Goal: Task Accomplishment & Management: Complete application form

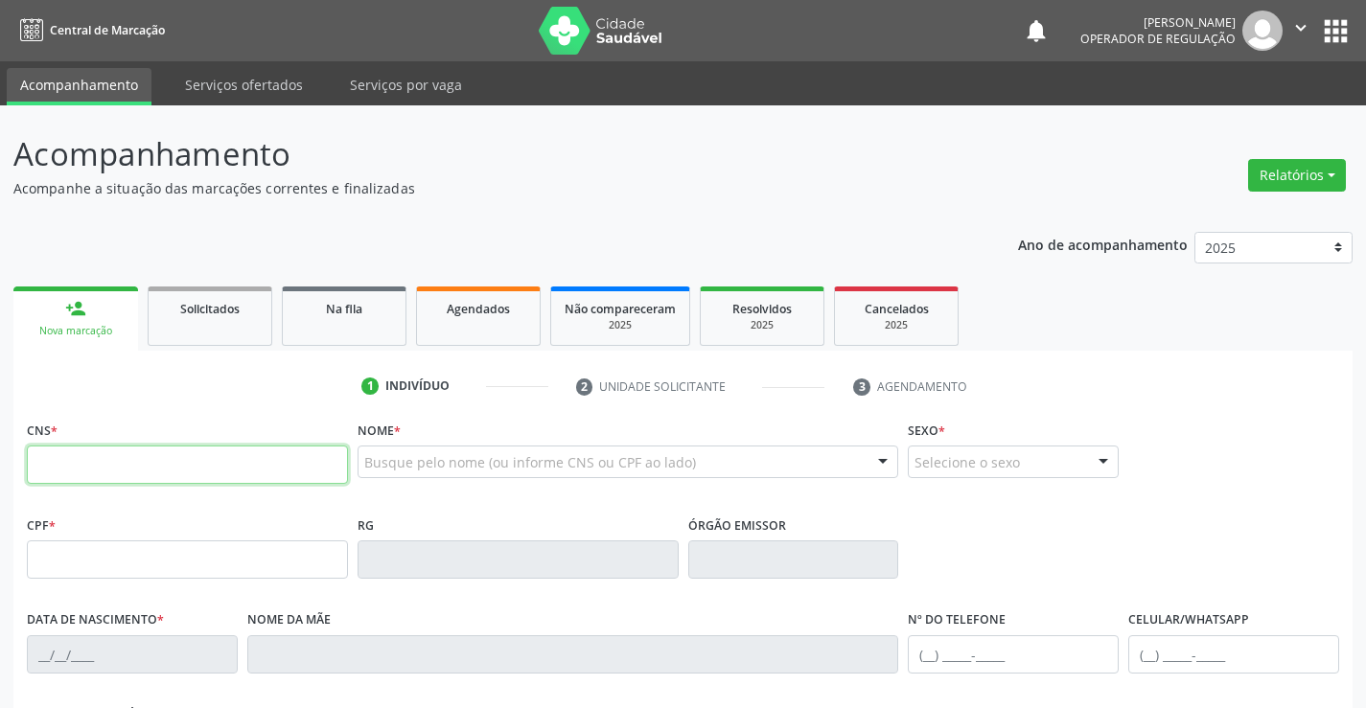
click at [163, 468] on input "text" at bounding box center [187, 465] width 321 height 38
click at [164, 467] on input "text" at bounding box center [187, 465] width 321 height 38
type input "704 2027 9735 0583"
type input "03[DATE]"
type input "S/N"
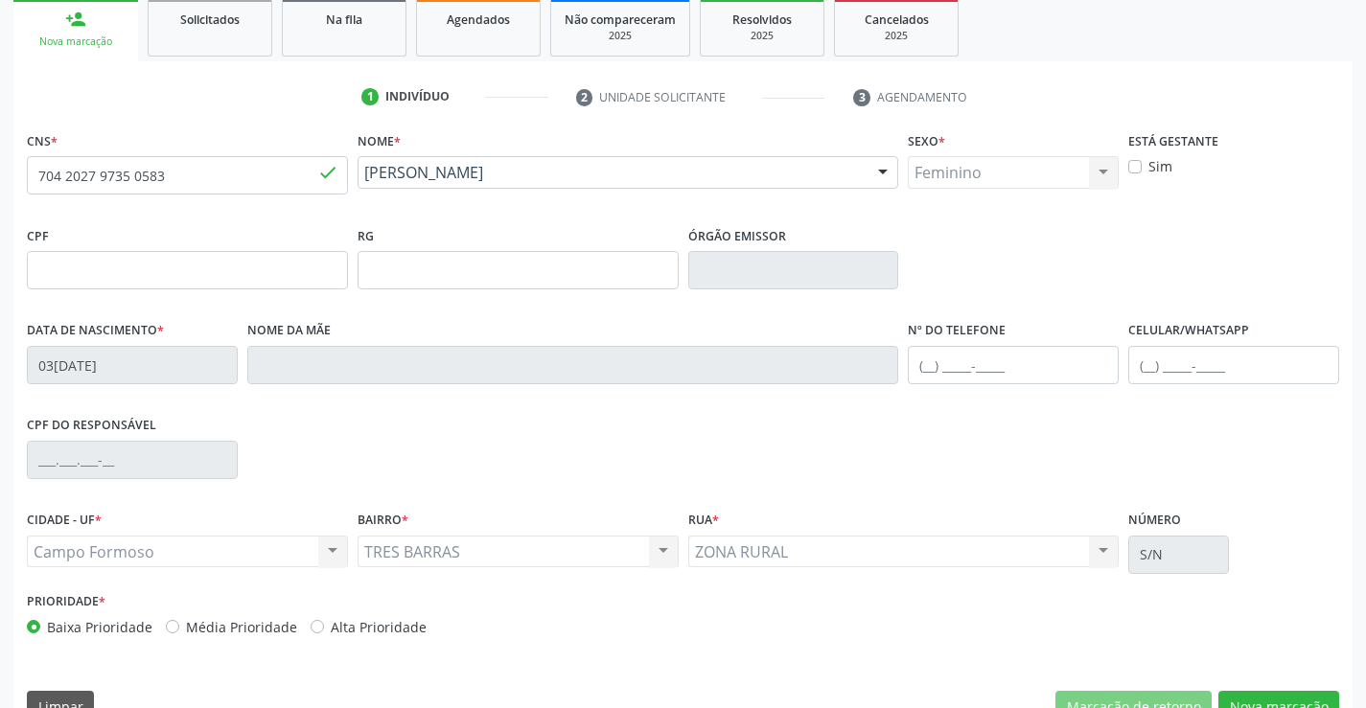
scroll to position [331, 0]
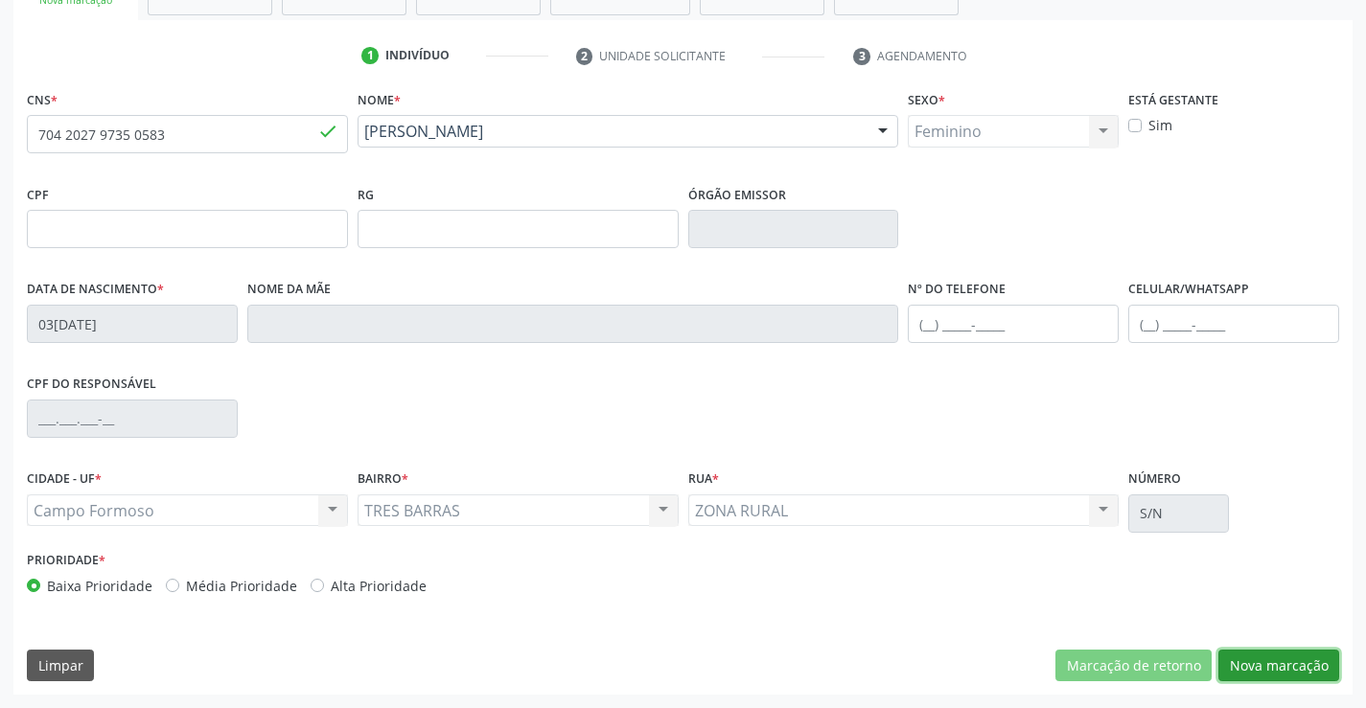
click at [1262, 662] on button "Nova marcação" at bounding box center [1278, 666] width 121 height 33
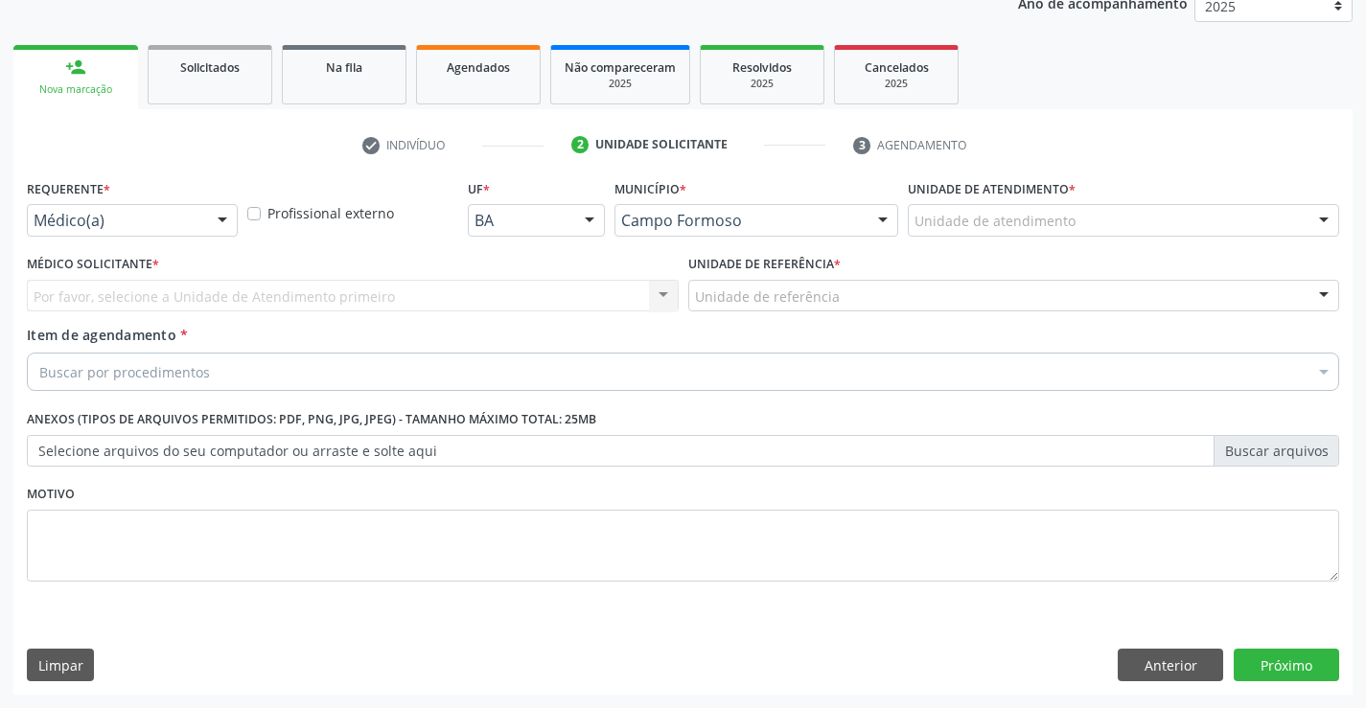
click at [210, 210] on div at bounding box center [222, 221] width 29 height 33
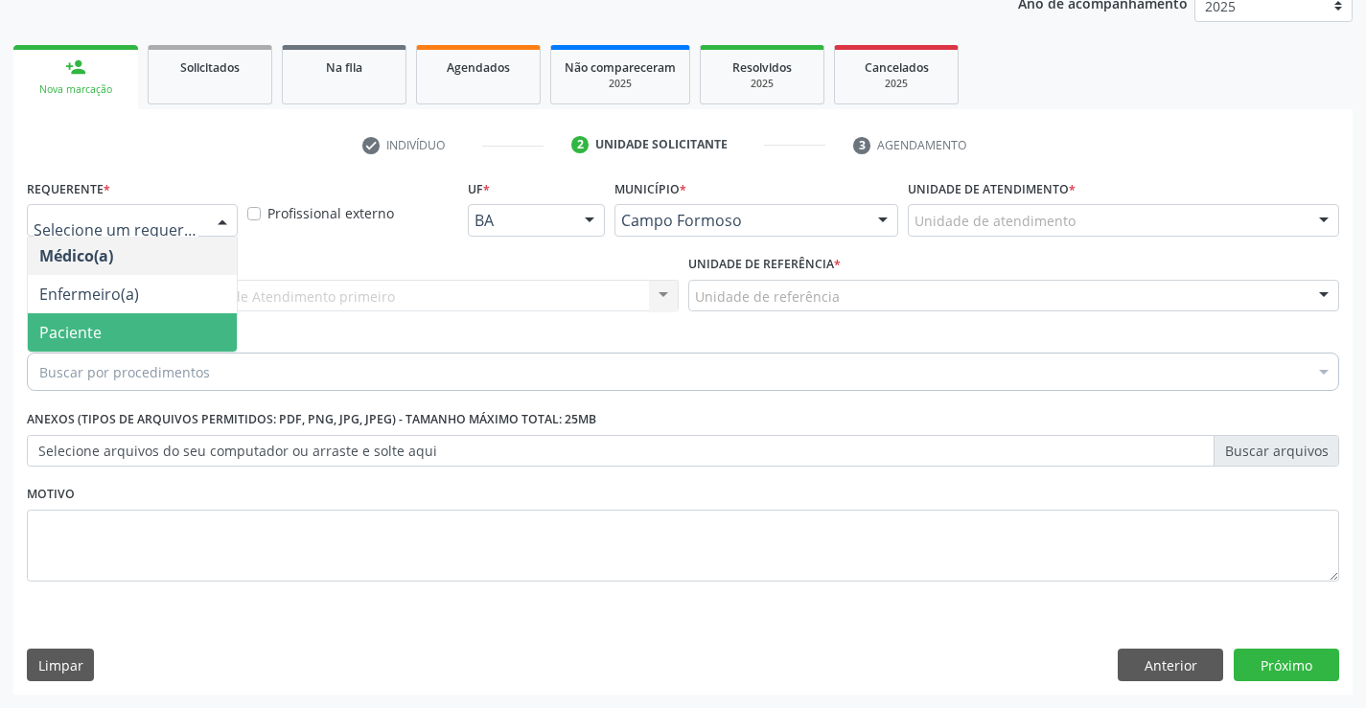
drag, startPoint x: 147, startPoint y: 336, endPoint x: 406, endPoint y: 283, distance: 265.1
click at [174, 327] on span "Paciente" at bounding box center [132, 332] width 209 height 38
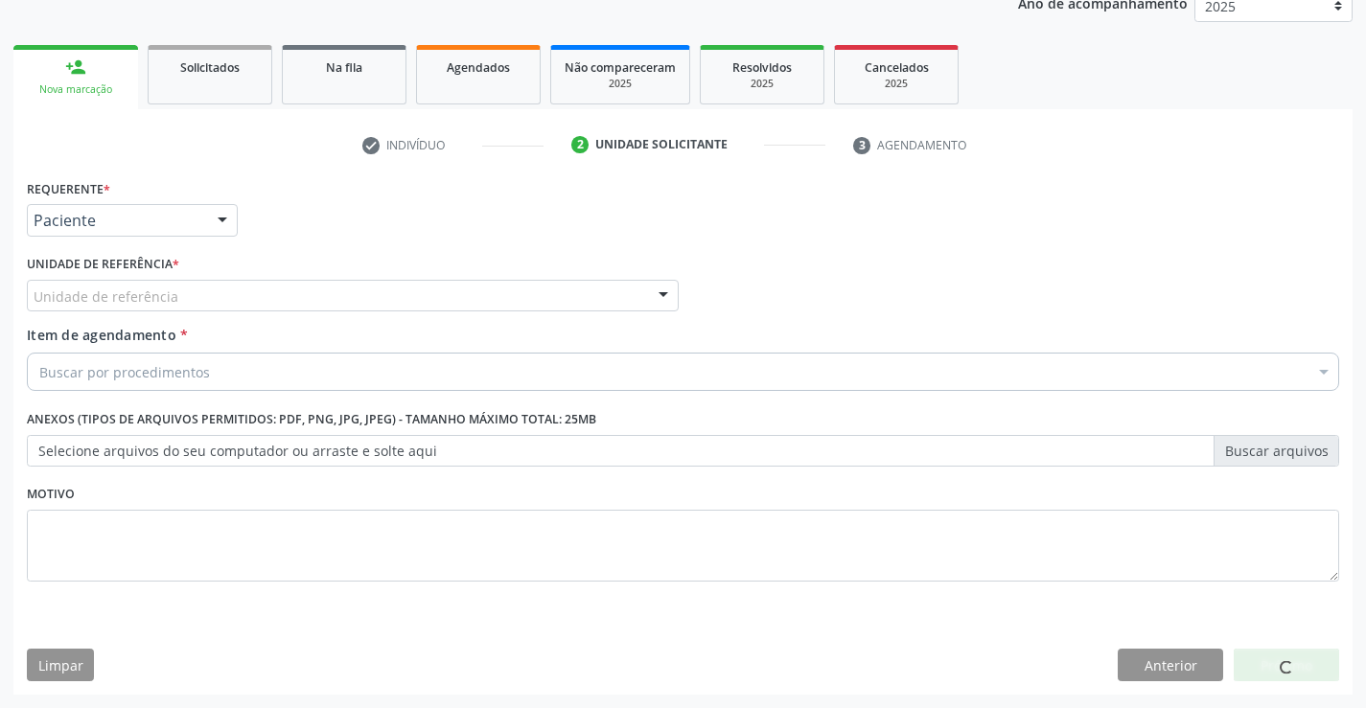
click at [412, 275] on div "Unidade de referência * Unidade de referência Unidade Basica de Saude da Famili…" at bounding box center [353, 280] width 652 height 61
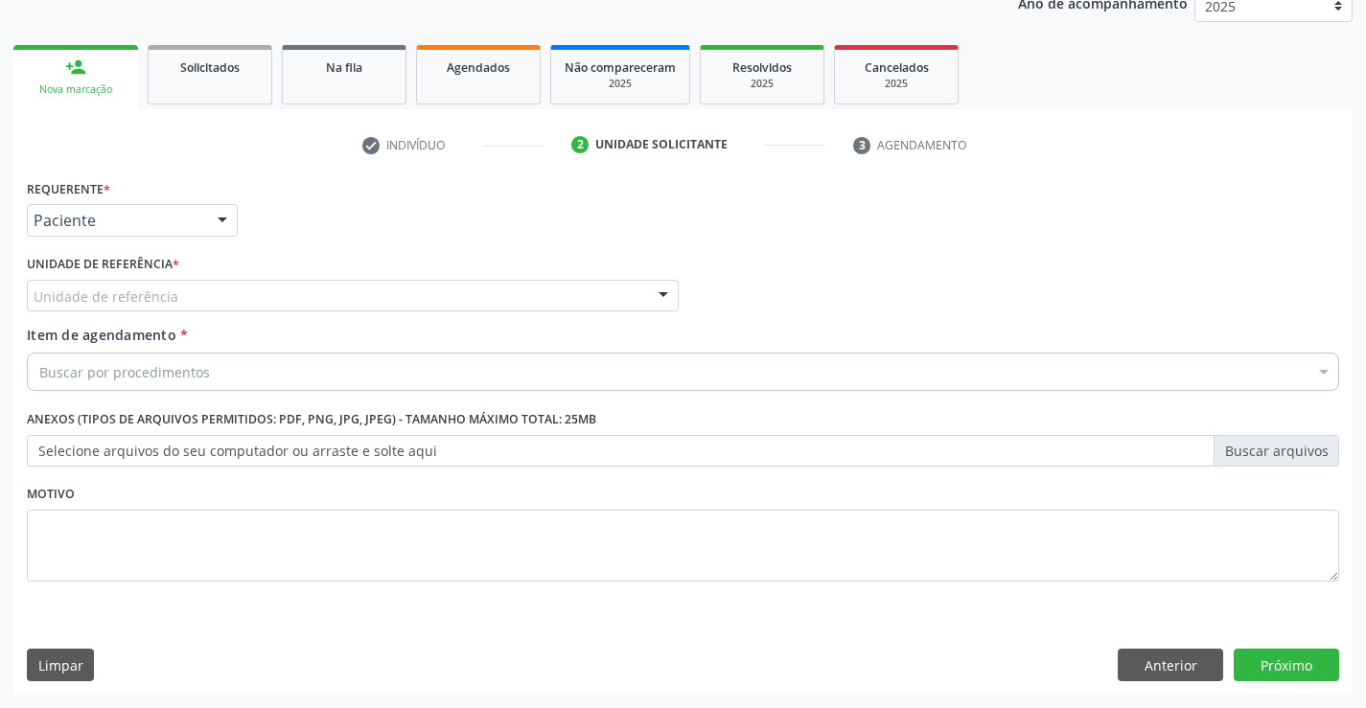
drag, startPoint x: 419, startPoint y: 283, endPoint x: 438, endPoint y: 347, distance: 67.0
click at [420, 283] on div "Unidade de referência" at bounding box center [353, 296] width 652 height 33
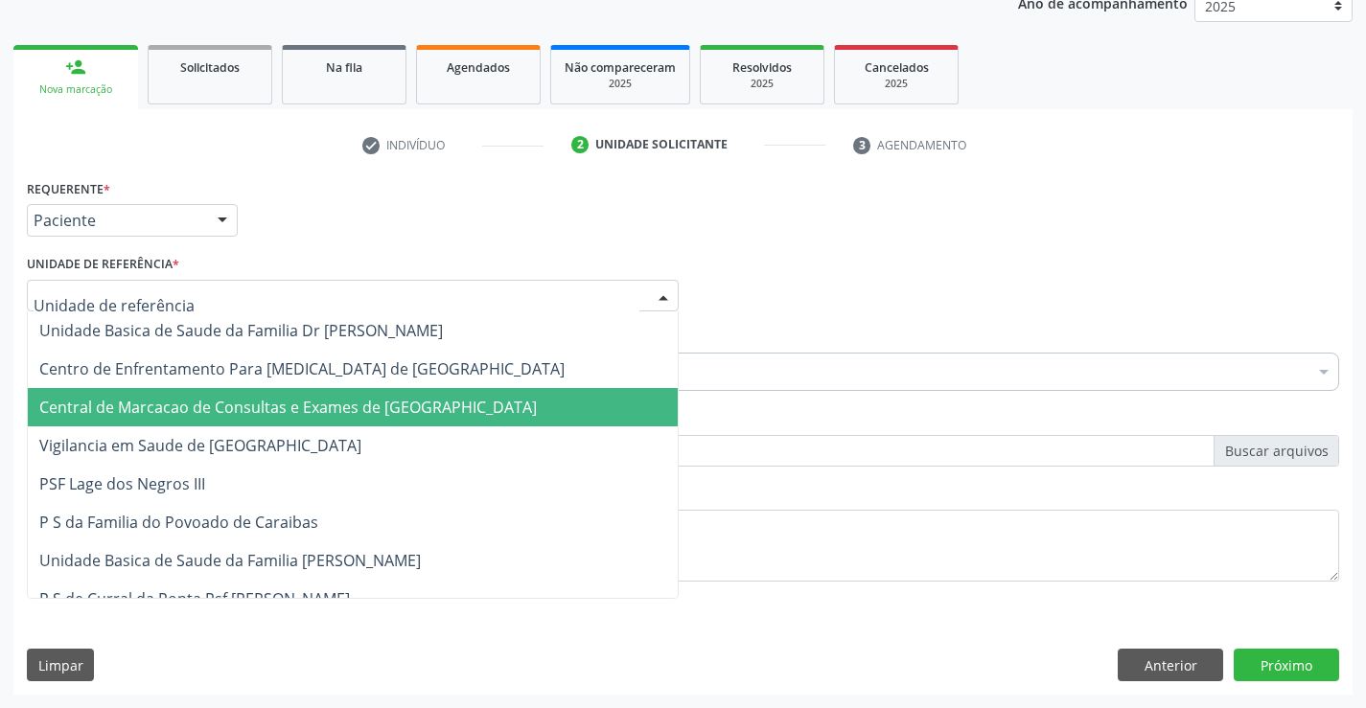
click at [430, 412] on span "Central de Marcacao de Consultas e Exames de [GEOGRAPHIC_DATA]" at bounding box center [288, 407] width 498 height 21
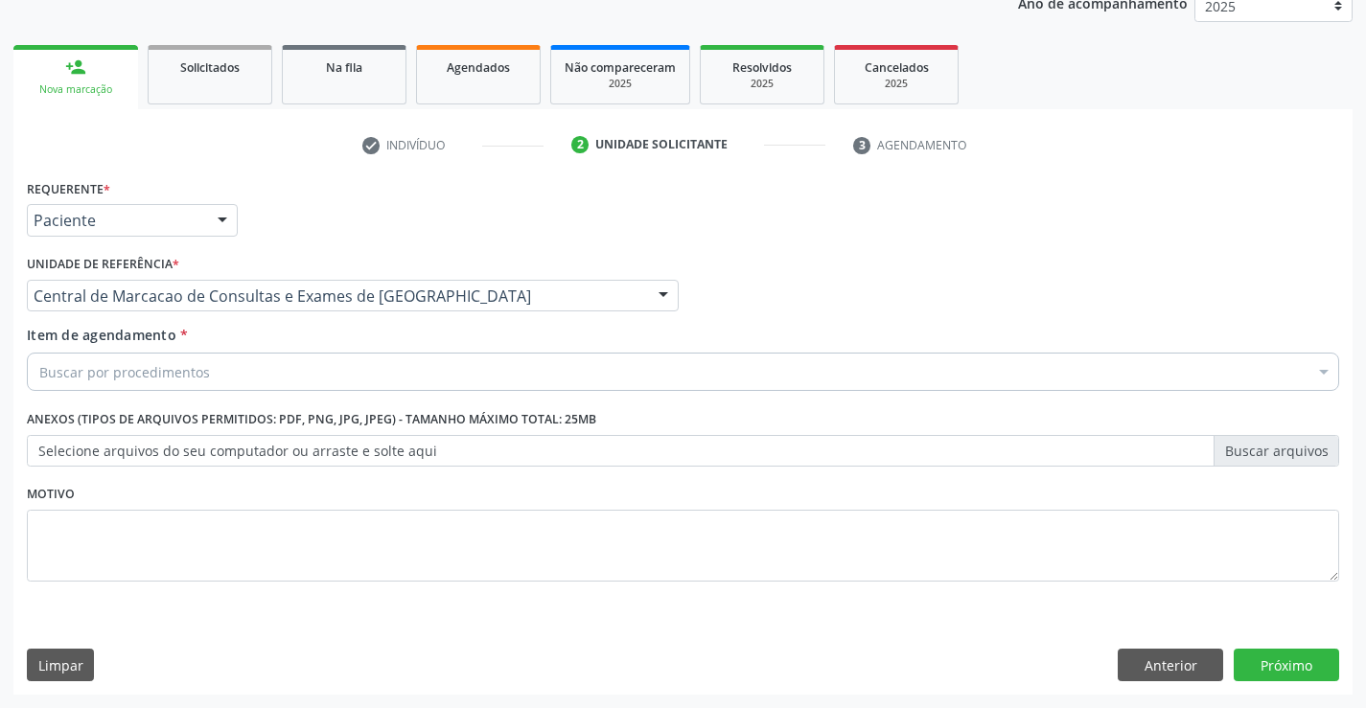
click at [461, 372] on div "Buscar por procedimentos" at bounding box center [683, 372] width 1312 height 38
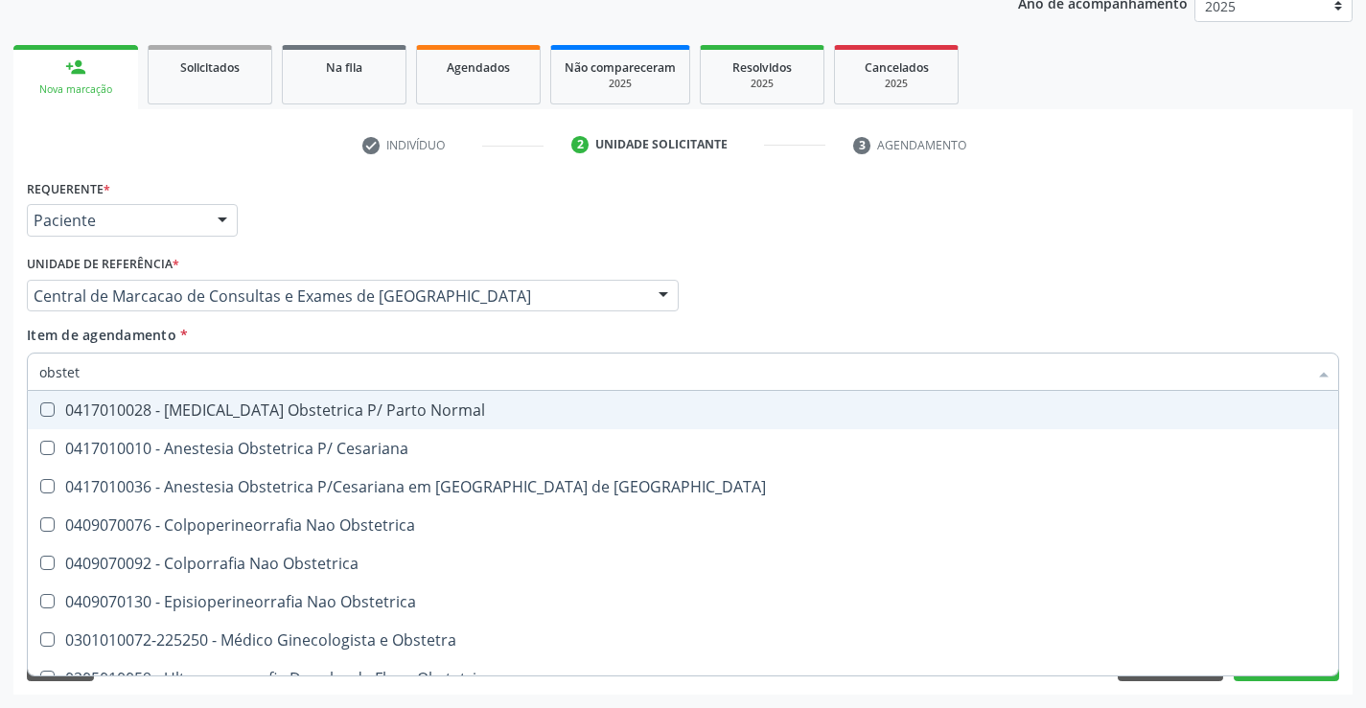
type input "obstetr"
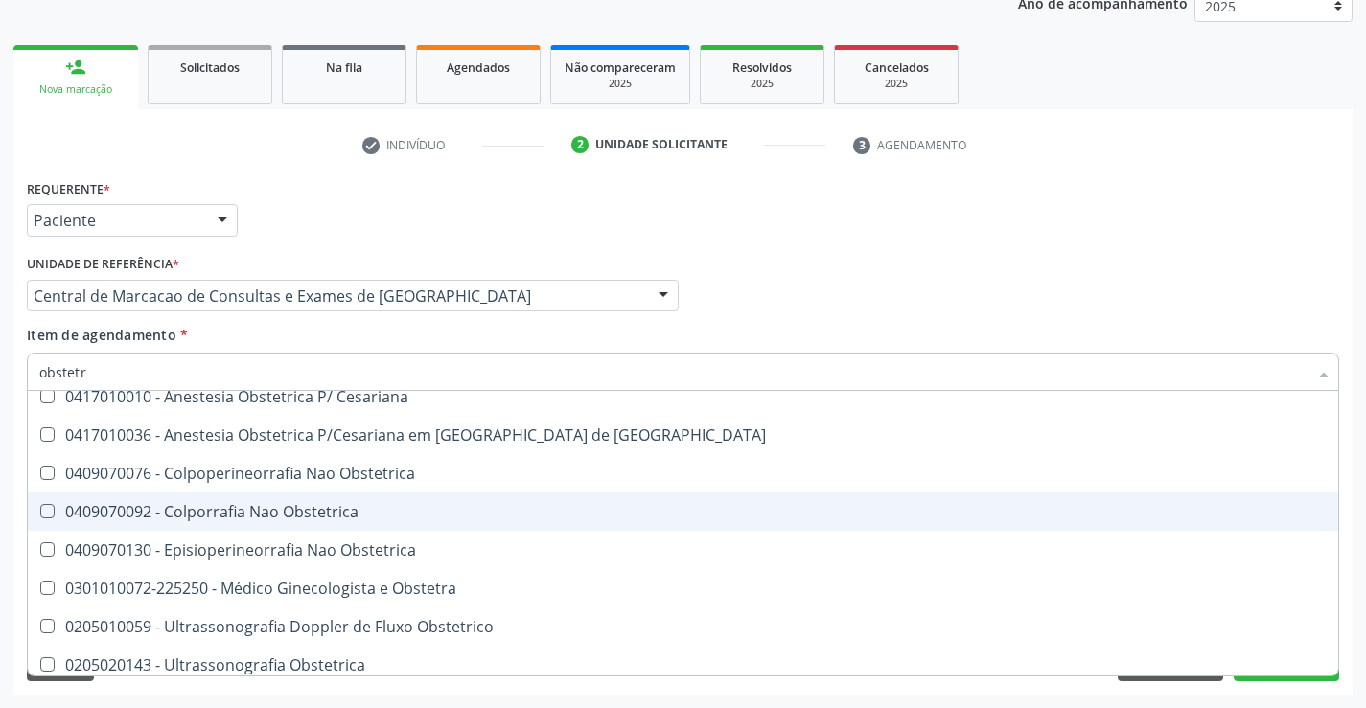
scroll to position [99, 0]
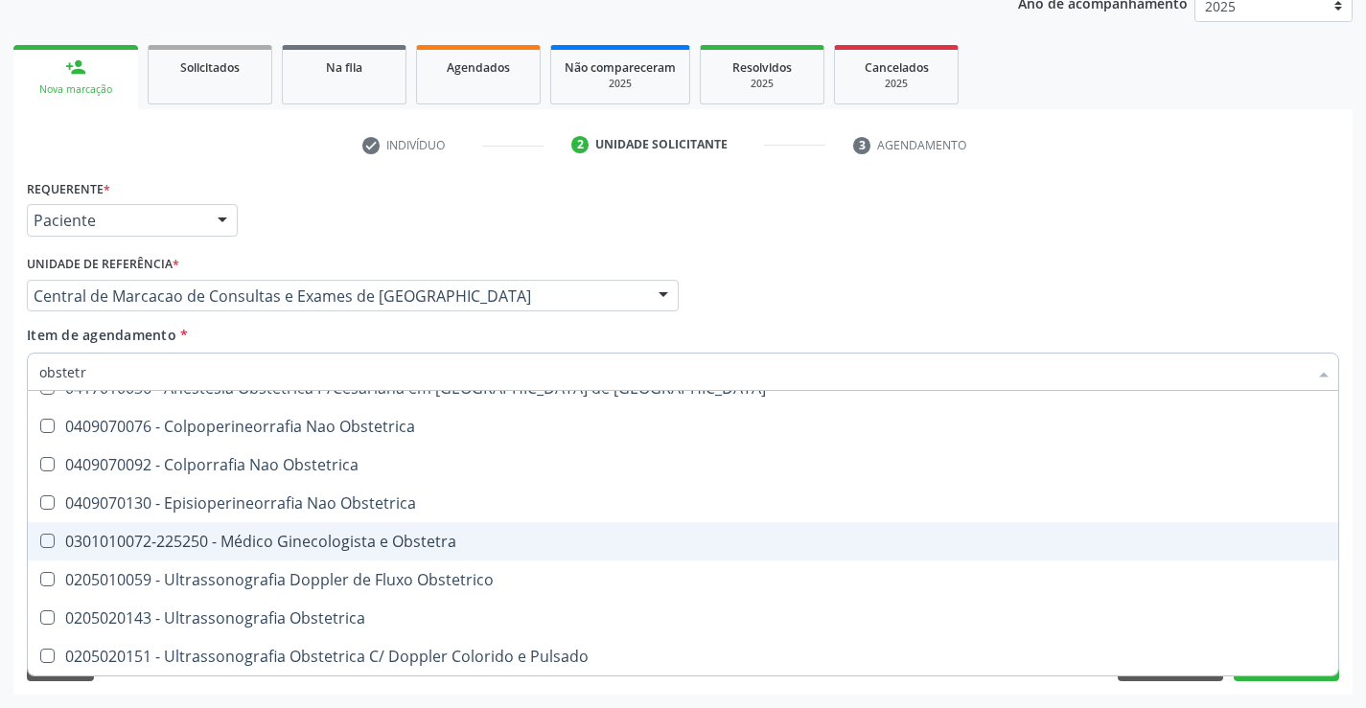
click at [329, 536] on div "0301010072-225250 - Médico Ginecologista e Obstetra" at bounding box center [682, 541] width 1287 height 15
checkbox Obstetra "true"
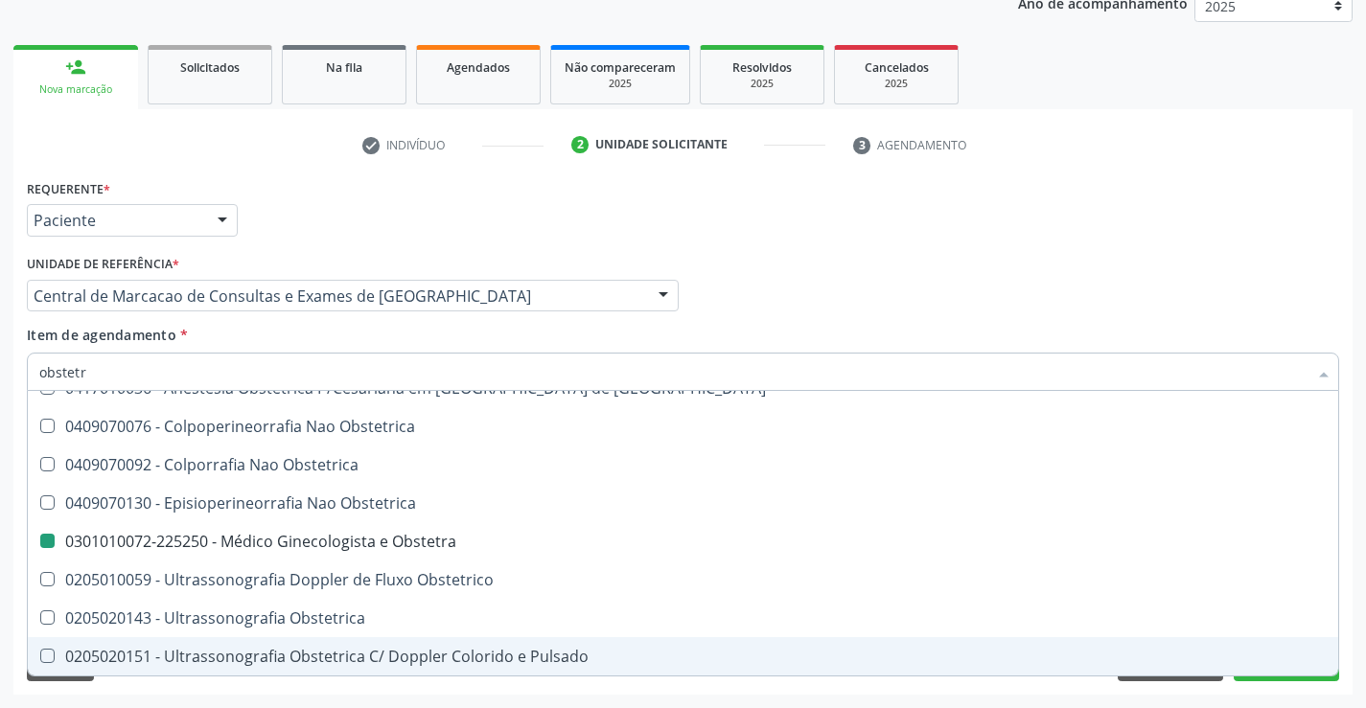
click at [1302, 695] on div "Acompanhamento Acompanhe a situação das marcações correntes e finalizadas Relat…" at bounding box center [683, 286] width 1366 height 845
checkbox Cesariana "true"
checkbox Obstetra "false"
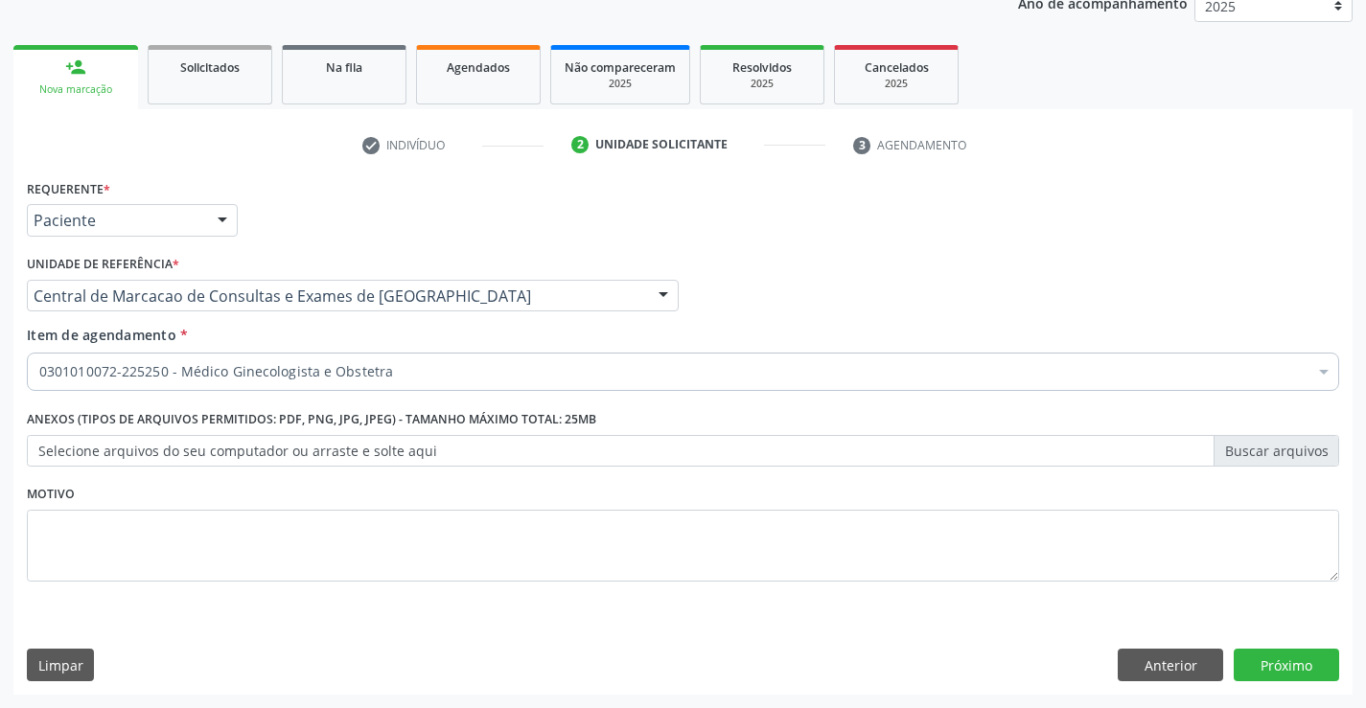
scroll to position [0, 0]
click at [1297, 661] on button "Próximo" at bounding box center [1286, 665] width 105 height 33
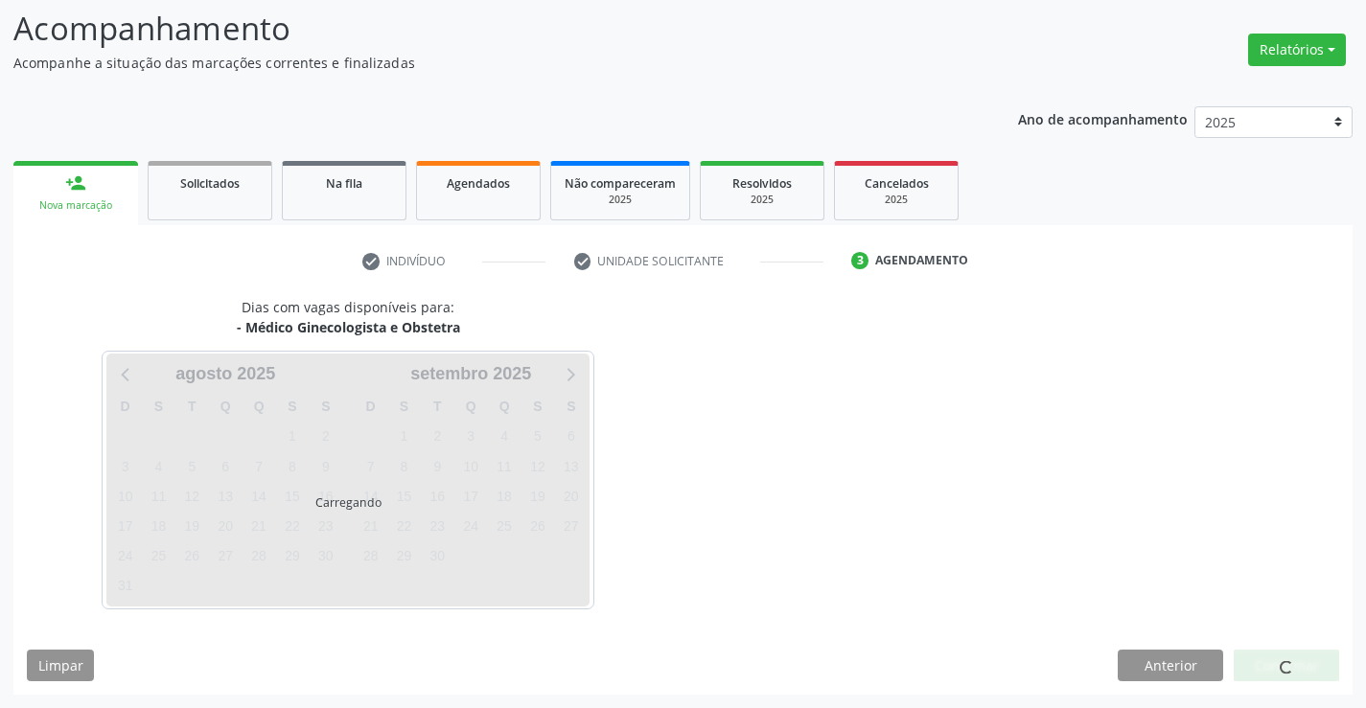
scroll to position [126, 0]
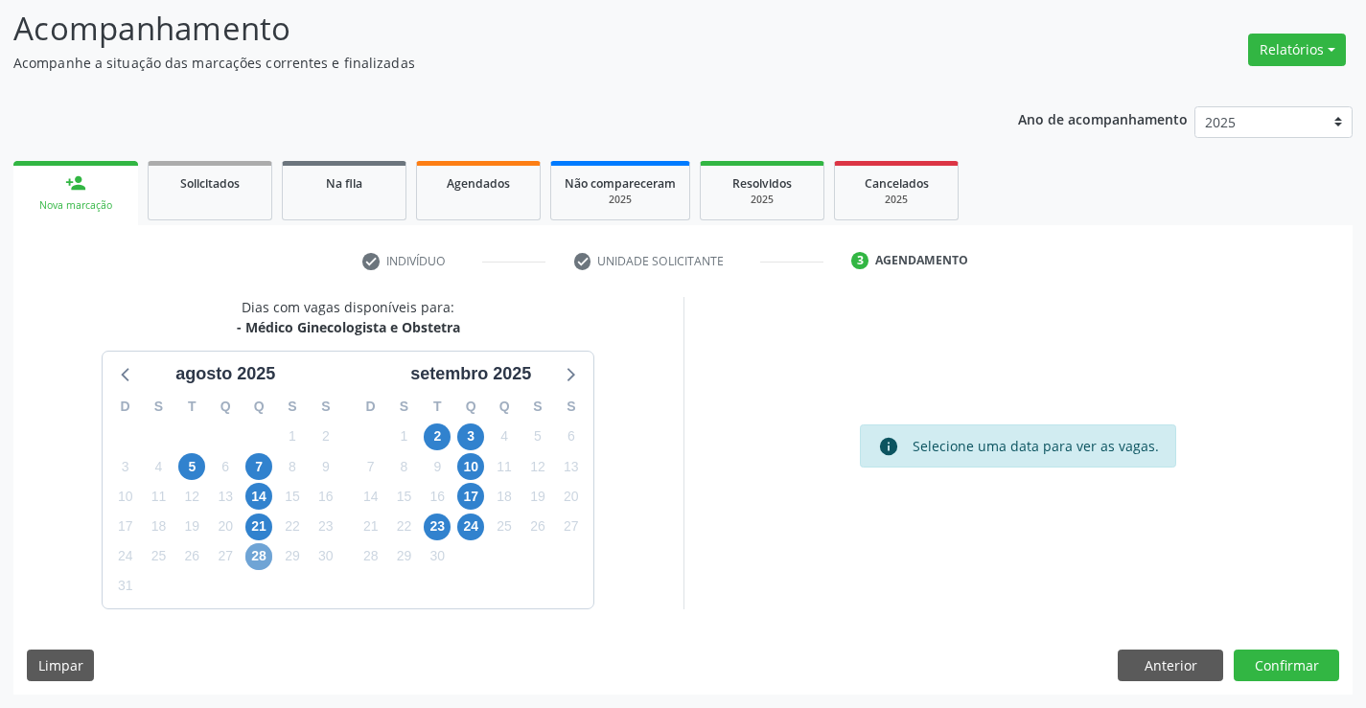
click at [258, 557] on span "28" at bounding box center [258, 557] width 27 height 27
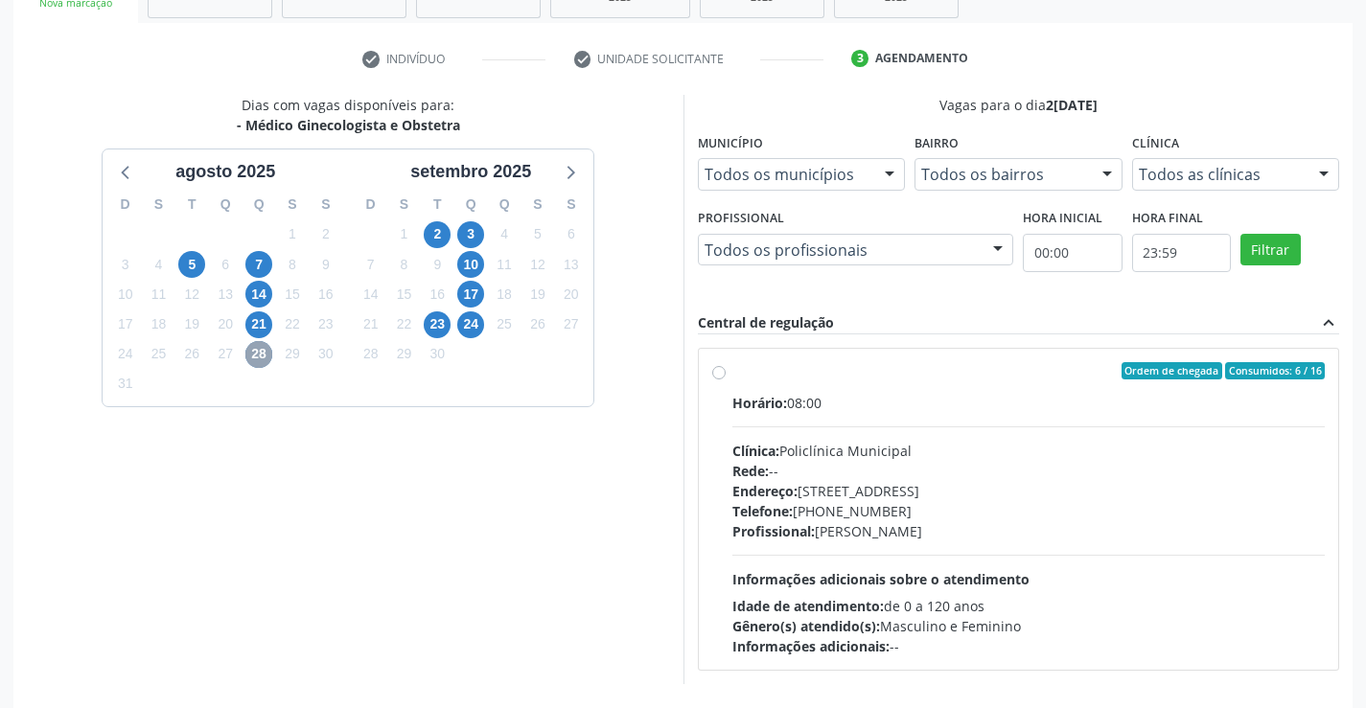
scroll to position [403, 0]
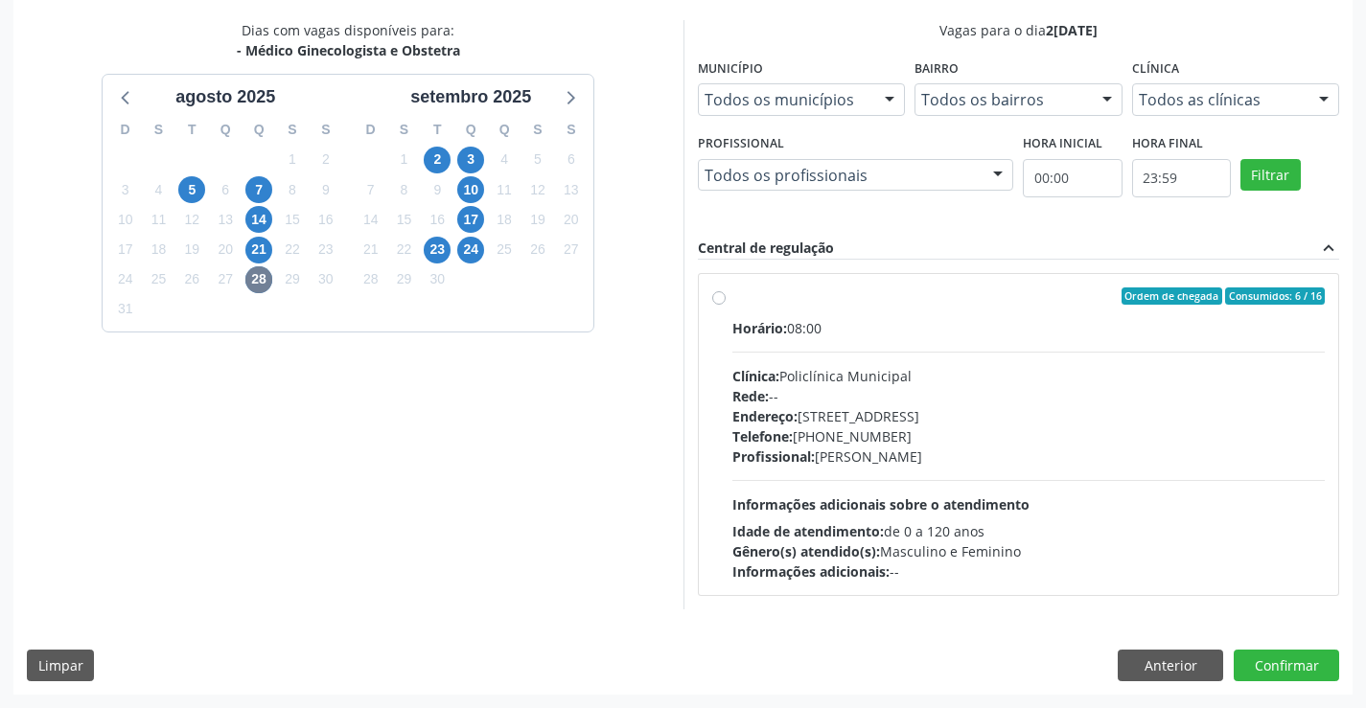
click at [867, 448] on div "Profissional: [PERSON_NAME]" at bounding box center [1028, 457] width 593 height 20
click at [726, 305] on input "Ordem de chegada Consumidos: 6 / 16 Horário: 08:00 Clínica: Policlínica Municip…" at bounding box center [718, 296] width 13 height 17
radio input "true"
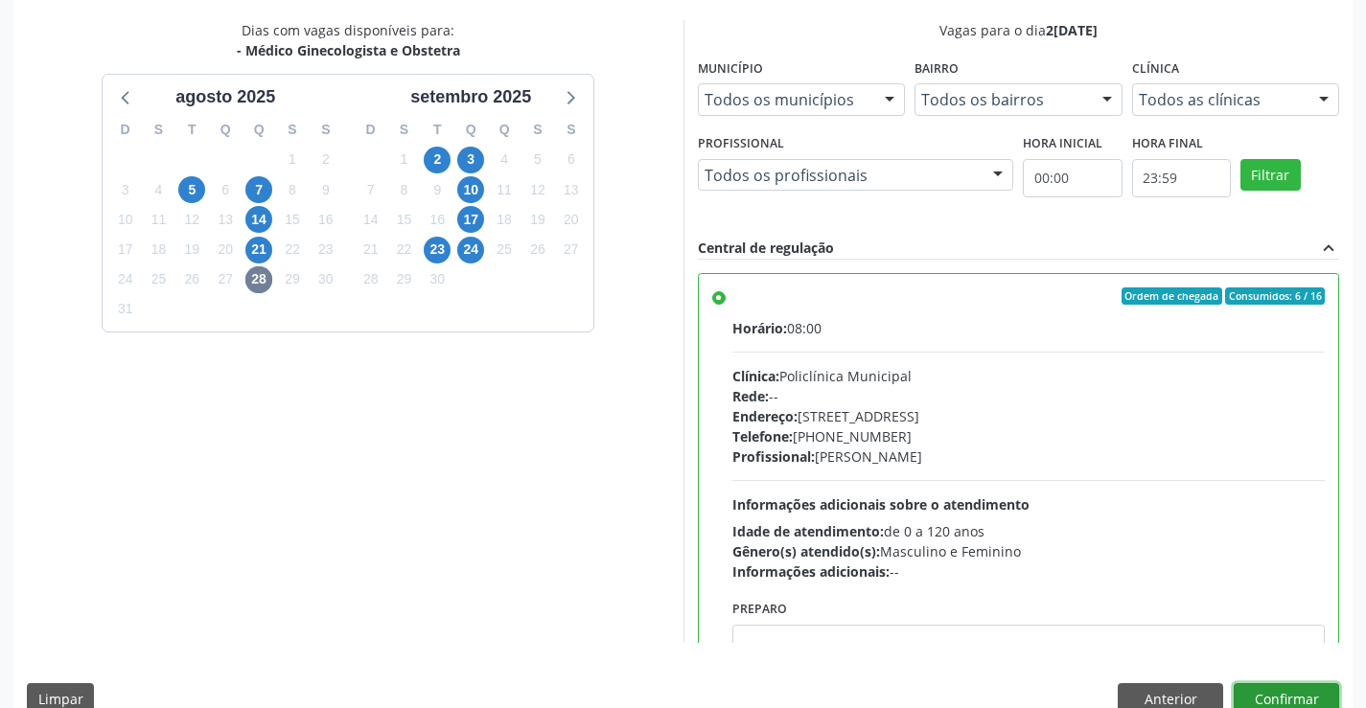
click at [1298, 695] on button "Confirmar" at bounding box center [1286, 699] width 105 height 33
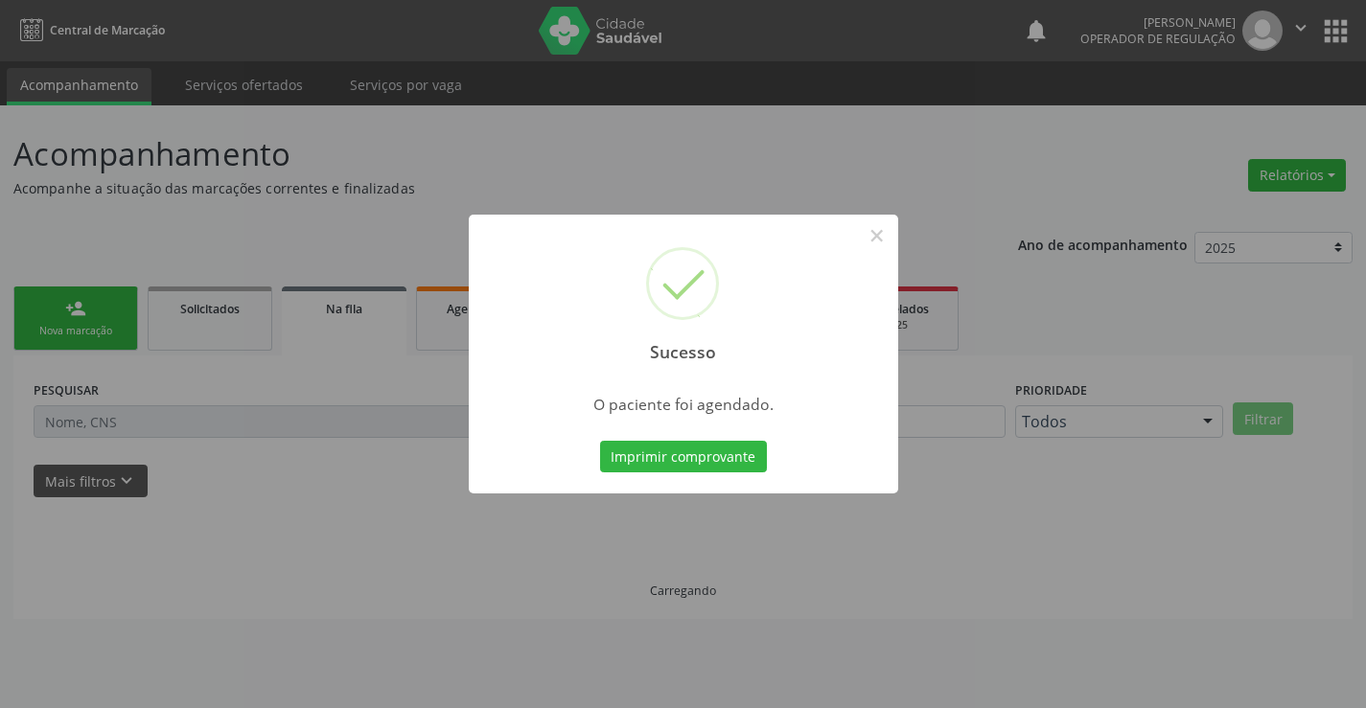
scroll to position [0, 0]
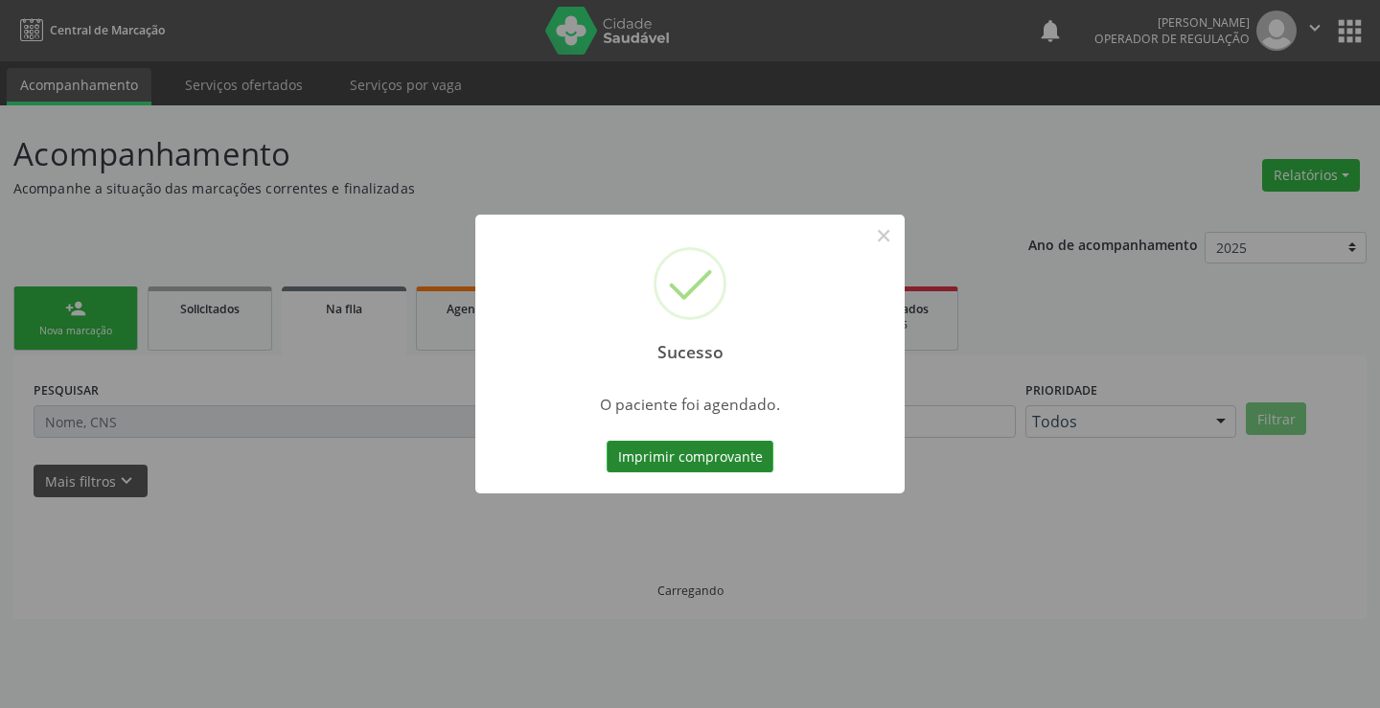
click at [750, 449] on button "Imprimir comprovante" at bounding box center [690, 457] width 167 height 33
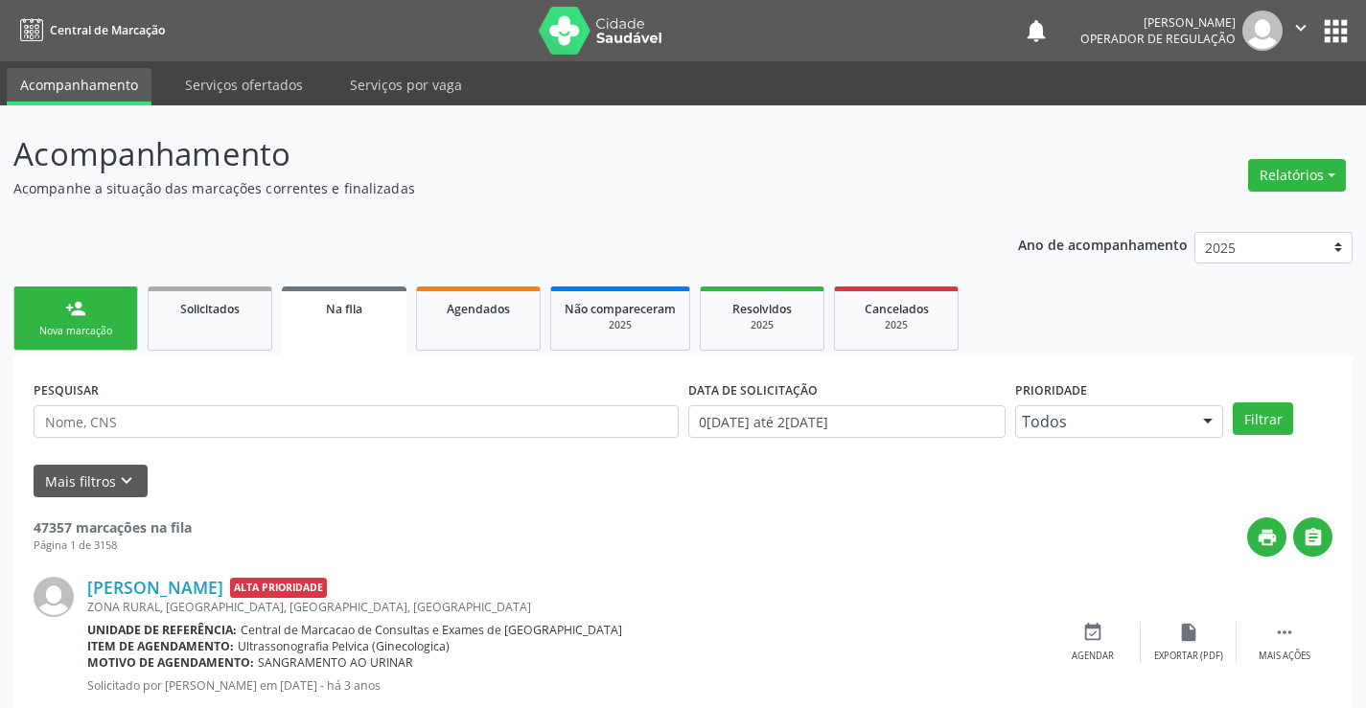
click at [122, 317] on link "person_add Nova marcação" at bounding box center [75, 319] width 125 height 64
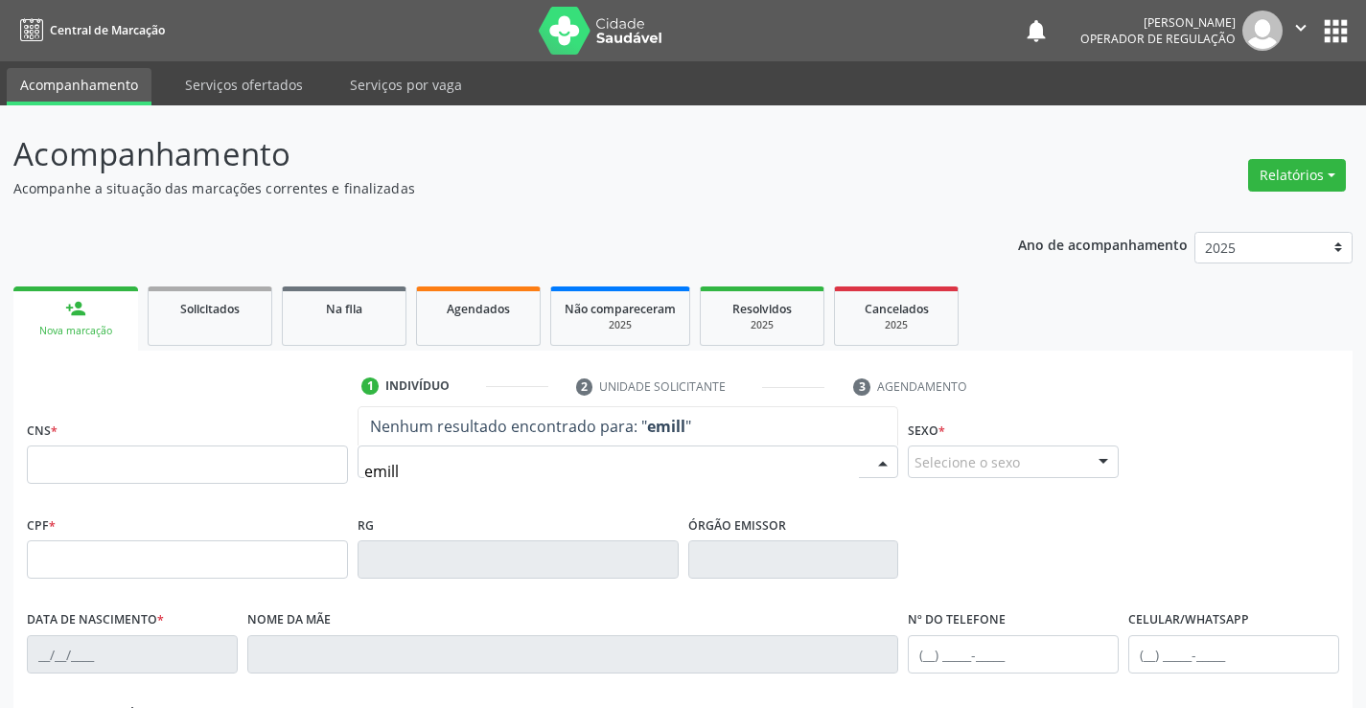
type input "emilly"
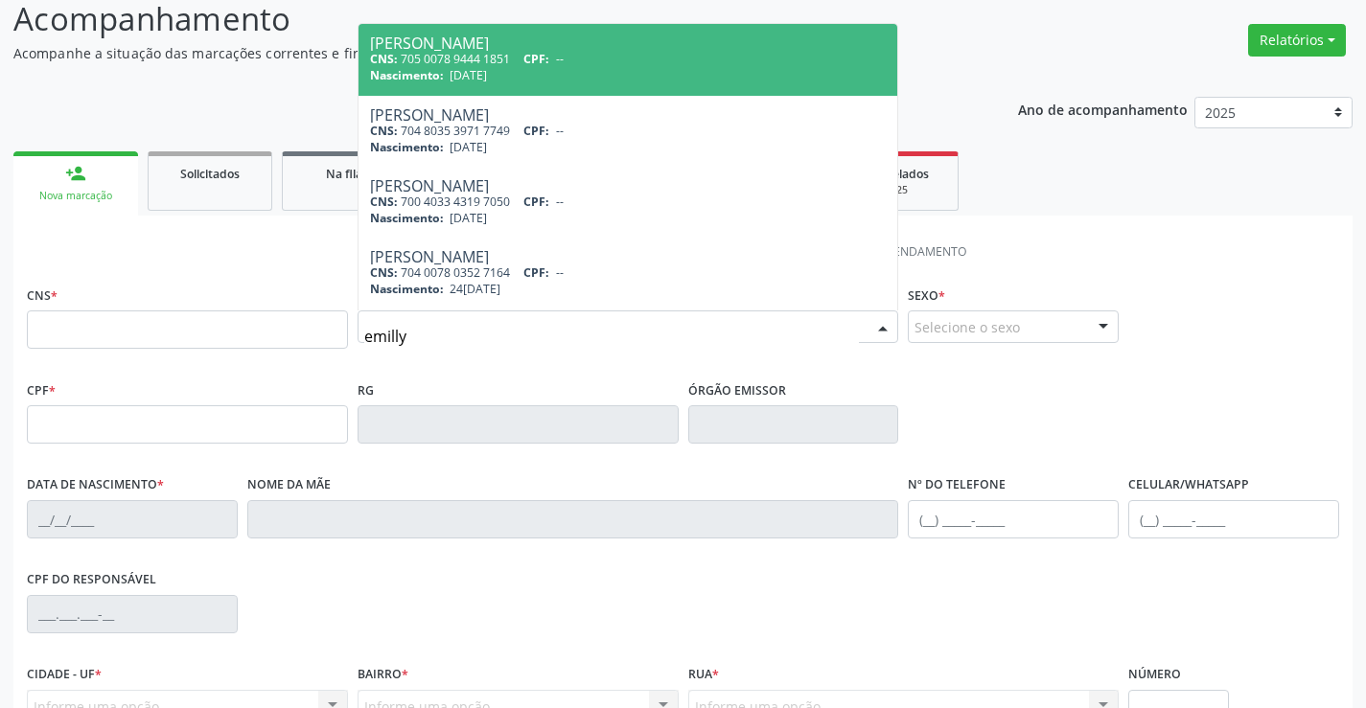
scroll to position [192, 0]
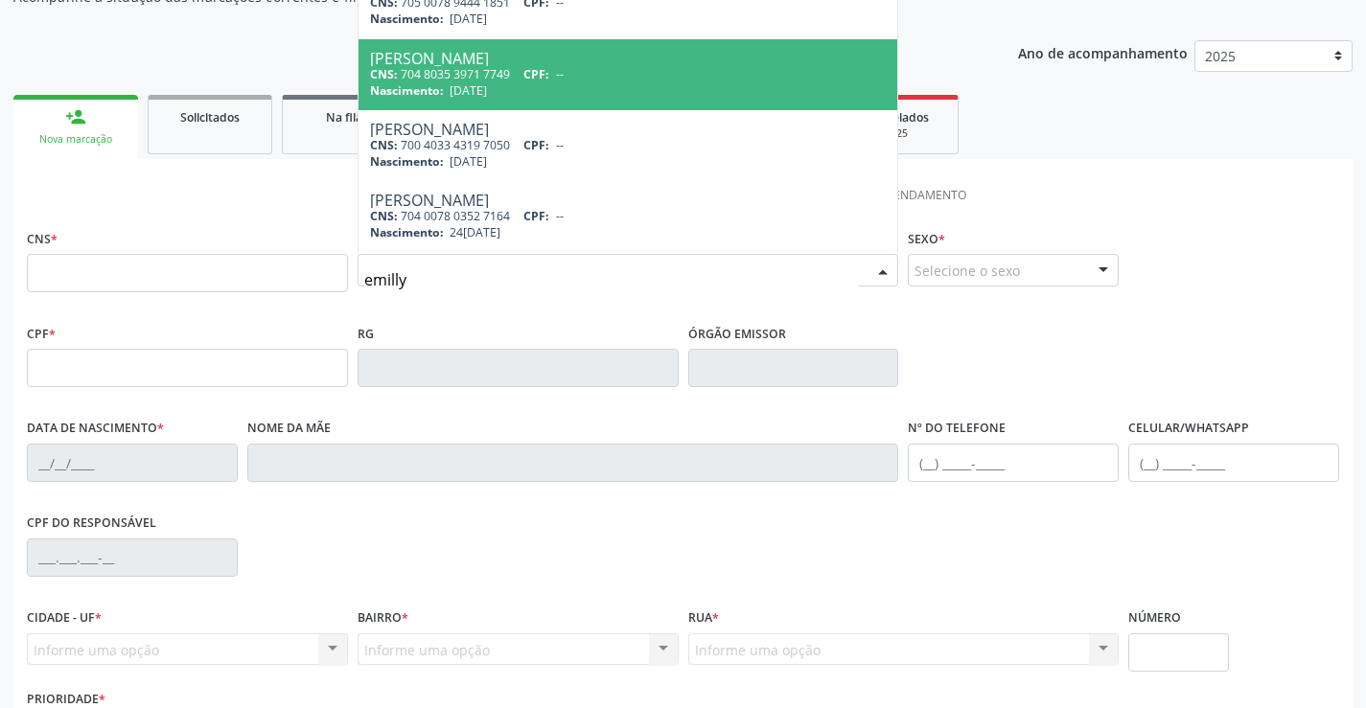
click at [487, 83] on span "[DATE]" at bounding box center [468, 90] width 37 height 16
type input "704 8035 3971 7749"
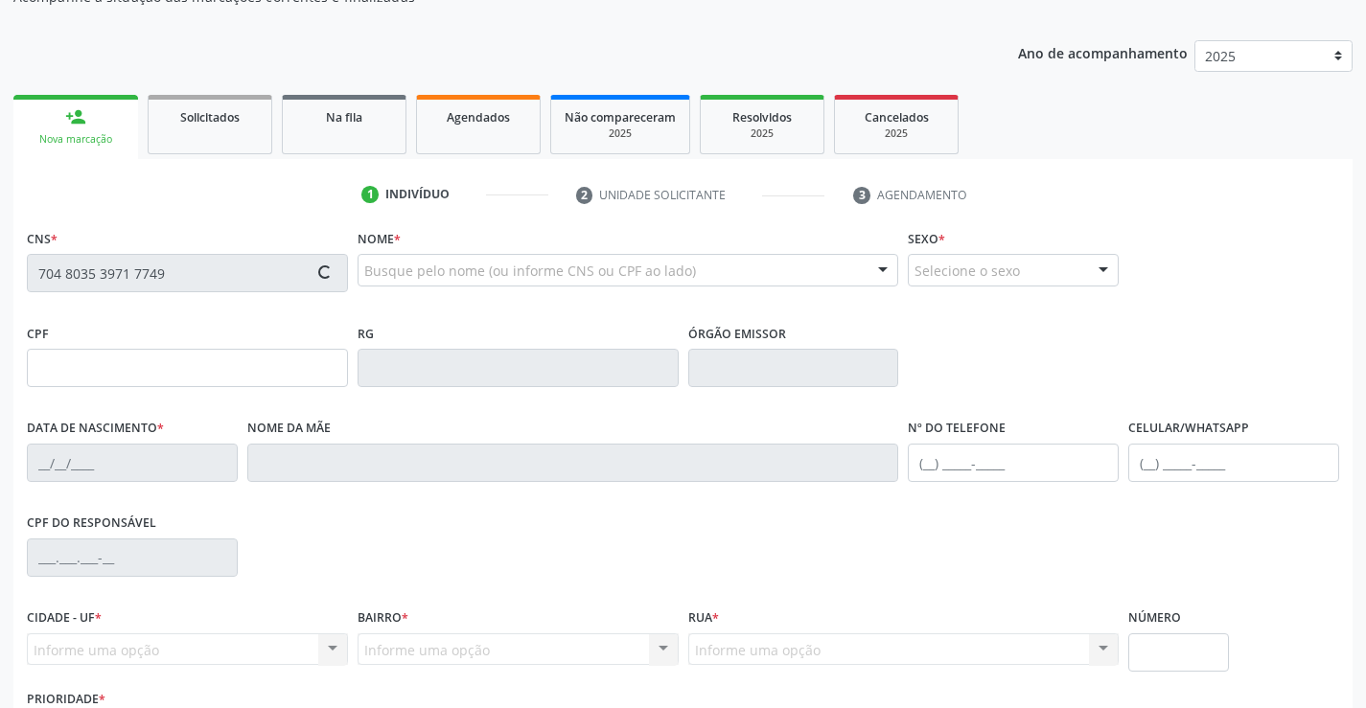
type input "[DATE]"
type input "[PHONE_NUMBER]"
type input "S/N"
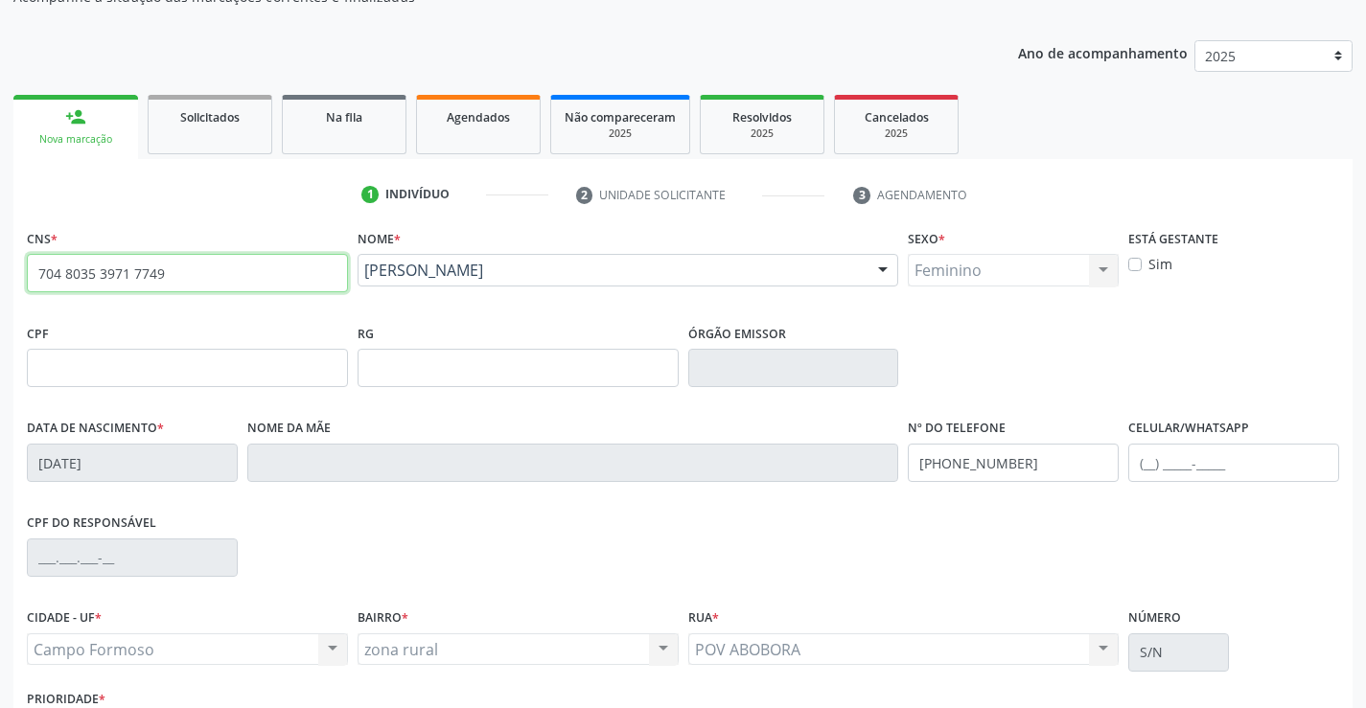
click at [262, 275] on input "704 8035 3971 7749" at bounding box center [187, 273] width 321 height 38
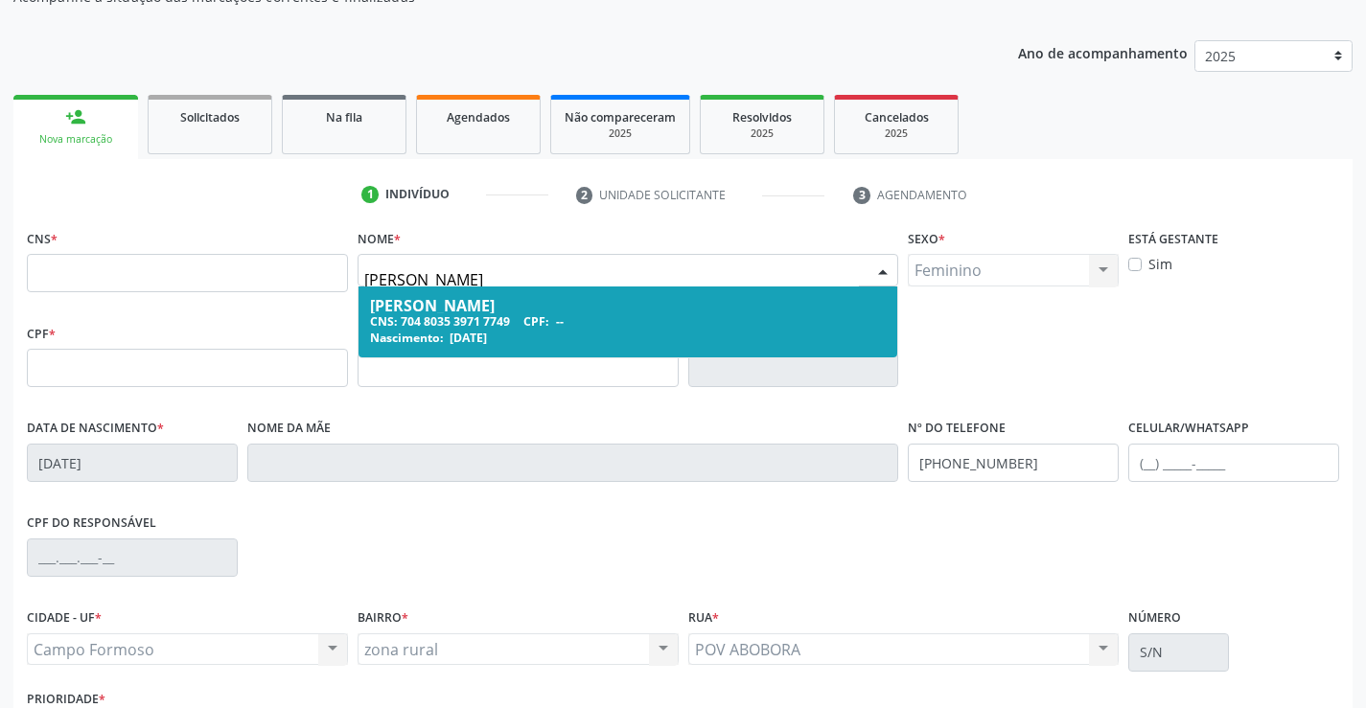
type input "[PERSON_NAME]"
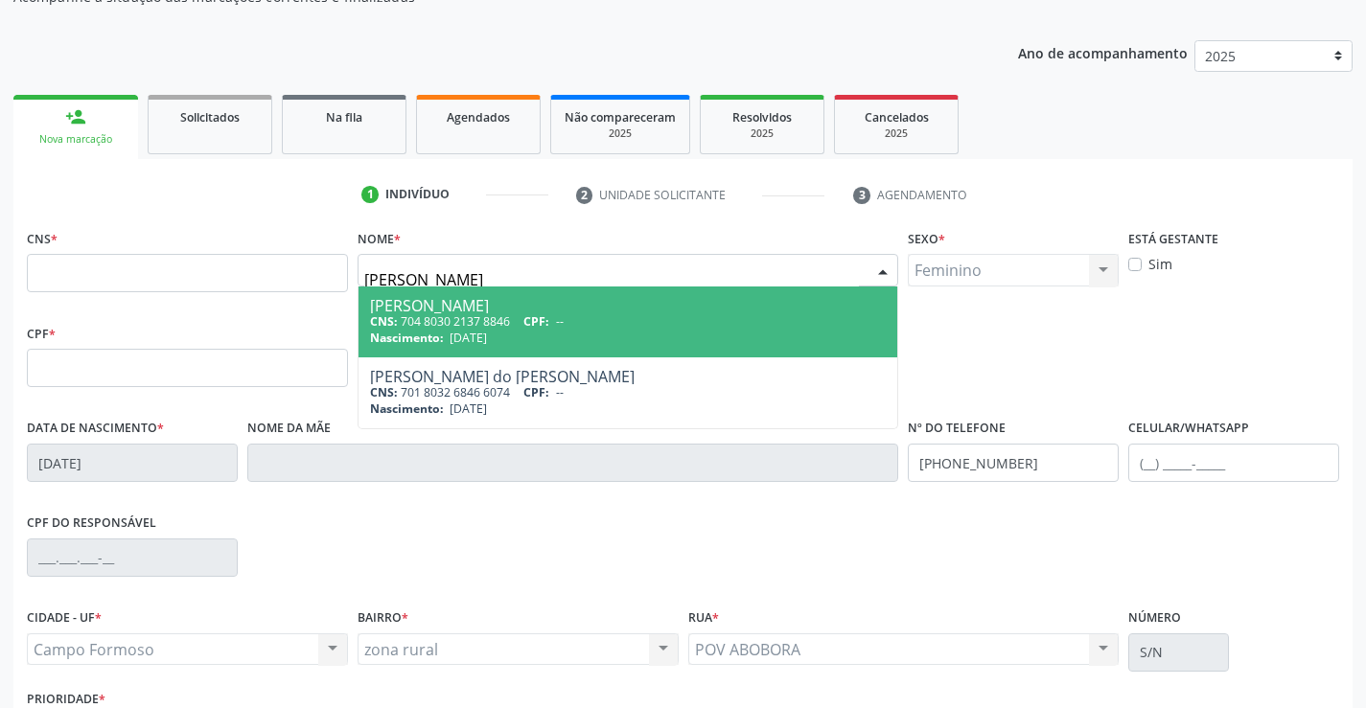
click at [471, 318] on div "CNS: 704 8030 2137 8846 CPF: --" at bounding box center [628, 321] width 517 height 16
type input "704 8030 2137 8846"
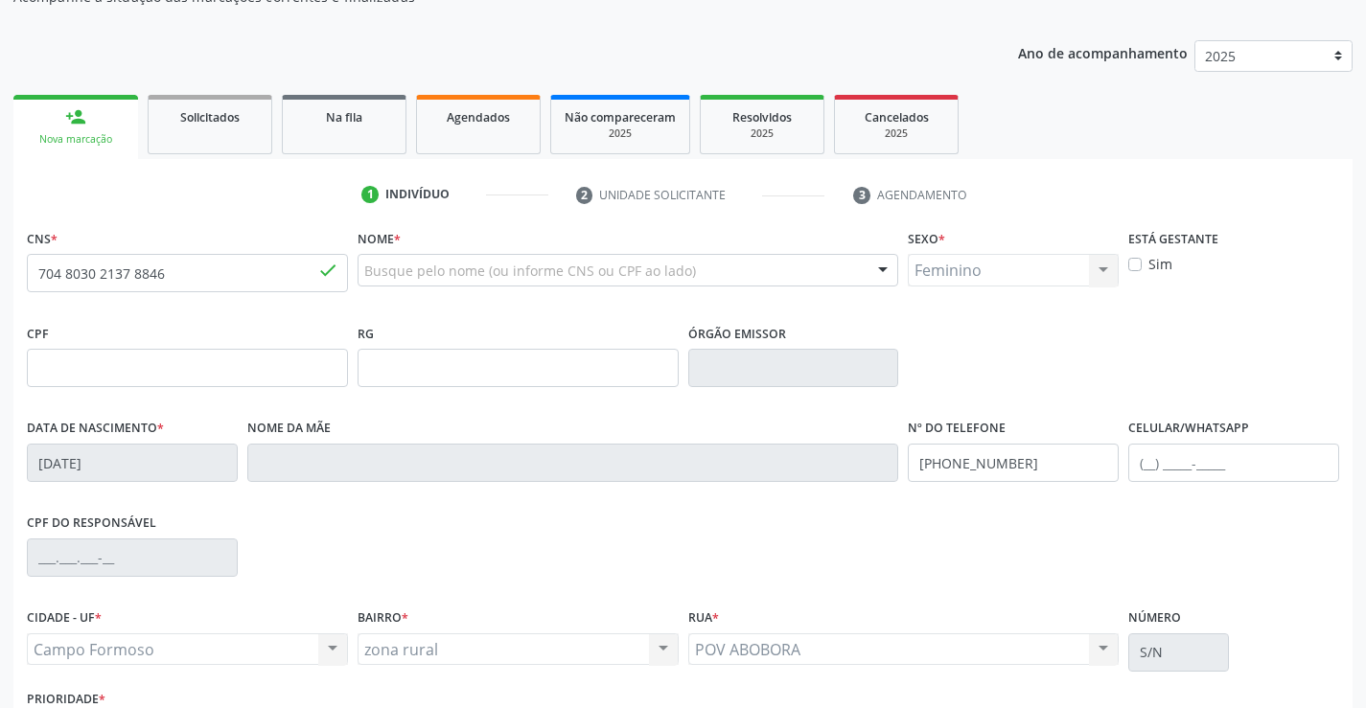
scroll to position [331, 0]
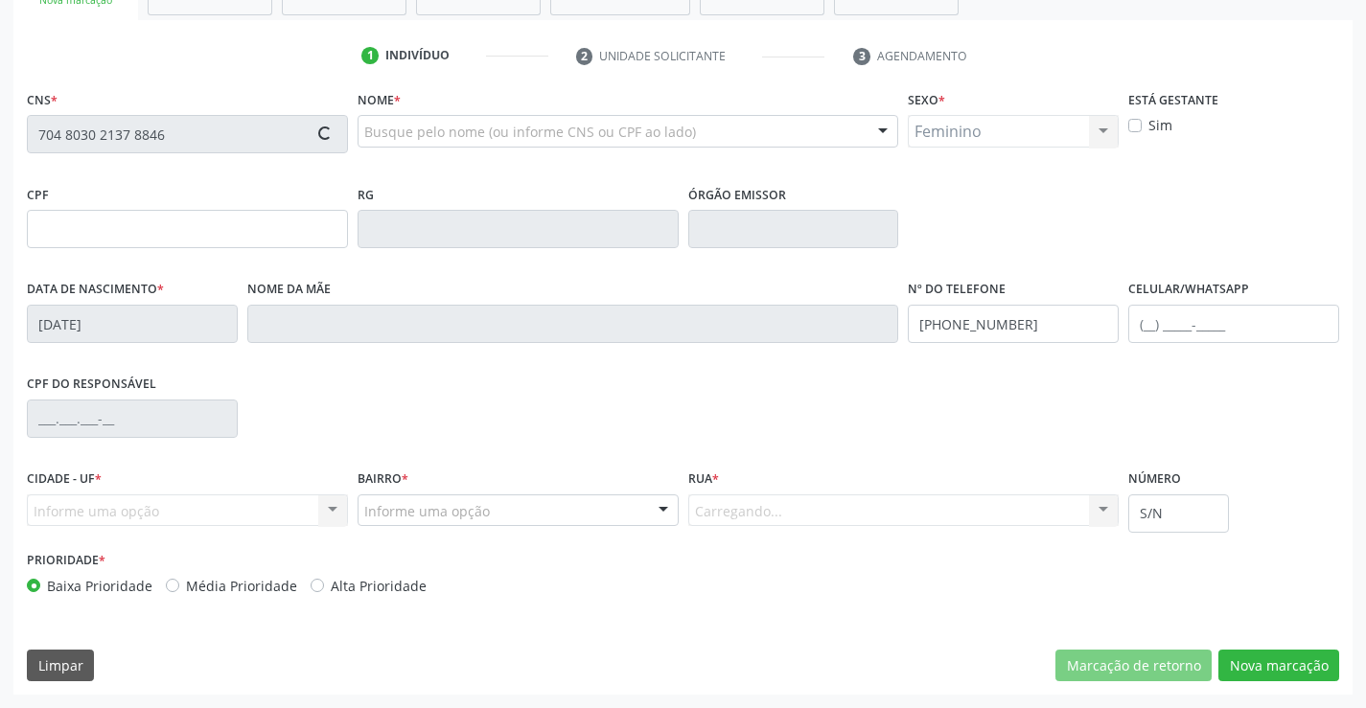
type input "2184133209"
type input "[DATE]"
type input "[PERSON_NAME]"
type input "[PHONE_NUMBER]"
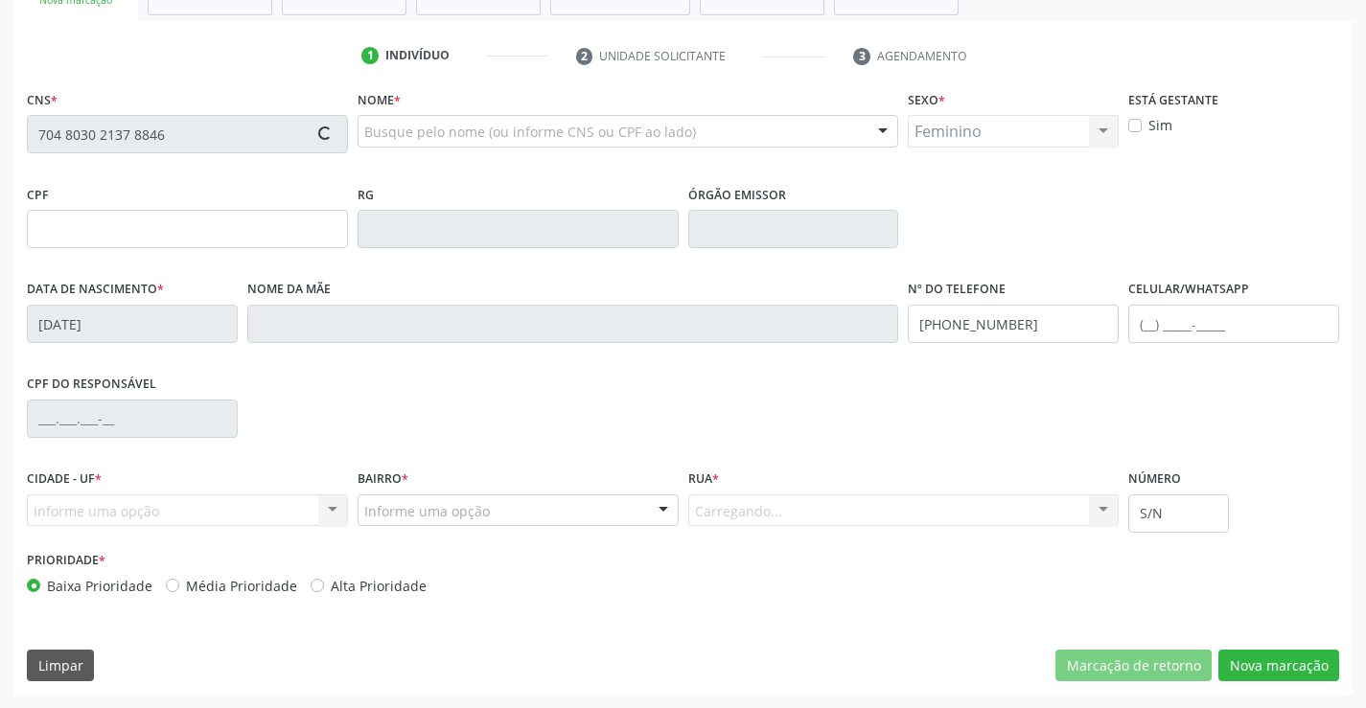
type input "864.464.335-57"
type input "90"
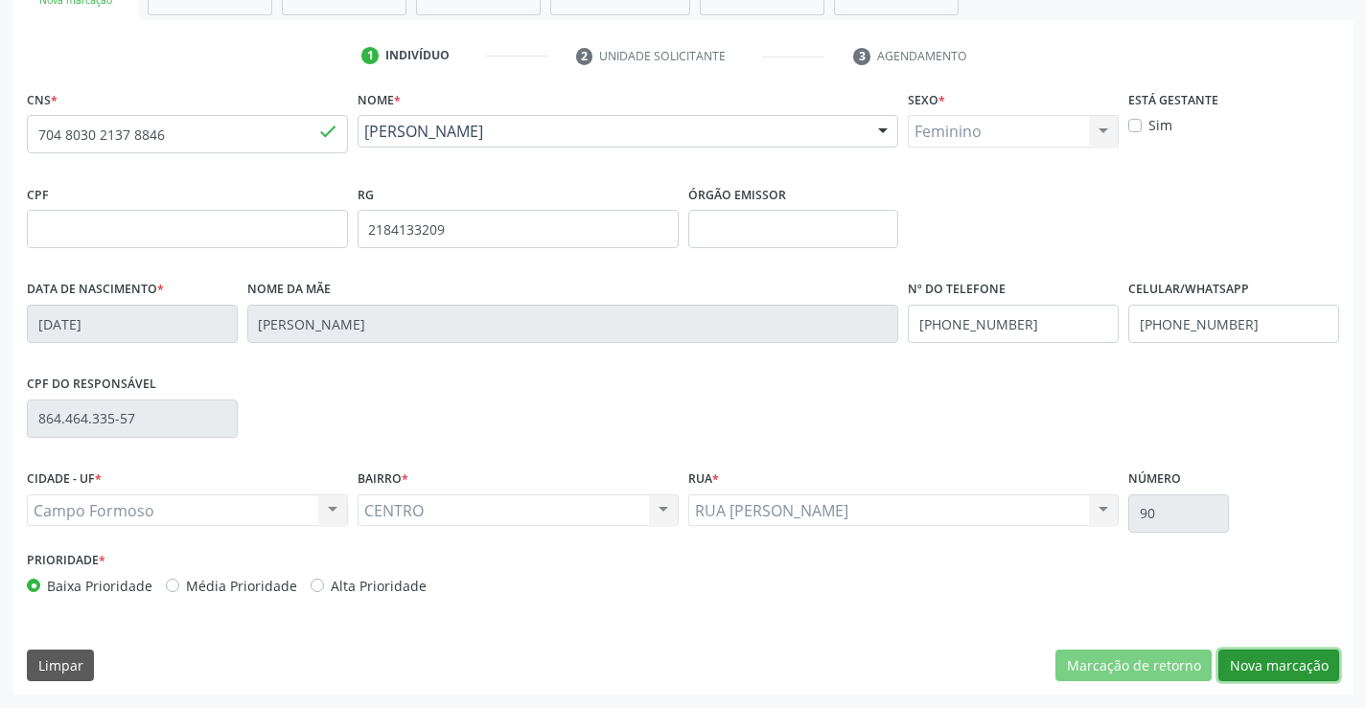
click at [1295, 676] on button "Nova marcação" at bounding box center [1278, 666] width 121 height 33
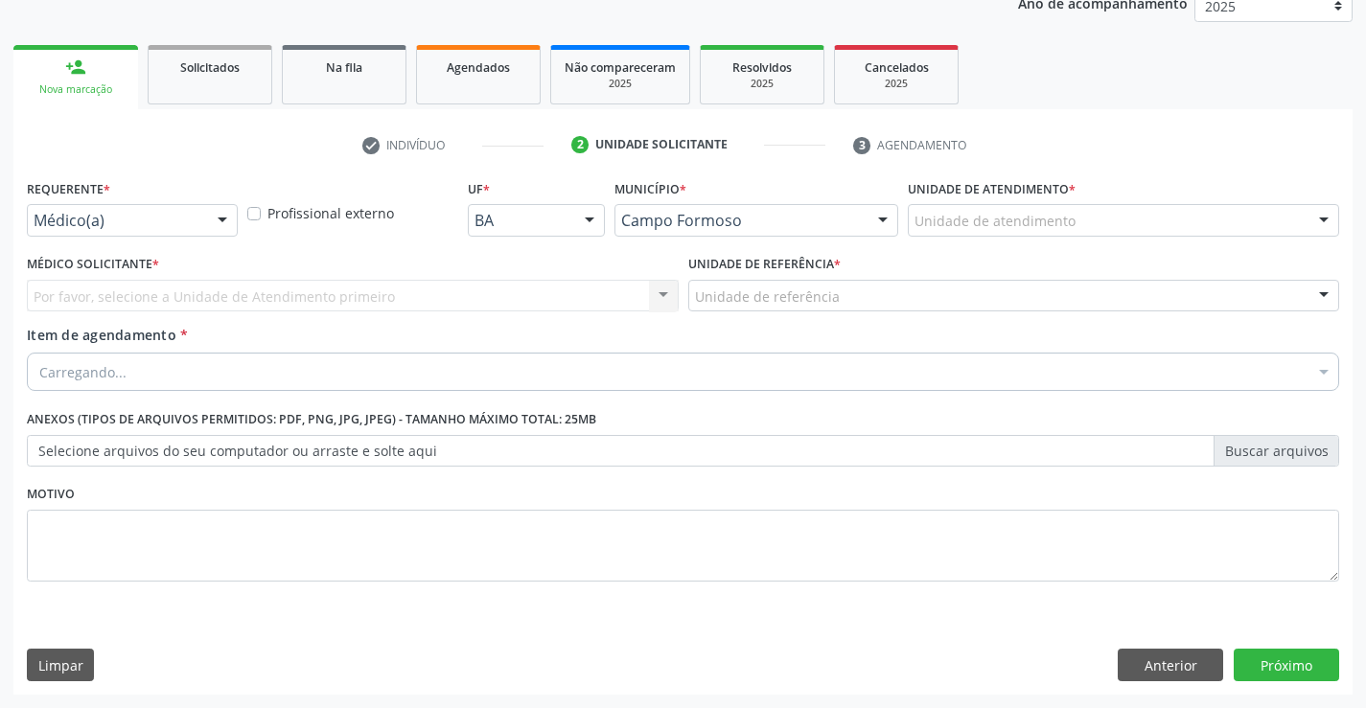
scroll to position [242, 0]
drag, startPoint x: 216, startPoint y: 215, endPoint x: 183, endPoint y: 318, distance: 108.5
click at [212, 237] on div "Médico(a) Médico(a) Enfermeiro(a) Paciente Nenhum resultado encontrado para: " …" at bounding box center [132, 220] width 211 height 33
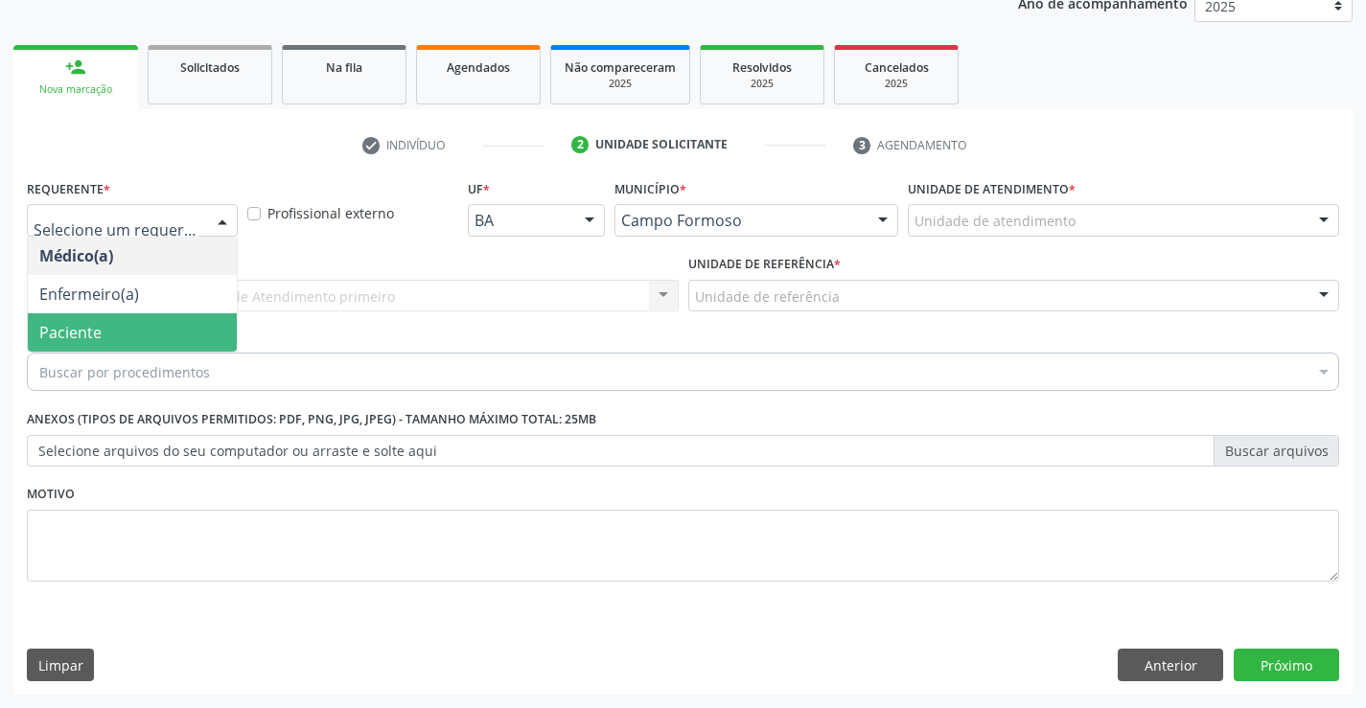
click at [156, 329] on span "Paciente" at bounding box center [132, 332] width 209 height 38
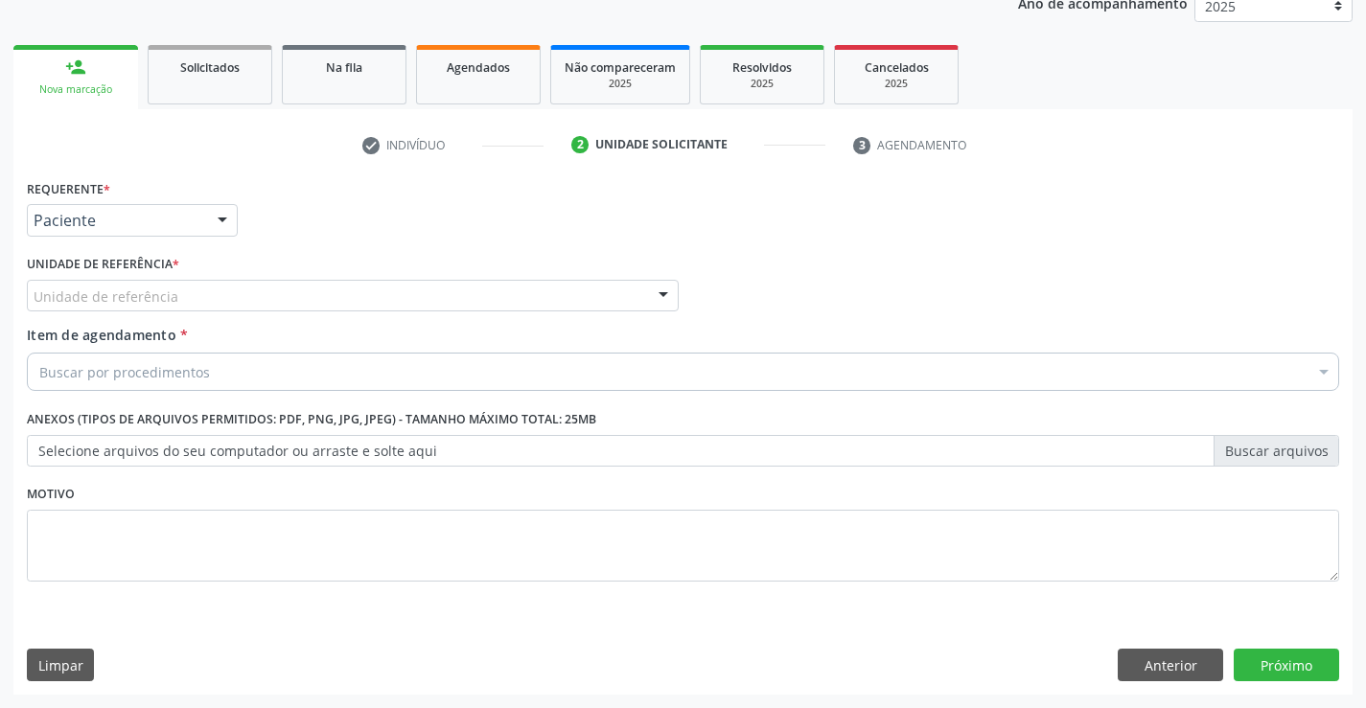
click at [345, 294] on div "Unidade de referência" at bounding box center [353, 296] width 652 height 33
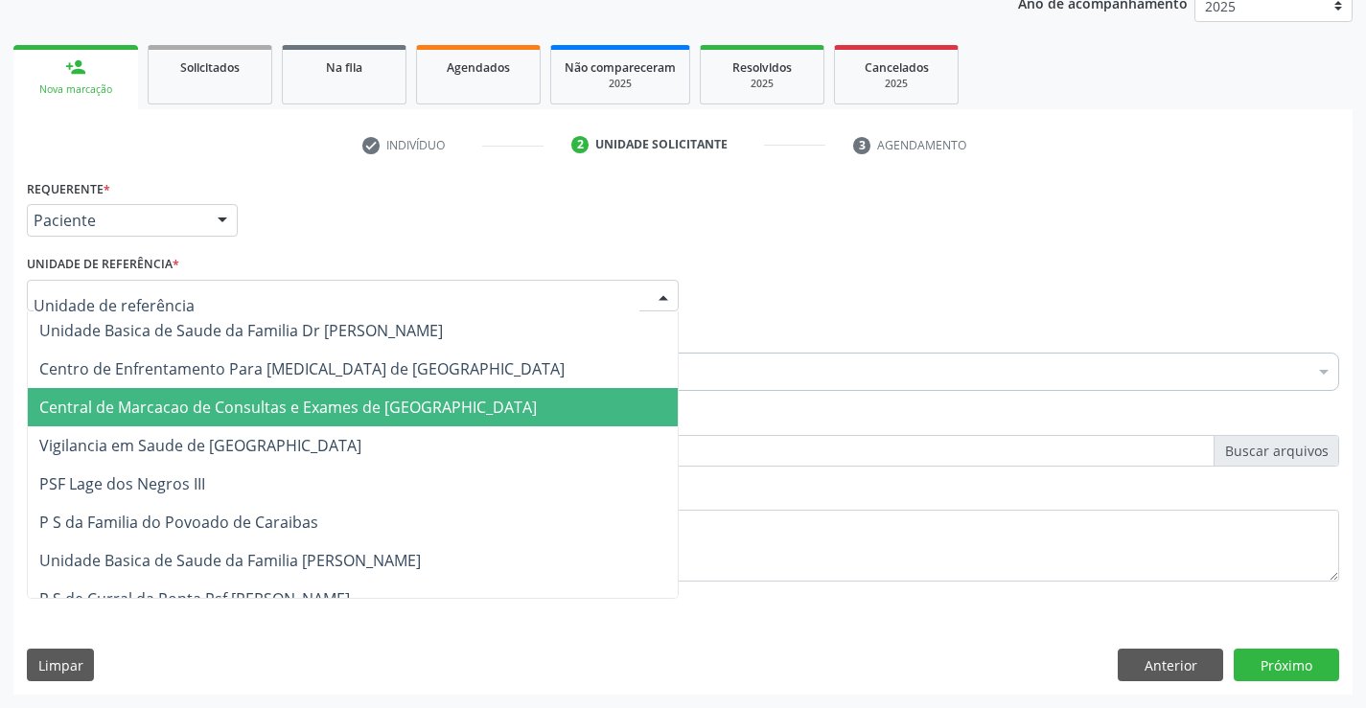
click at [358, 389] on span "Central de Marcacao de Consultas e Exames de [GEOGRAPHIC_DATA]" at bounding box center [353, 407] width 650 height 38
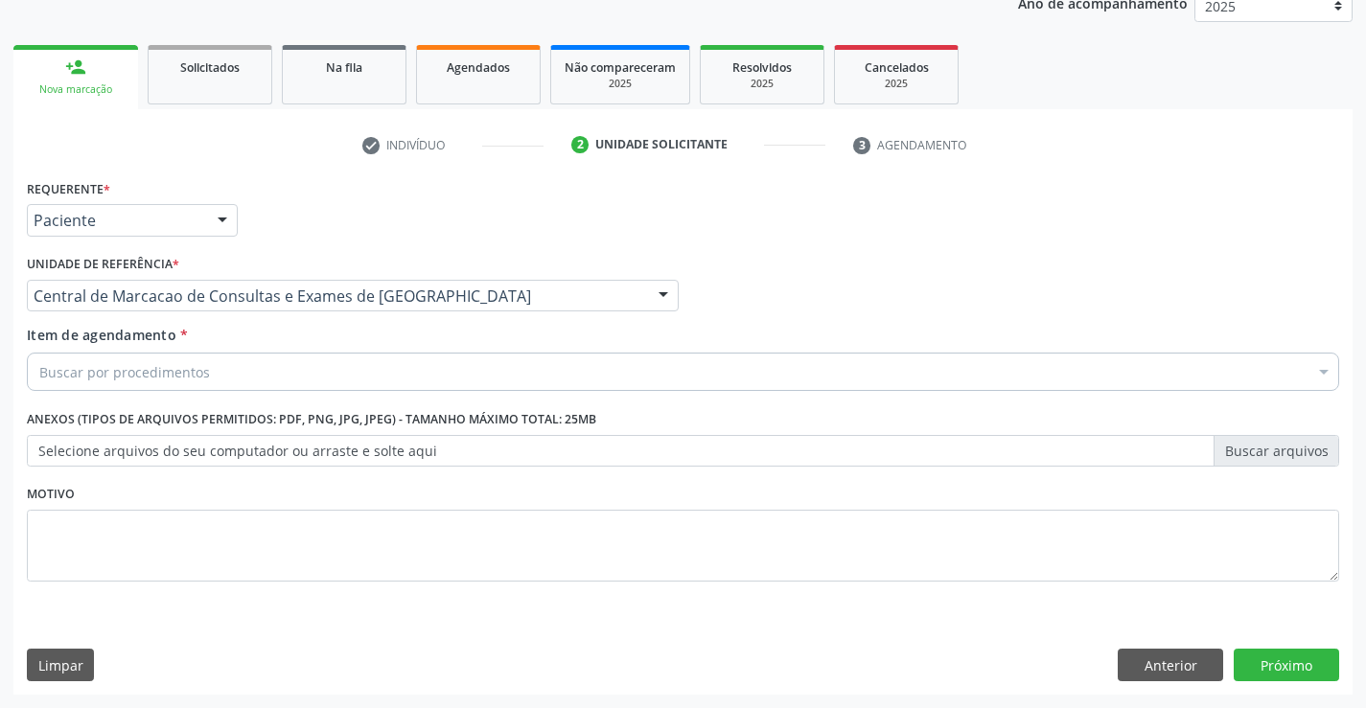
click at [398, 366] on div "Buscar por procedimentos" at bounding box center [683, 372] width 1312 height 38
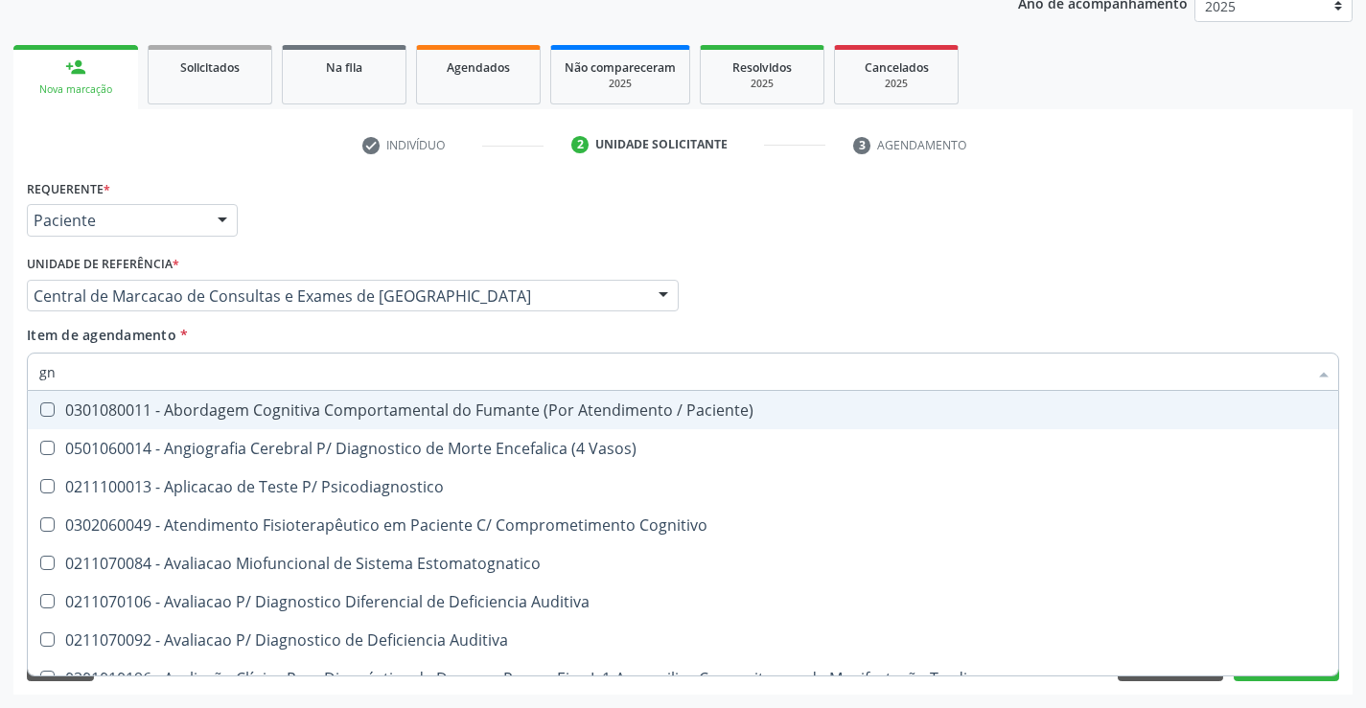
type input "g"
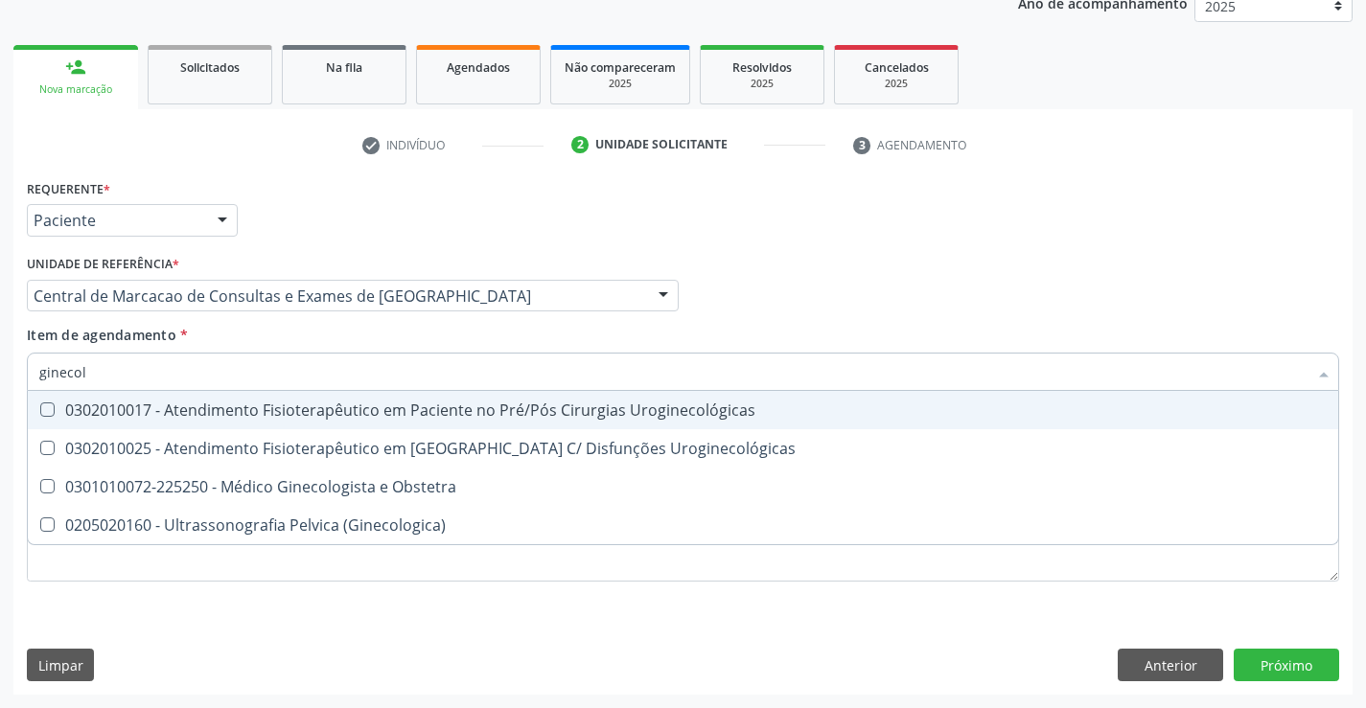
type input "ginecolo"
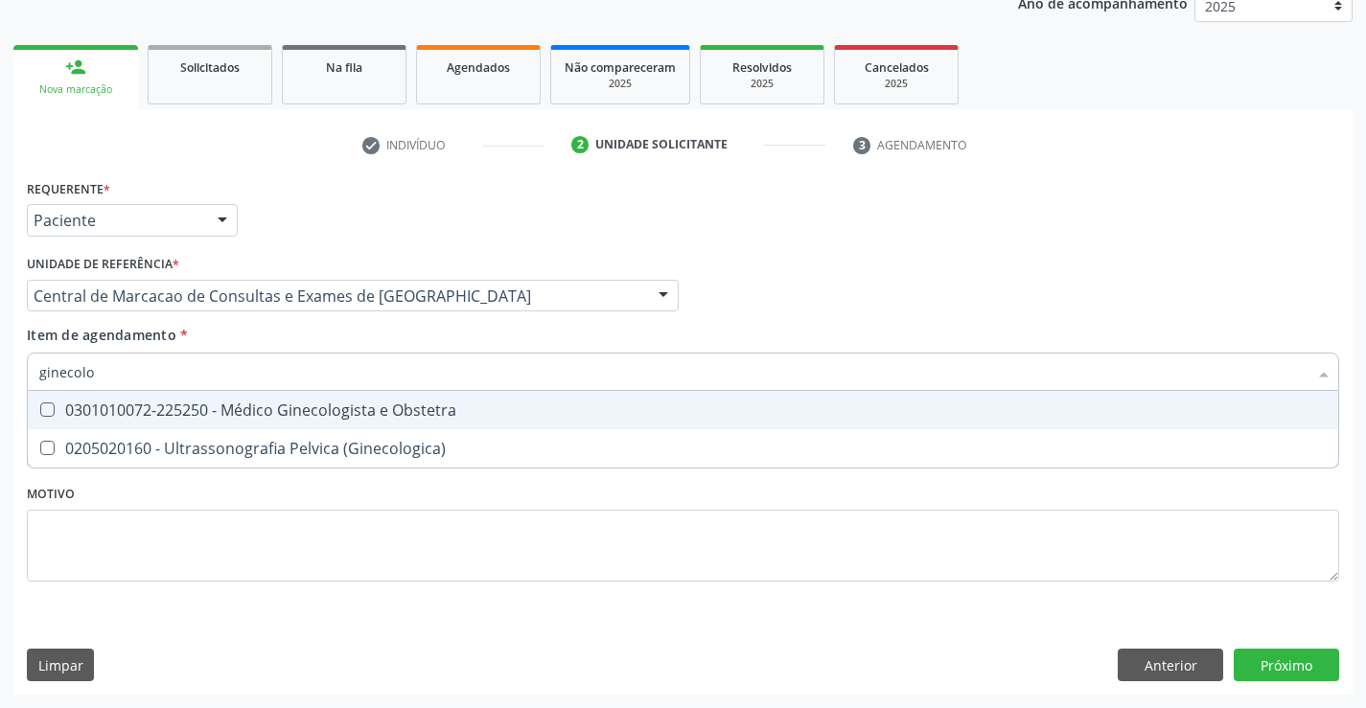
click at [365, 423] on span "0301010072-225250 - Médico Ginecologista e Obstetra" at bounding box center [683, 410] width 1310 height 38
checkbox Obstetra "true"
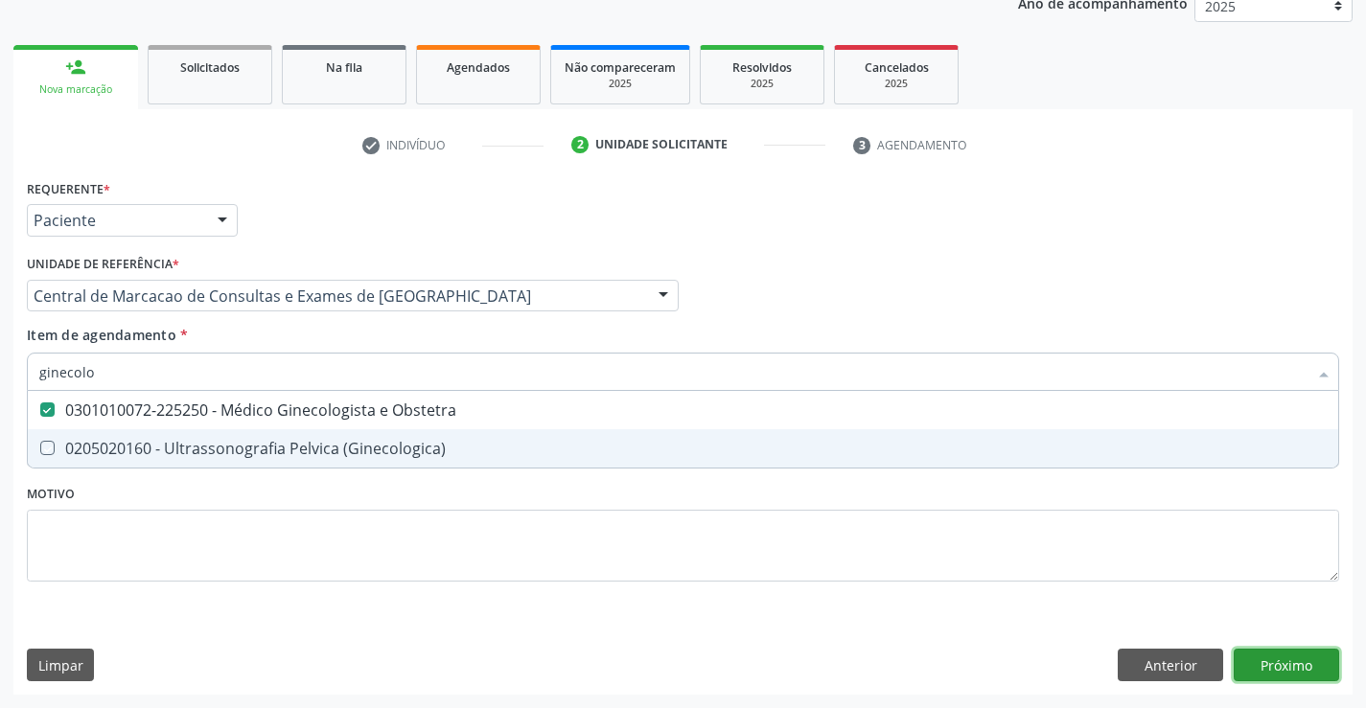
click at [1278, 675] on div "Requerente * Paciente Médico(a) Enfermeiro(a) Paciente Nenhum resultado encontr…" at bounding box center [682, 434] width 1339 height 521
checkbox \(Ginecologica\) "true"
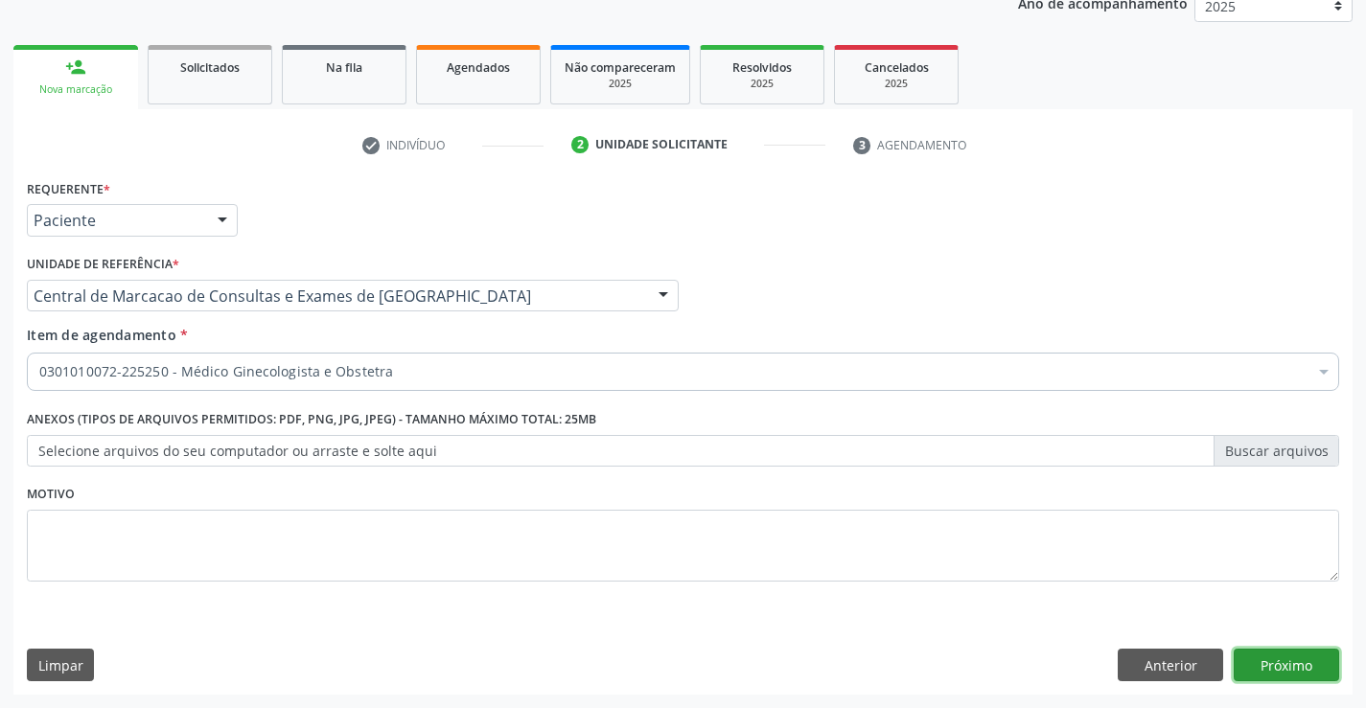
click at [1282, 660] on button "Próximo" at bounding box center [1286, 665] width 105 height 33
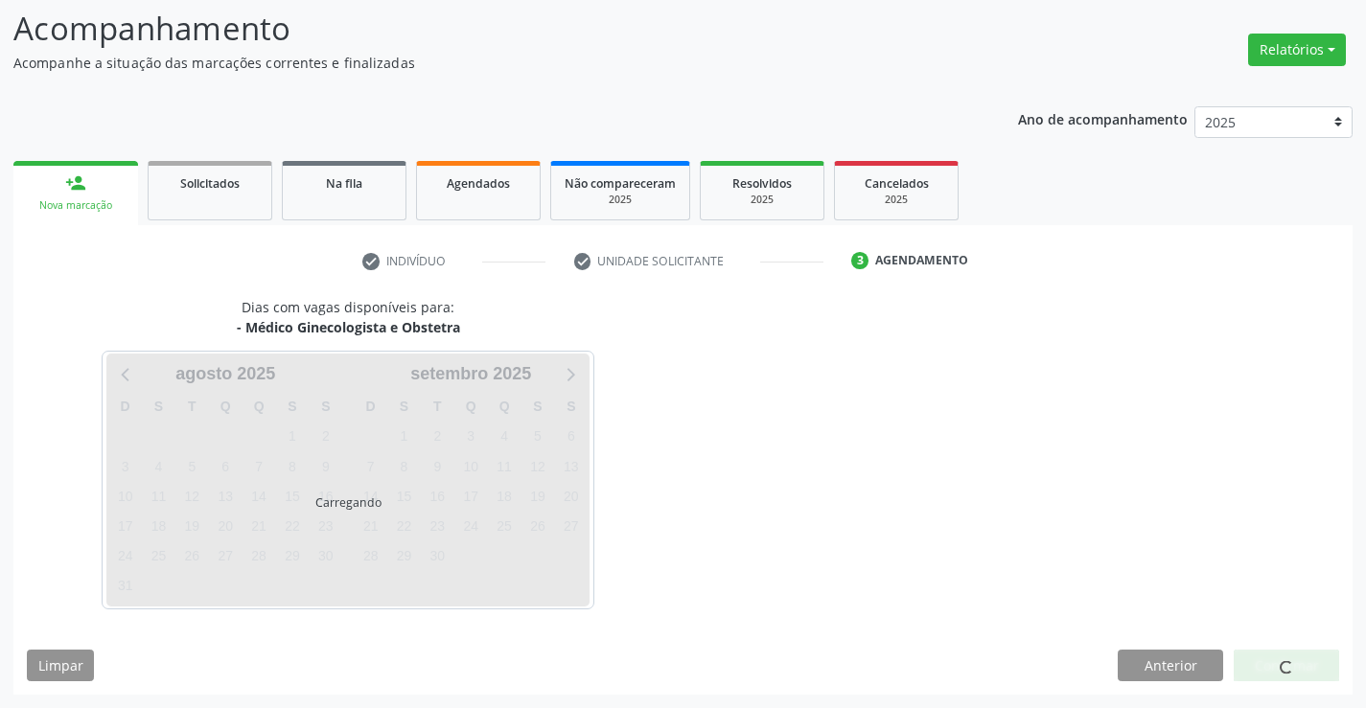
scroll to position [126, 0]
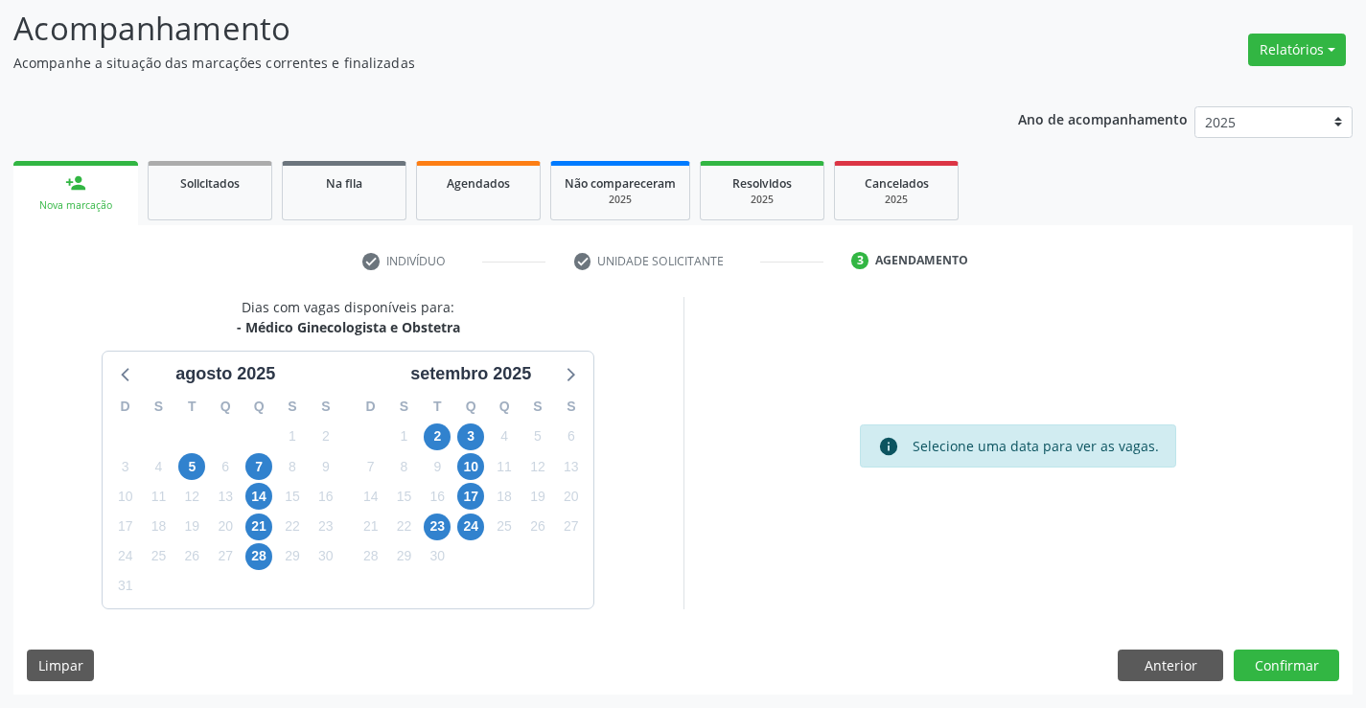
click at [79, 171] on link "person_add Nova marcação" at bounding box center [75, 193] width 125 height 64
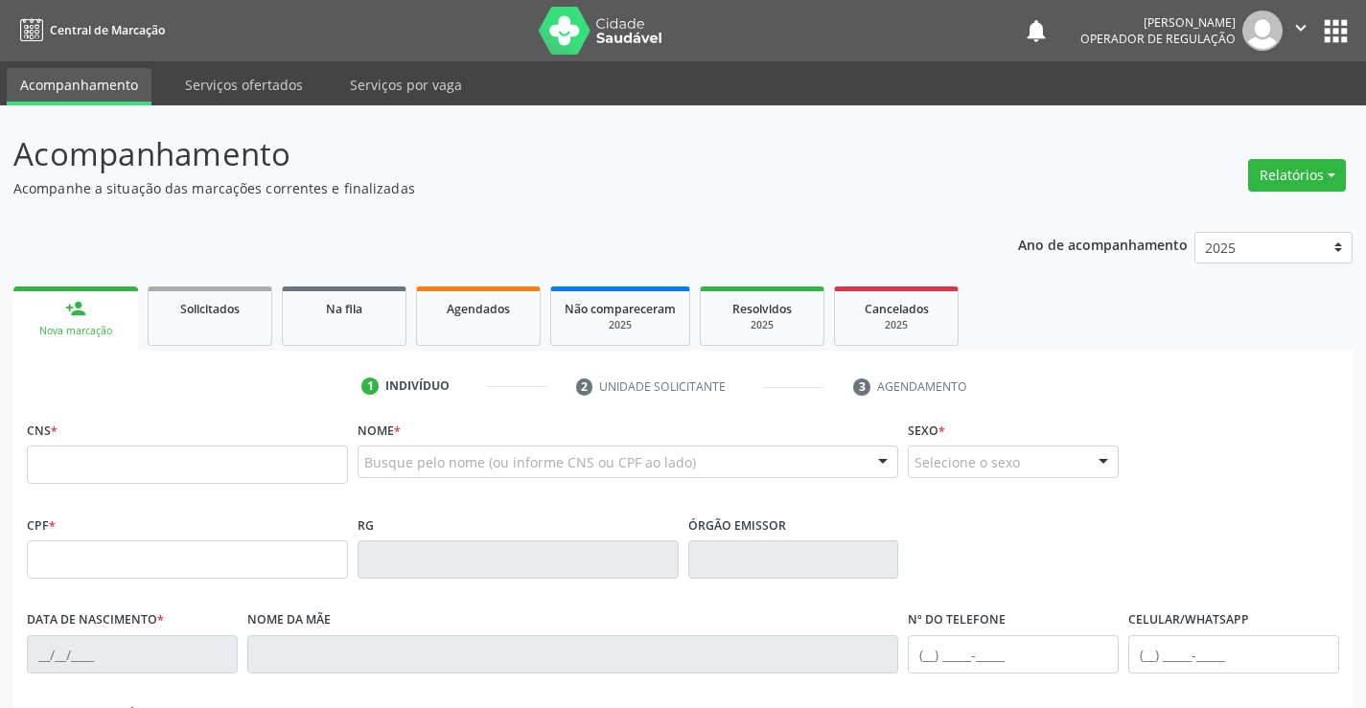
click at [124, 440] on div "CNS *" at bounding box center [187, 450] width 321 height 68
click at [120, 469] on input "text" at bounding box center [187, 465] width 321 height 38
type input "706 9001 5866 7935"
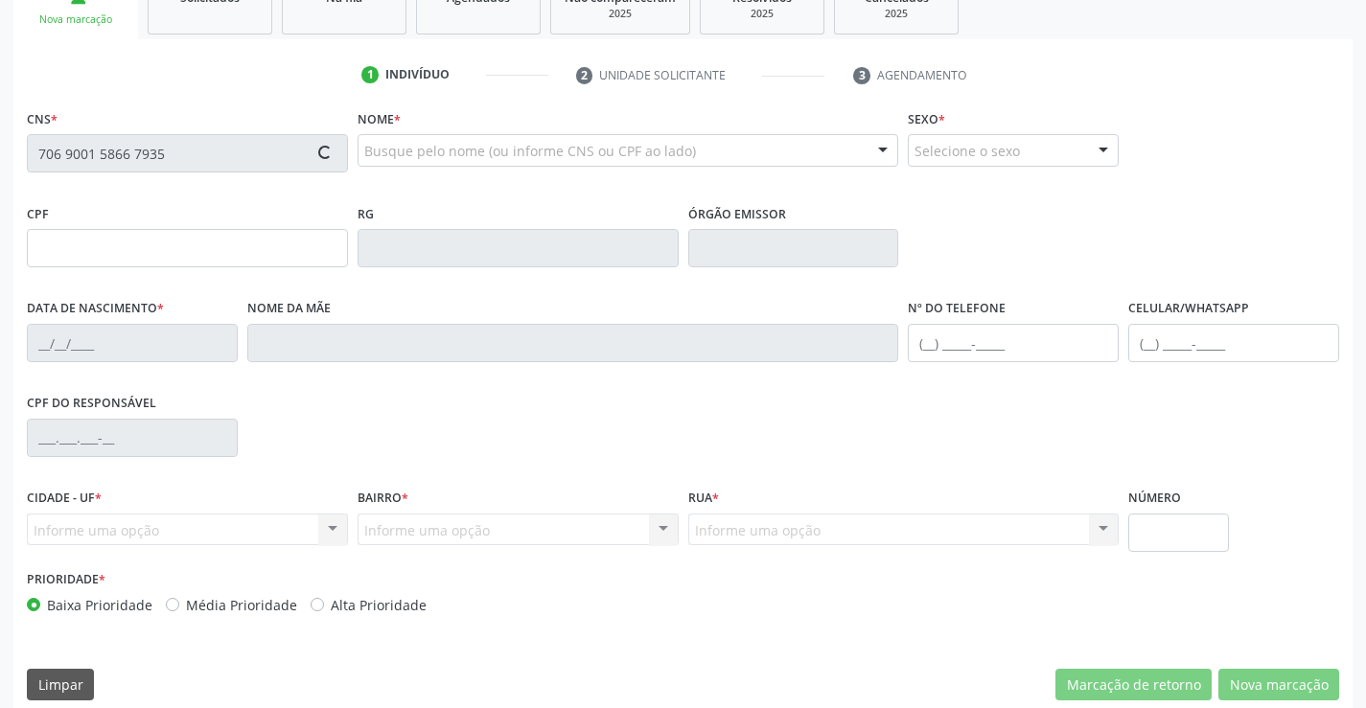
scroll to position [331, 0]
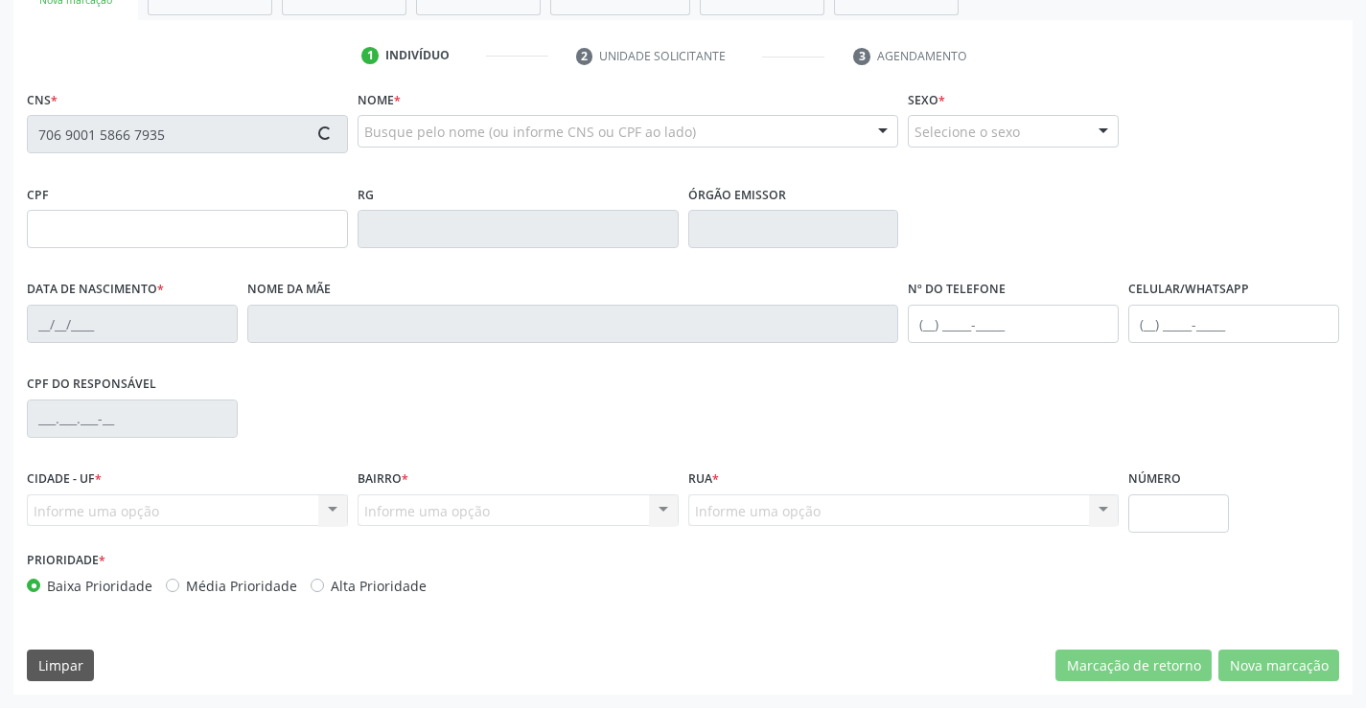
type input "0259285030"
type input "01/05/1950"
type input "(74) 98851-4055"
type input "891.224.371-34"
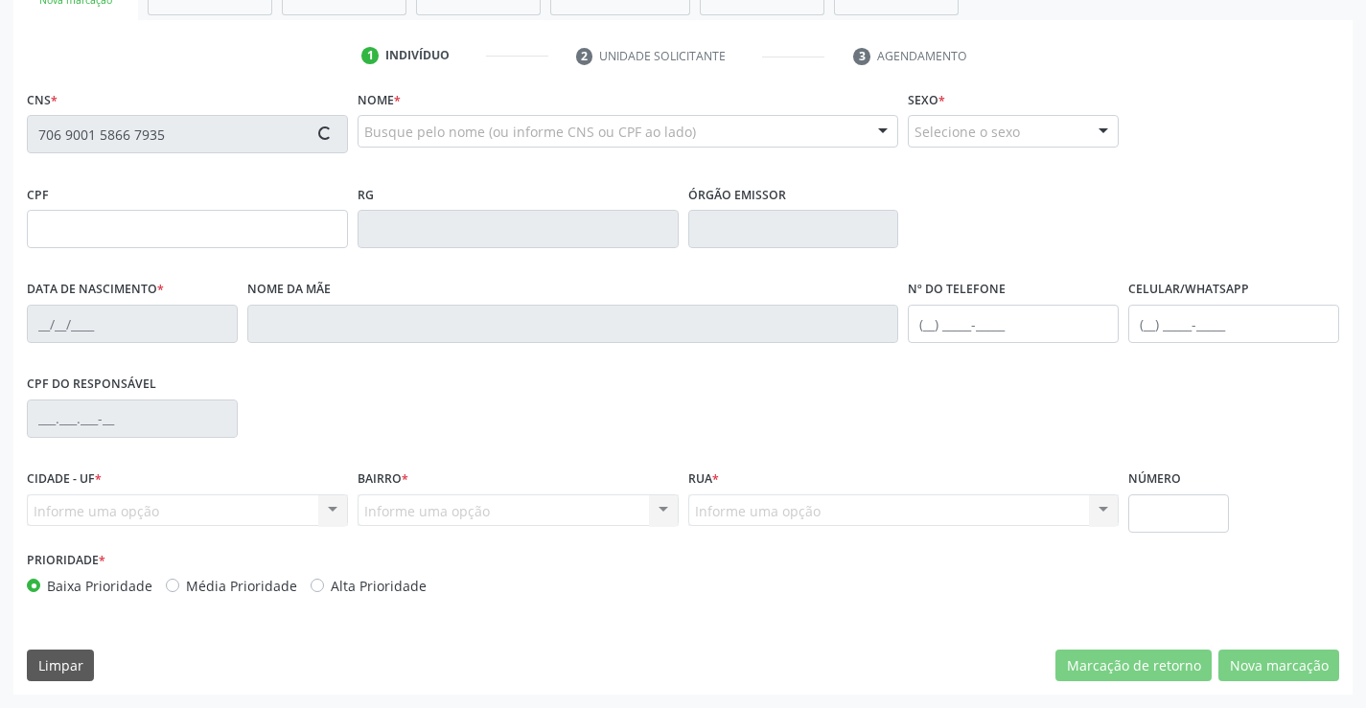
type input "309"
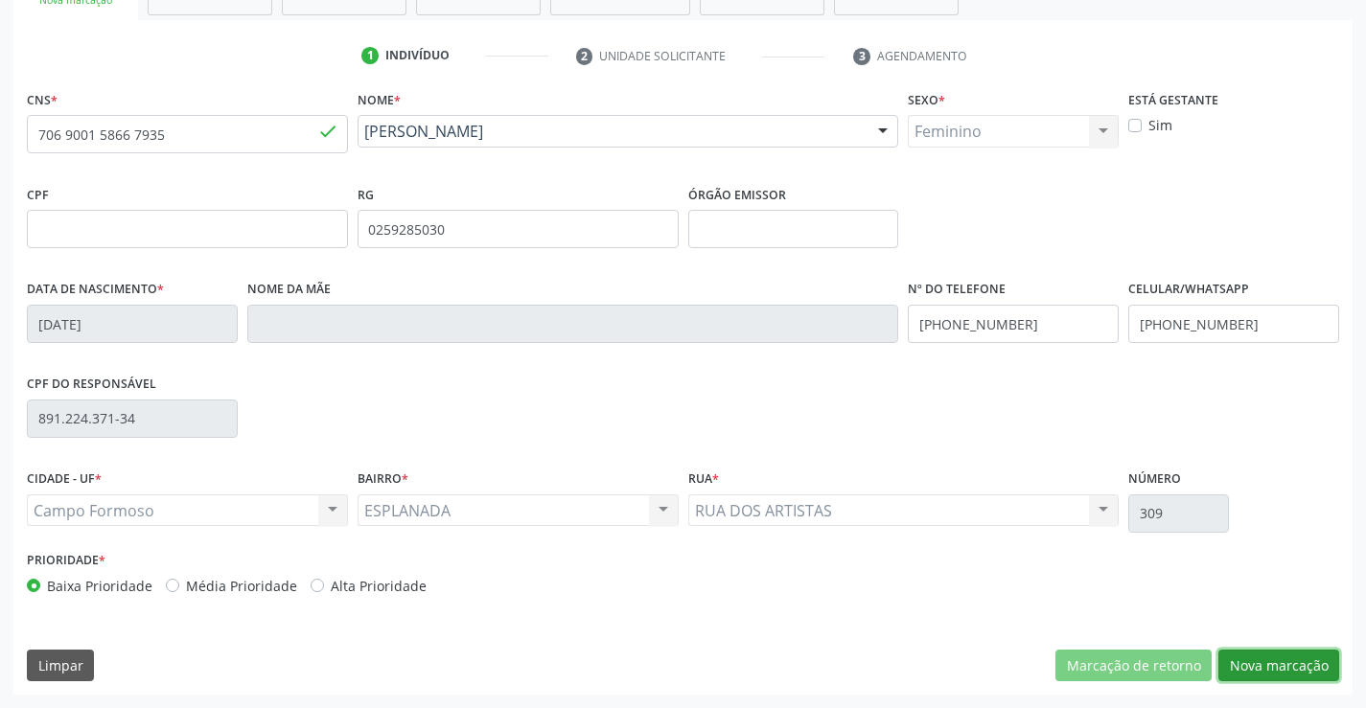
click at [1317, 655] on button "Nova marcação" at bounding box center [1278, 666] width 121 height 33
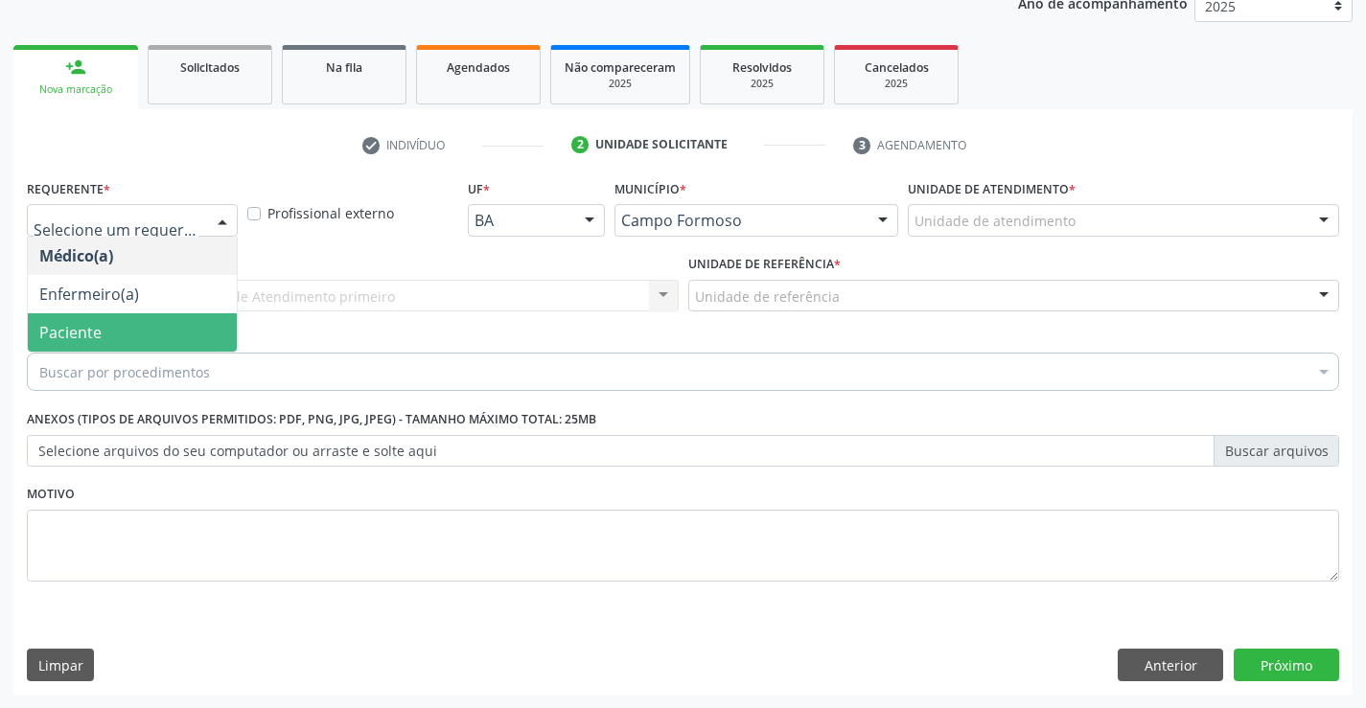
click at [118, 327] on span "Paciente" at bounding box center [132, 332] width 209 height 38
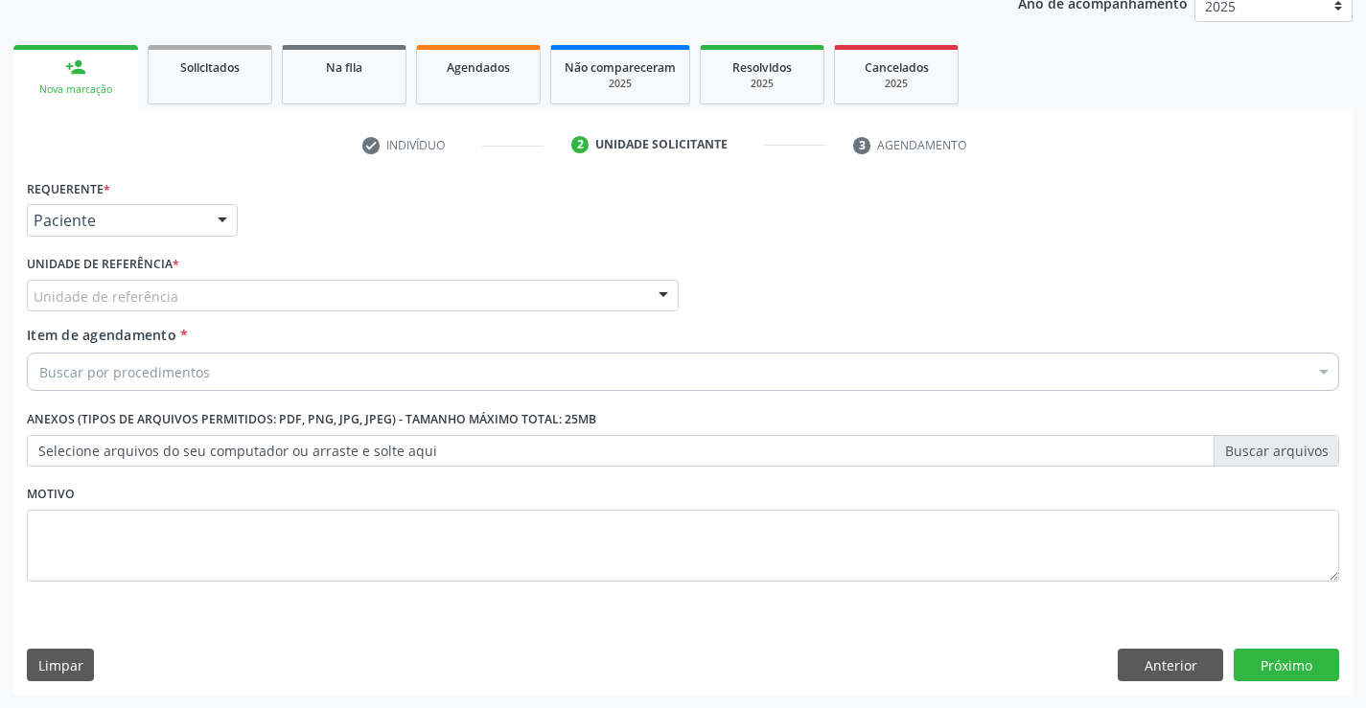
drag, startPoint x: 307, startPoint y: 298, endPoint x: 302, endPoint y: 377, distance: 78.7
click at [308, 298] on div "Unidade de referência" at bounding box center [353, 296] width 652 height 33
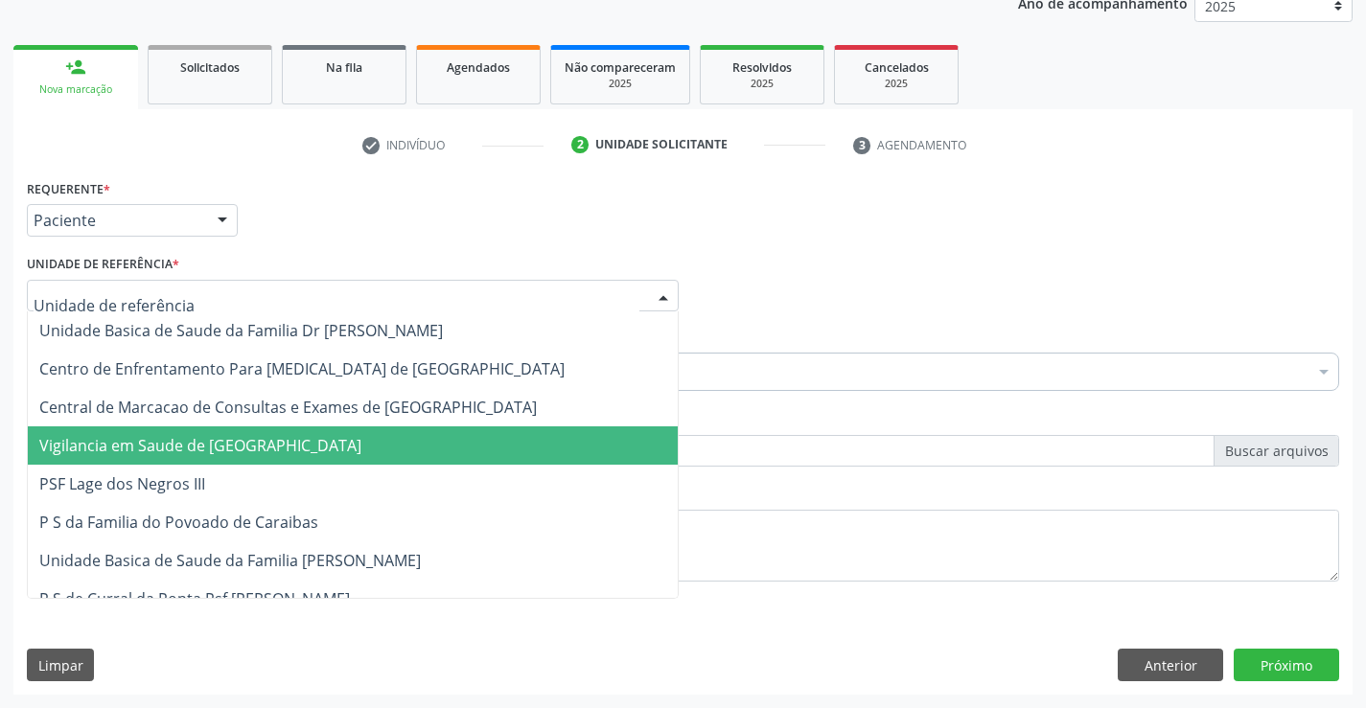
click at [310, 432] on span "Vigilancia em Saude de [GEOGRAPHIC_DATA]" at bounding box center [353, 446] width 650 height 38
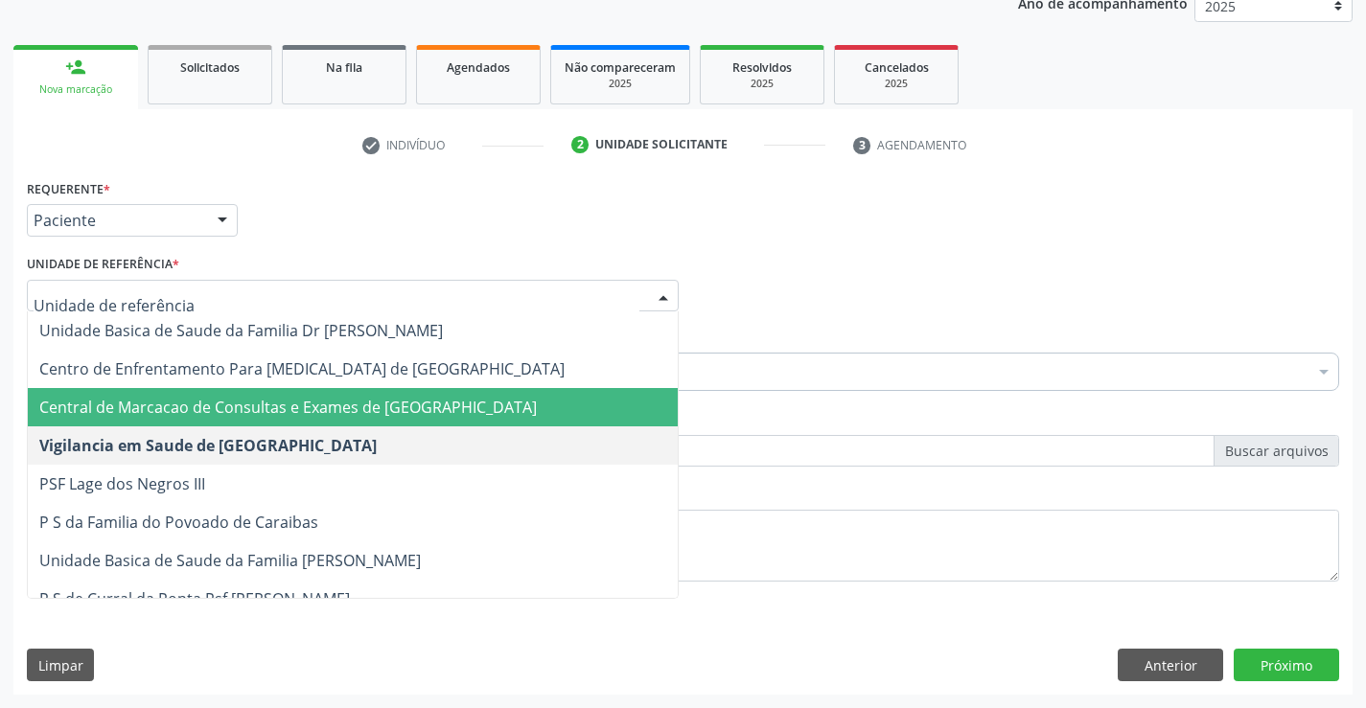
drag, startPoint x: 371, startPoint y: 292, endPoint x: 352, endPoint y: 403, distance: 111.9
click at [351, 405] on span "Central de Marcacao de Consultas e Exames de [GEOGRAPHIC_DATA]" at bounding box center [288, 407] width 498 height 21
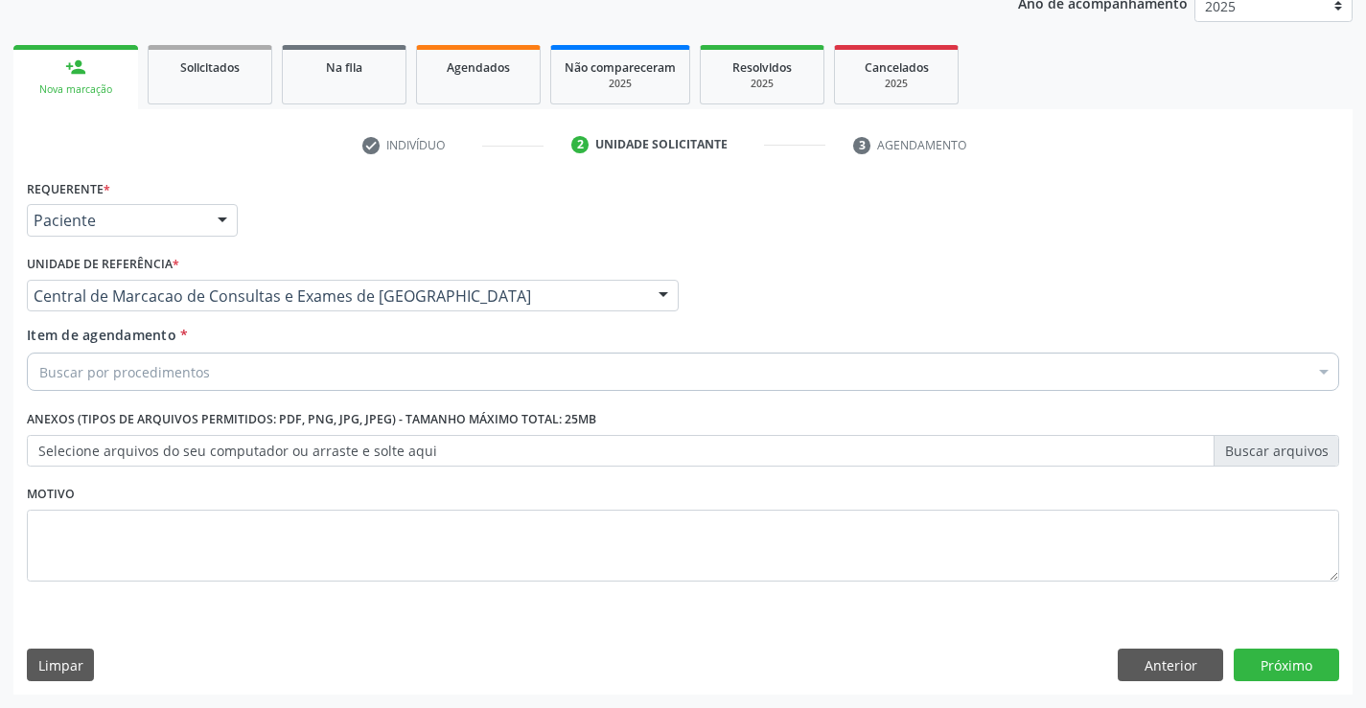
click at [401, 369] on div "Buscar por procedimentos" at bounding box center [683, 372] width 1312 height 38
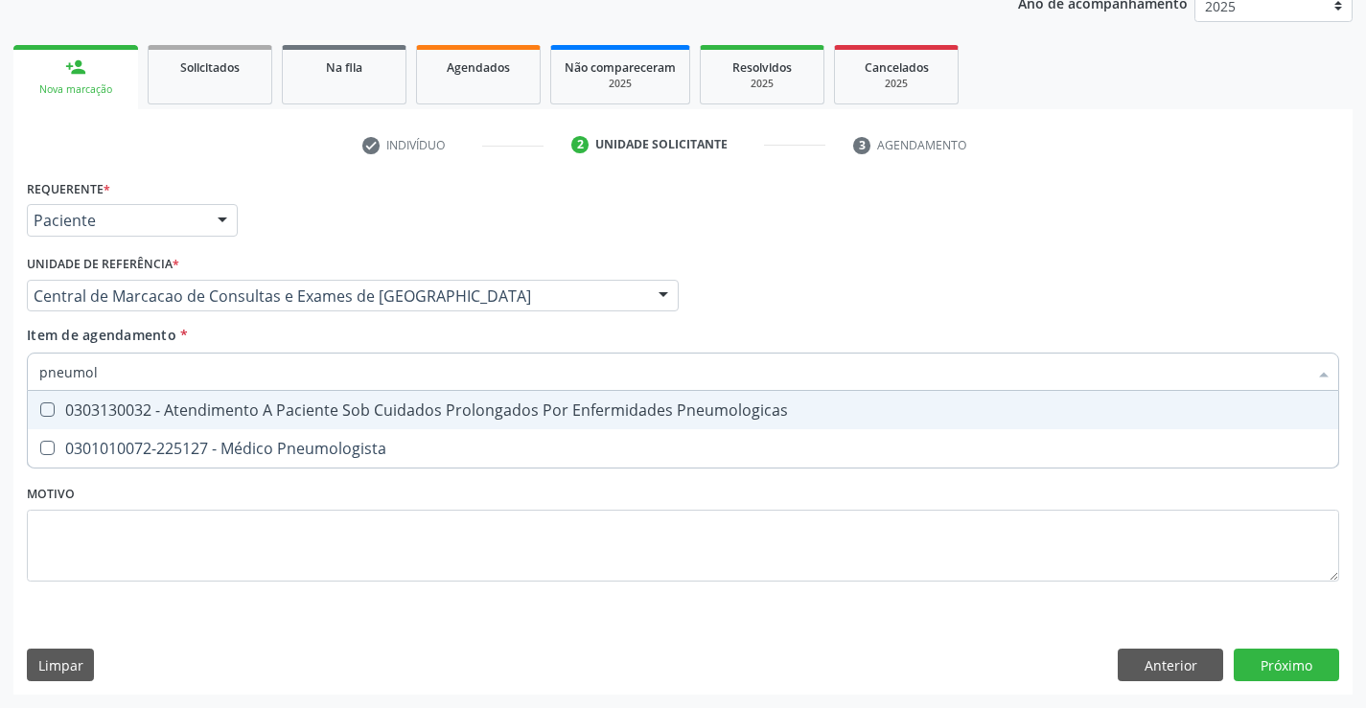
type input "pneumolo"
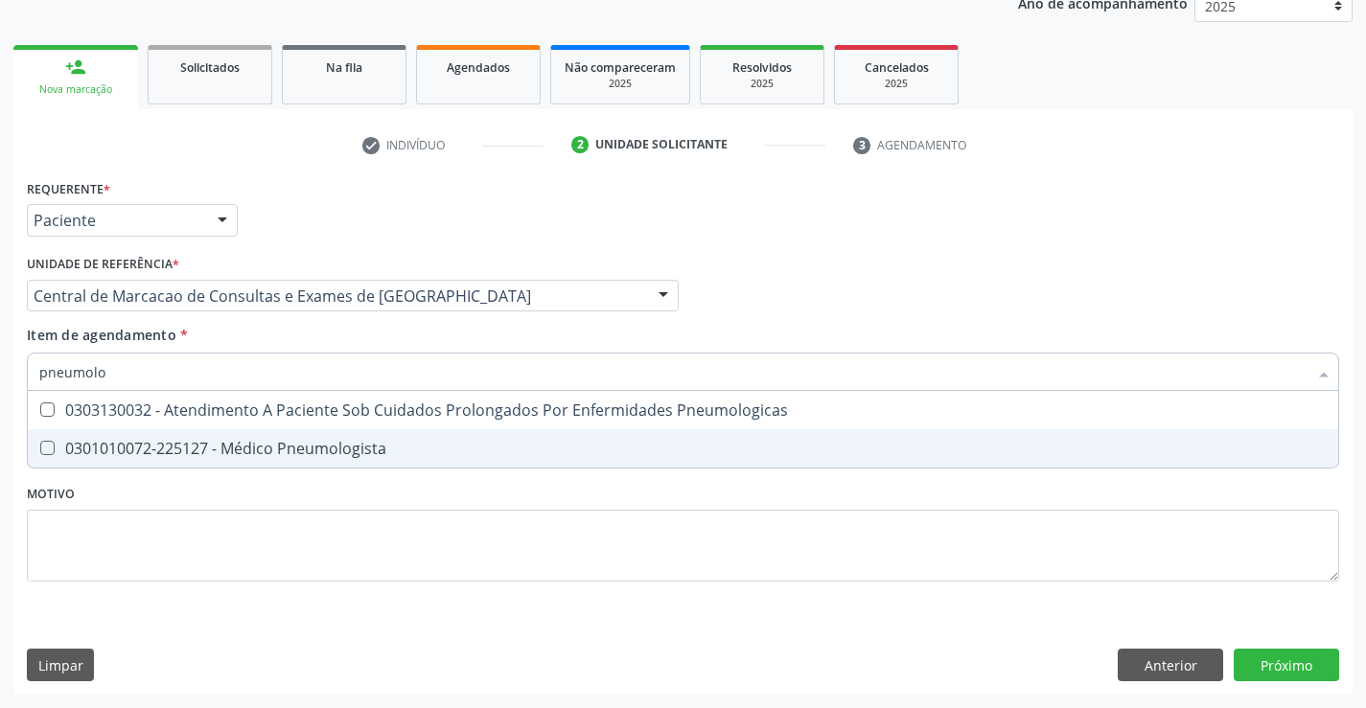
click at [284, 445] on div "0301010072-225127 - Médico Pneumologista" at bounding box center [682, 448] width 1287 height 15
checkbox Pneumologista "true"
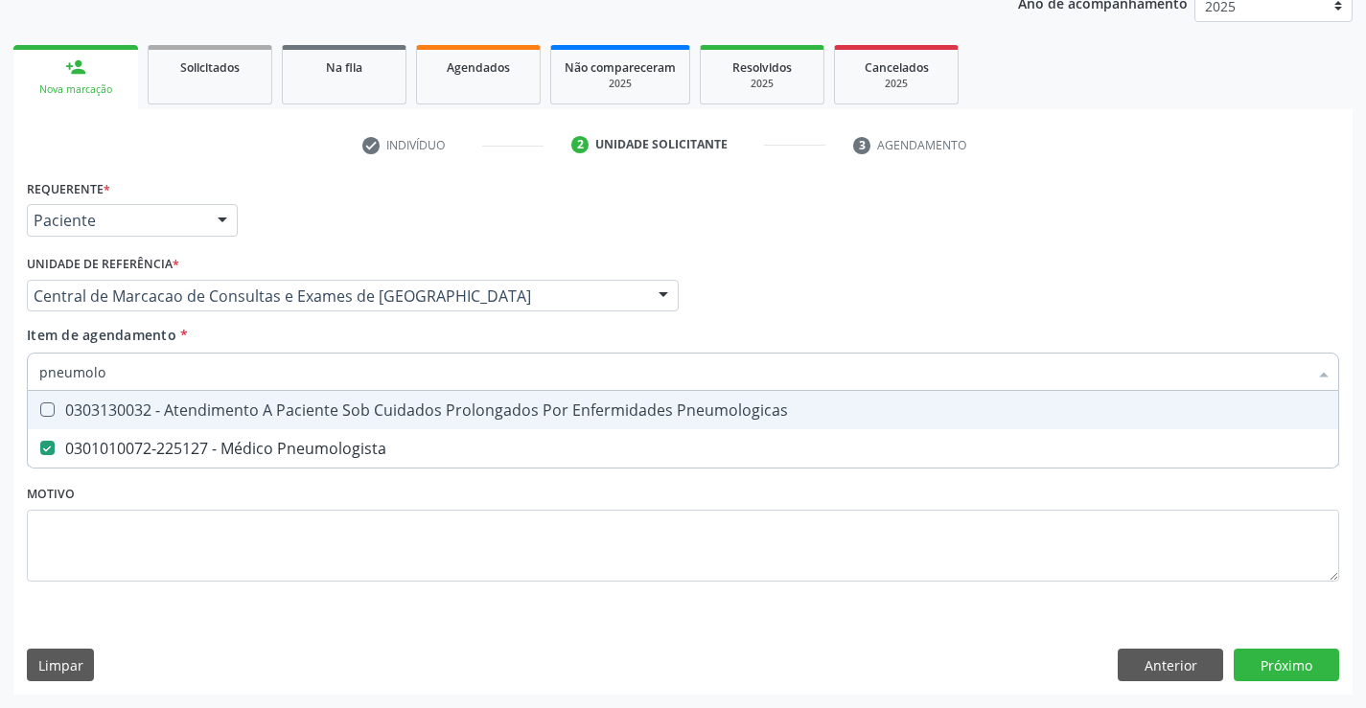
click at [855, 223] on div "Requerente * Paciente Médico(a) Enfermeiro(a) Paciente Nenhum resultado encontr…" at bounding box center [683, 211] width 1322 height 75
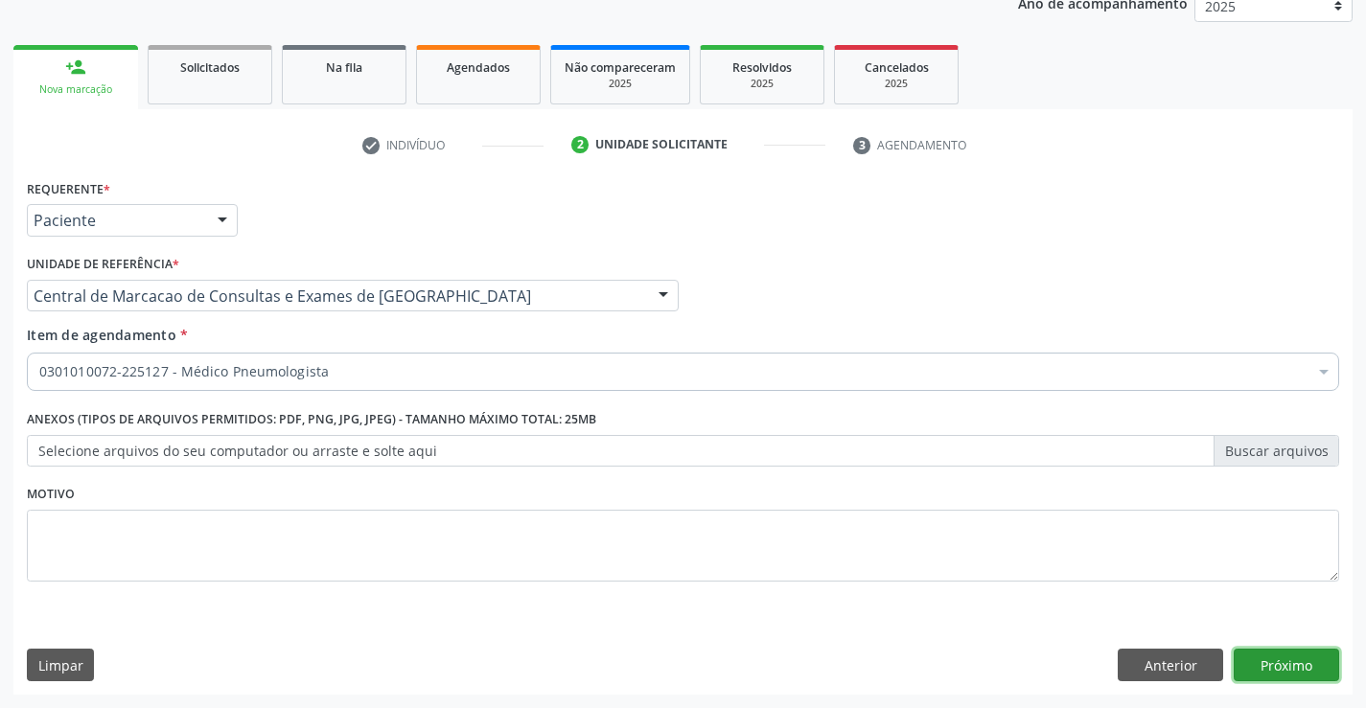
click at [1263, 660] on button "Próximo" at bounding box center [1286, 665] width 105 height 33
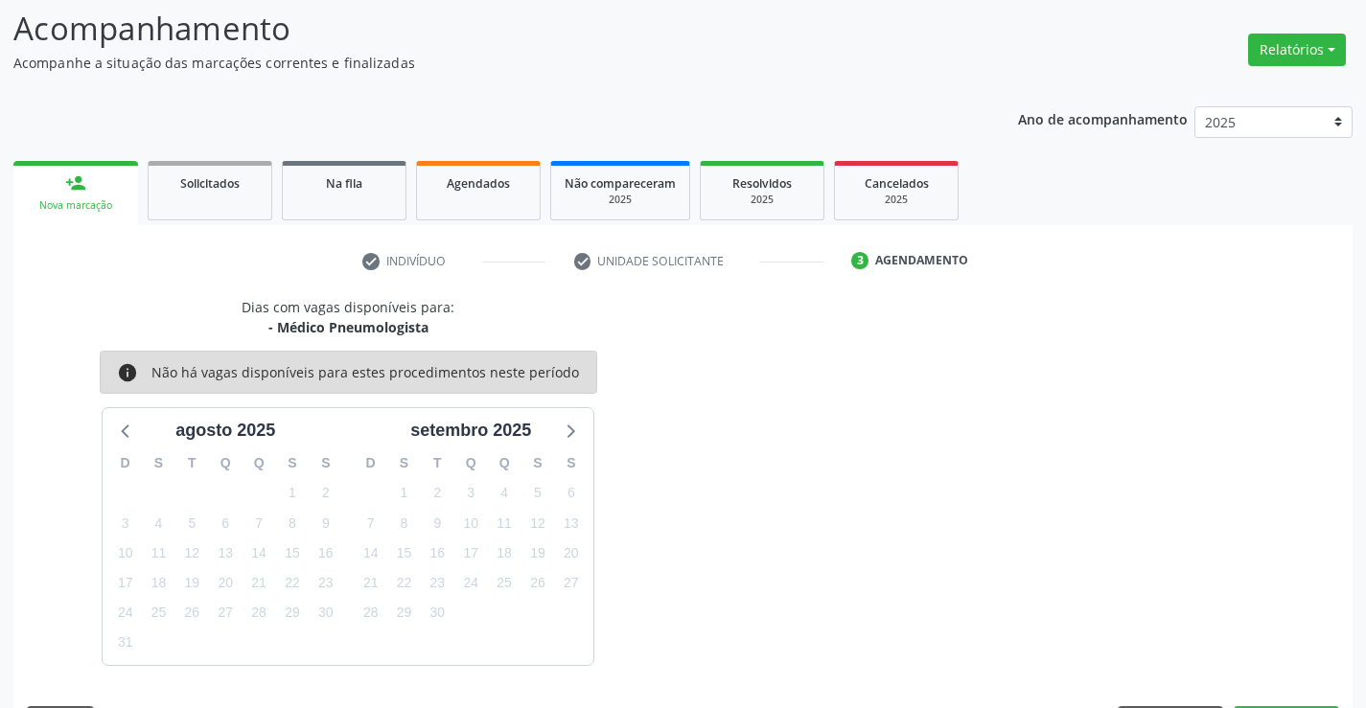
scroll to position [182, 0]
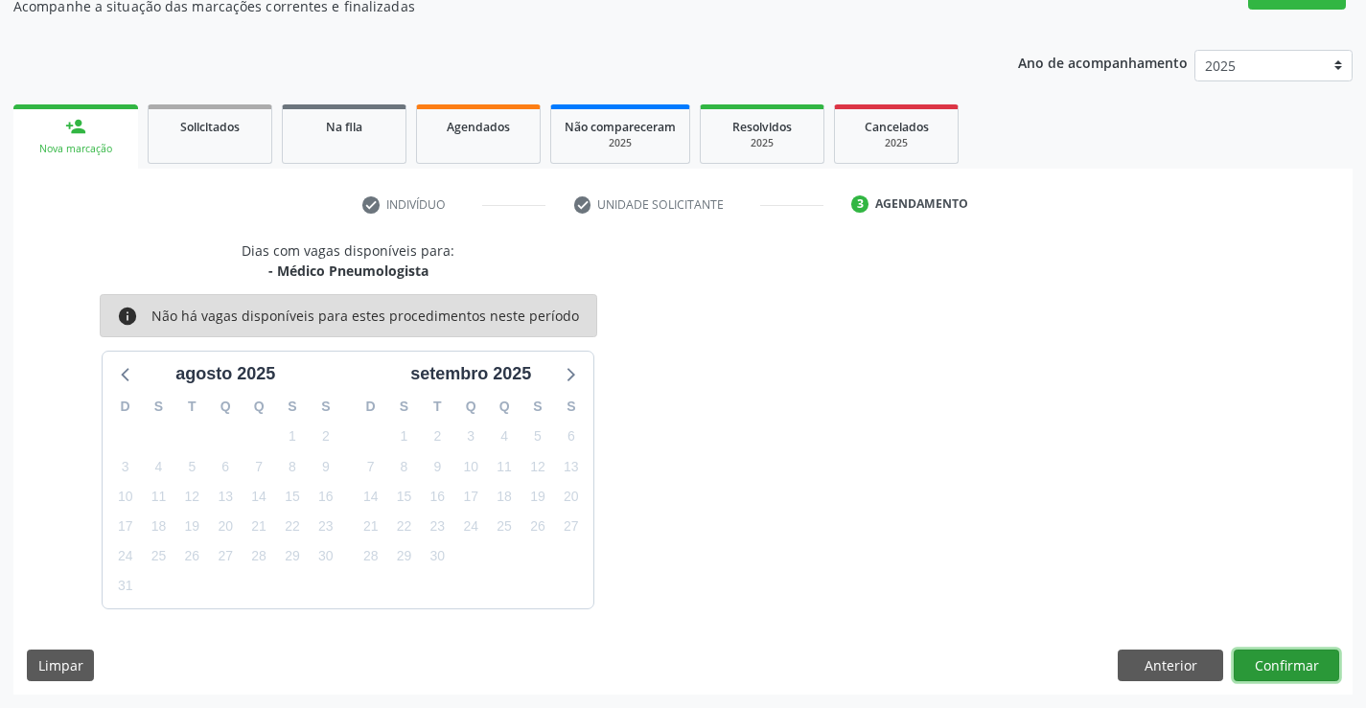
click at [1307, 659] on button "Confirmar" at bounding box center [1286, 666] width 105 height 33
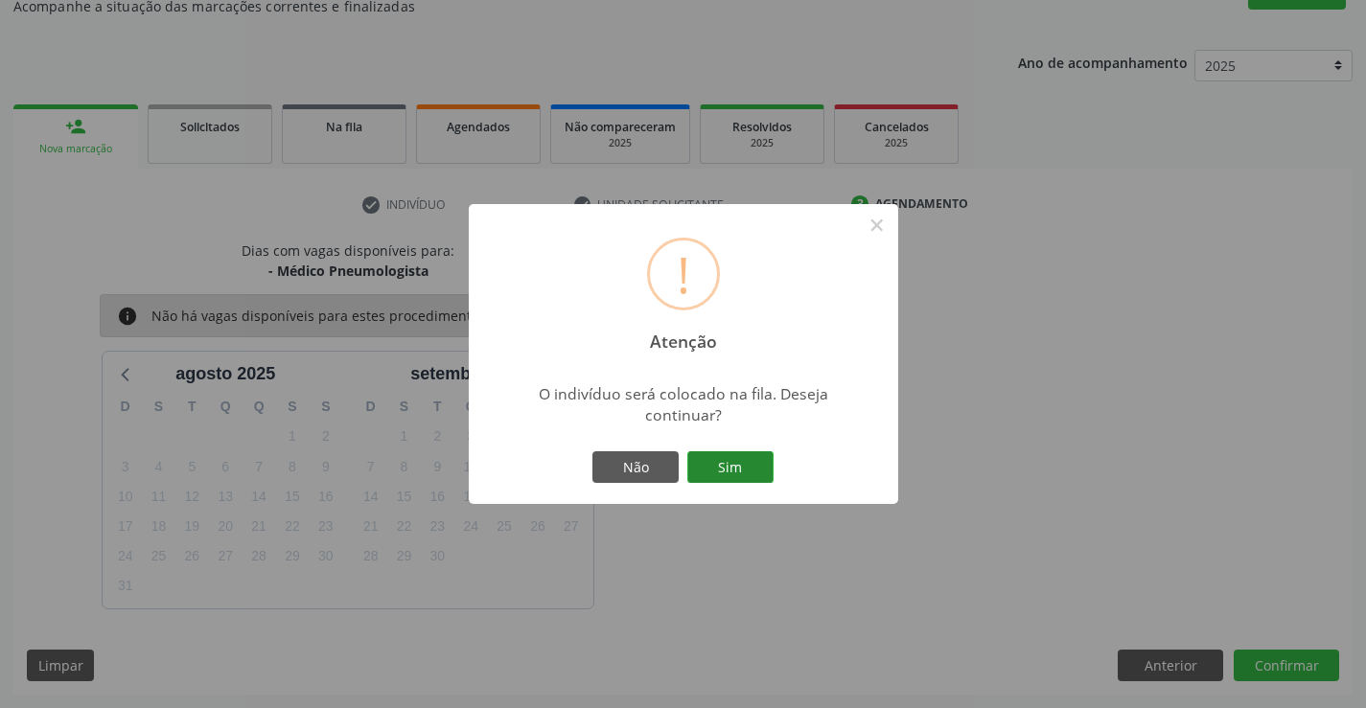
click at [712, 457] on button "Sim" at bounding box center [730, 467] width 86 height 33
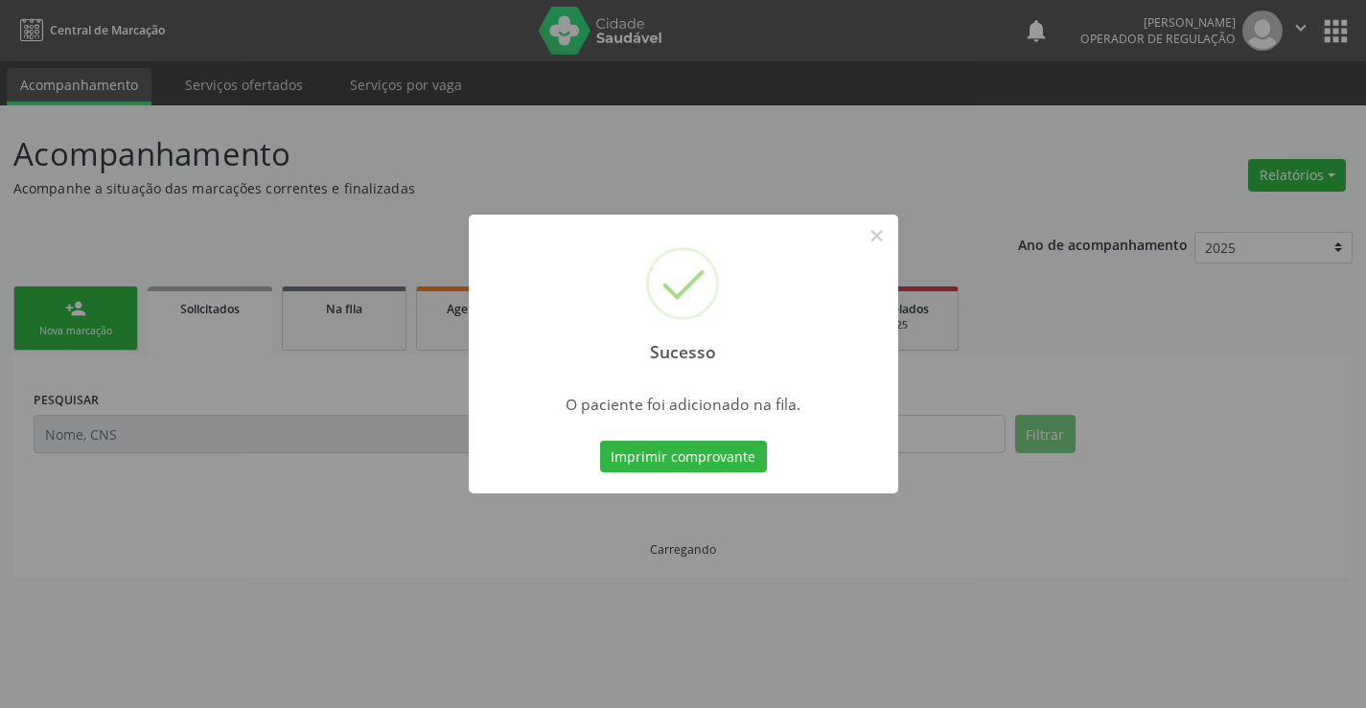
scroll to position [0, 0]
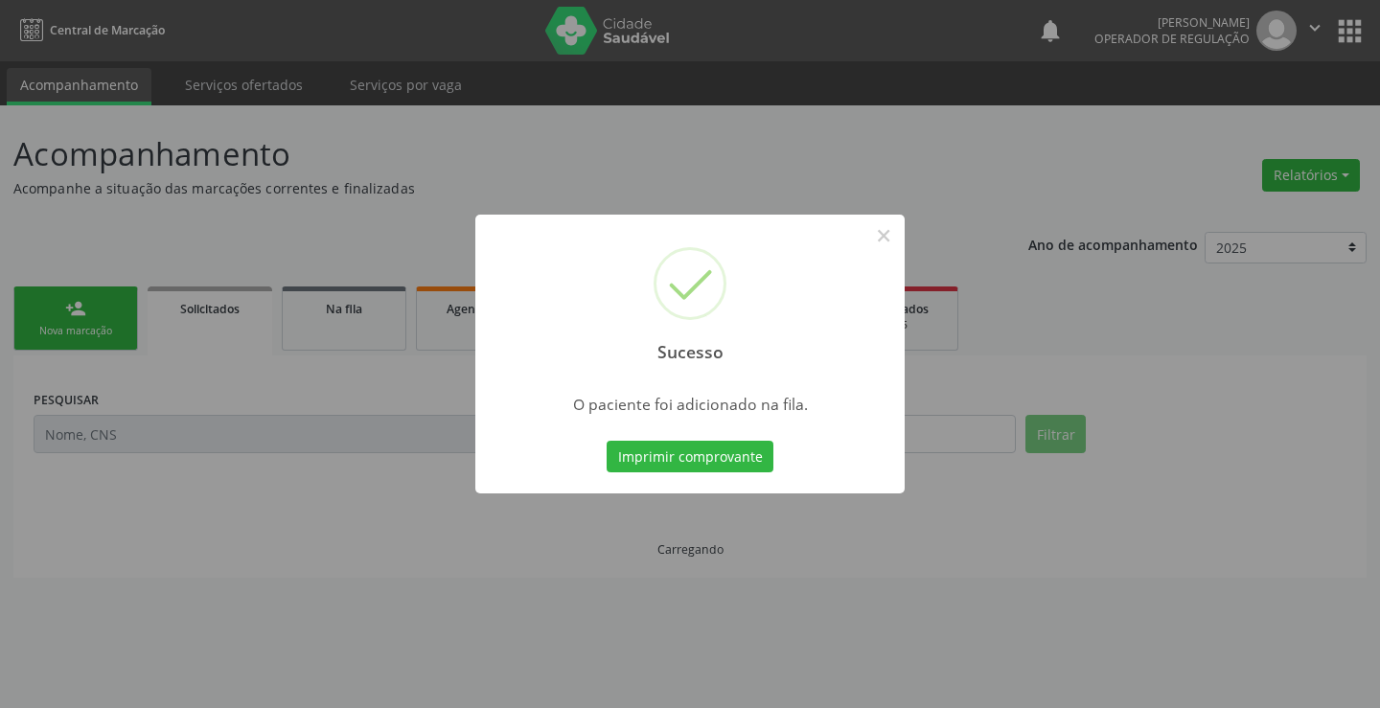
click at [712, 457] on button "Imprimir comprovante" at bounding box center [690, 457] width 167 height 33
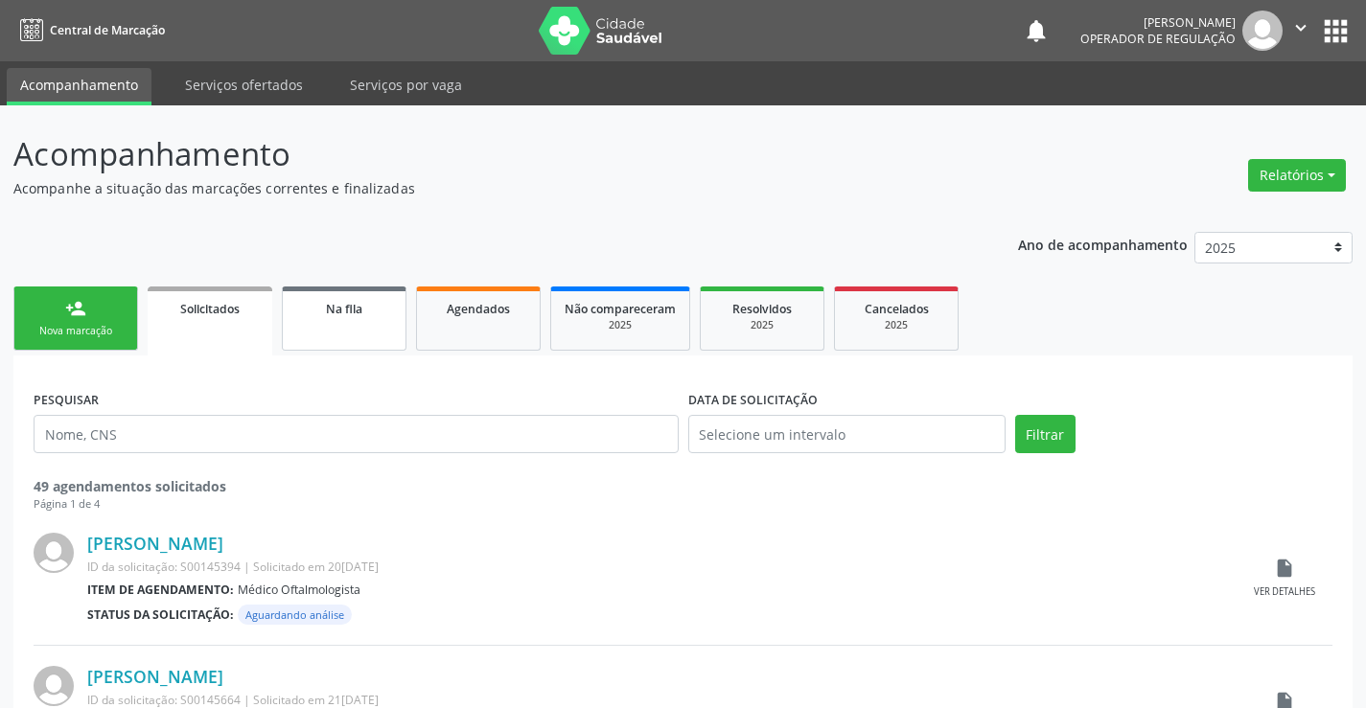
click at [349, 316] on span "Na fila" at bounding box center [344, 309] width 36 height 16
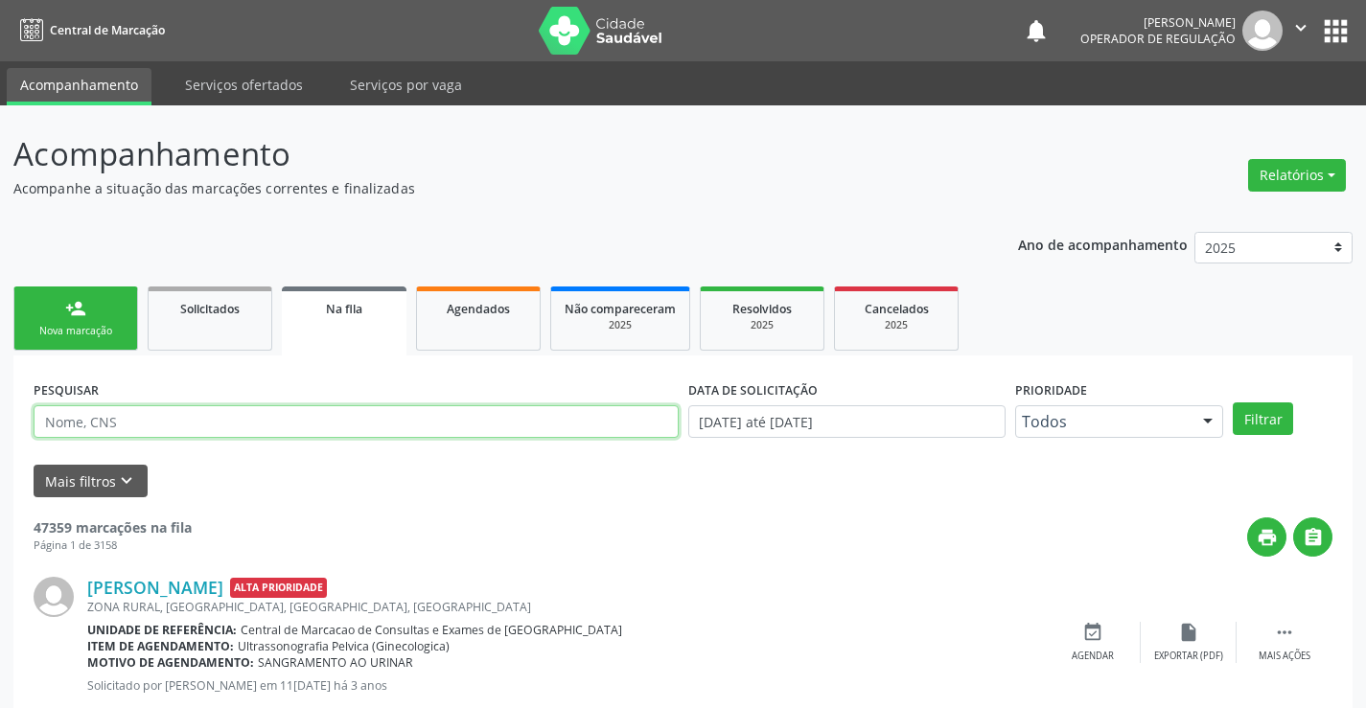
click at [179, 422] on input "text" at bounding box center [356, 421] width 645 height 33
type input "joao miguel sales"
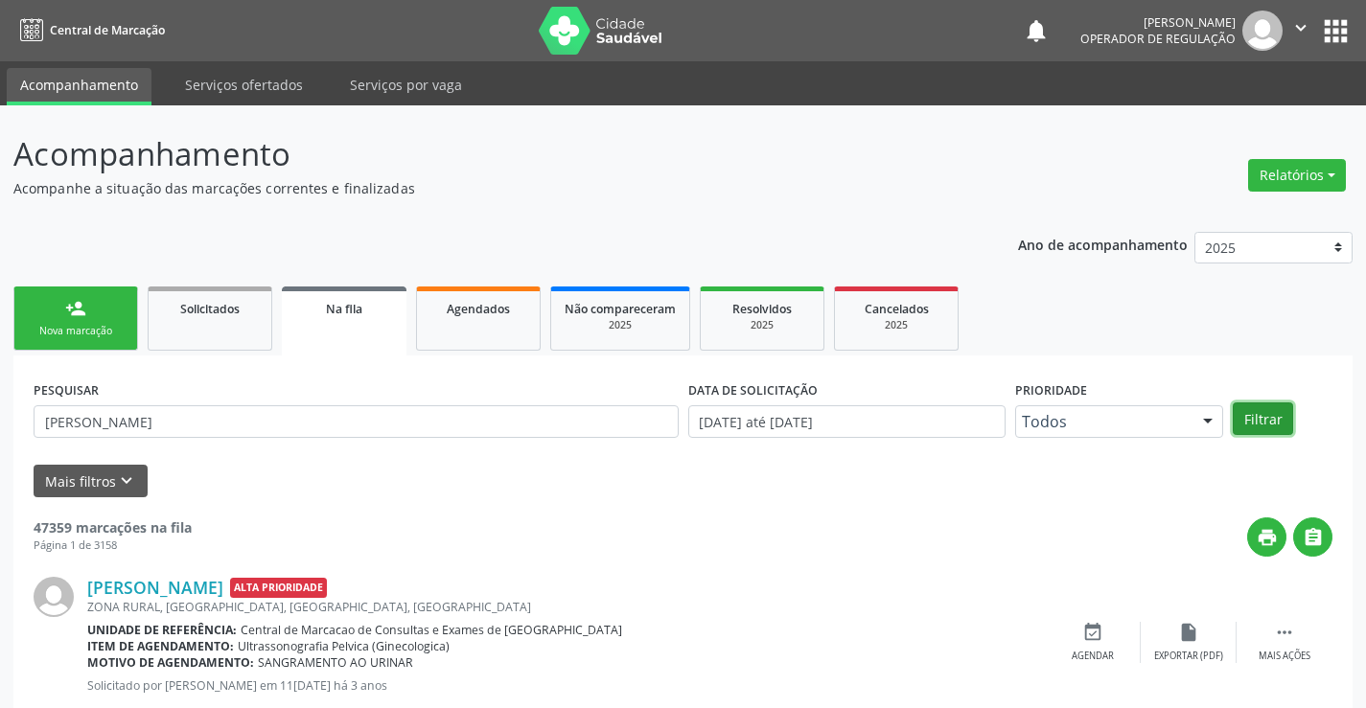
click at [1277, 421] on button "Filtrar" at bounding box center [1263, 419] width 60 height 33
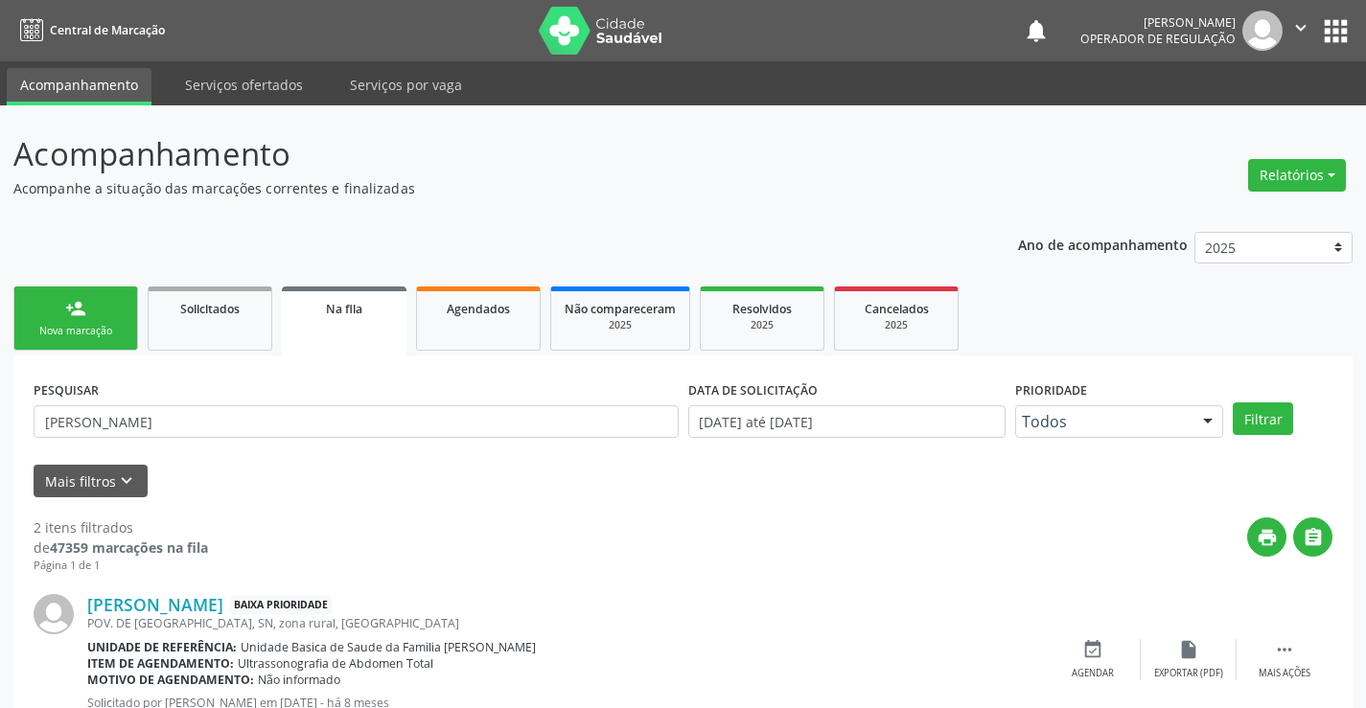
click at [94, 321] on link "person_add Nova marcação" at bounding box center [75, 319] width 125 height 64
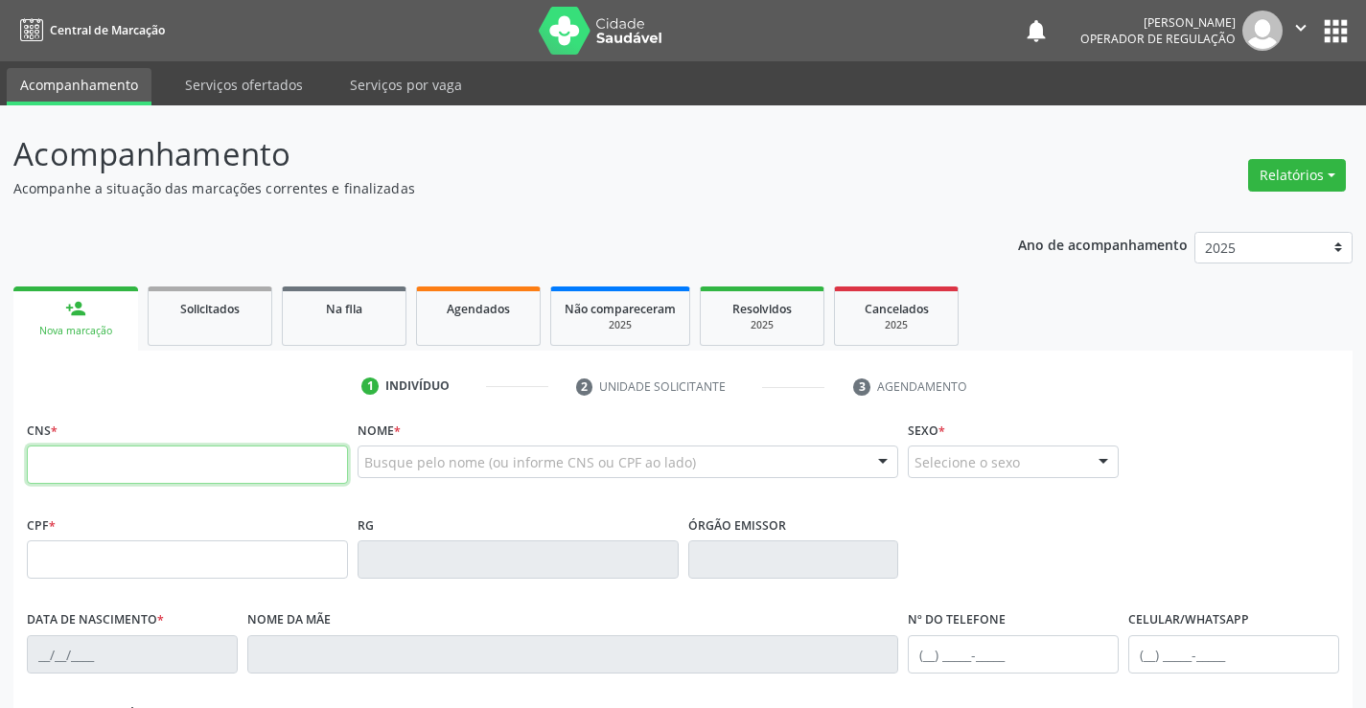
click at [141, 473] on input "text" at bounding box center [187, 465] width 321 height 38
click at [100, 477] on input "text" at bounding box center [187, 465] width 321 height 38
type input "704 0013 2775 2864"
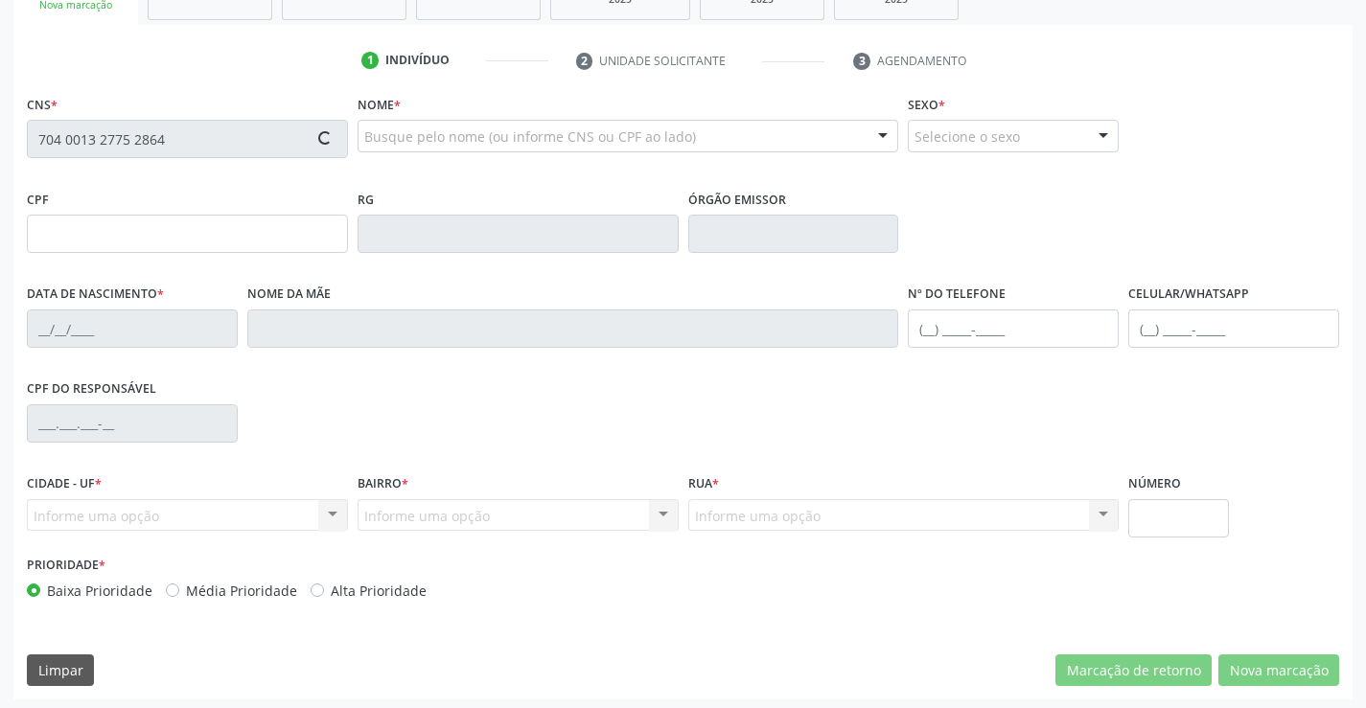
scroll to position [331, 0]
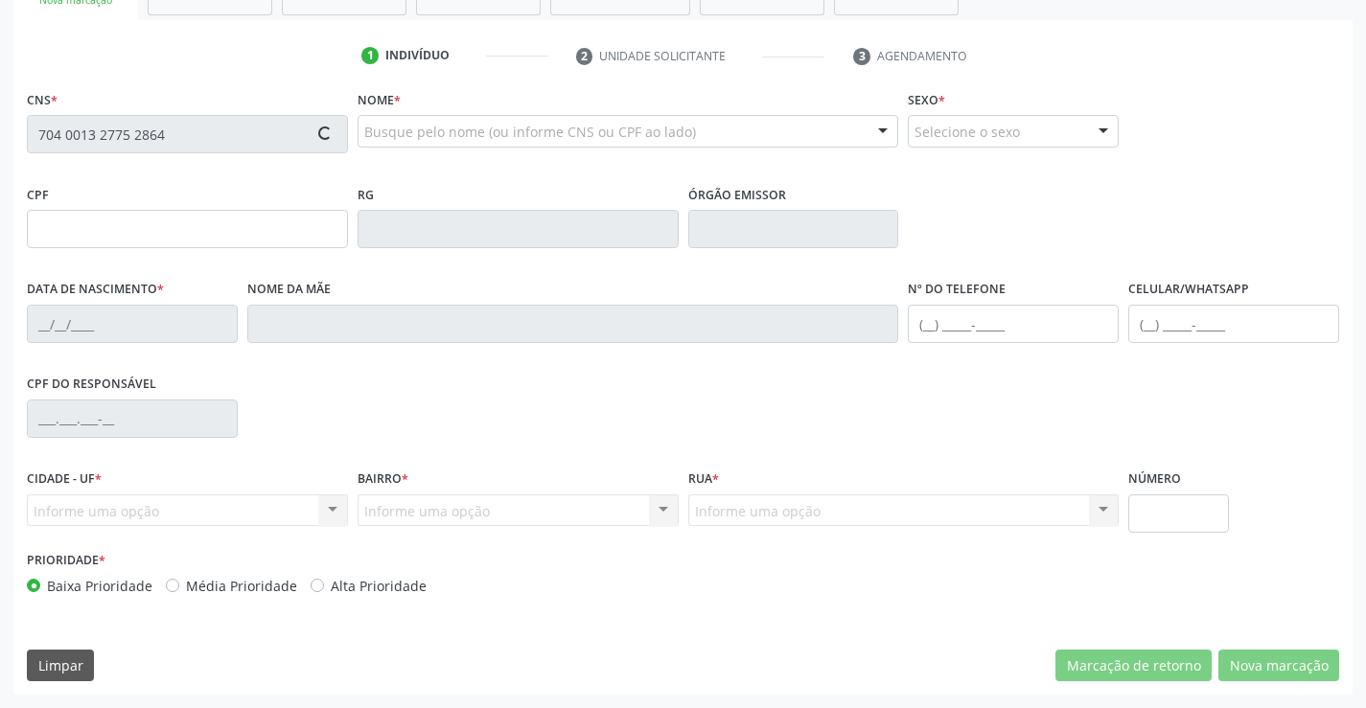
type input "06/06/2022"
type input "(74) 98115-2405"
type input "54"
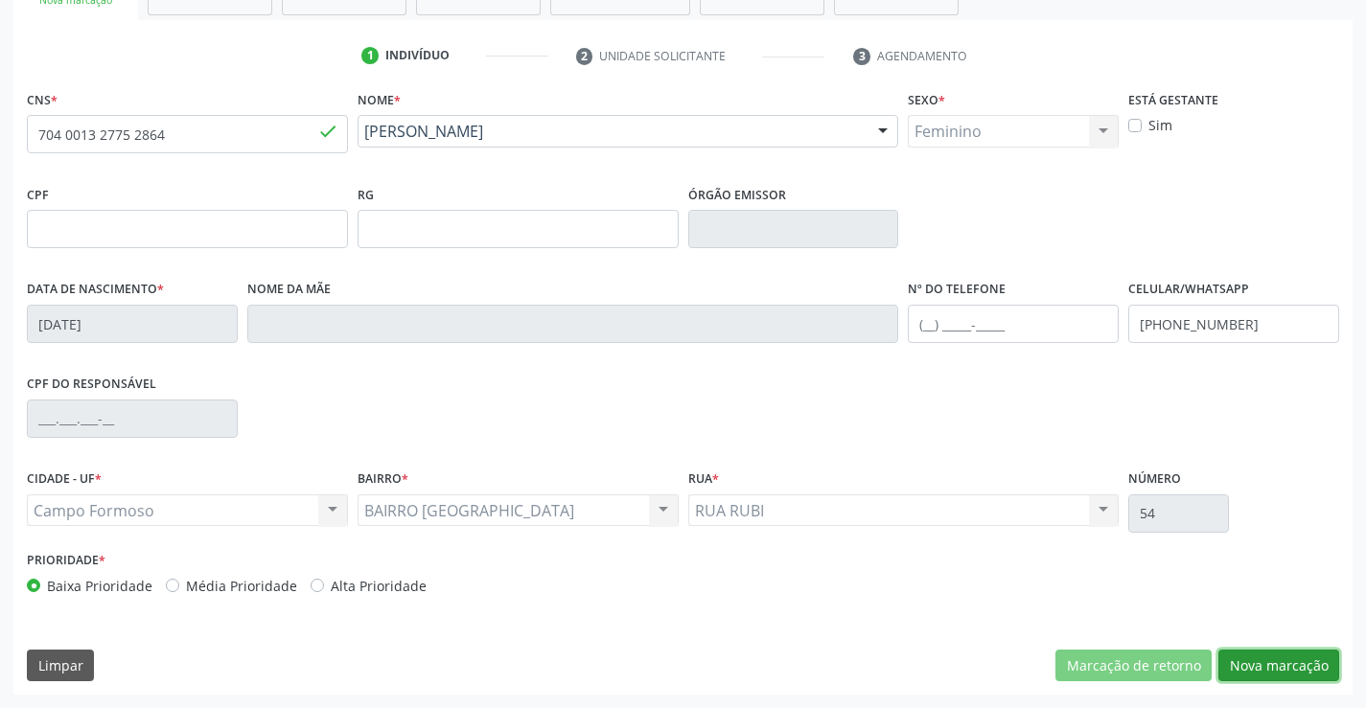
click at [1306, 666] on button "Nova marcação" at bounding box center [1278, 666] width 121 height 33
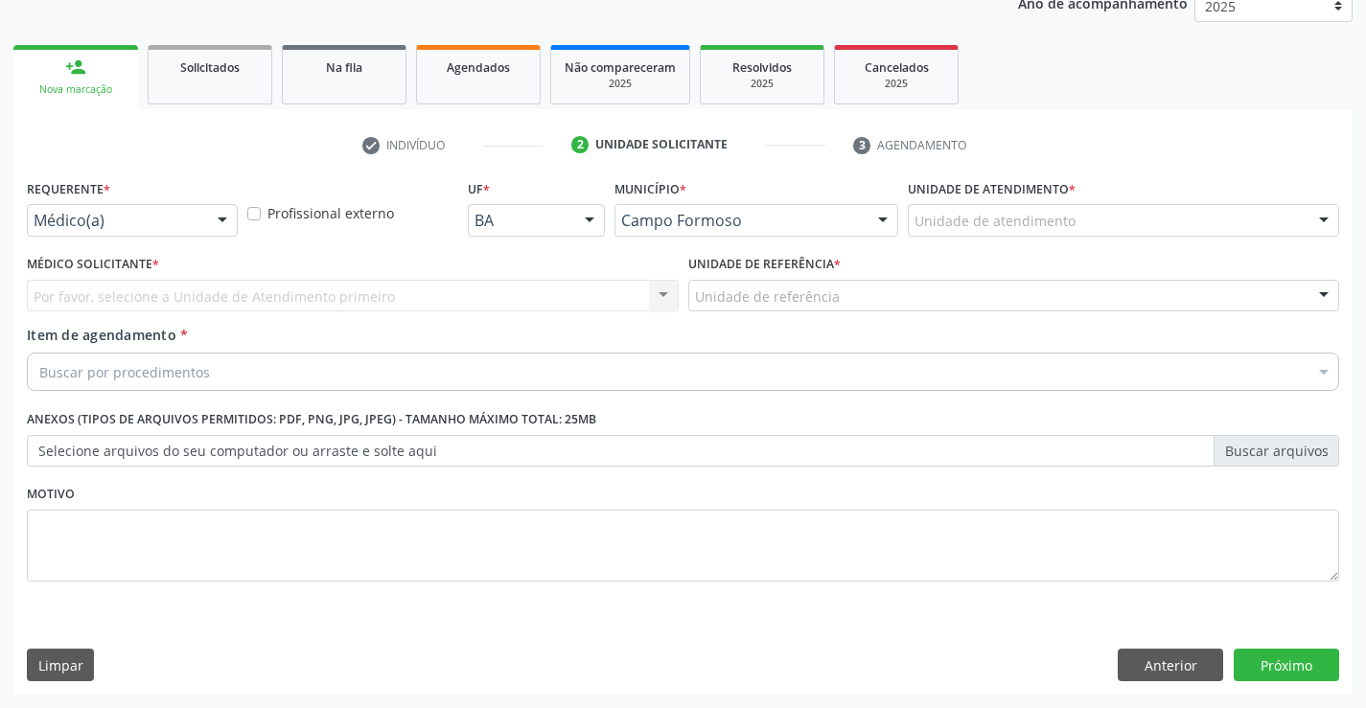
scroll to position [242, 0]
click at [175, 208] on div "Médico(a)" at bounding box center [132, 220] width 211 height 33
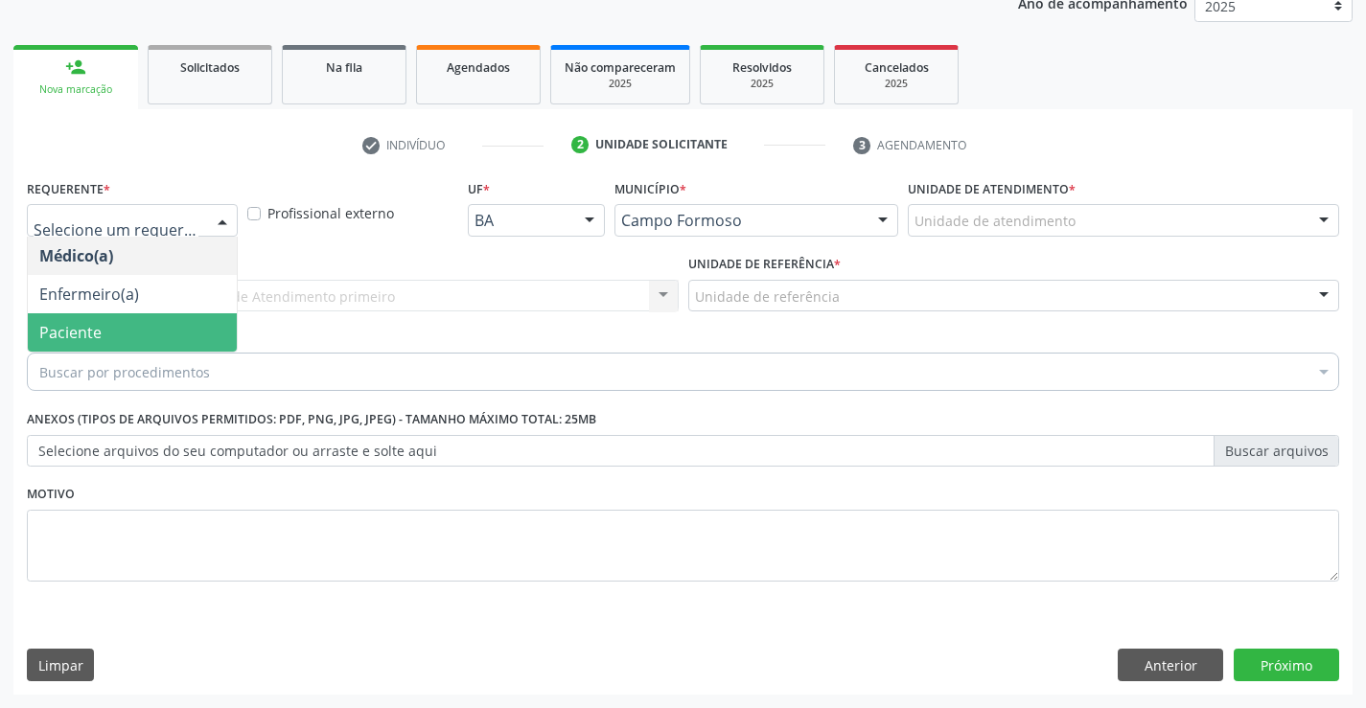
click at [109, 316] on span "Paciente" at bounding box center [132, 332] width 209 height 38
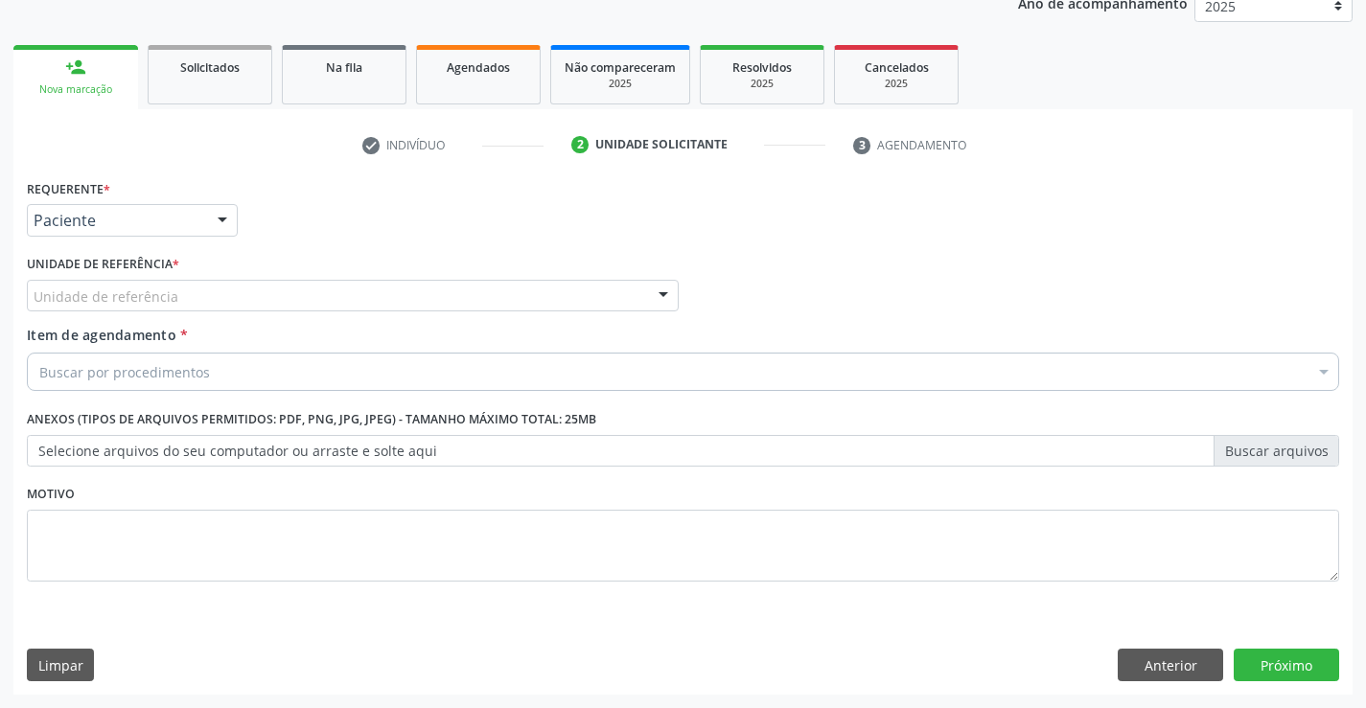
click at [359, 295] on div "Unidade de referência" at bounding box center [353, 296] width 652 height 33
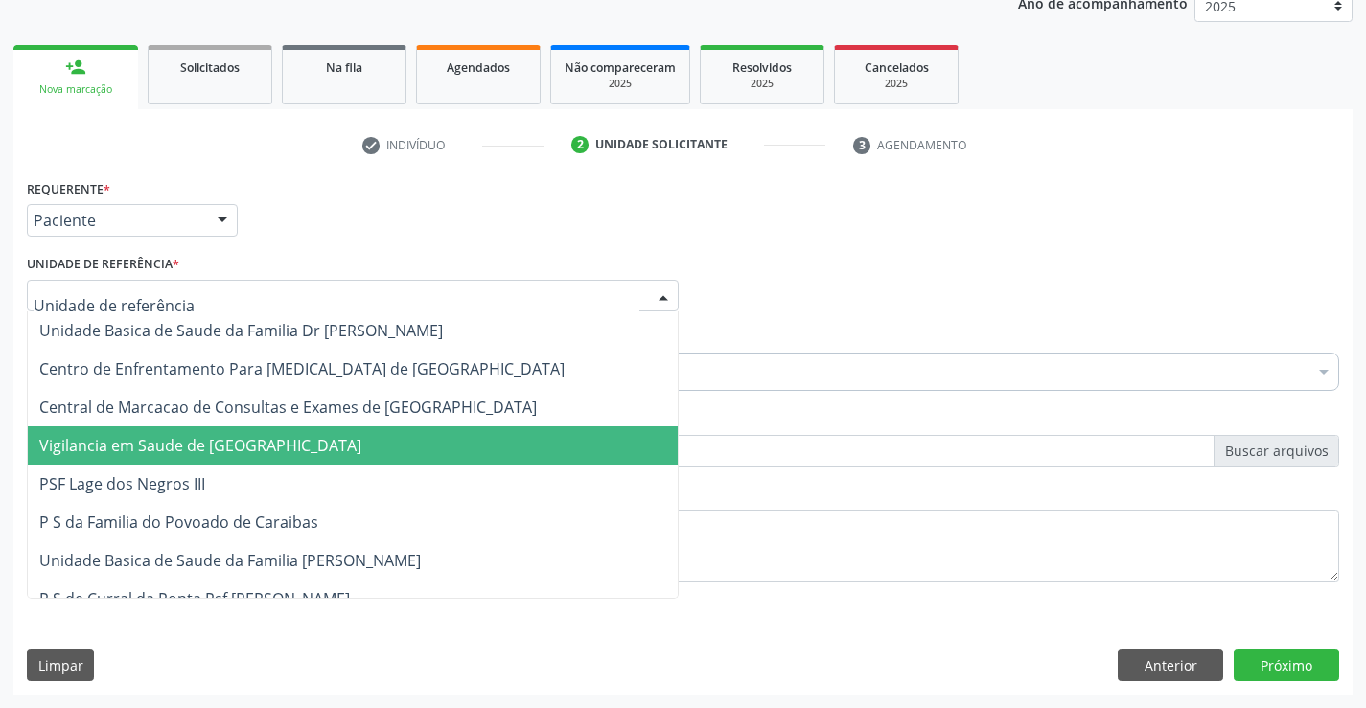
click at [378, 428] on span "Vigilancia em Saude de [GEOGRAPHIC_DATA]" at bounding box center [353, 446] width 650 height 38
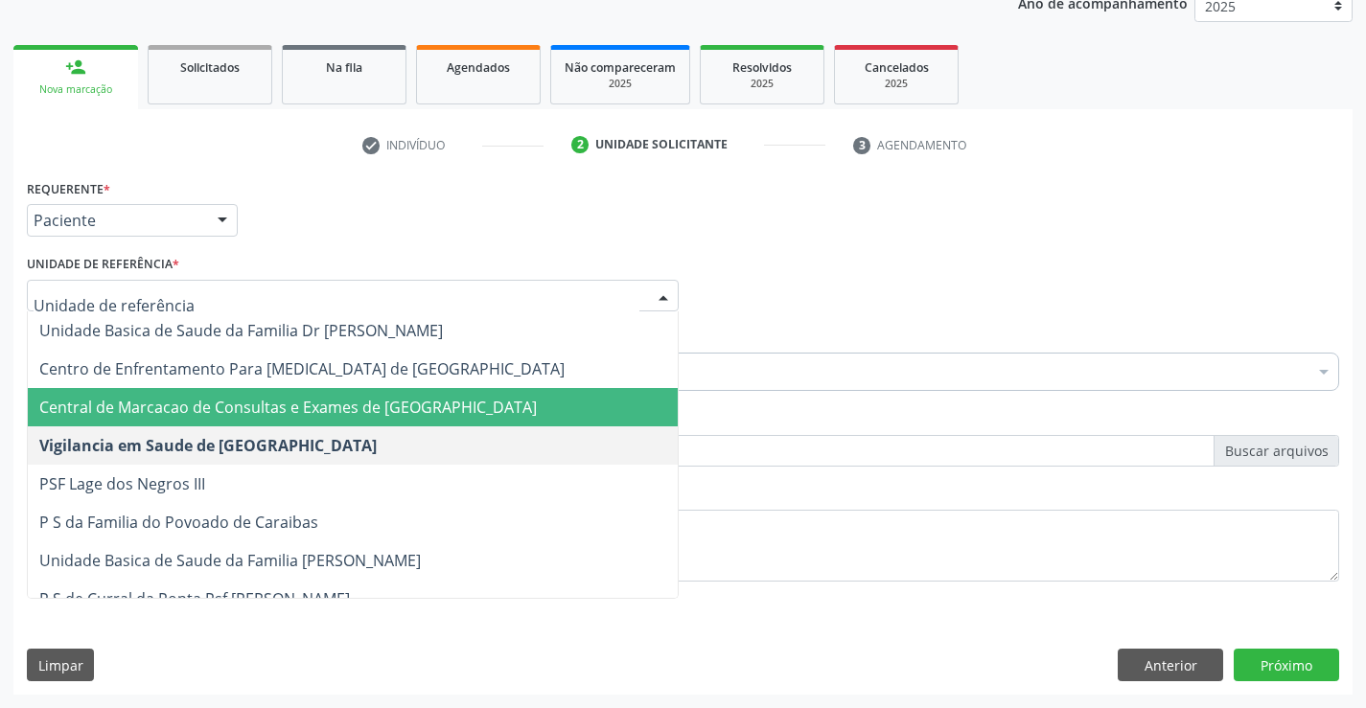
click at [428, 388] on span "Central de Marcacao de Consultas e Exames de [GEOGRAPHIC_DATA]" at bounding box center [353, 407] width 650 height 38
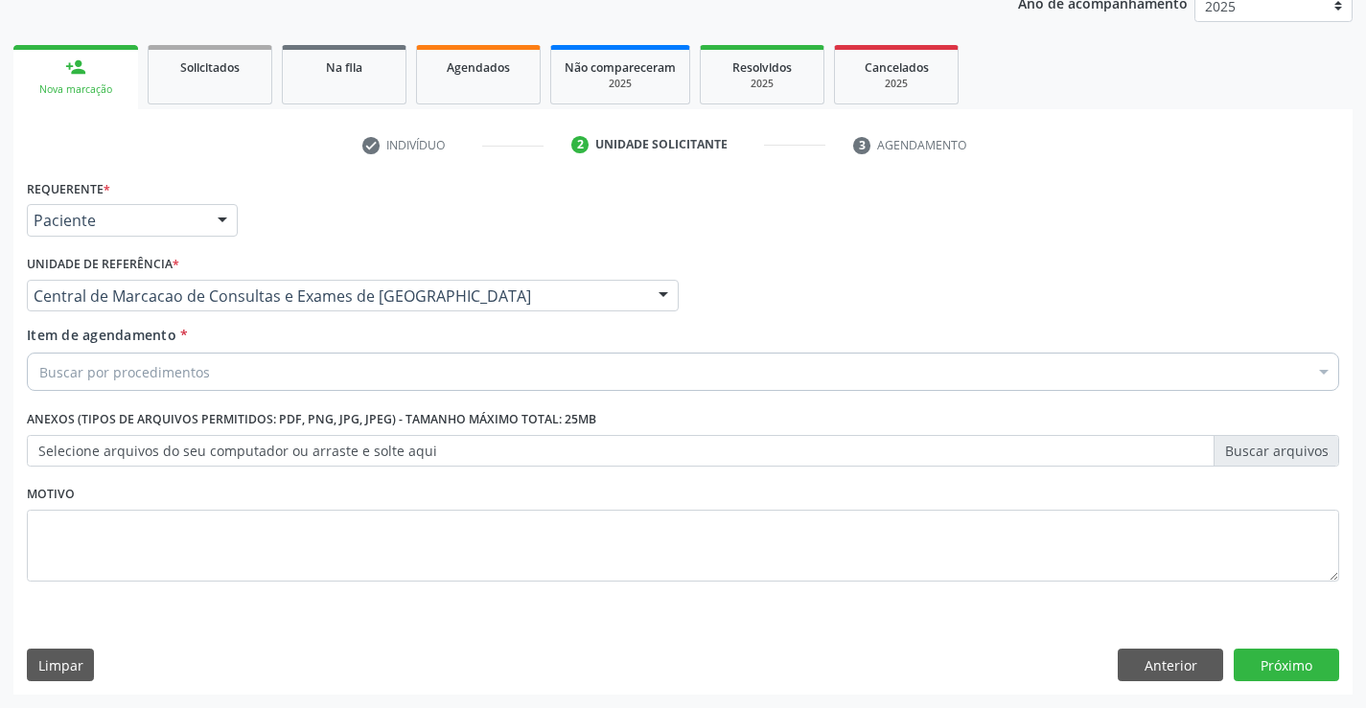
click at [477, 369] on div "Buscar por procedimentos" at bounding box center [683, 372] width 1312 height 38
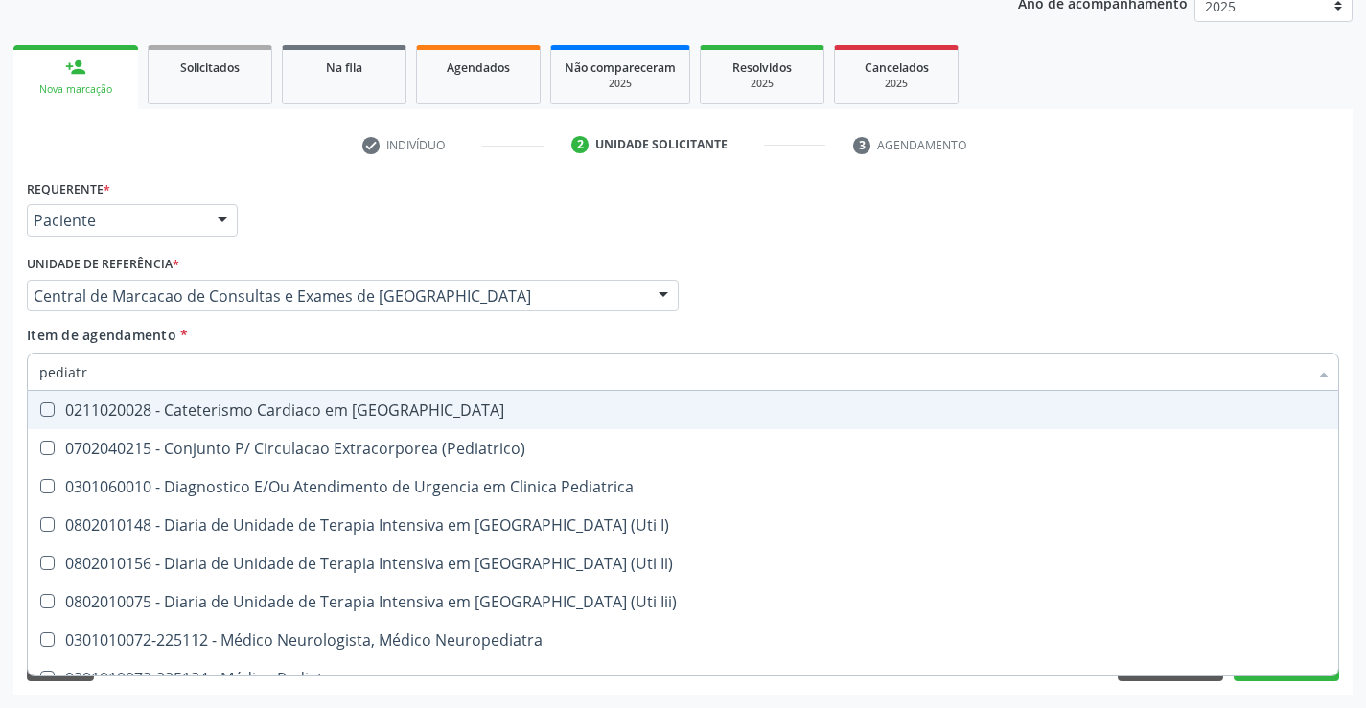
type input "pediatra"
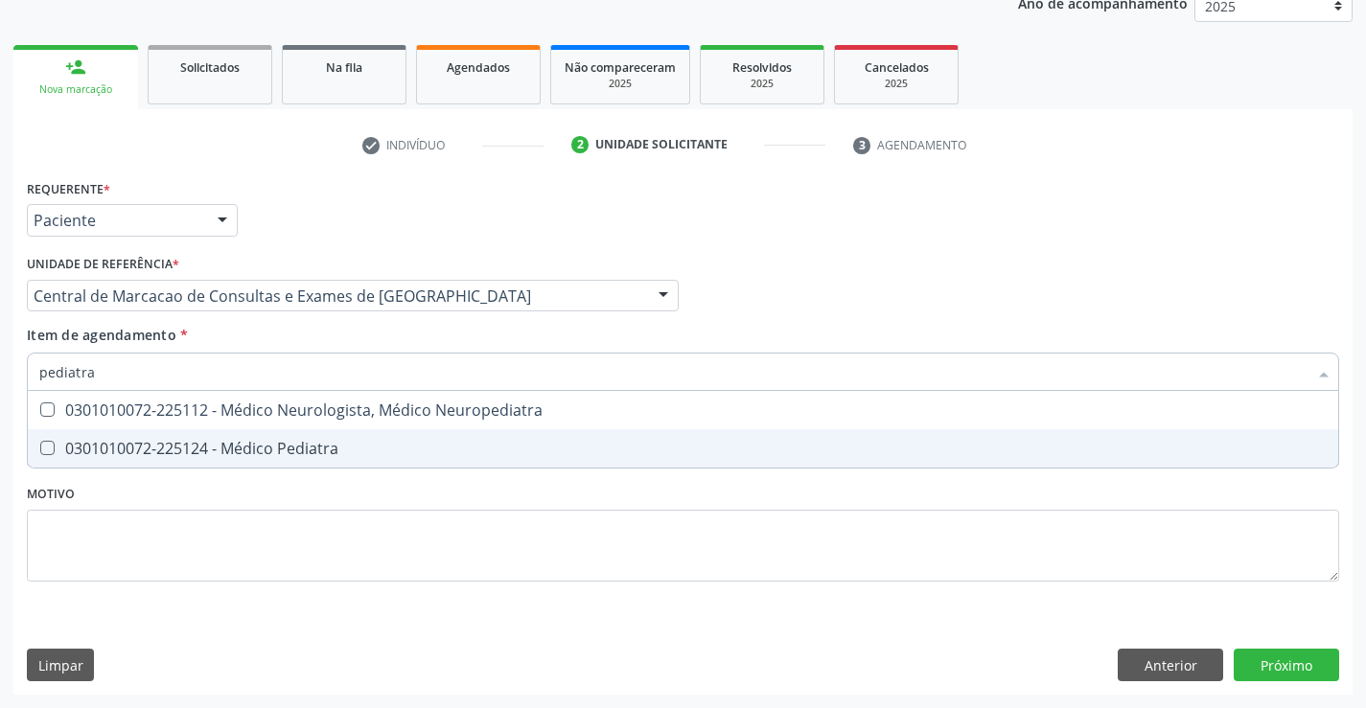
click at [197, 451] on div "0301010072-225124 - Médico Pediatra" at bounding box center [682, 448] width 1287 height 15
checkbox Pediatra "true"
type input "pediatra"
click at [1302, 641] on div "Requerente * Paciente Médico(a) Enfermeiro(a) Paciente Nenhum resultado encontr…" at bounding box center [682, 434] width 1339 height 521
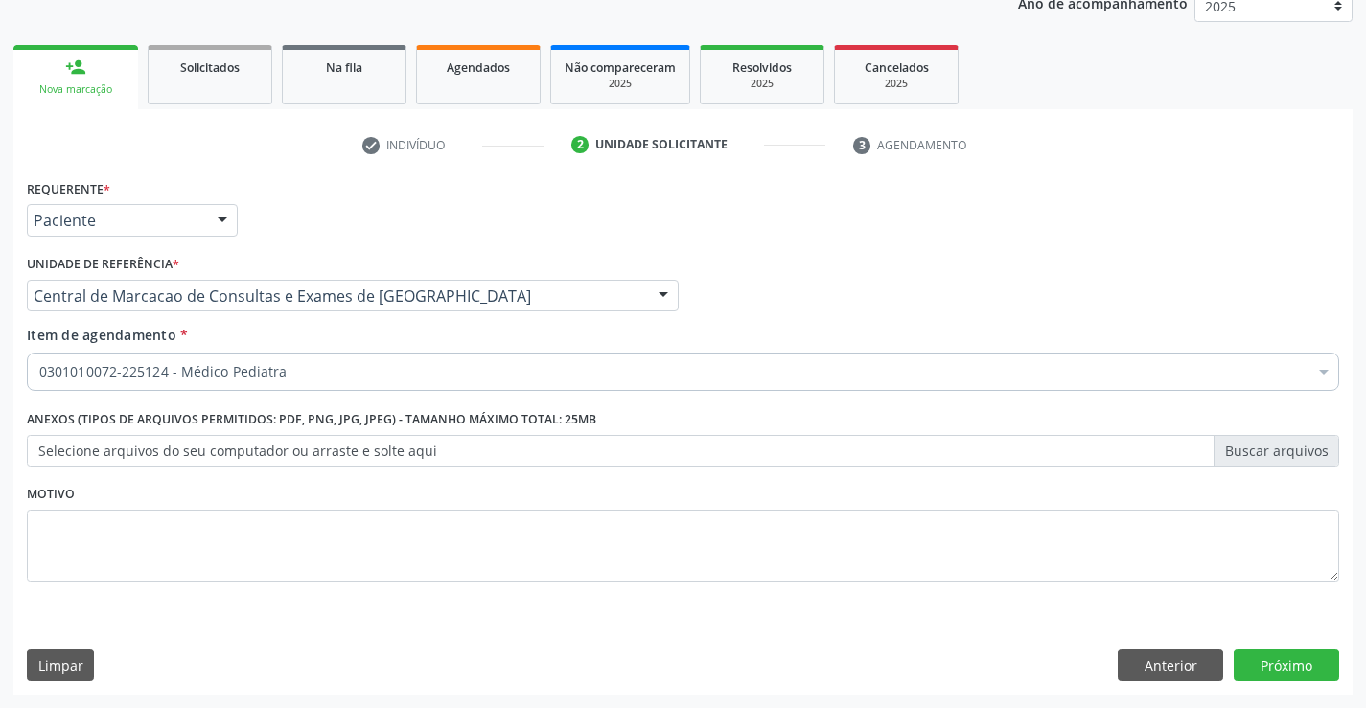
click at [1298, 657] on span "0604320140 - Abatacepte 125 Mg Injetável (Por Seringa Preenchida)" at bounding box center [786, 640] width 1516 height 38
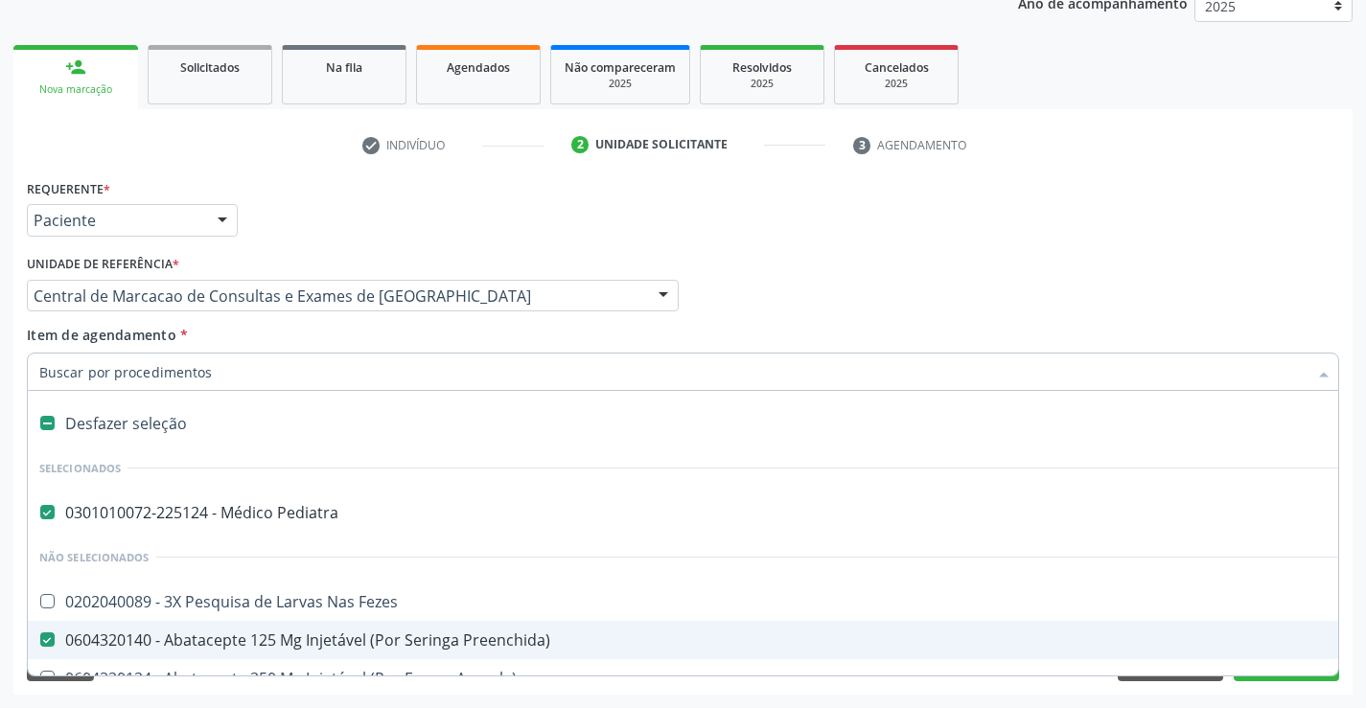
click at [231, 645] on div "0604320140 - Abatacepte 125 Mg Injetável (Por Seringa Preenchida)" at bounding box center [785, 640] width 1493 height 15
checkbox Preenchida\) "false"
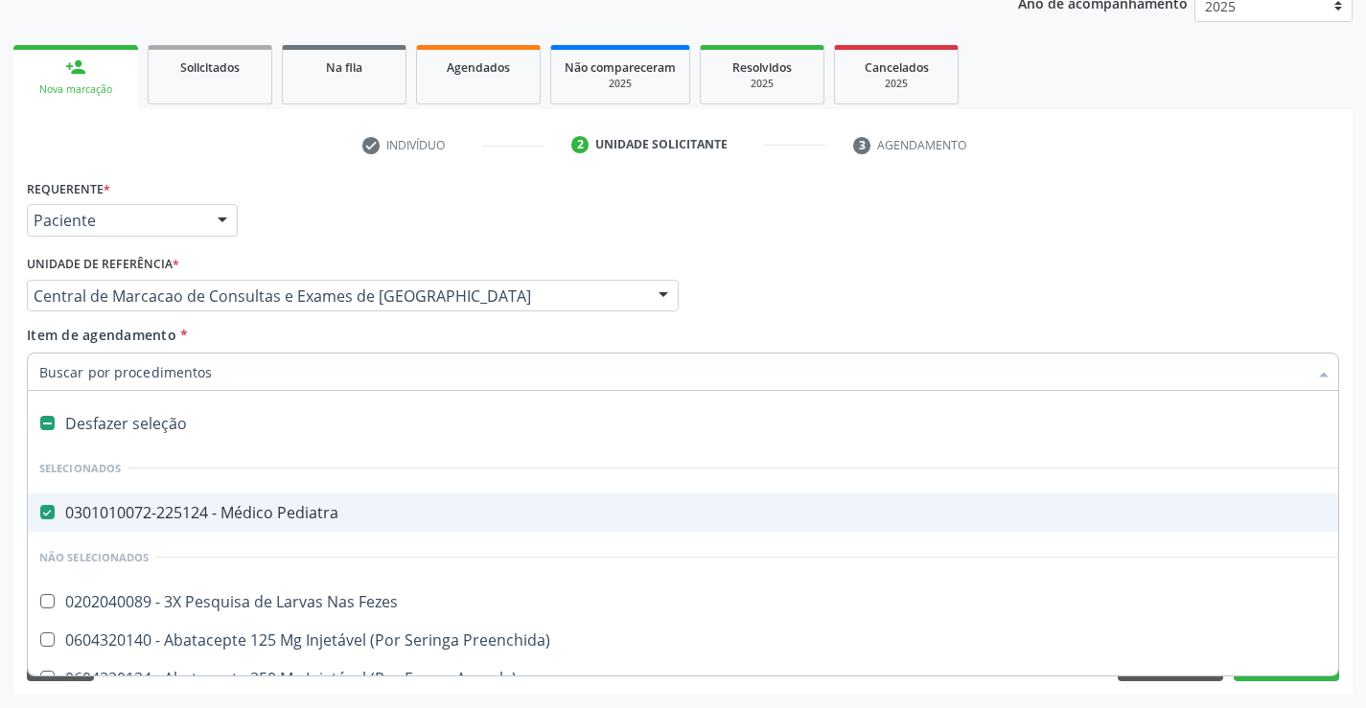
click at [787, 221] on div "Requerente * Paciente Médico(a) Enfermeiro(a) Paciente Nenhum resultado encontr…" at bounding box center [683, 211] width 1322 height 75
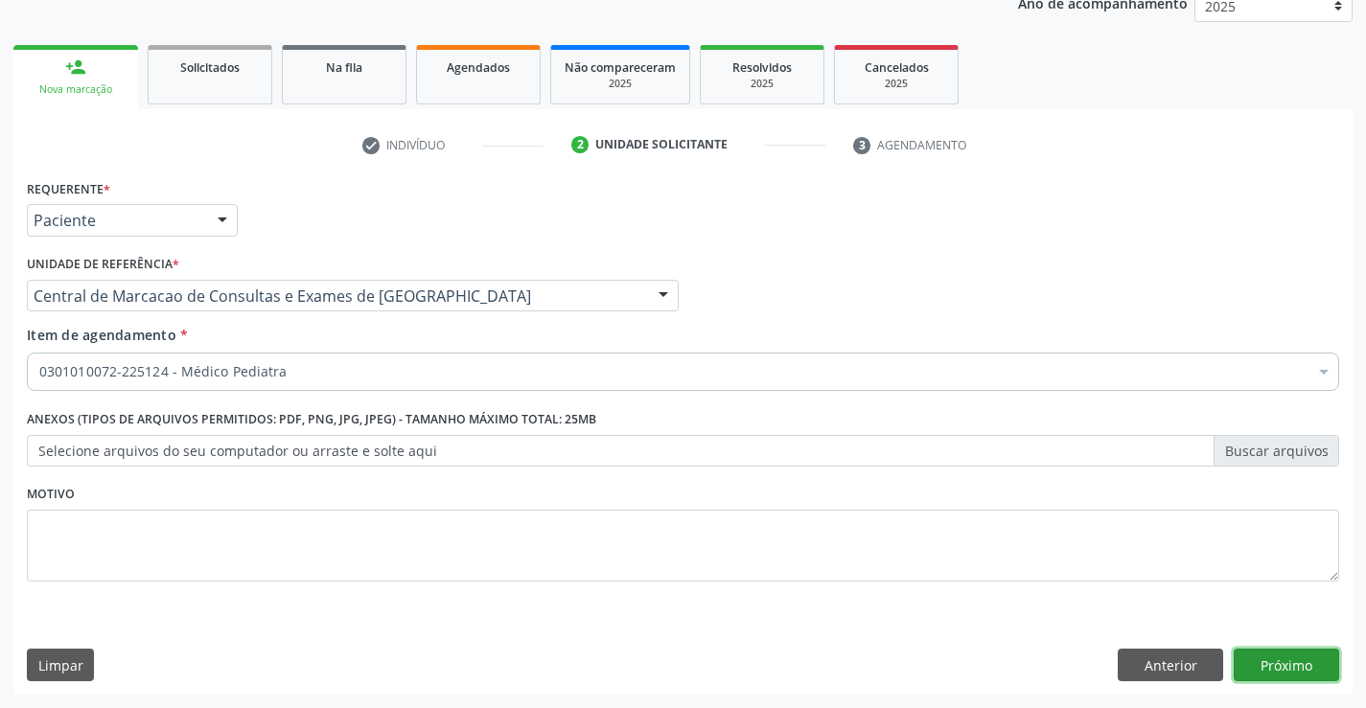
click at [1278, 670] on button "Próximo" at bounding box center [1286, 665] width 105 height 33
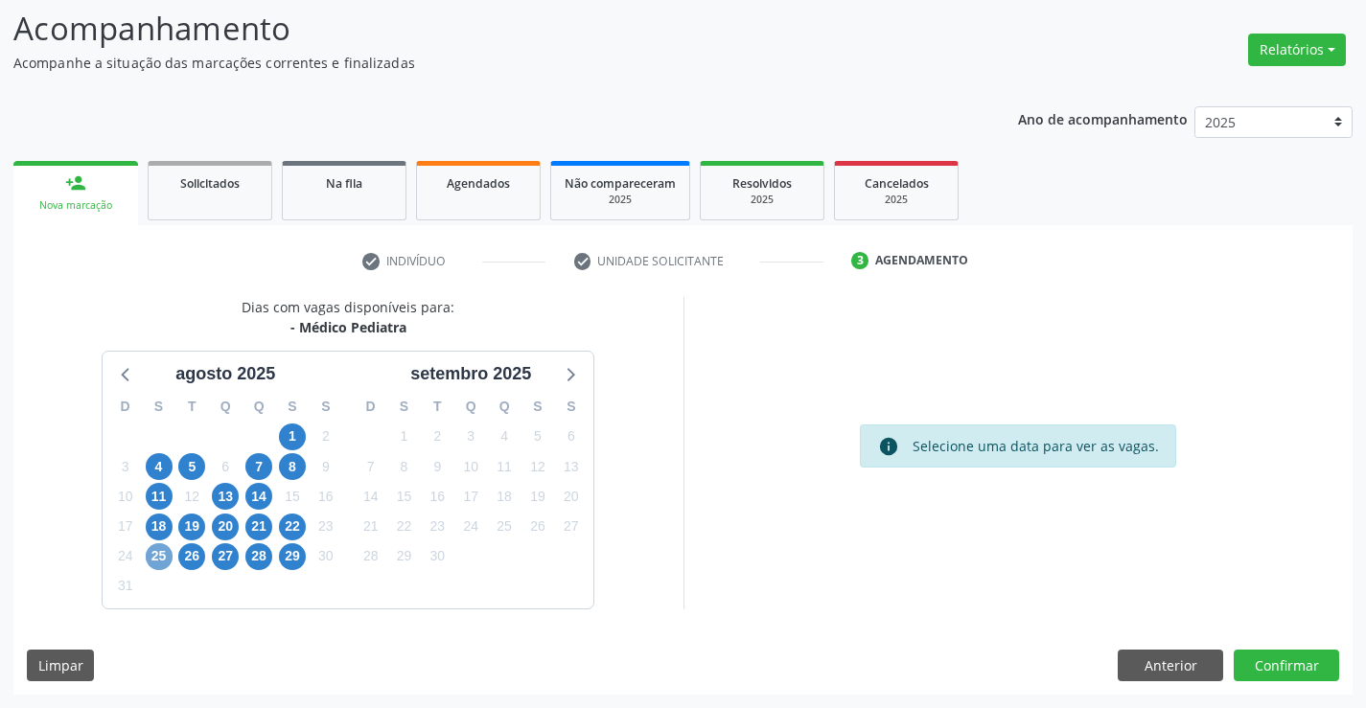
click at [167, 560] on span "25" at bounding box center [159, 557] width 27 height 27
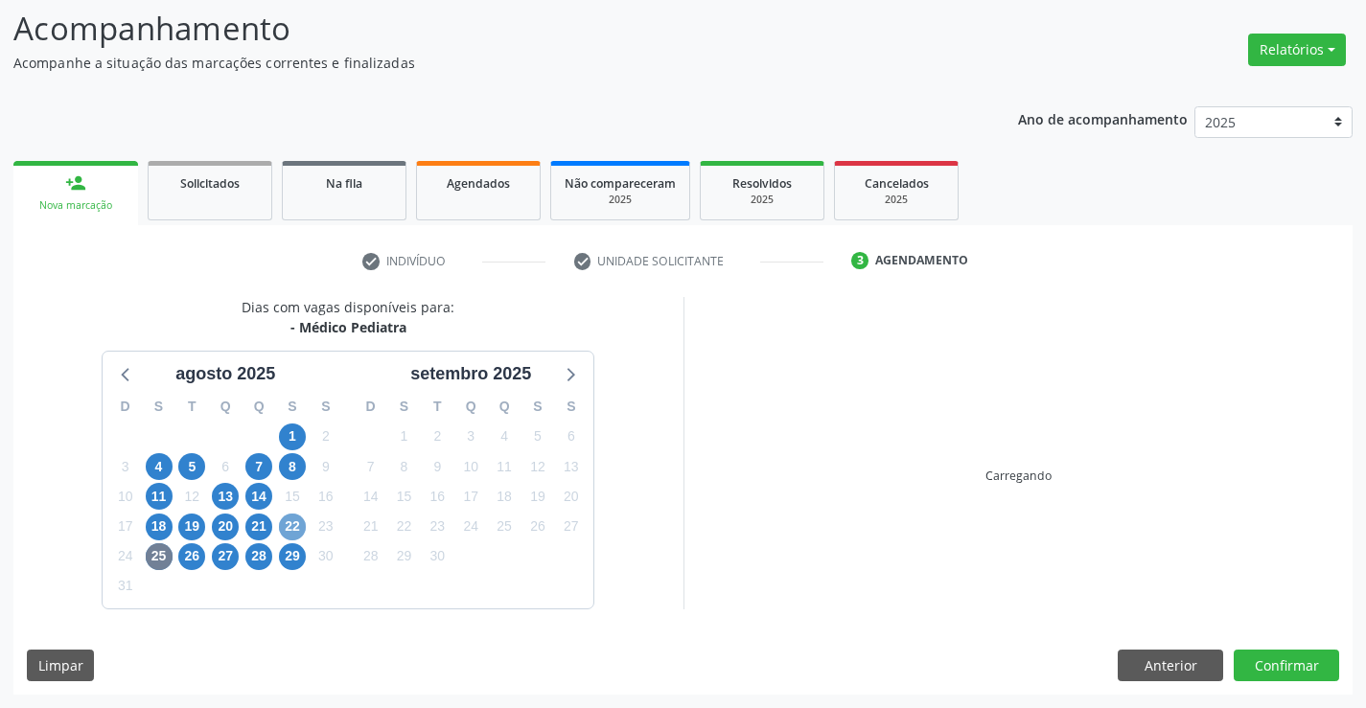
click at [296, 521] on span "22" at bounding box center [292, 527] width 27 height 27
click at [143, 554] on div "25" at bounding box center [159, 557] width 34 height 30
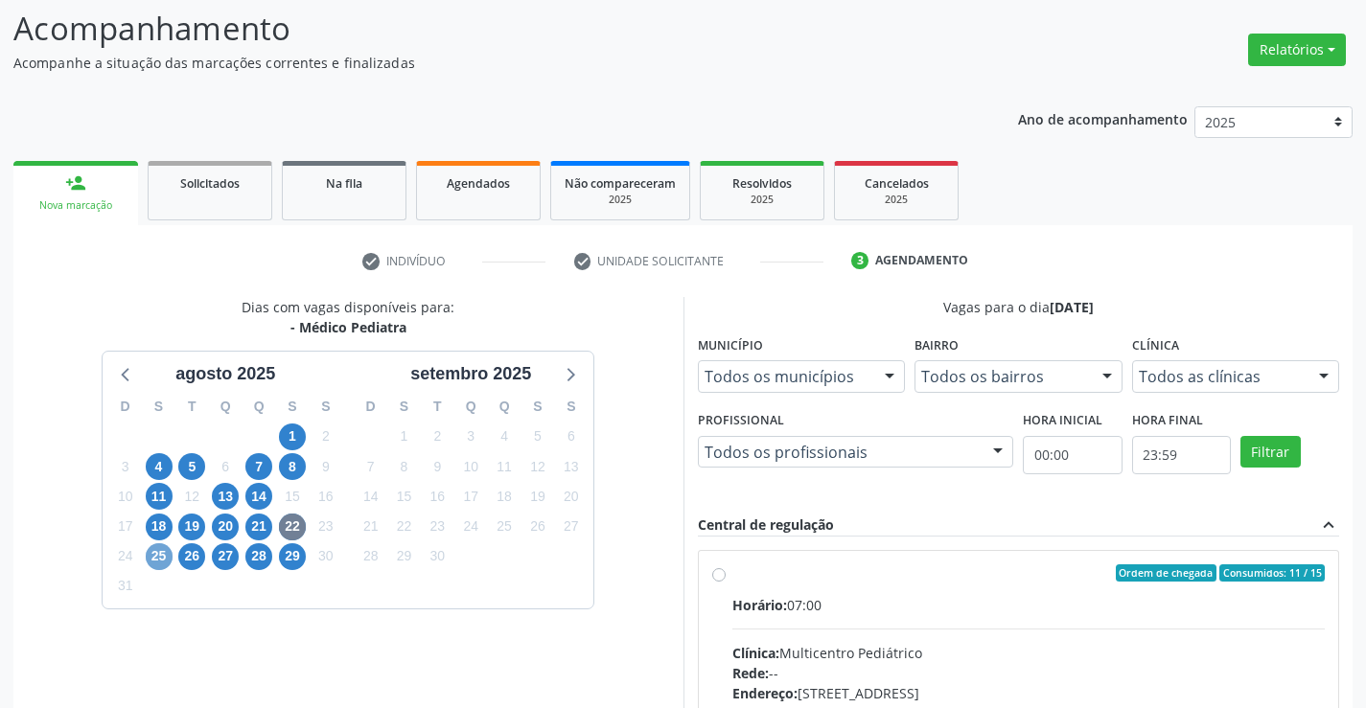
click at [150, 552] on span "25" at bounding box center [159, 557] width 27 height 27
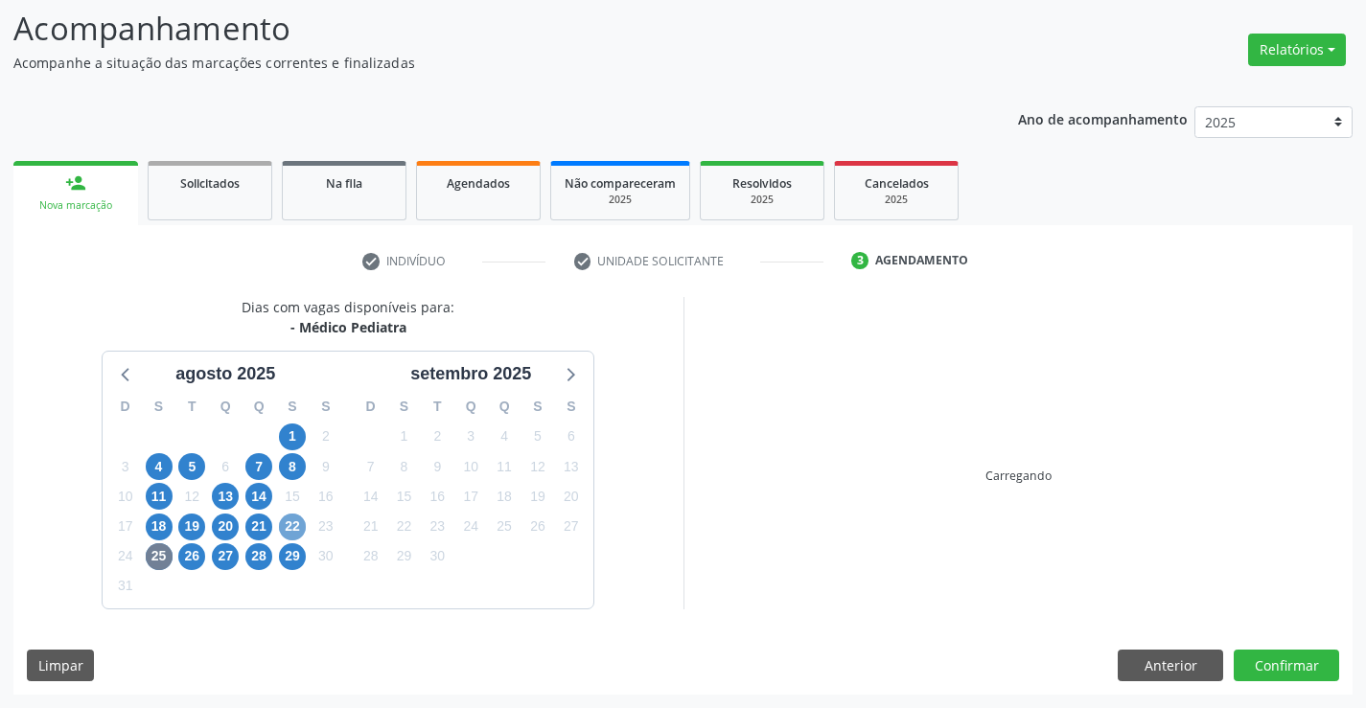
click at [297, 525] on span "22" at bounding box center [292, 527] width 27 height 27
click at [165, 552] on span "25" at bounding box center [159, 557] width 27 height 27
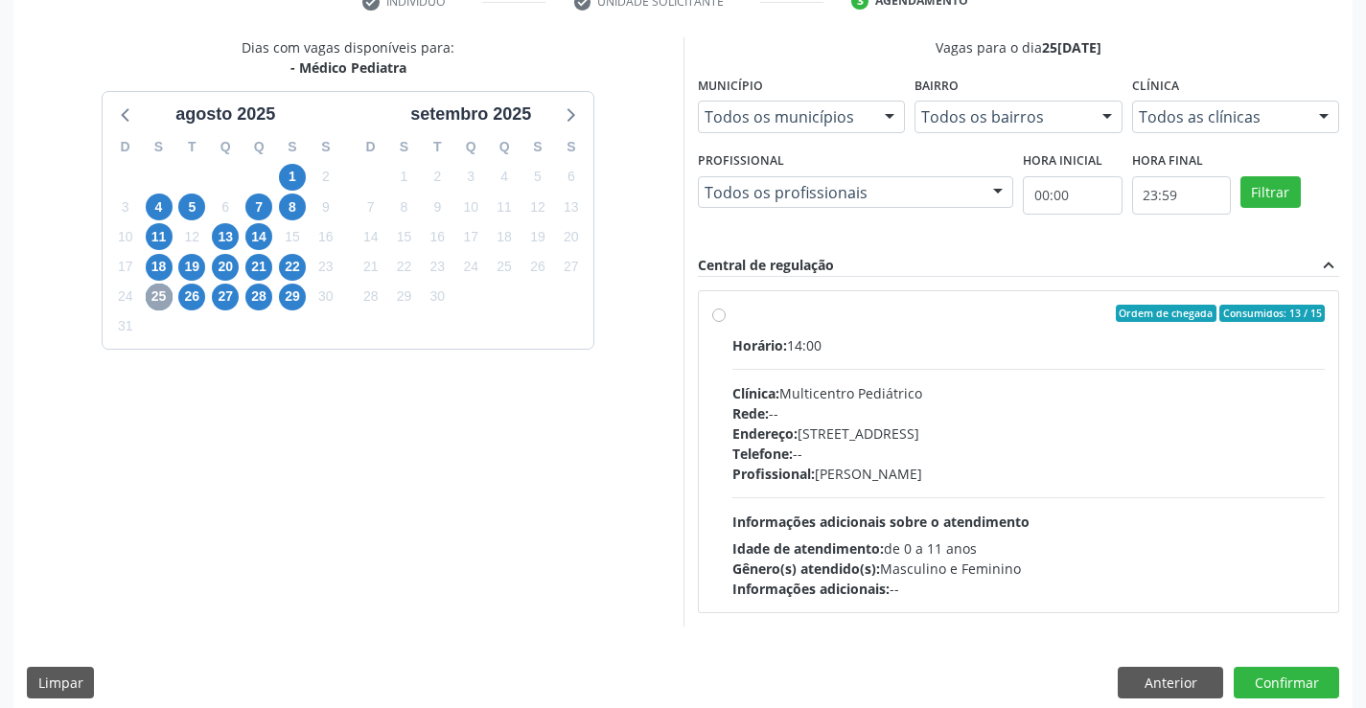
scroll to position [403, 0]
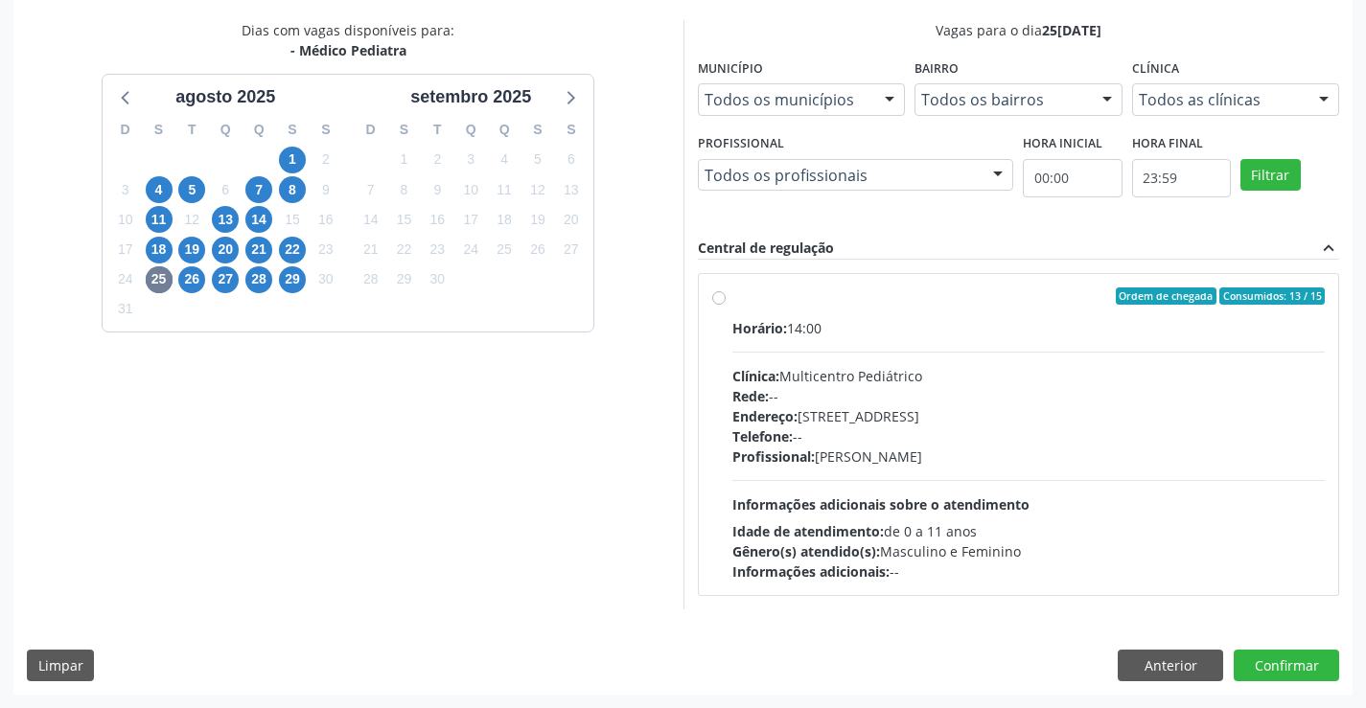
click at [933, 386] on div "Rede: --" at bounding box center [1028, 396] width 593 height 20
click at [726, 305] on input "Ordem de chegada Consumidos: 13 / 15 Horário: 14:00 Clínica: Multicentro Pediát…" at bounding box center [718, 296] width 13 height 17
radio input "true"
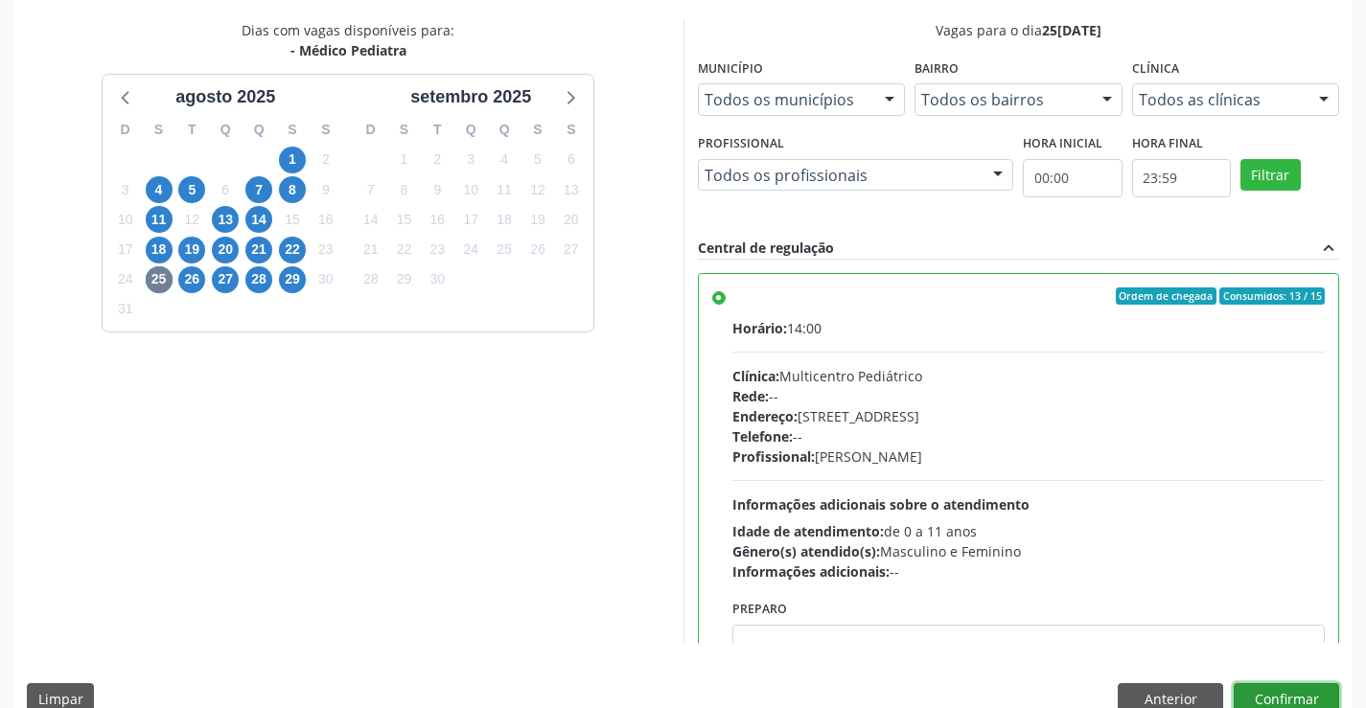
click at [1284, 684] on button "Confirmar" at bounding box center [1286, 699] width 105 height 33
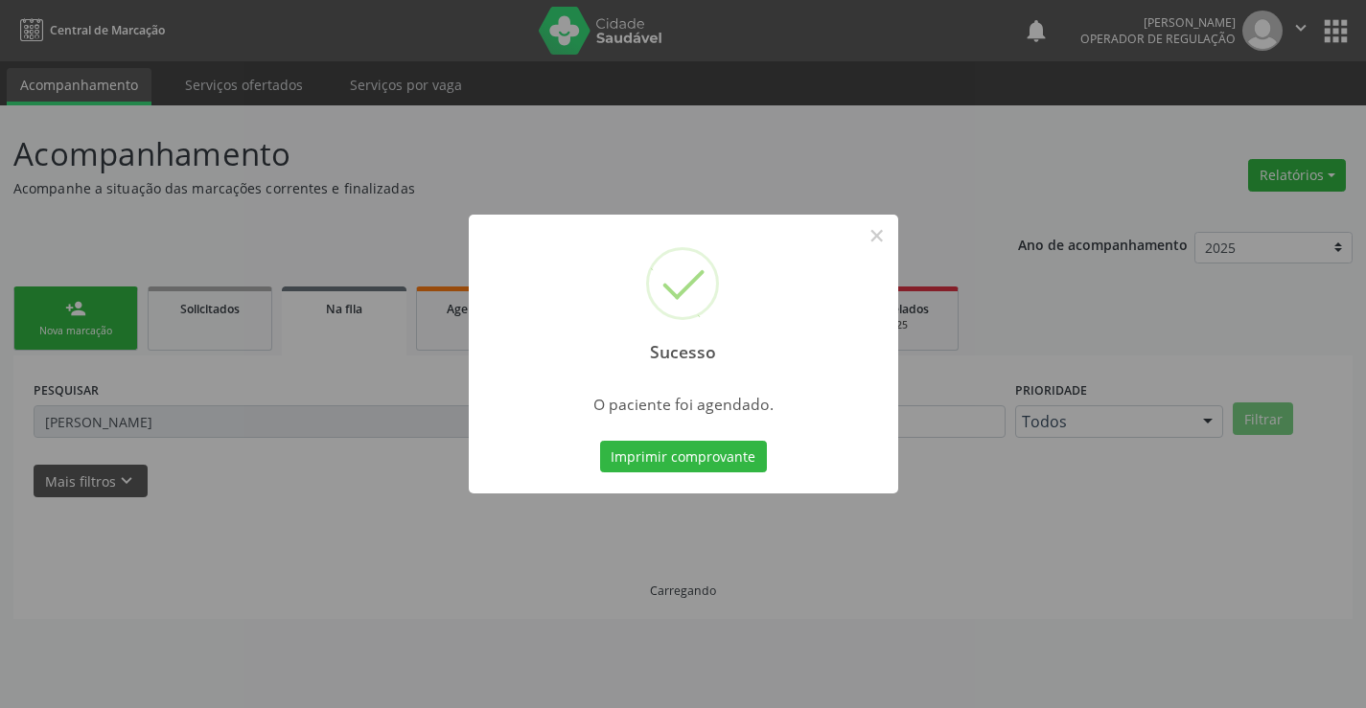
scroll to position [0, 0]
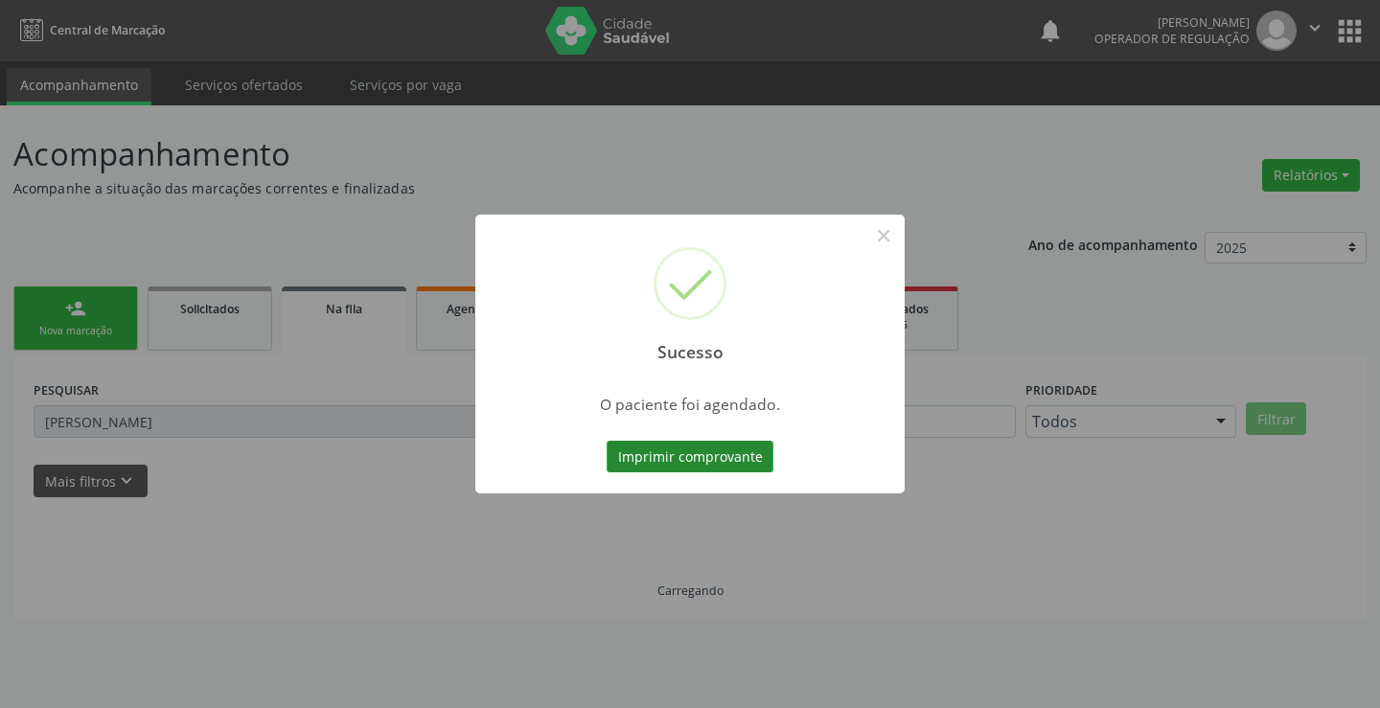
click at [660, 467] on button "Imprimir comprovante" at bounding box center [690, 457] width 167 height 33
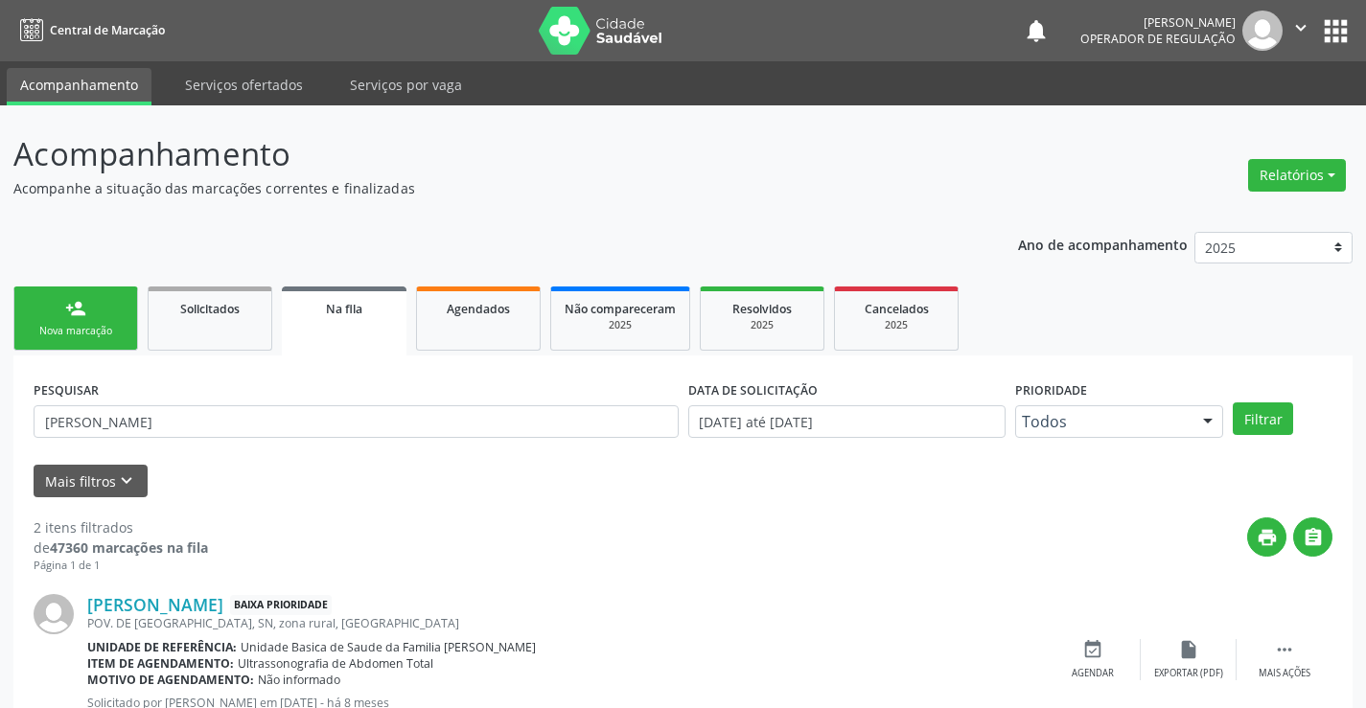
click at [86, 314] on link "person_add Nova marcação" at bounding box center [75, 319] width 125 height 64
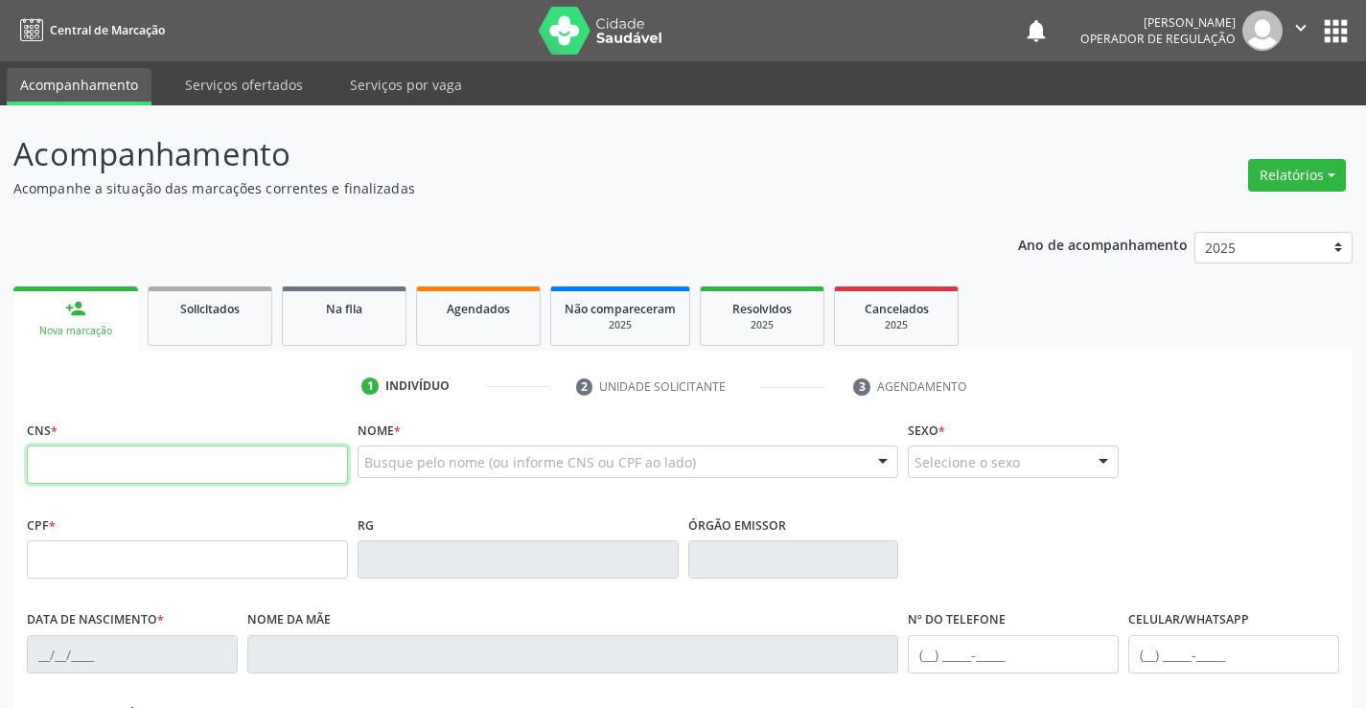
click at [111, 473] on input "text" at bounding box center [187, 465] width 321 height 38
type input "700 5099 6156 1856"
type input "982.343.235-04"
type input "538656608"
type input "08/08/1968"
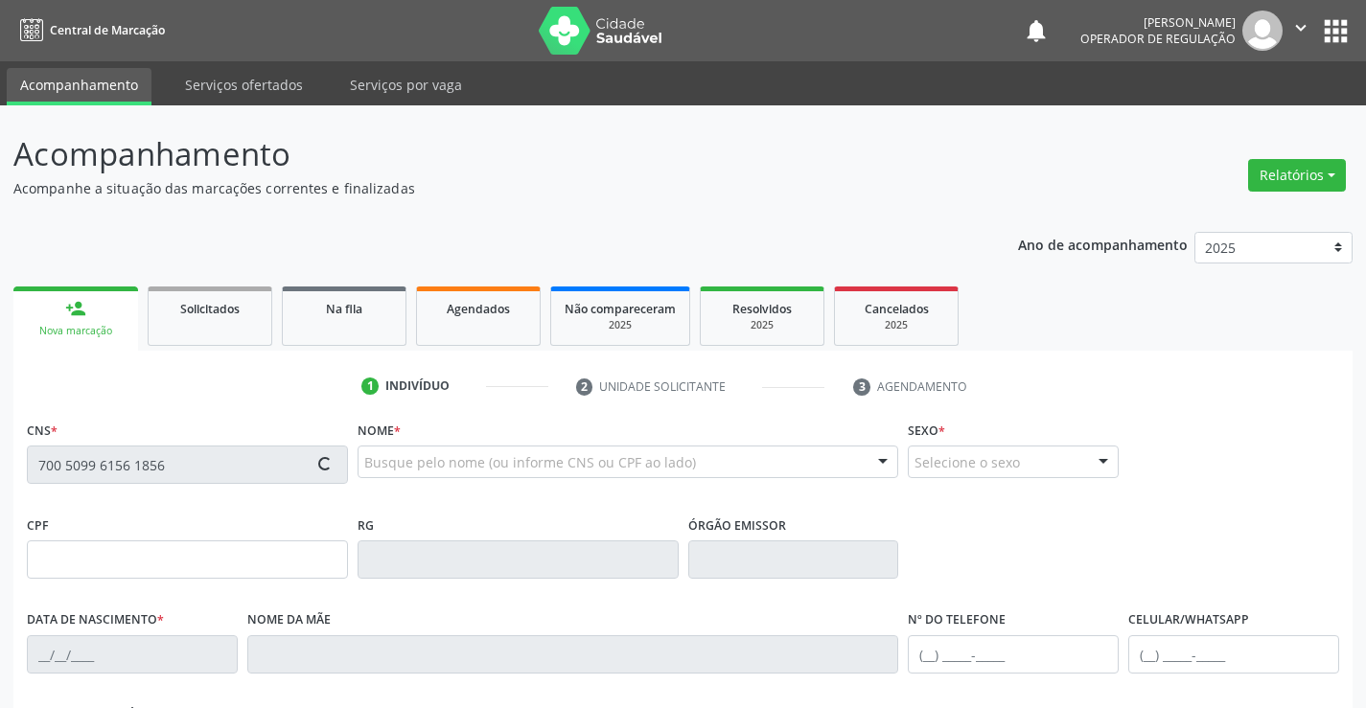
type input "(74) 99981-2203"
type input "(11) 93217-3901"
type input "SN"
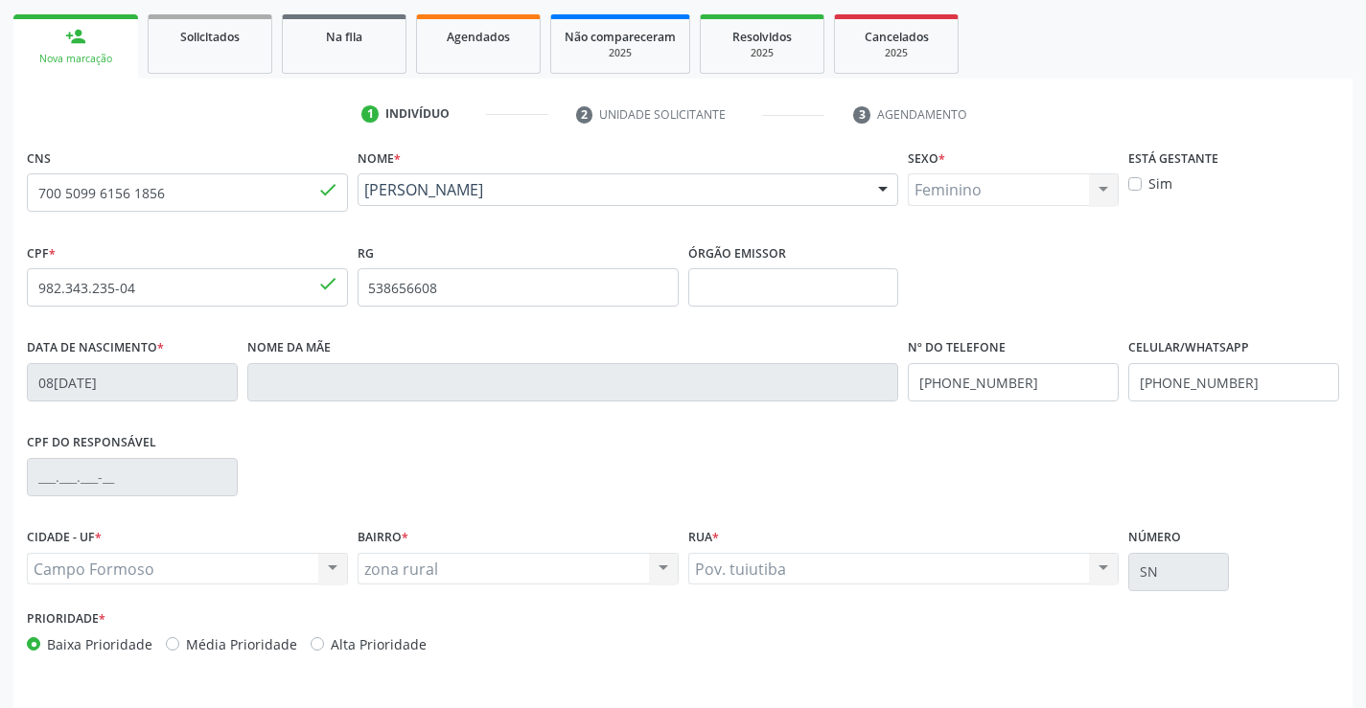
scroll to position [331, 0]
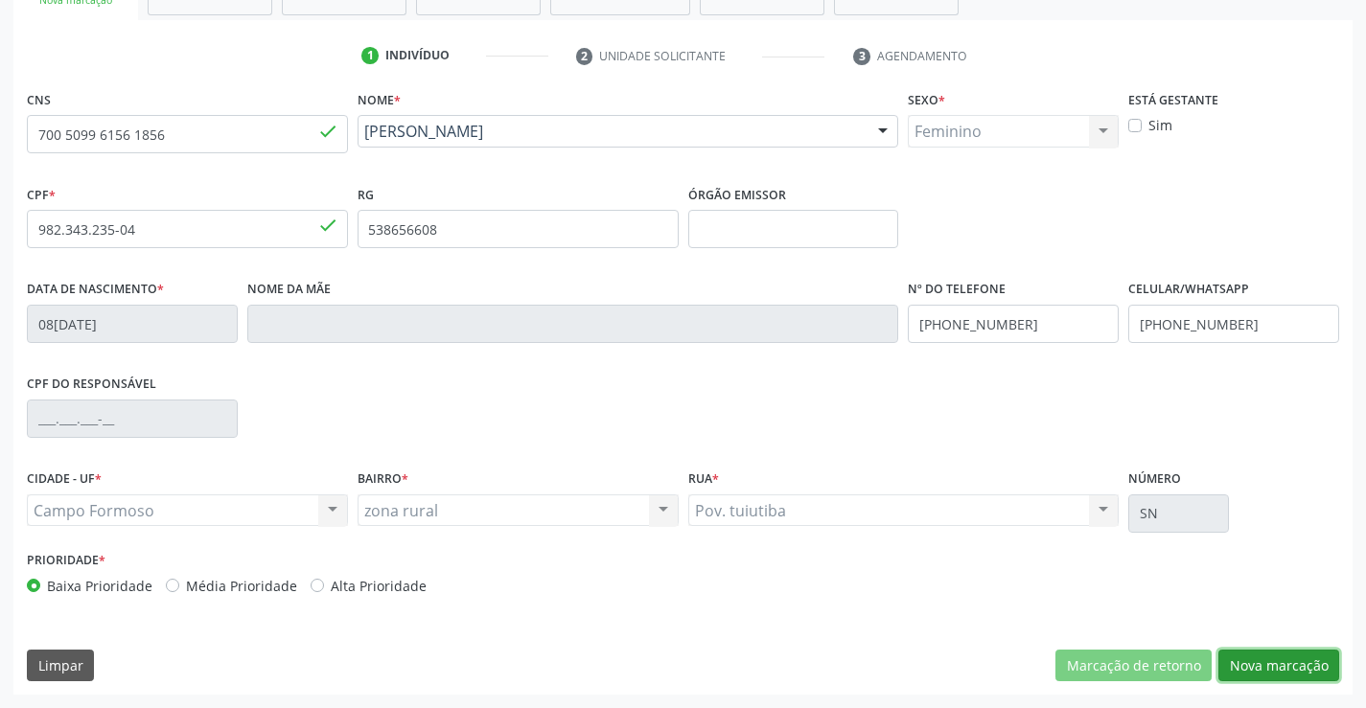
click at [1282, 669] on button "Nova marcação" at bounding box center [1278, 666] width 121 height 33
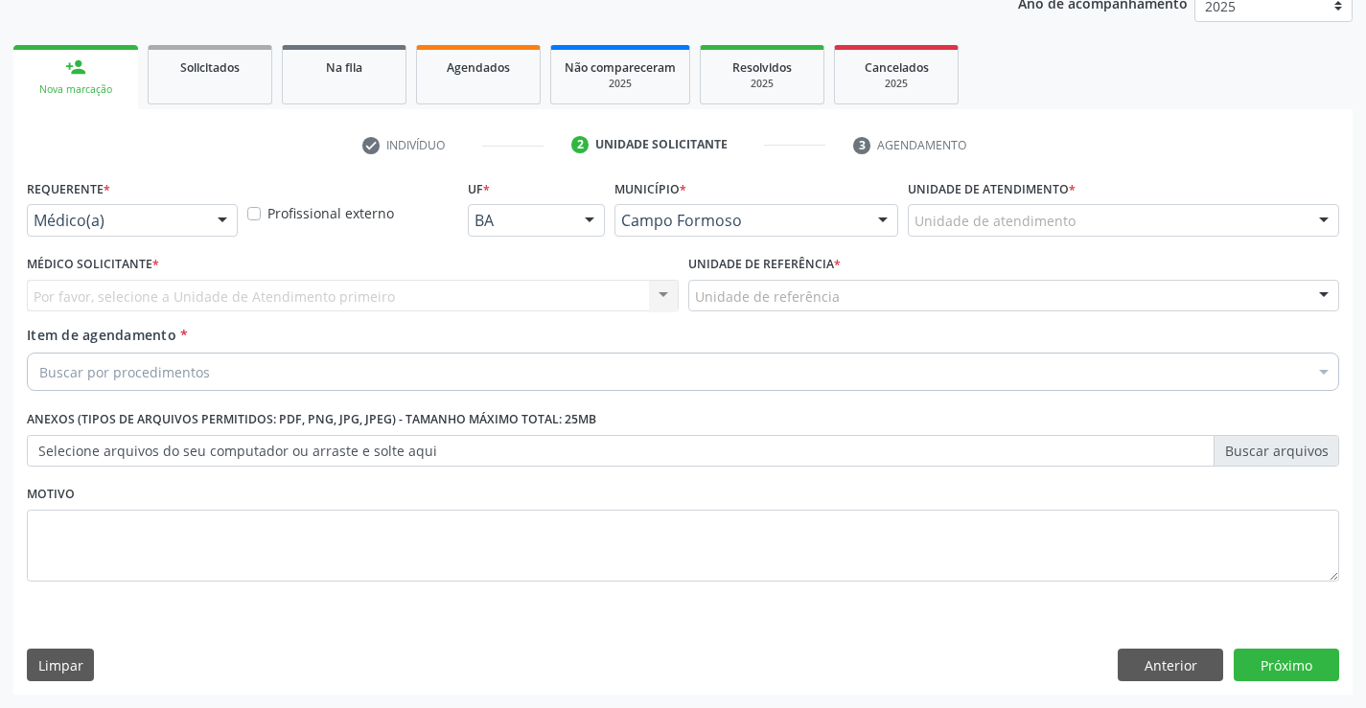
scroll to position [242, 0]
click at [198, 210] on div "Médico(a)" at bounding box center [132, 220] width 211 height 33
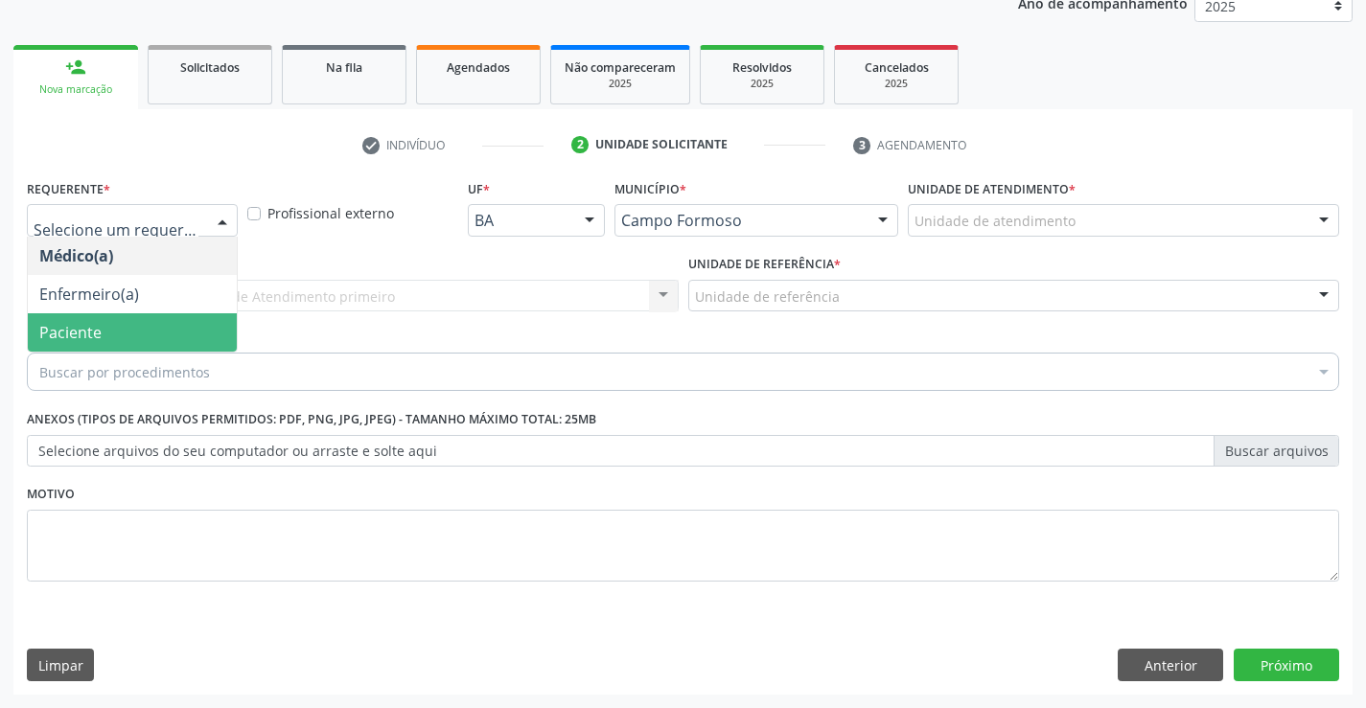
click at [144, 338] on span "Paciente" at bounding box center [132, 332] width 209 height 38
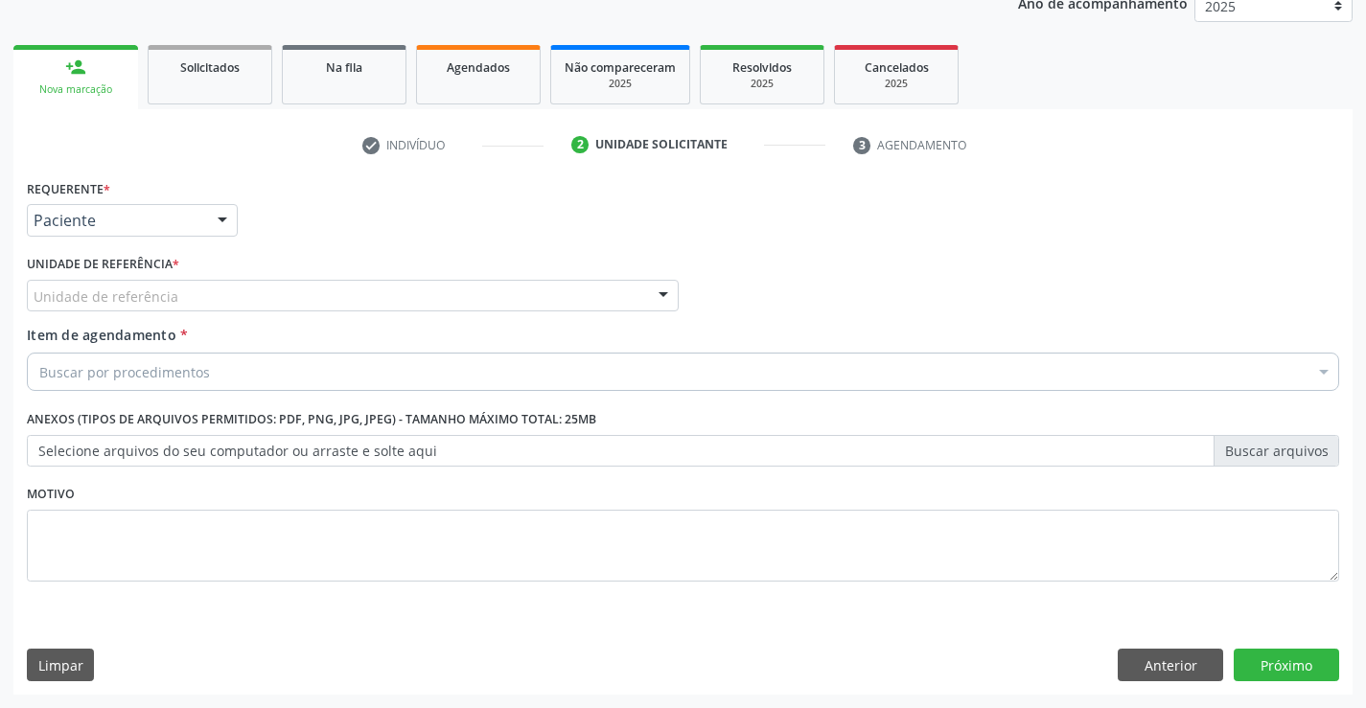
click at [187, 287] on div "Unidade de referência" at bounding box center [353, 296] width 652 height 33
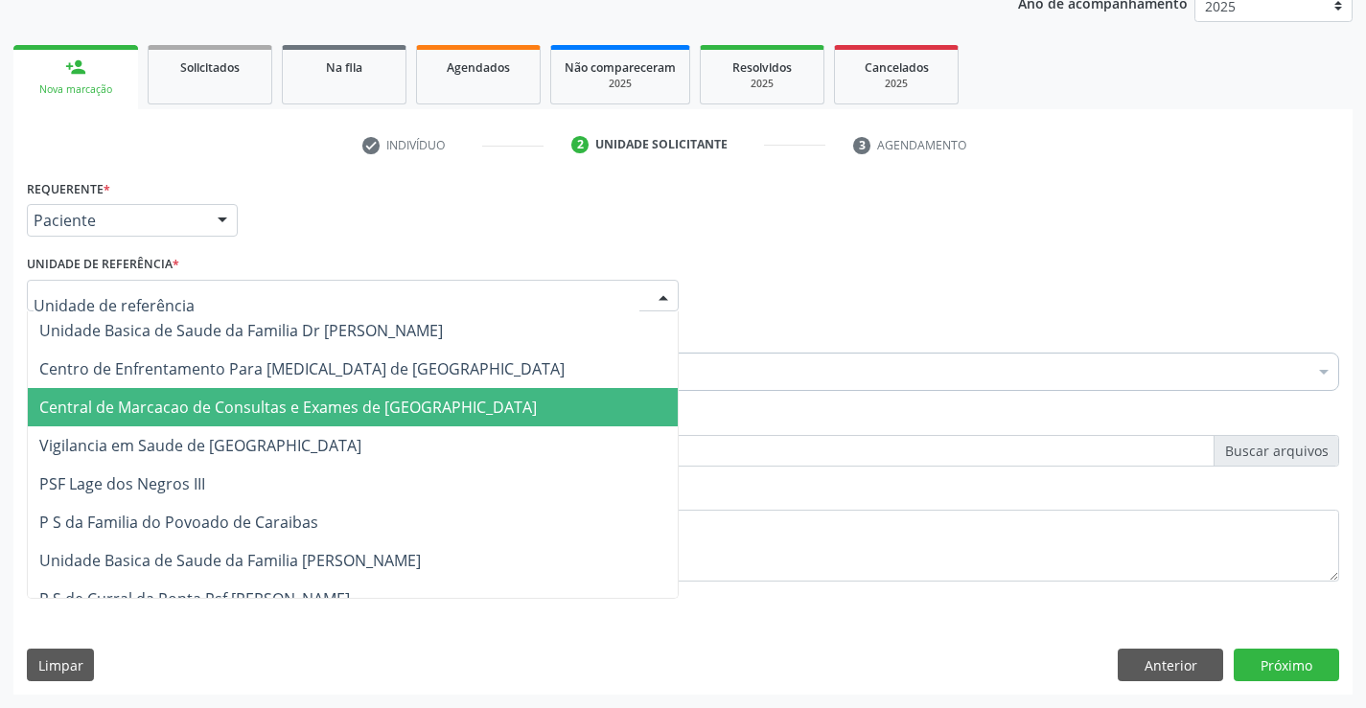
click at [255, 425] on span "Central de Marcacao de Consultas e Exames de [GEOGRAPHIC_DATA]" at bounding box center [353, 407] width 650 height 38
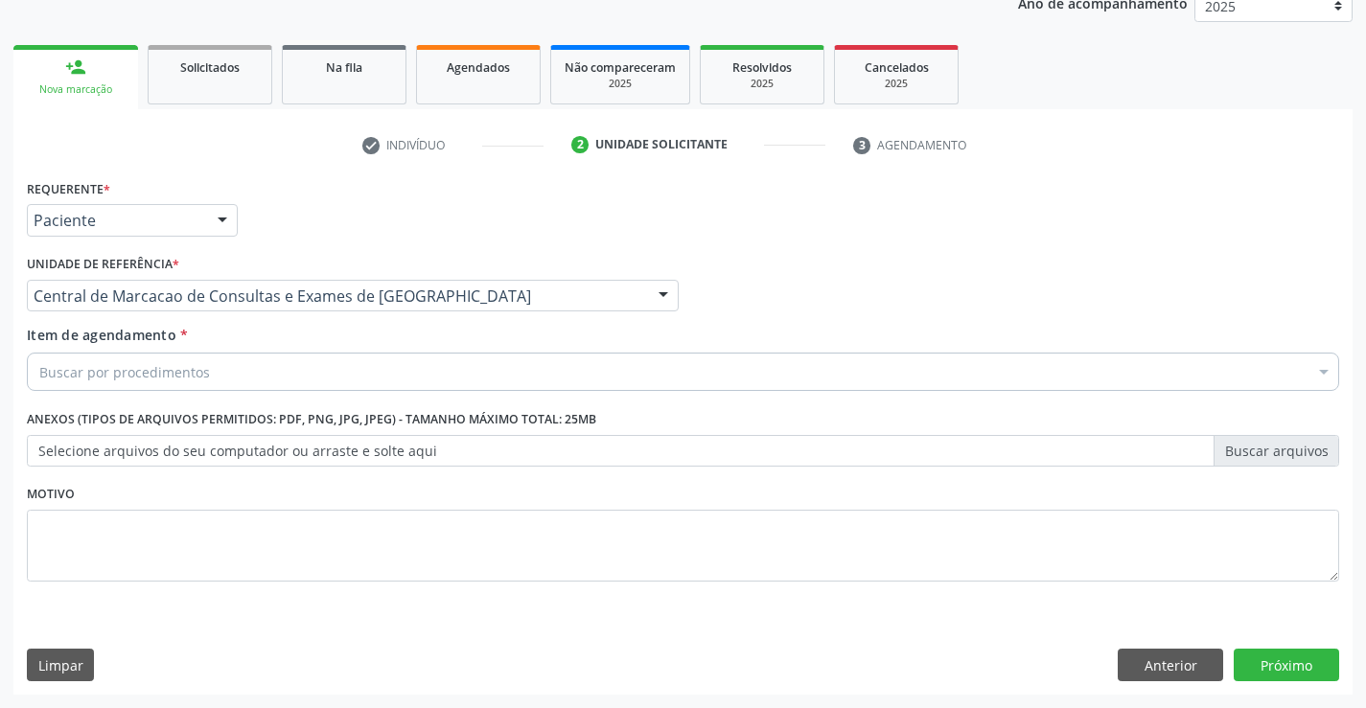
click at [408, 382] on div "Buscar por procedimentos" at bounding box center [683, 372] width 1312 height 38
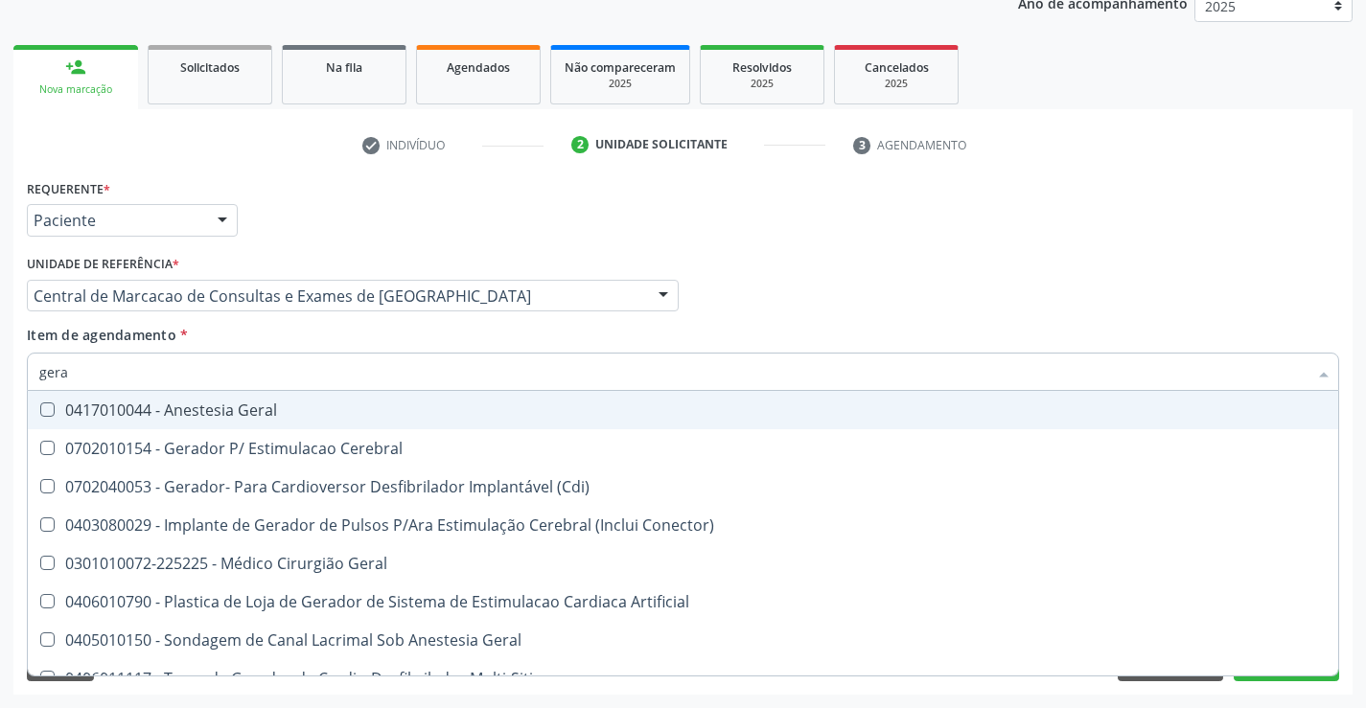
type input "geral"
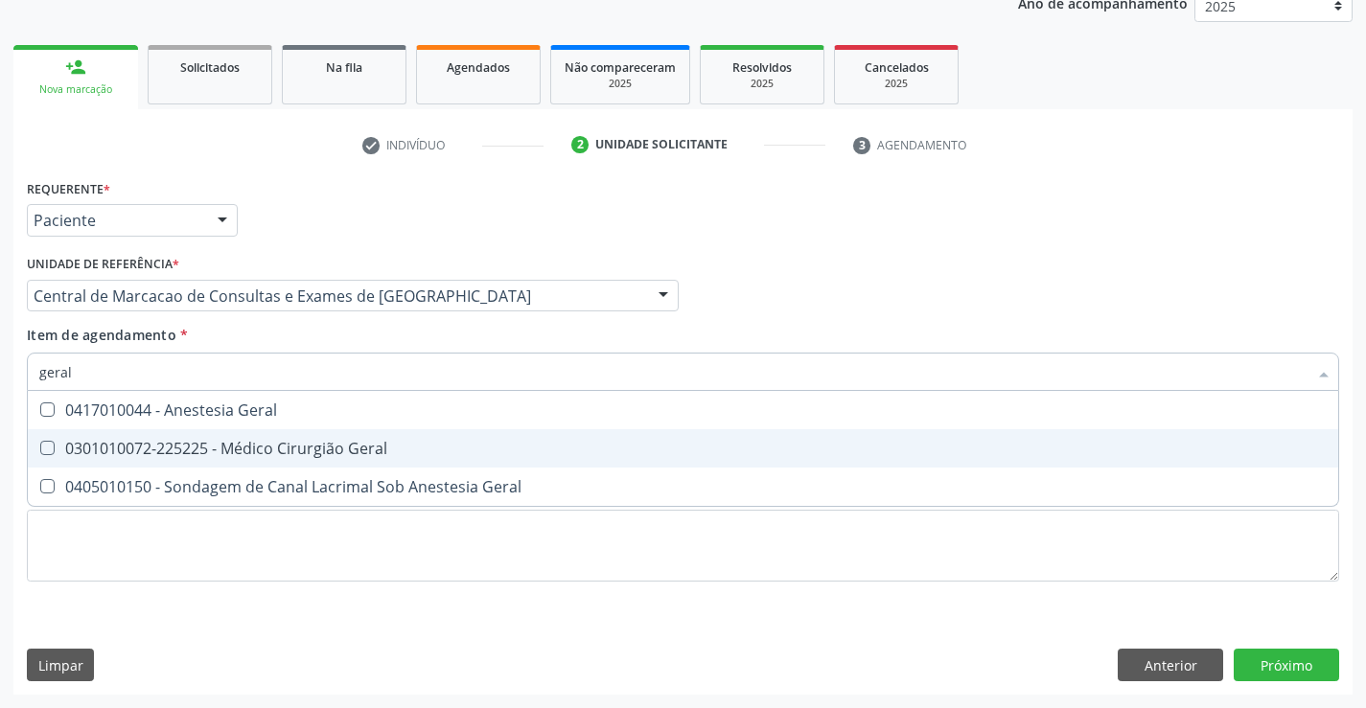
click at [372, 446] on div "0301010072-225225 - Médico Cirurgião Geral" at bounding box center [682, 448] width 1287 height 15
checkbox Geral "true"
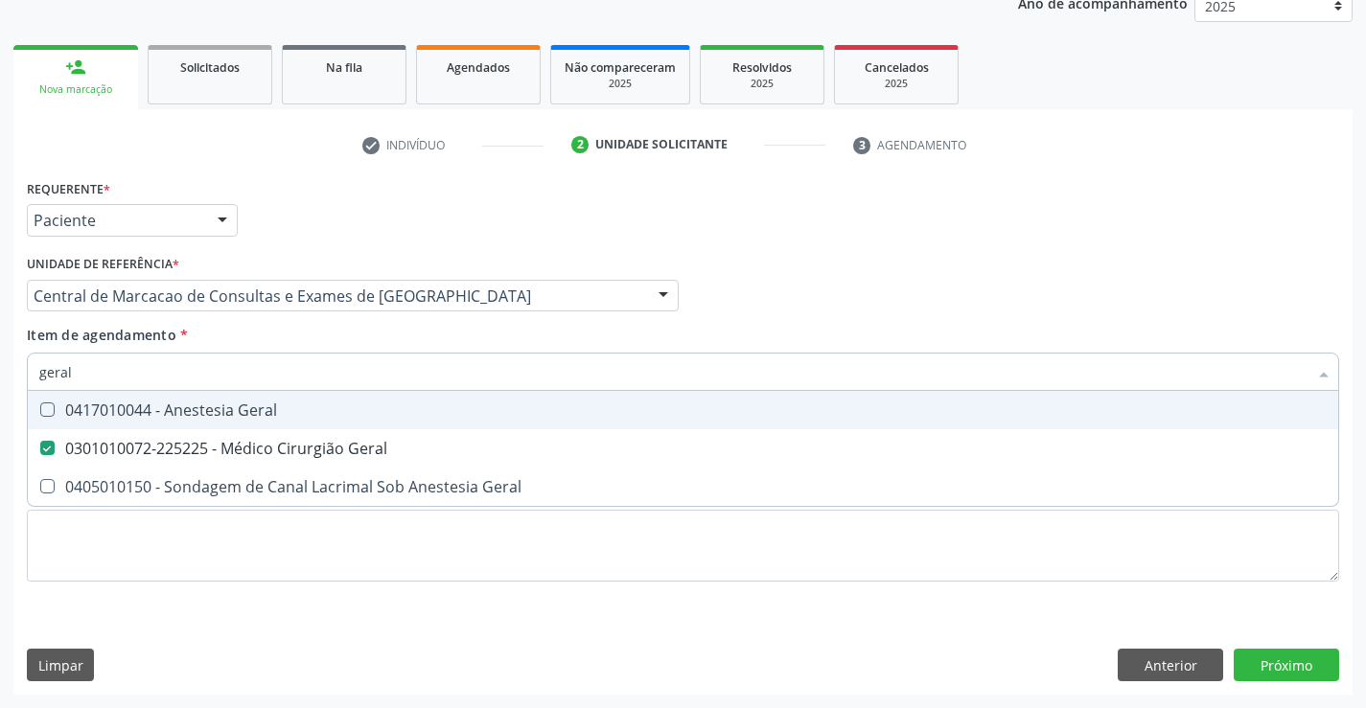
click at [789, 274] on div "Médico Solicitante Por favor, selecione a Unidade de Atendimento primeiro Nenhu…" at bounding box center [683, 287] width 1322 height 75
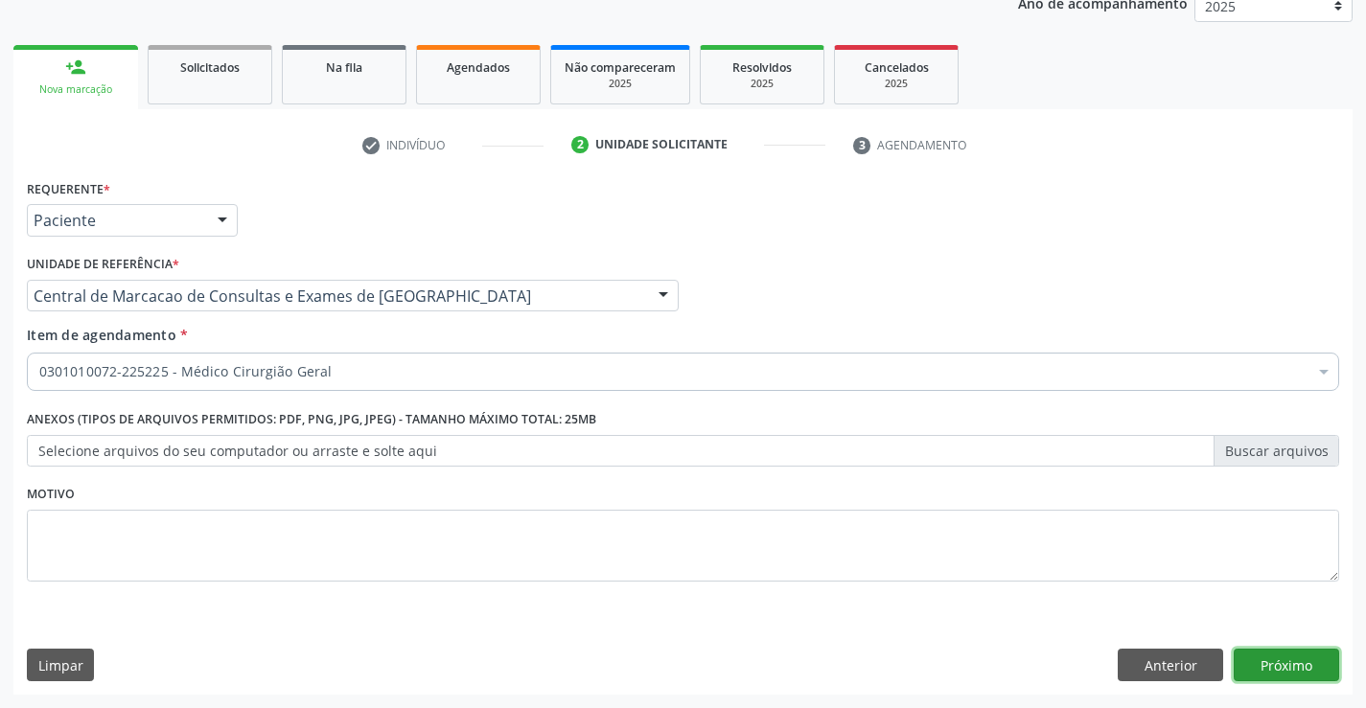
click at [1273, 660] on button "Próximo" at bounding box center [1286, 665] width 105 height 33
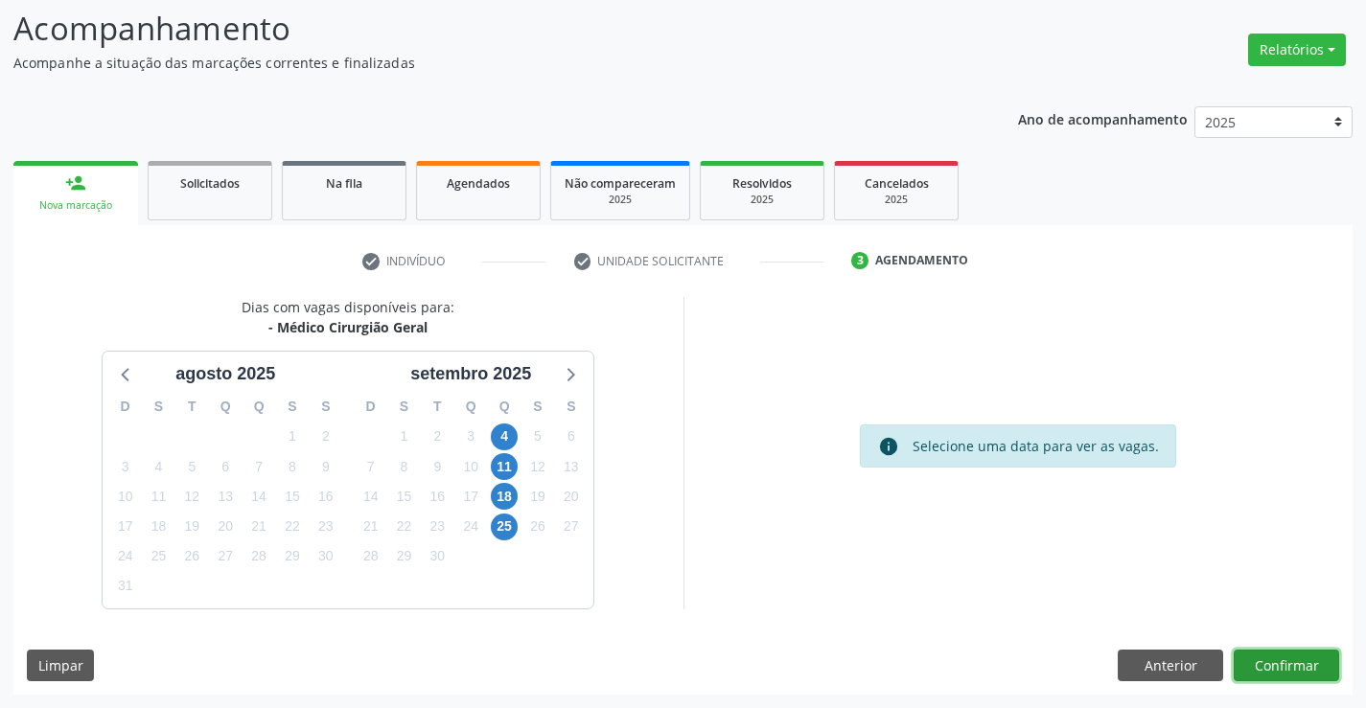
click at [1307, 667] on button "Confirmar" at bounding box center [1286, 666] width 105 height 33
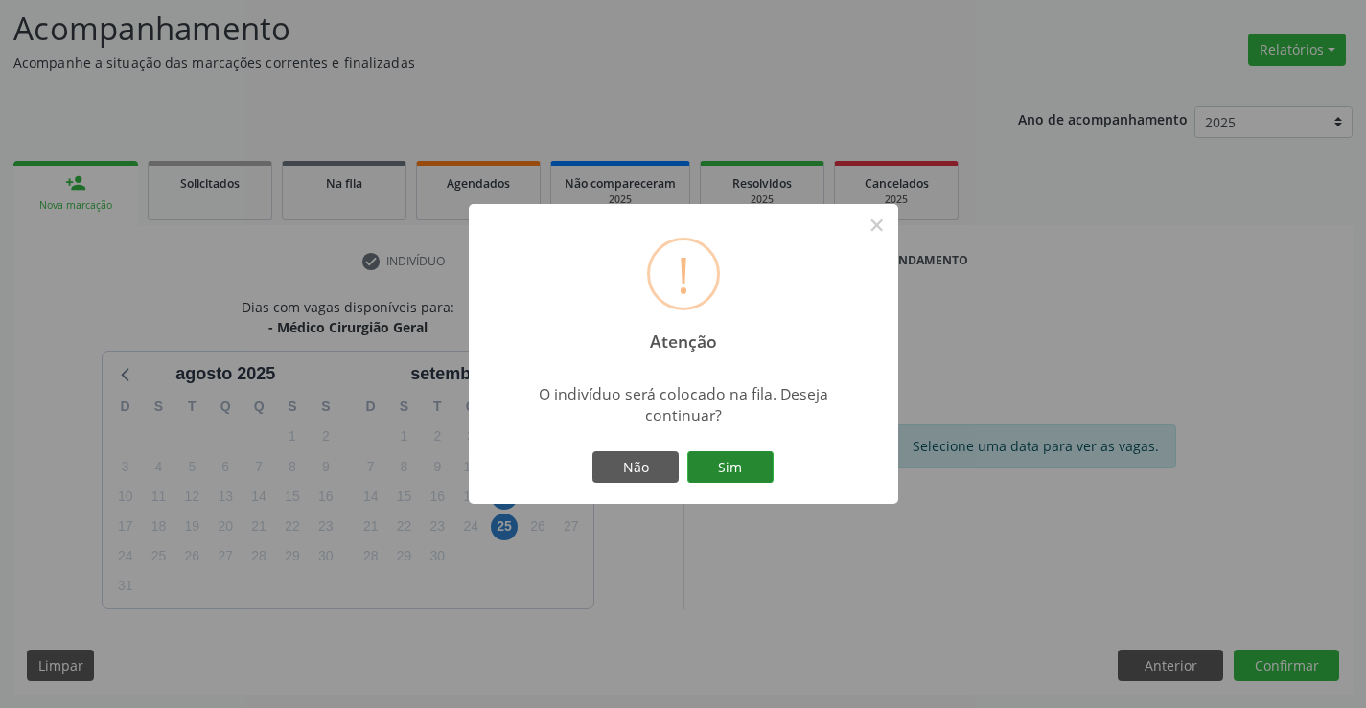
click at [750, 468] on button "Sim" at bounding box center [730, 467] width 86 height 33
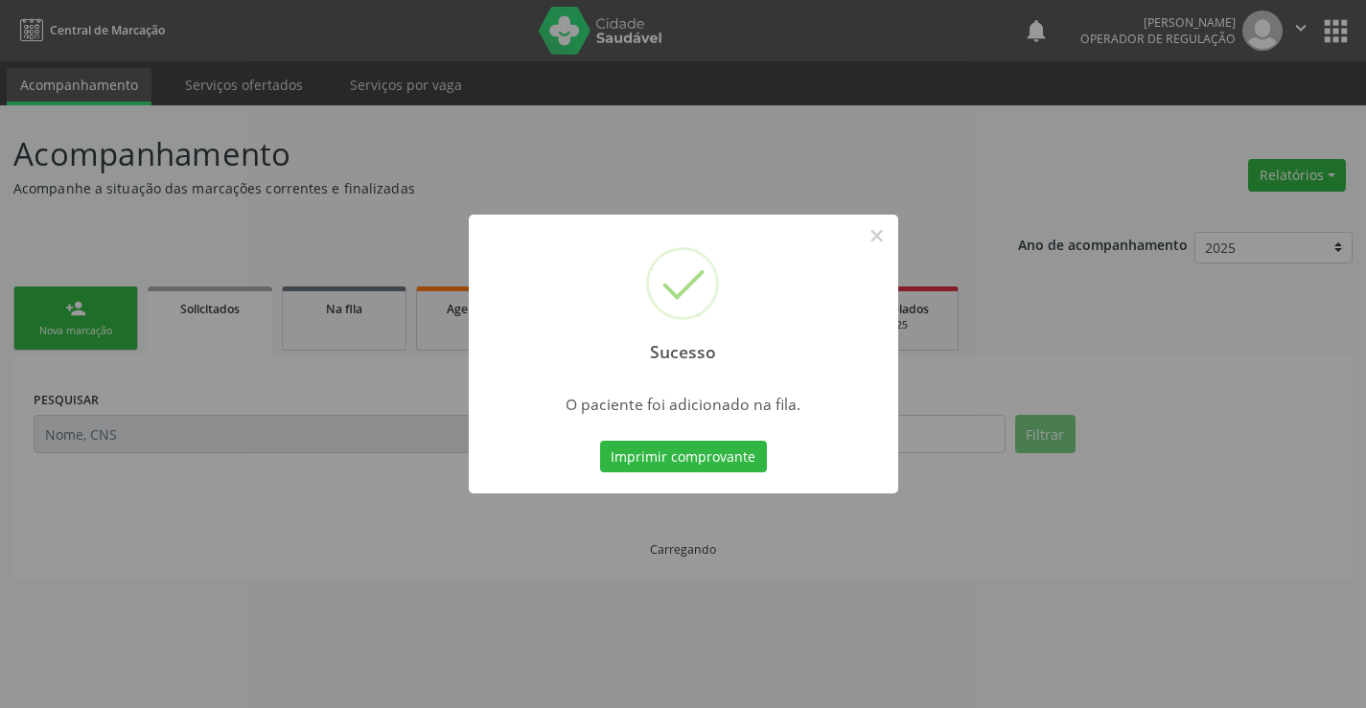
scroll to position [0, 0]
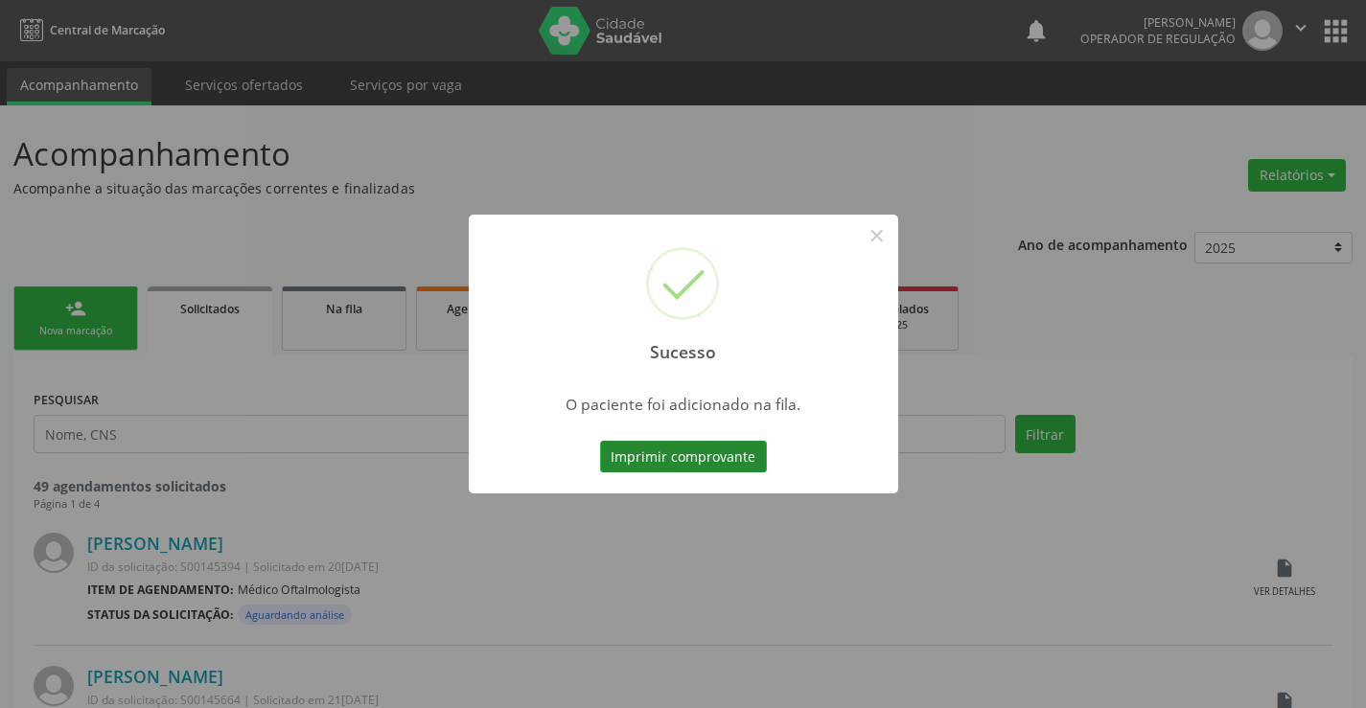
click at [663, 448] on button "Imprimir comprovante" at bounding box center [683, 457] width 167 height 33
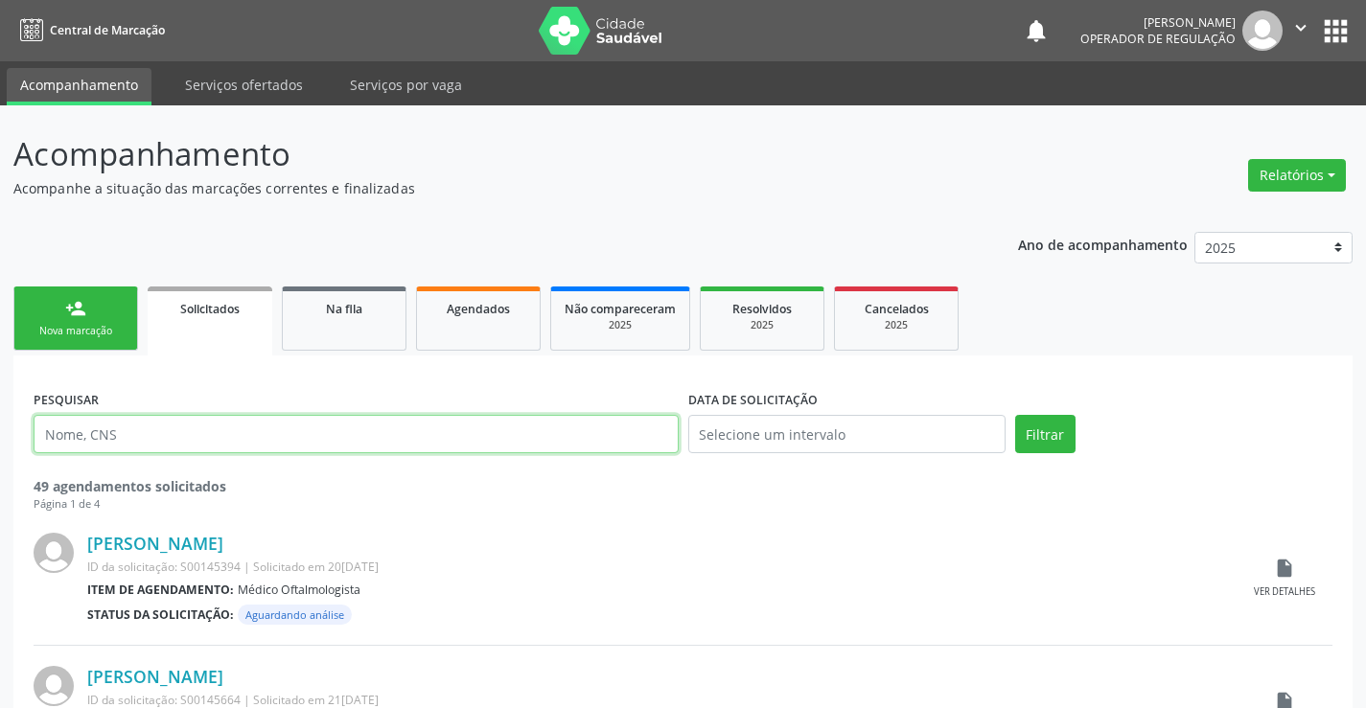
click at [220, 428] on input "text" at bounding box center [356, 434] width 645 height 38
type input "704200707073486"
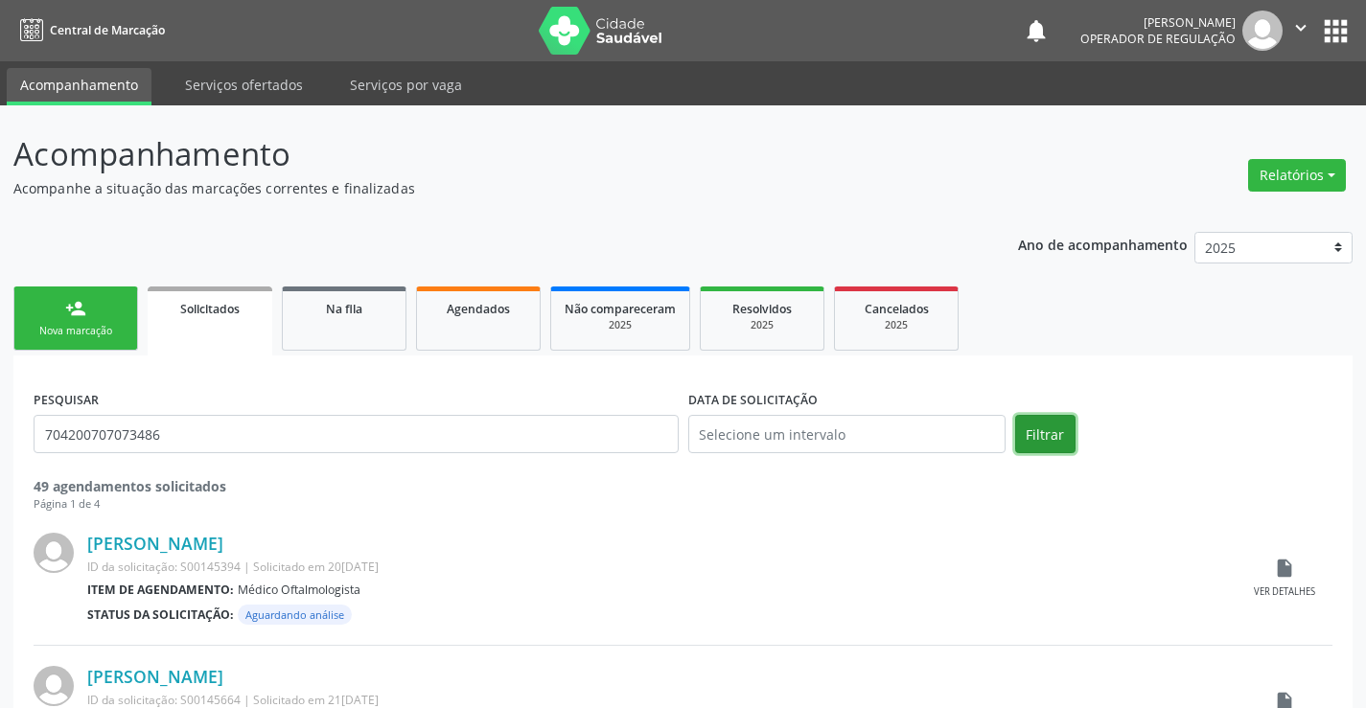
click at [1062, 440] on button "Filtrar" at bounding box center [1045, 434] width 60 height 38
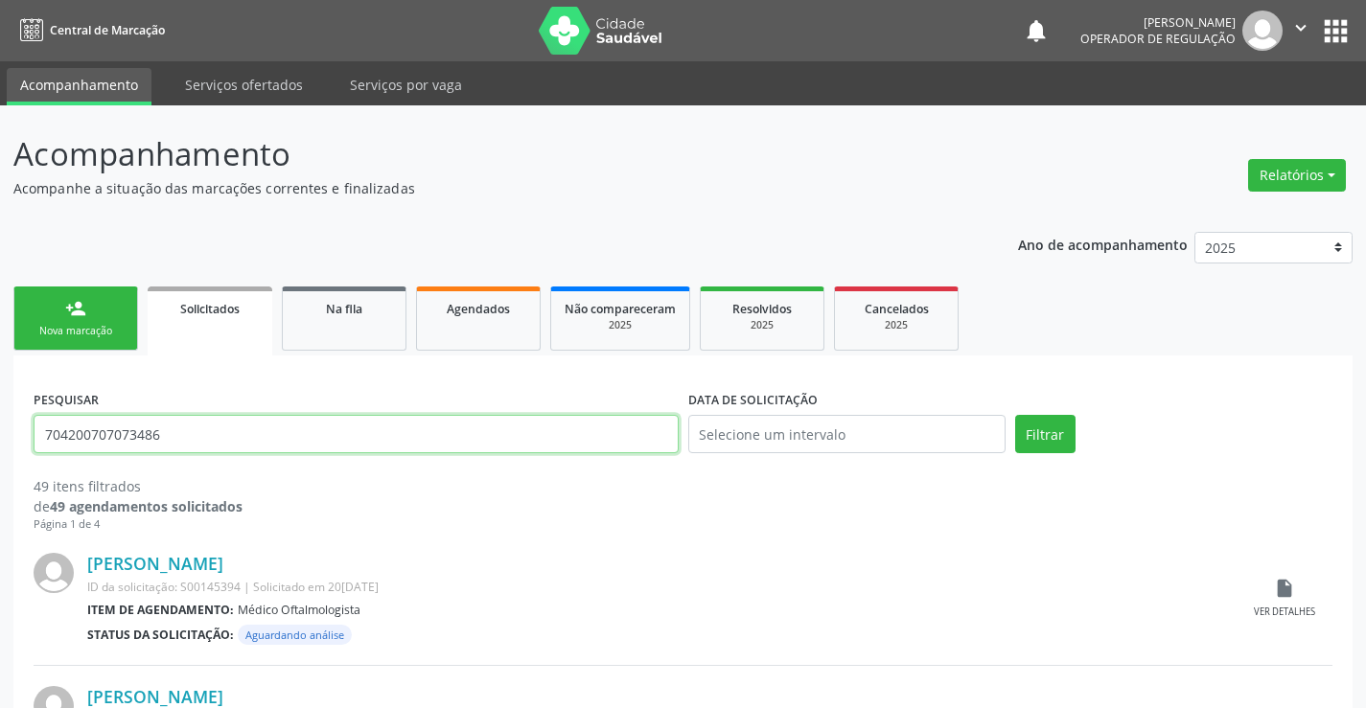
click at [244, 437] on input "704200707073486" at bounding box center [356, 434] width 645 height 38
click at [326, 308] on span "Na fila" at bounding box center [344, 309] width 36 height 16
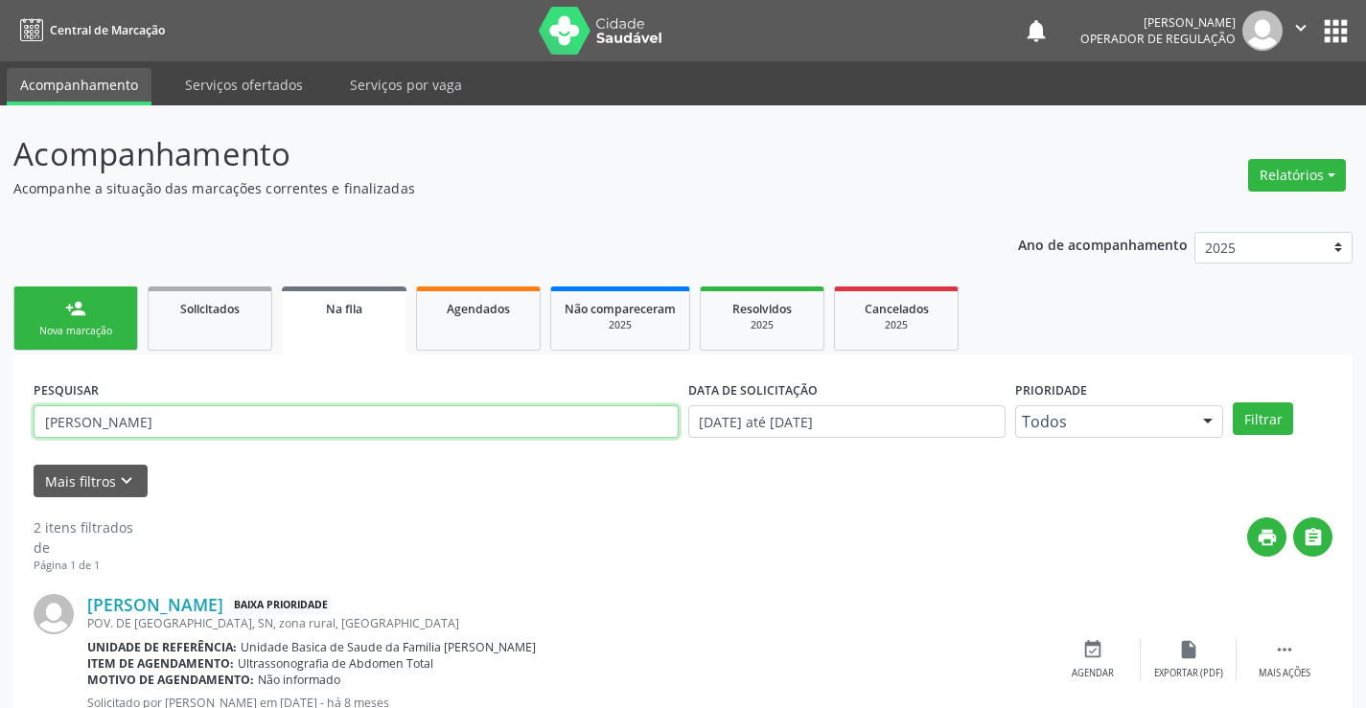
click at [243, 425] on input "joao miguel sales" at bounding box center [356, 421] width 645 height 33
paste input "704200707073486"
type input "704200707073486"
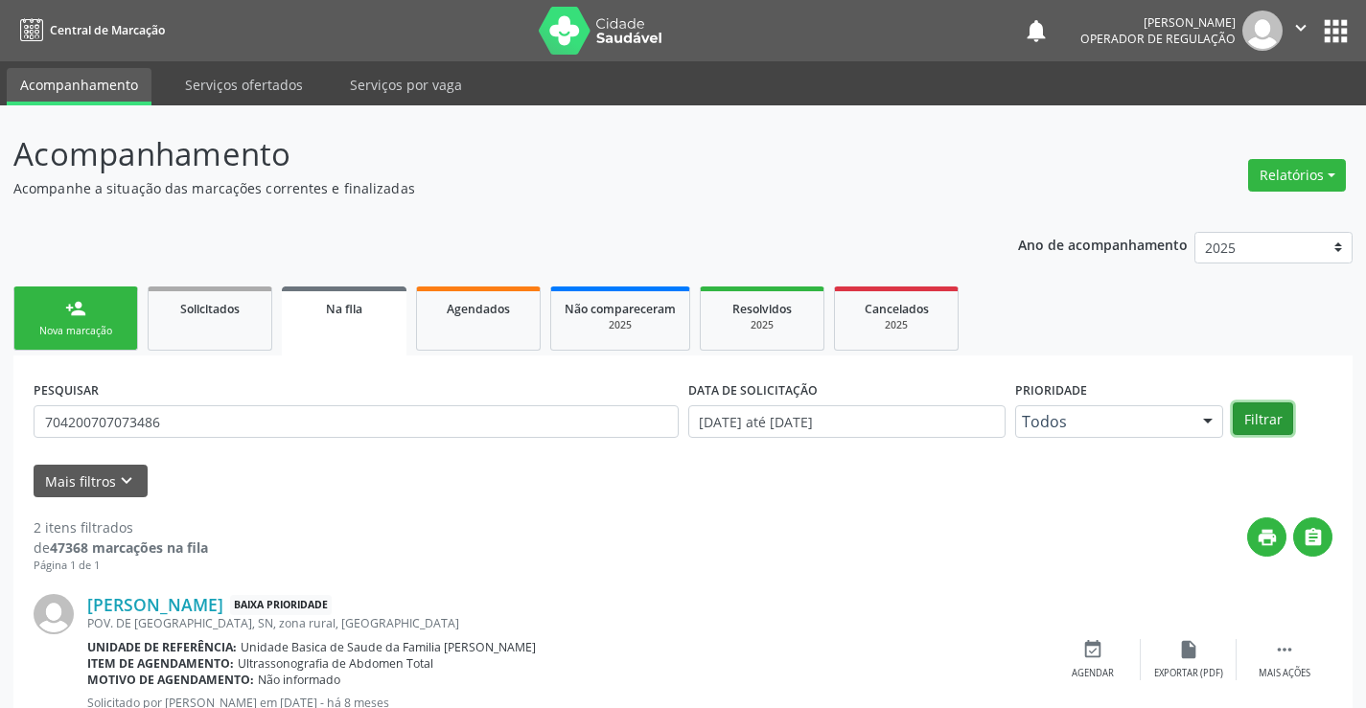
click at [1238, 417] on button "Filtrar" at bounding box center [1263, 419] width 60 height 33
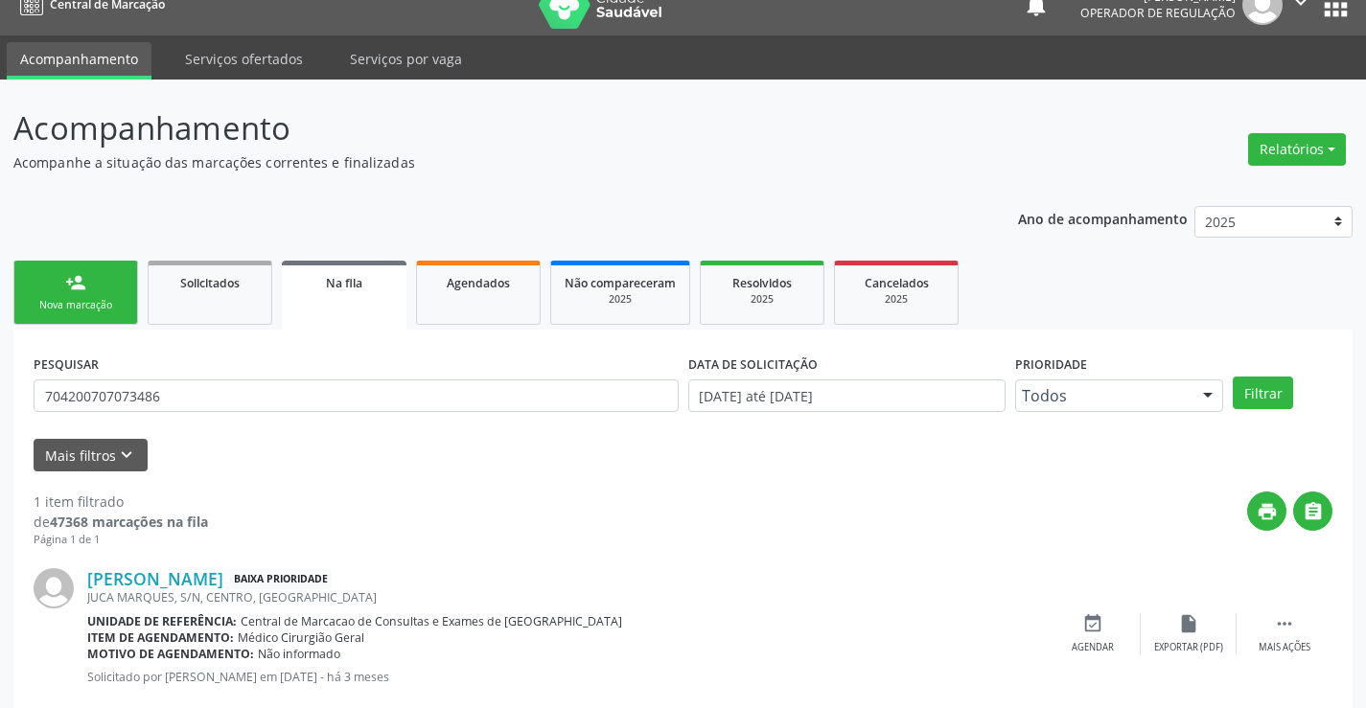
scroll to position [70, 0]
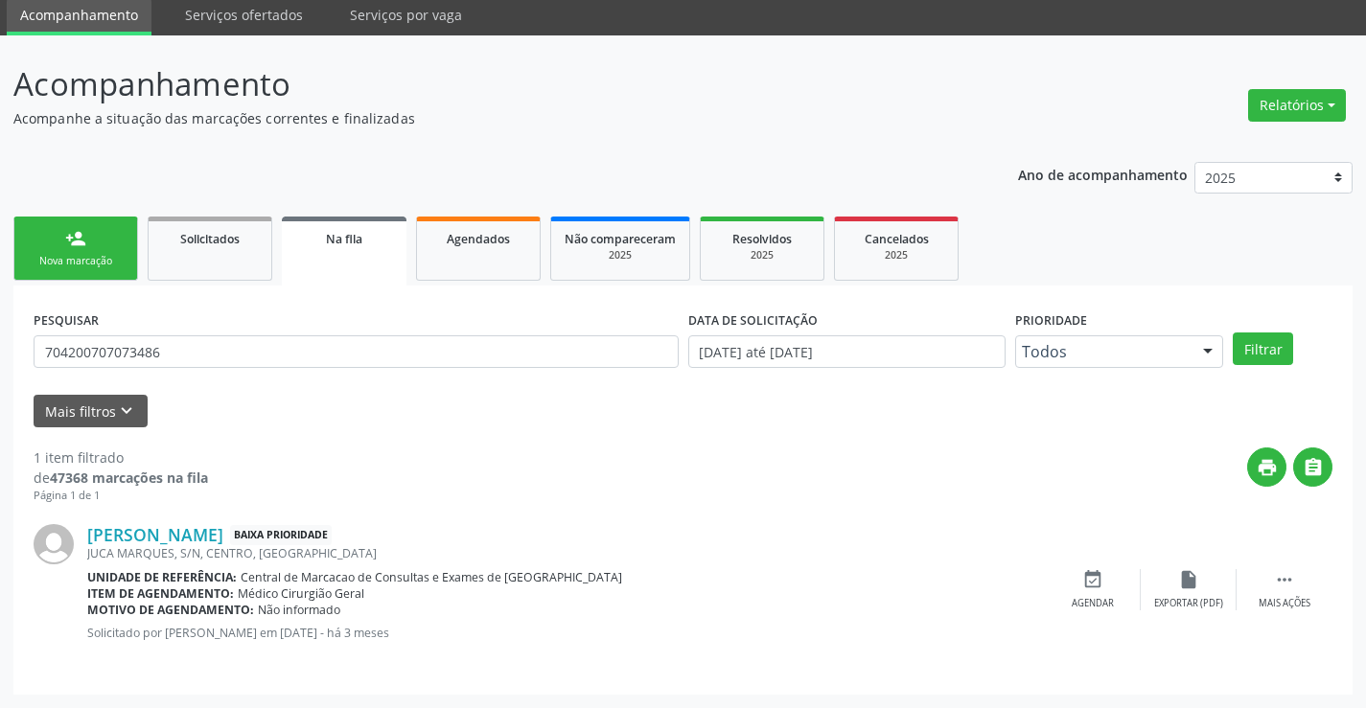
click at [80, 261] on div "Nova marcação" at bounding box center [76, 261] width 96 height 14
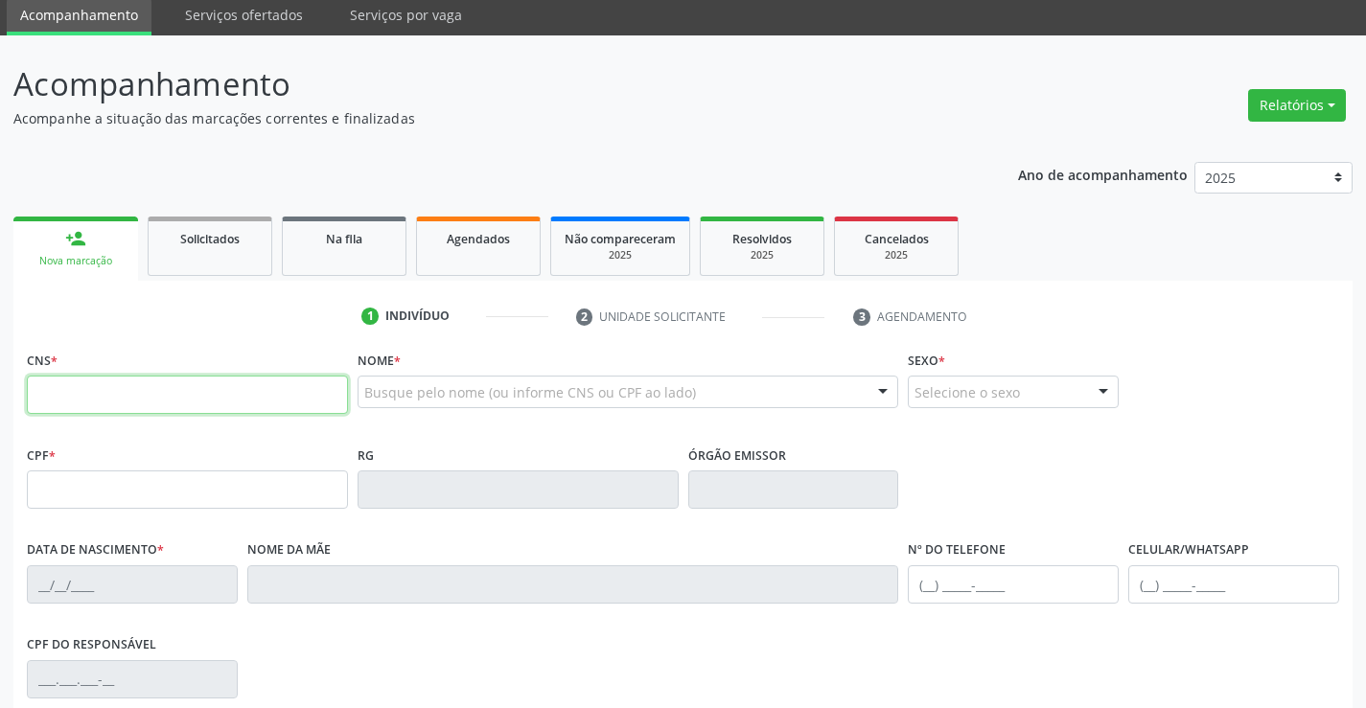
click at [266, 383] on input "text" at bounding box center [187, 395] width 321 height 38
click at [141, 398] on input "text" at bounding box center [187, 395] width 321 height 38
type input "702 4065 8980 9523"
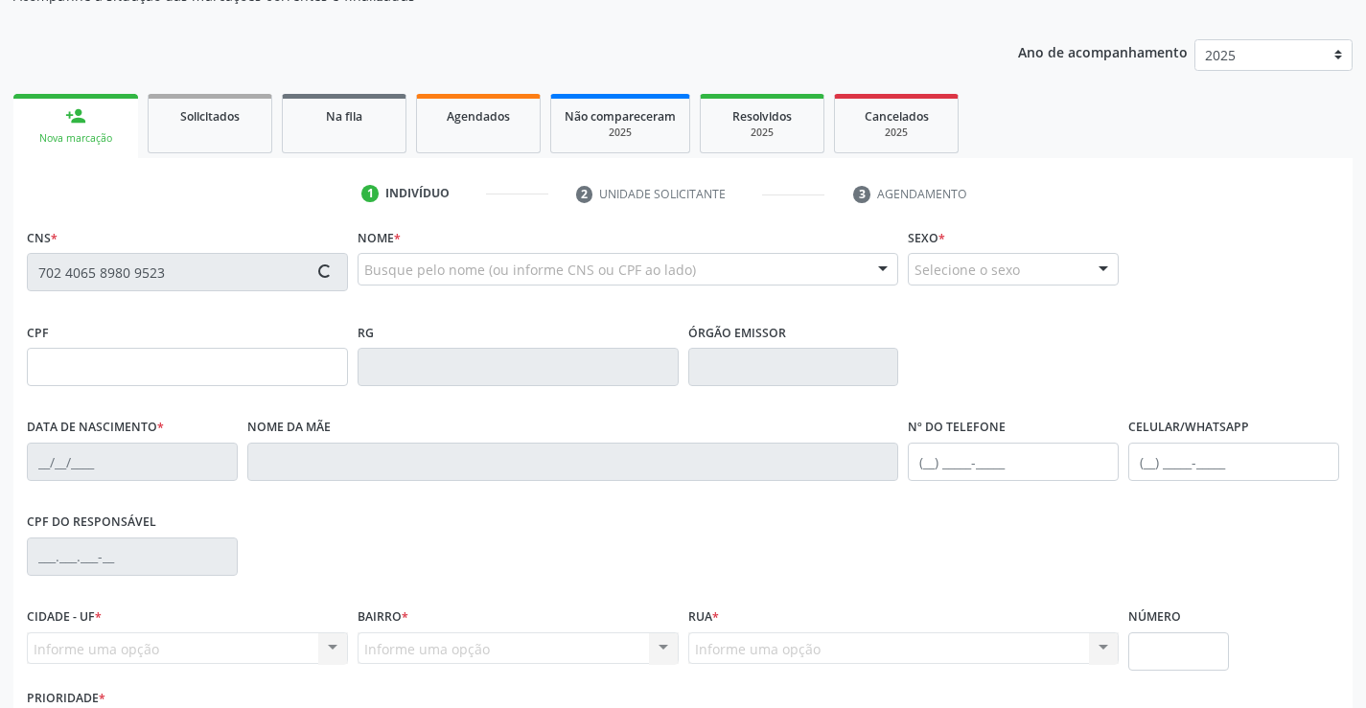
scroll to position [331, 0]
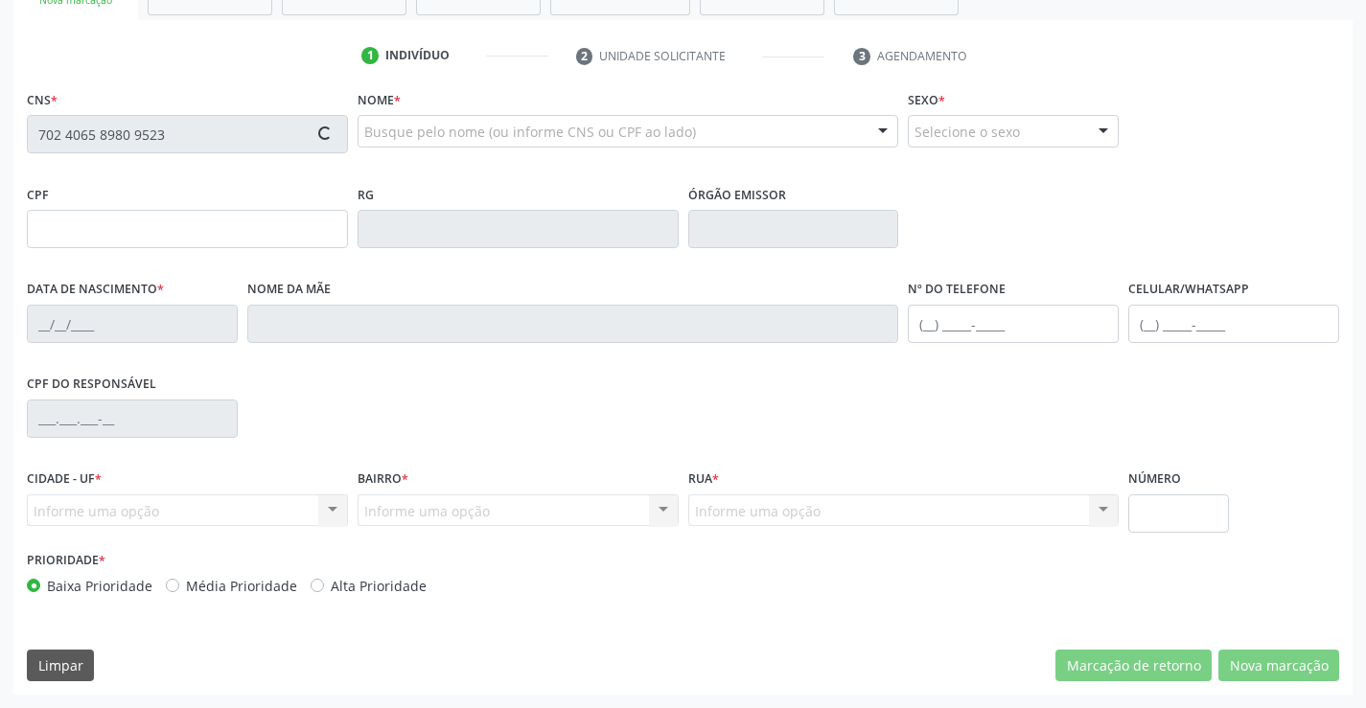
type input "2150619261"
type input "23/02/2005"
type input "(74) 98842-8714"
type input "100.481.215-92"
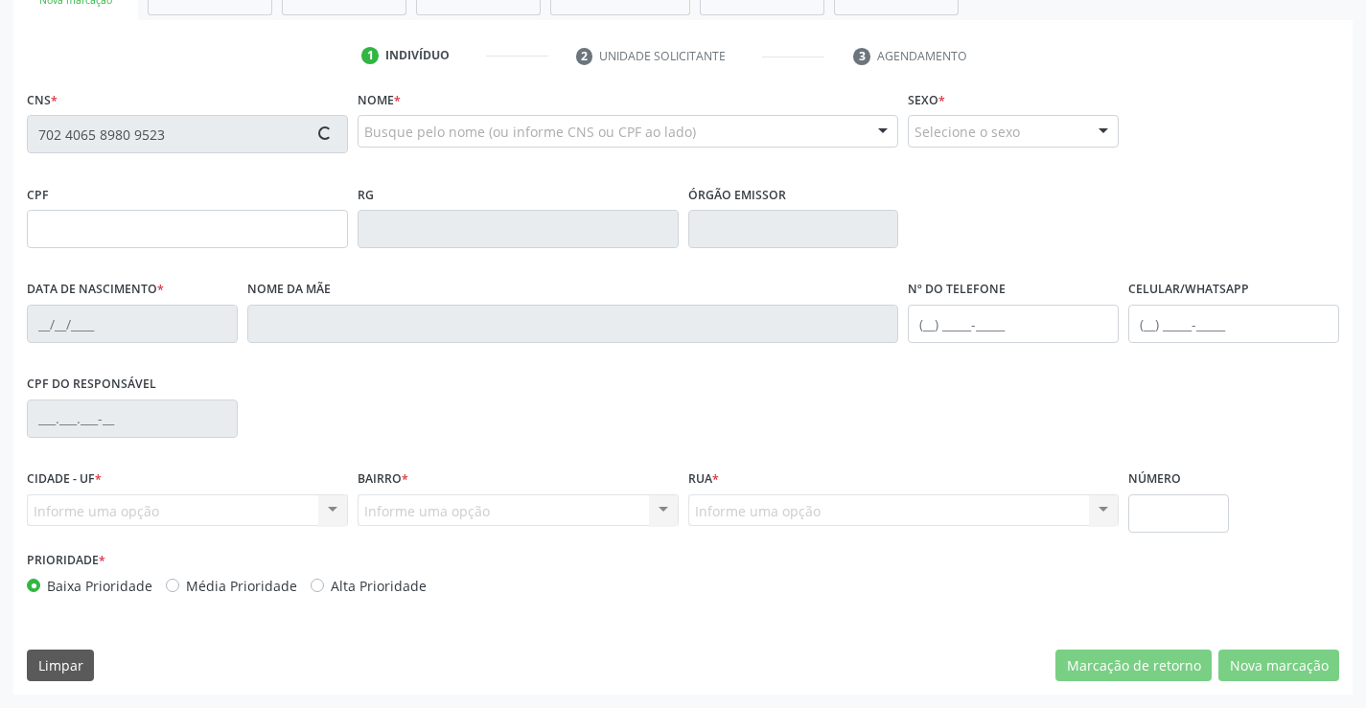
type input "40"
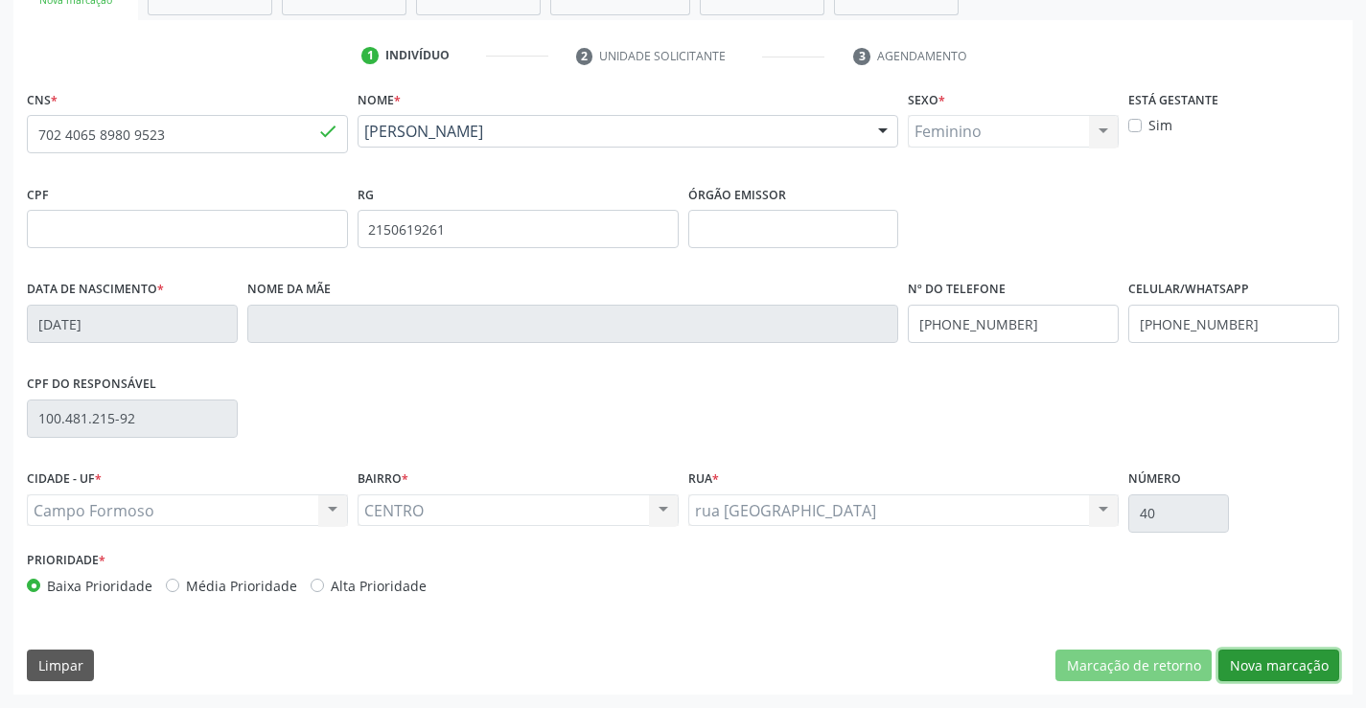
click at [1277, 653] on button "Nova marcação" at bounding box center [1278, 666] width 121 height 33
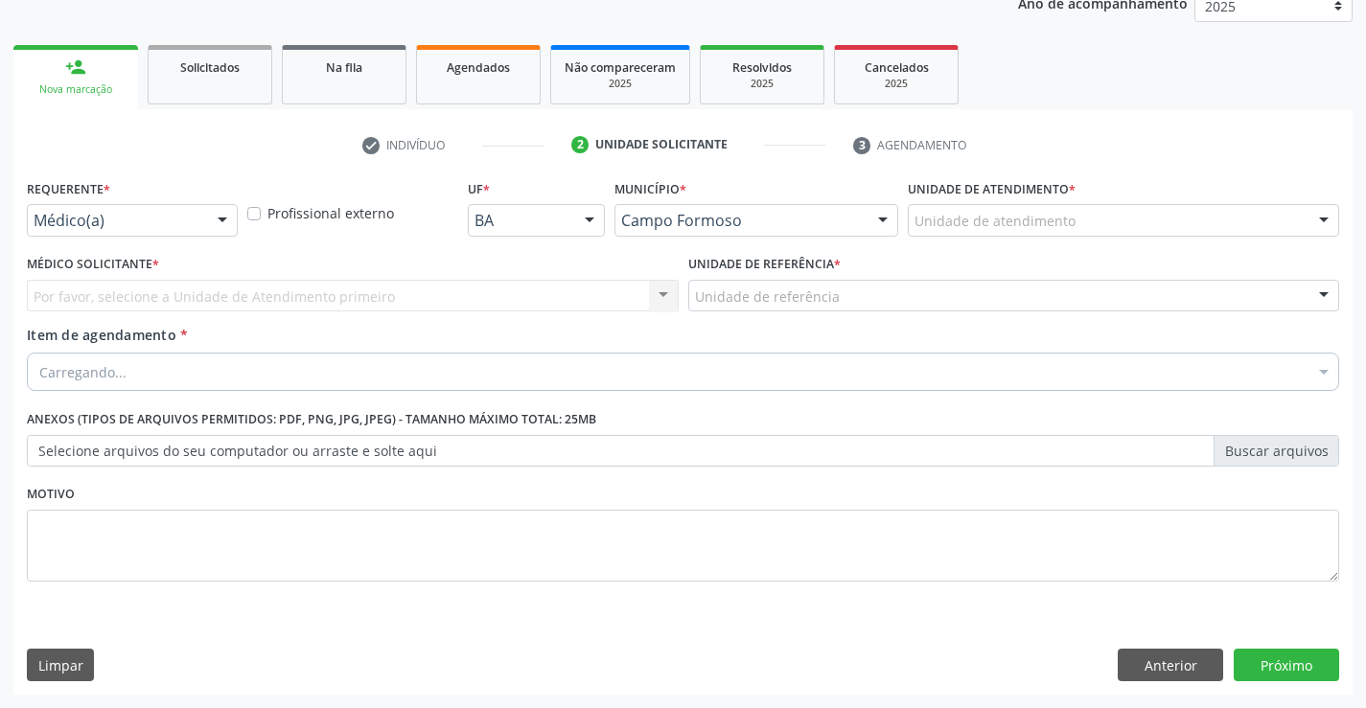
click at [209, 227] on div at bounding box center [222, 221] width 29 height 33
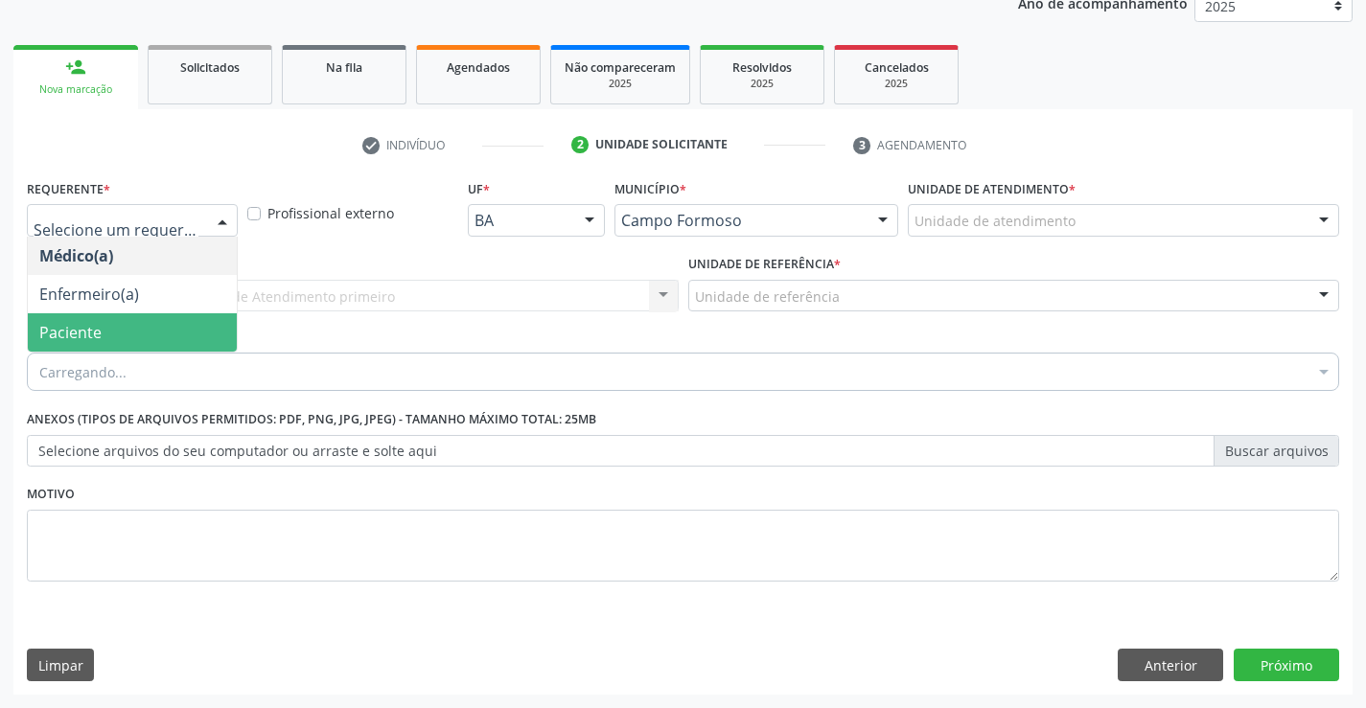
click at [108, 336] on span "Paciente" at bounding box center [132, 332] width 209 height 38
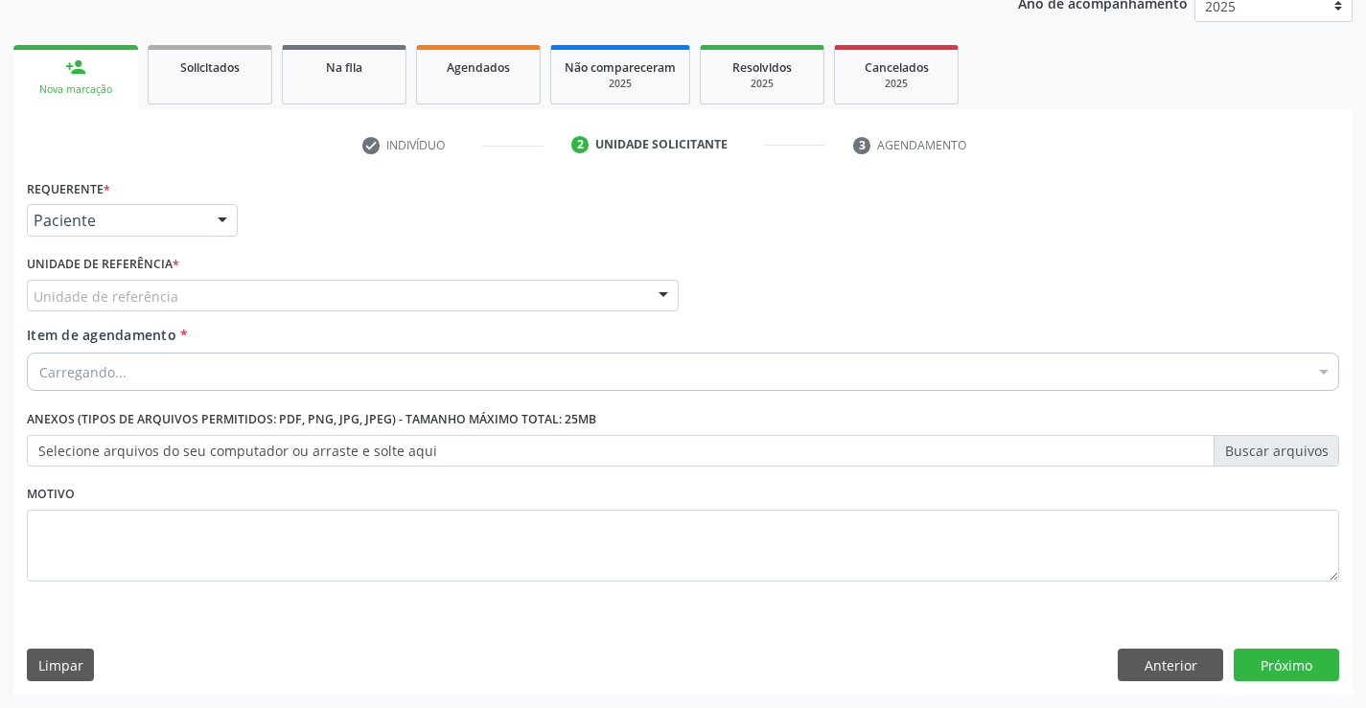
click at [299, 297] on div "Unidade de referência" at bounding box center [353, 296] width 652 height 33
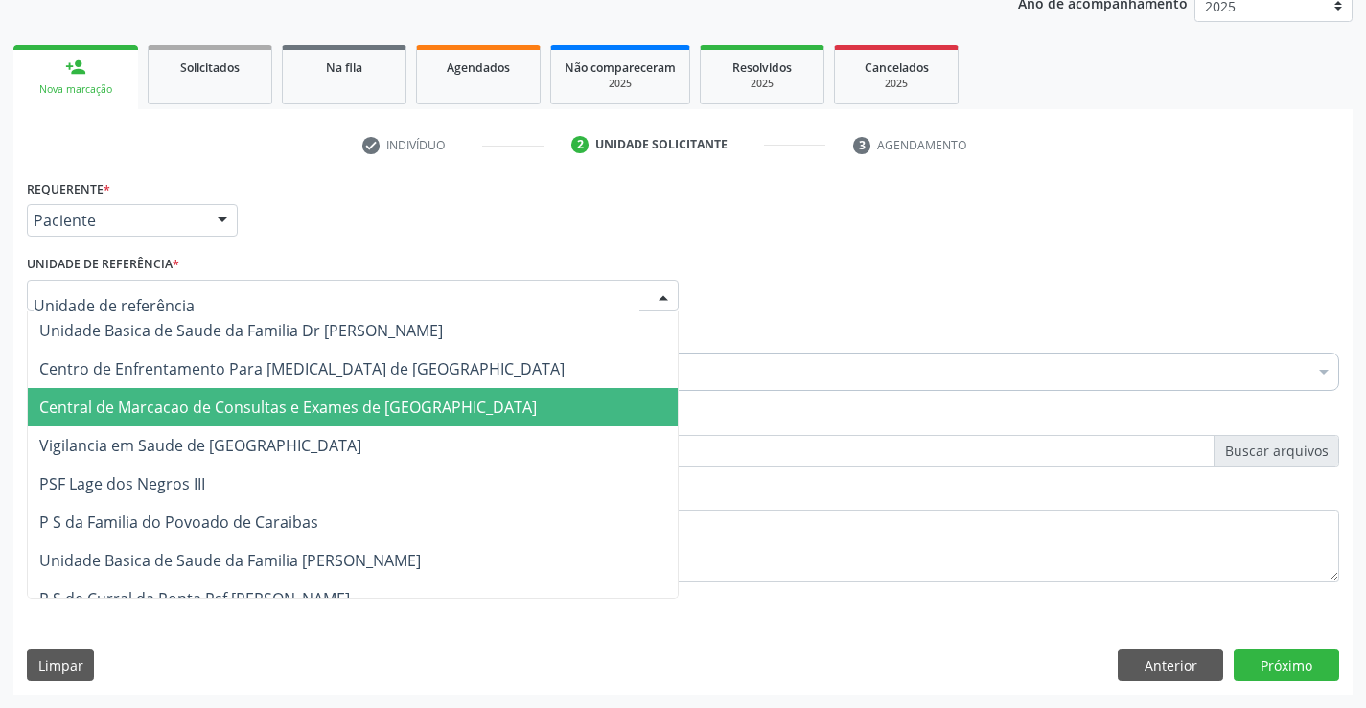
click at [305, 405] on span "Central de Marcacao de Consultas e Exames de [GEOGRAPHIC_DATA]" at bounding box center [288, 407] width 498 height 21
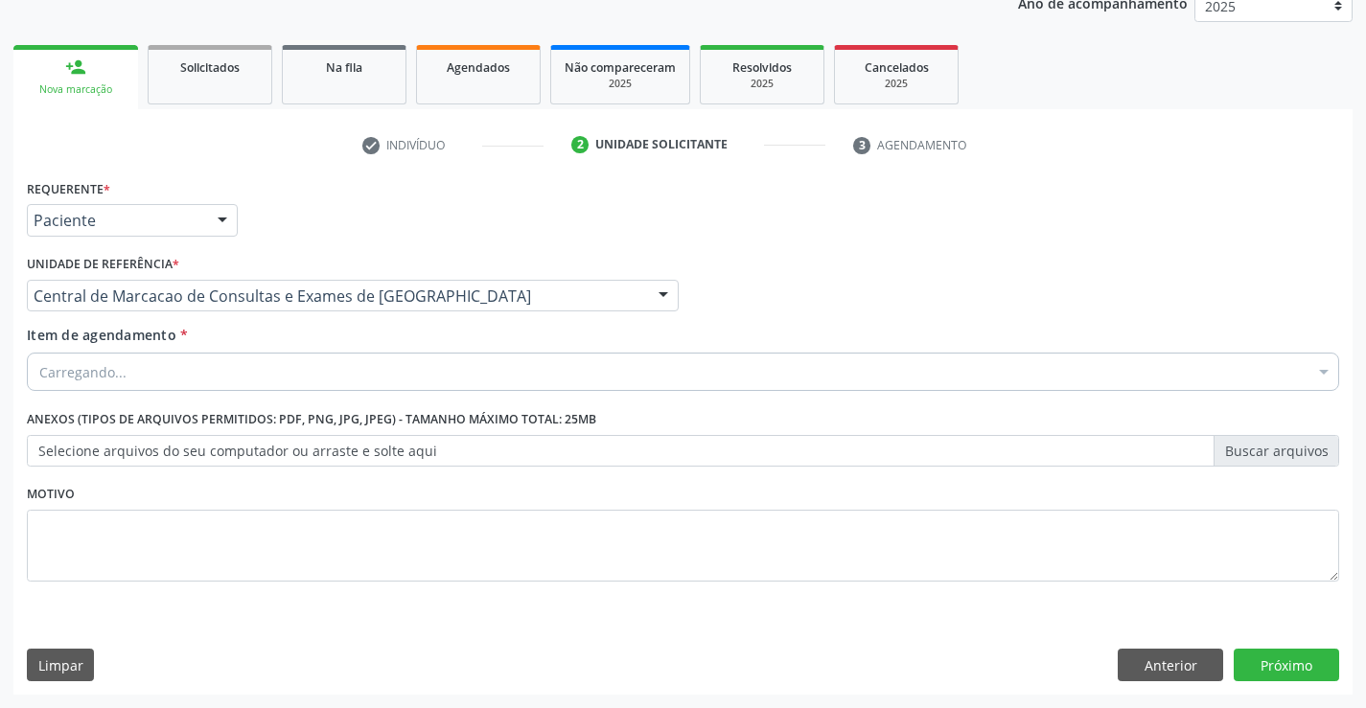
click at [339, 376] on div "Carregando..." at bounding box center [683, 372] width 1312 height 38
click at [322, 378] on input "mamaria" at bounding box center [673, 372] width 1268 height 38
type input "ma"
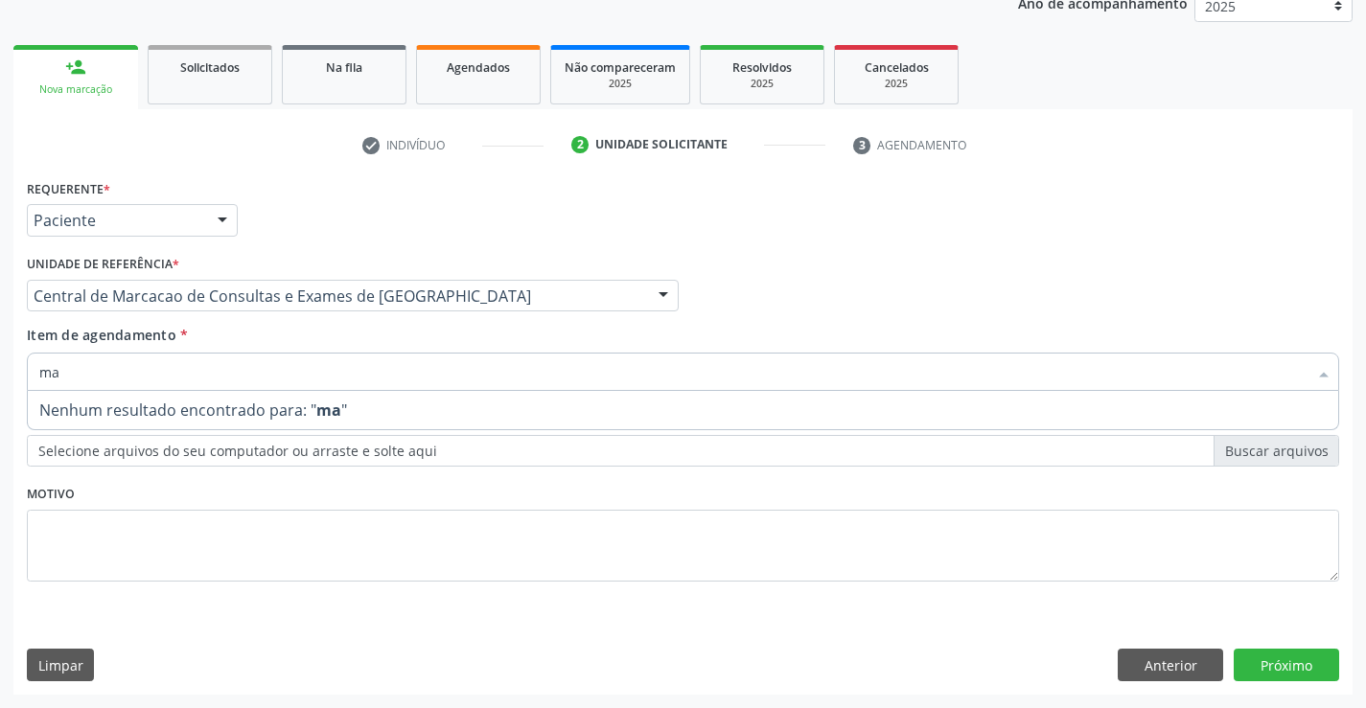
click at [322, 378] on input "ma" at bounding box center [673, 372] width 1268 height 38
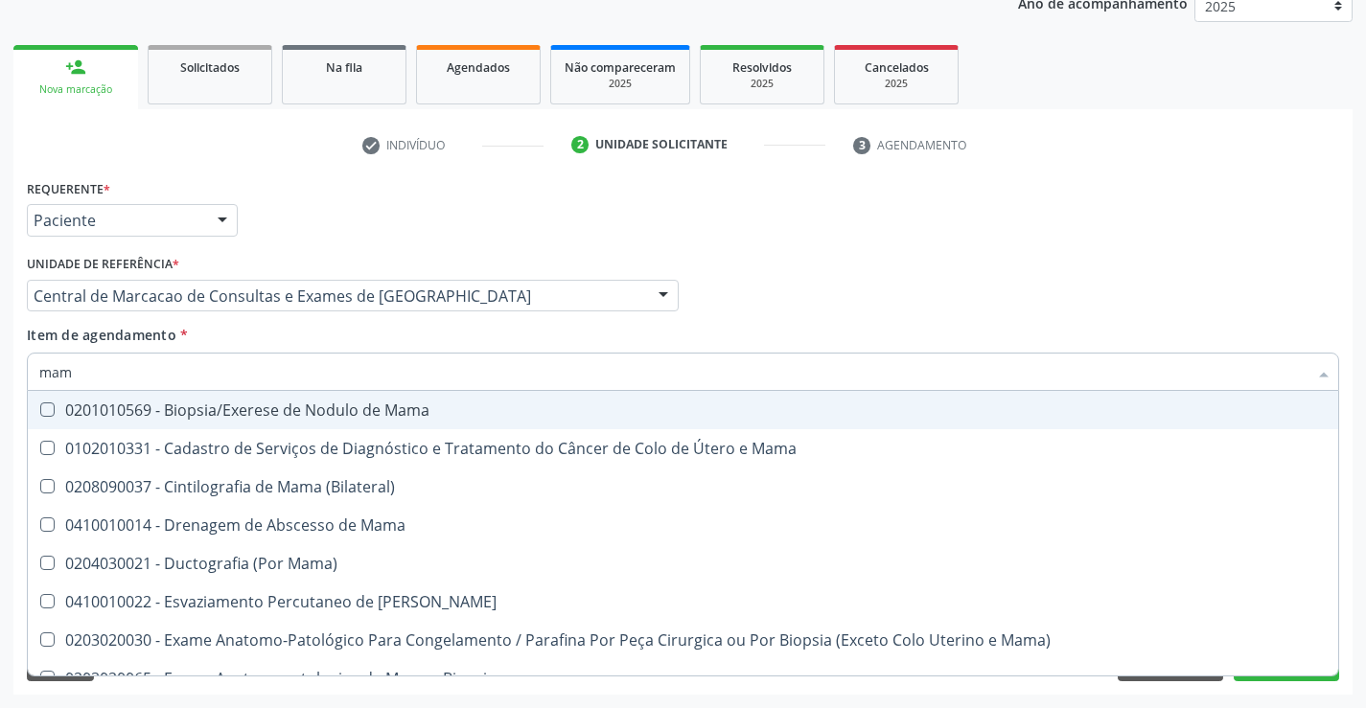
type input "mama"
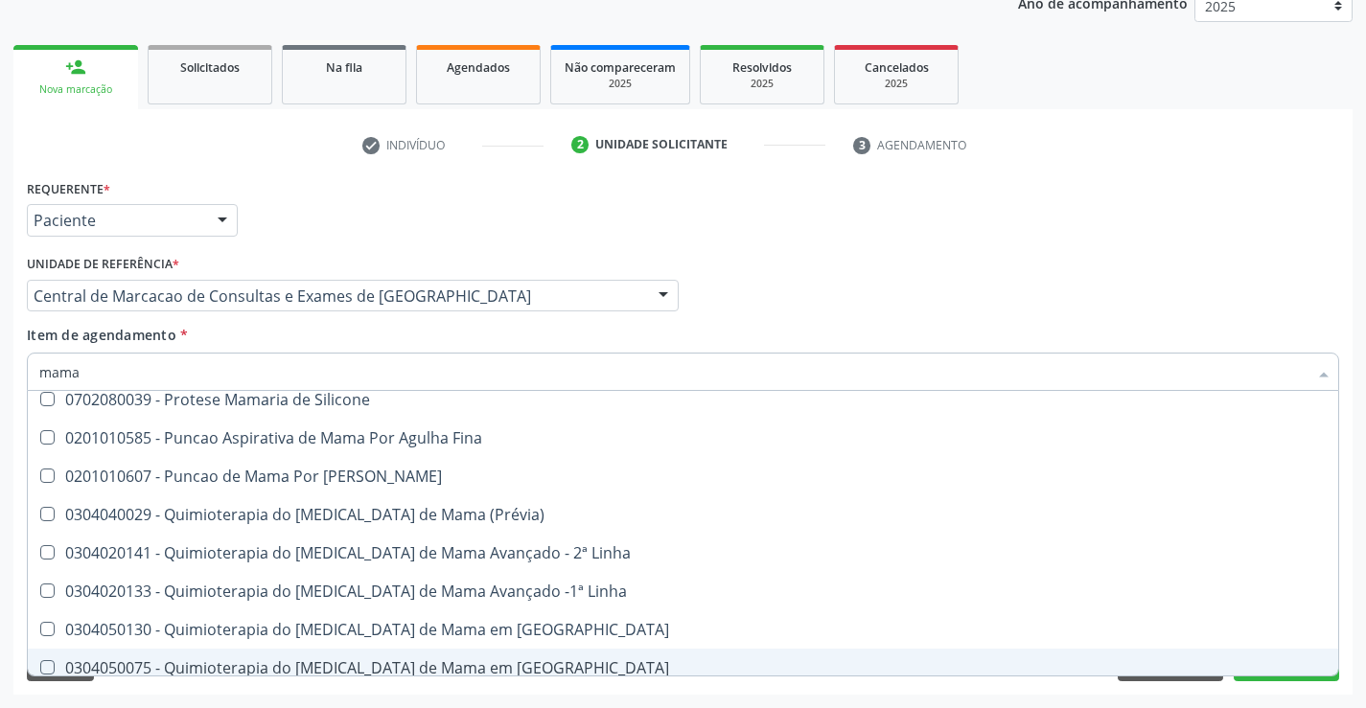
scroll to position [1594, 0]
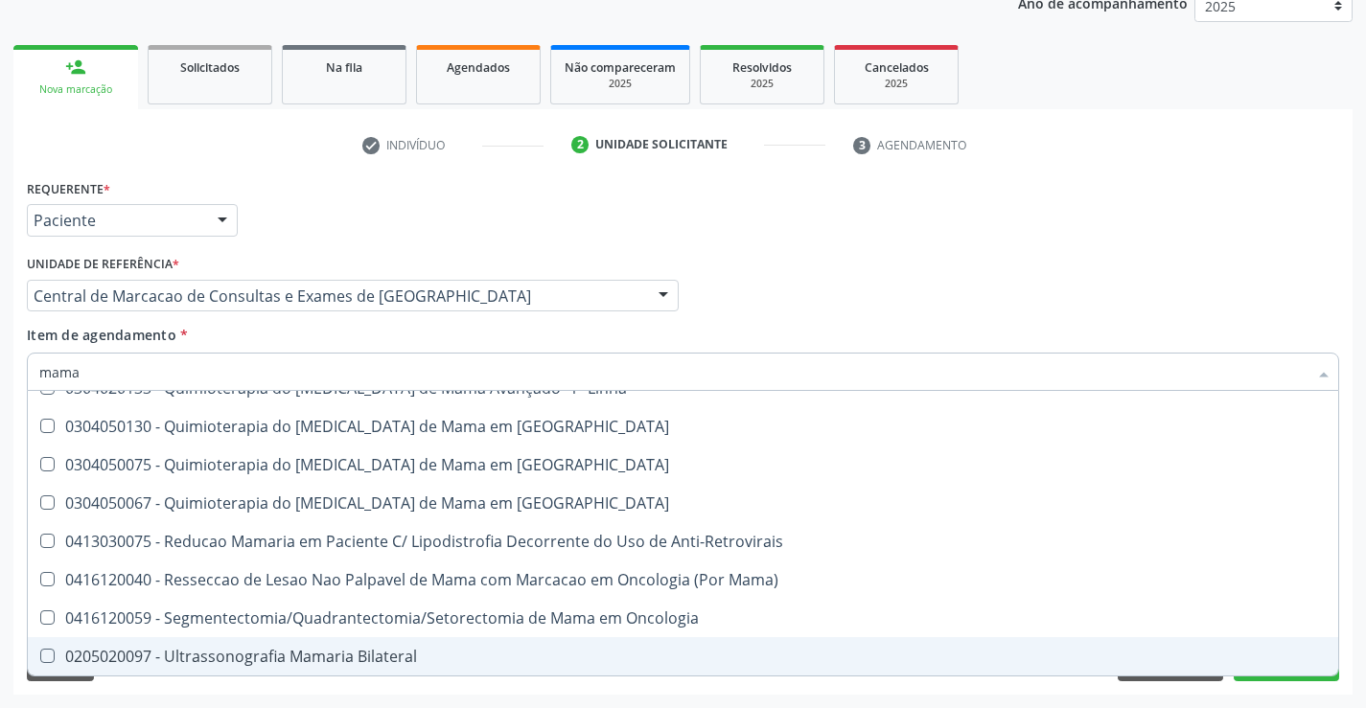
click at [265, 656] on div "0205020097 - Ultrassonografia Mamaria Bilateral" at bounding box center [682, 656] width 1287 height 15
checkbox Bilateral "true"
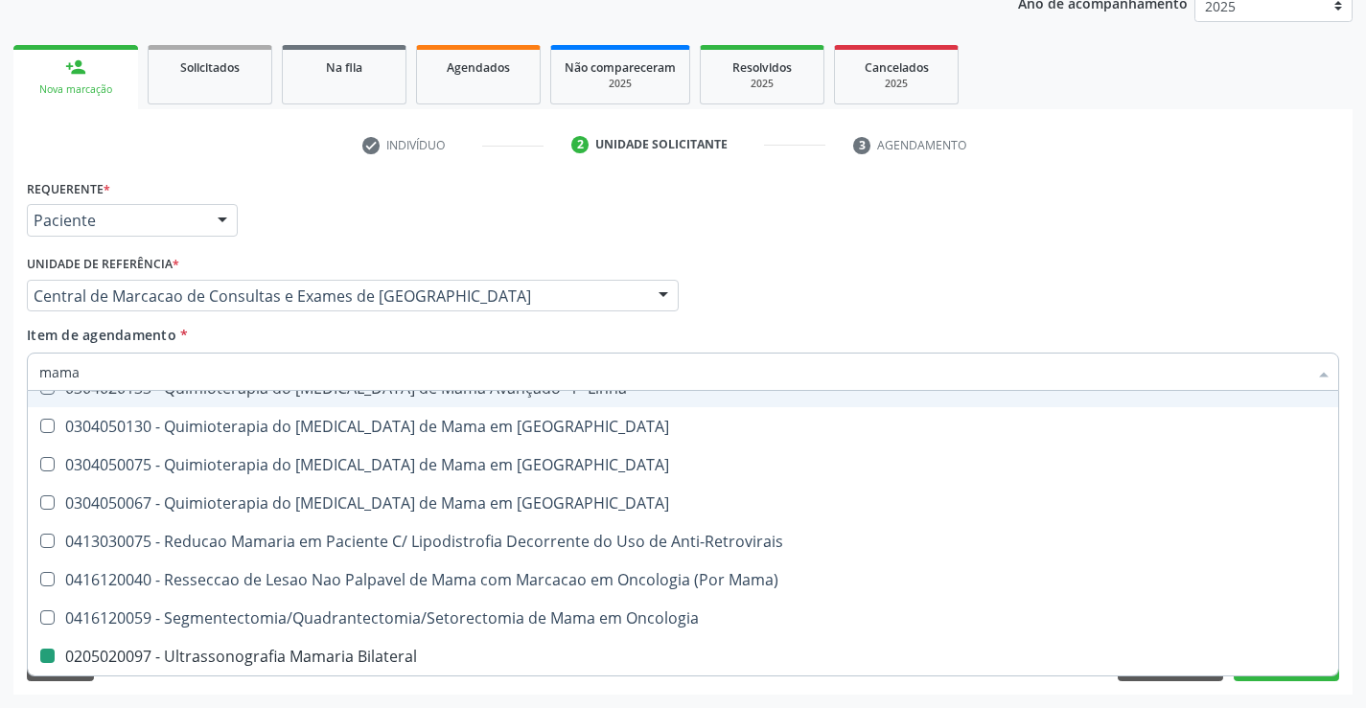
click at [826, 287] on div "Médico Solicitante Por favor, selecione a Unidade de Atendimento primeiro Nenhu…" at bounding box center [683, 287] width 1322 height 75
checkbox Mama "true"
checkbox Bilateral "false"
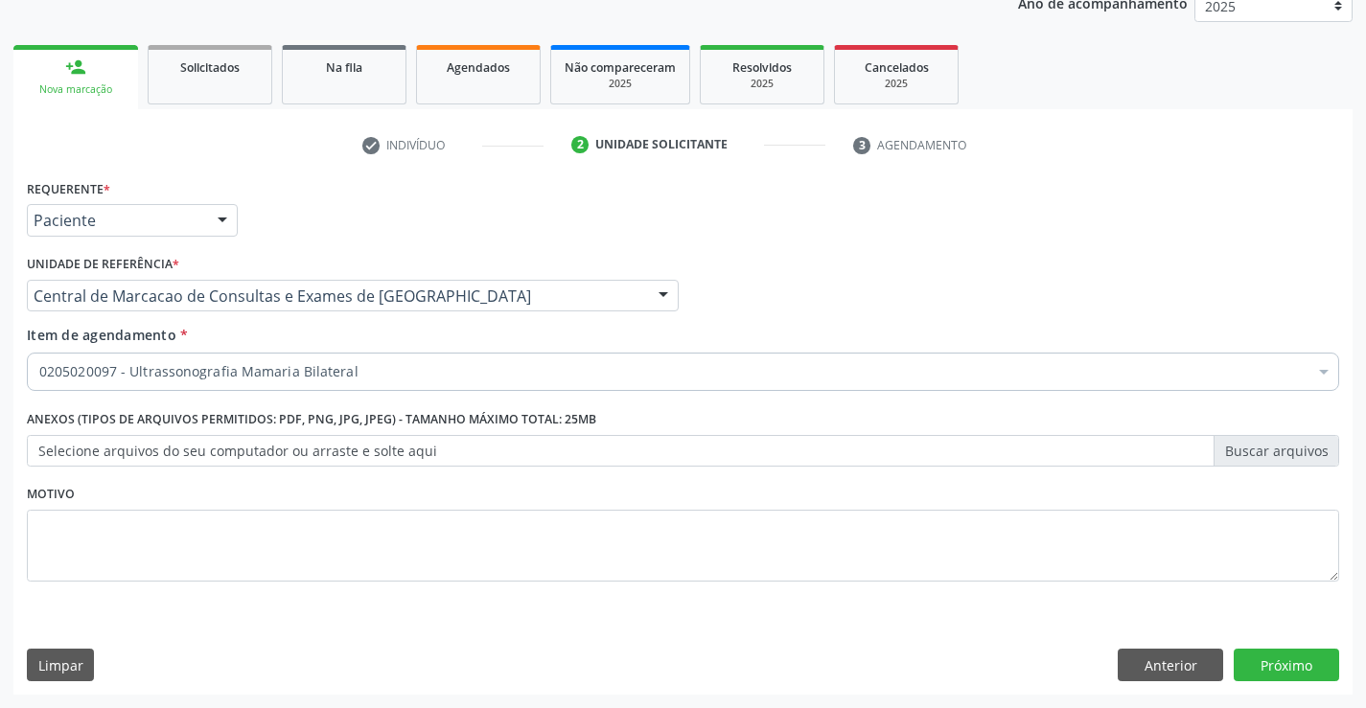
scroll to position [0, 0]
click at [1306, 667] on button "Próximo" at bounding box center [1286, 665] width 105 height 33
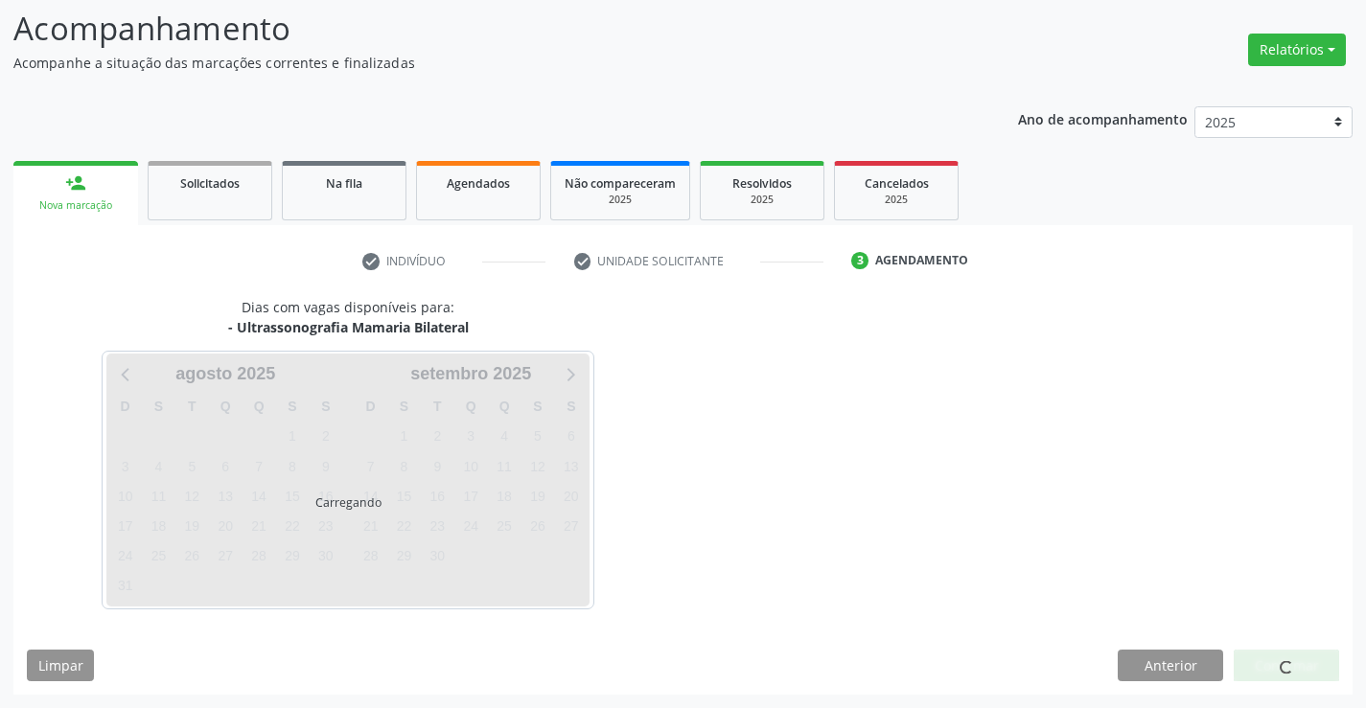
scroll to position [126, 0]
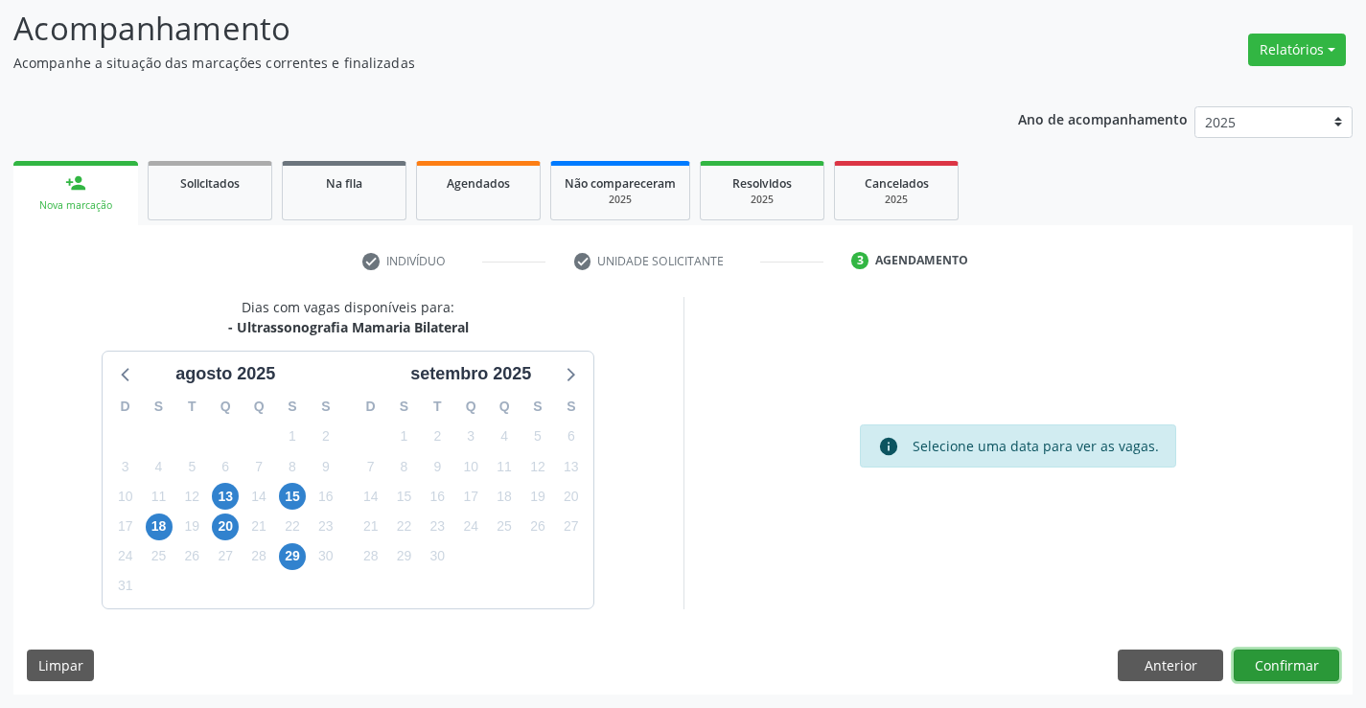
click at [1273, 662] on button "Confirmar" at bounding box center [1286, 666] width 105 height 33
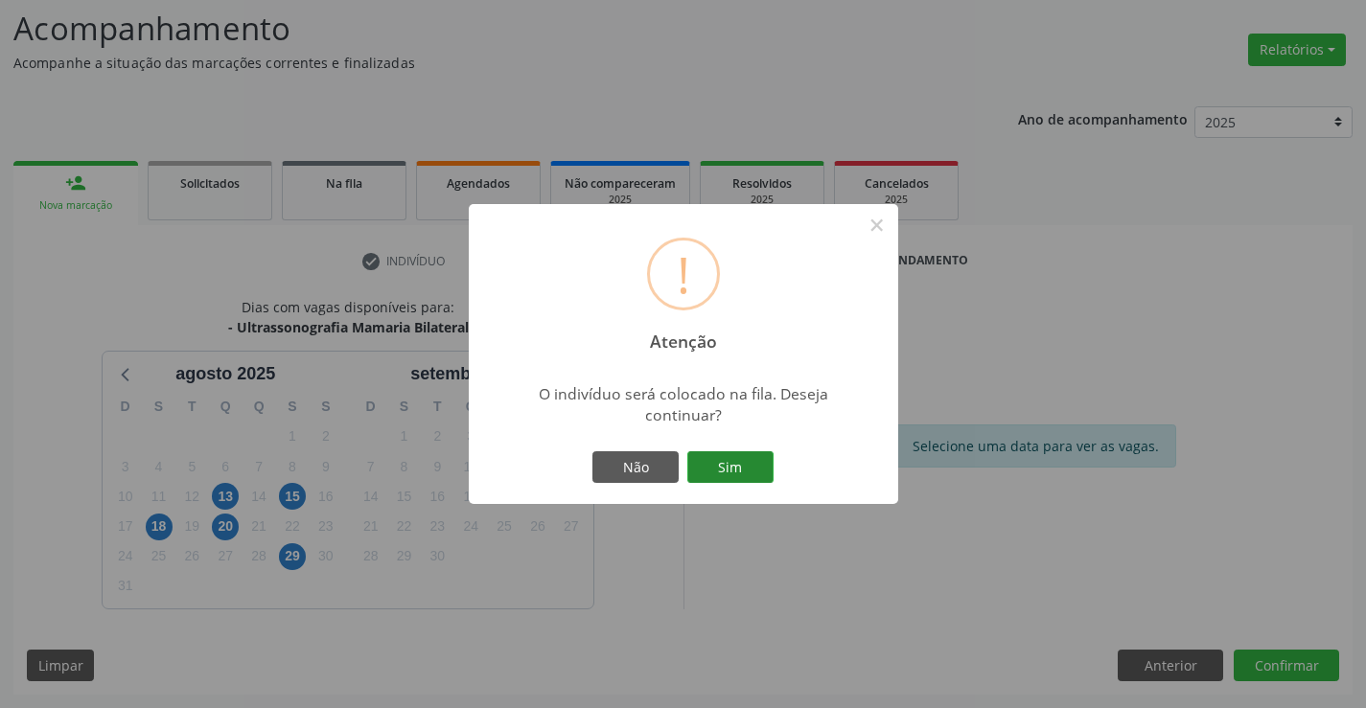
click at [753, 457] on button "Sim" at bounding box center [730, 467] width 86 height 33
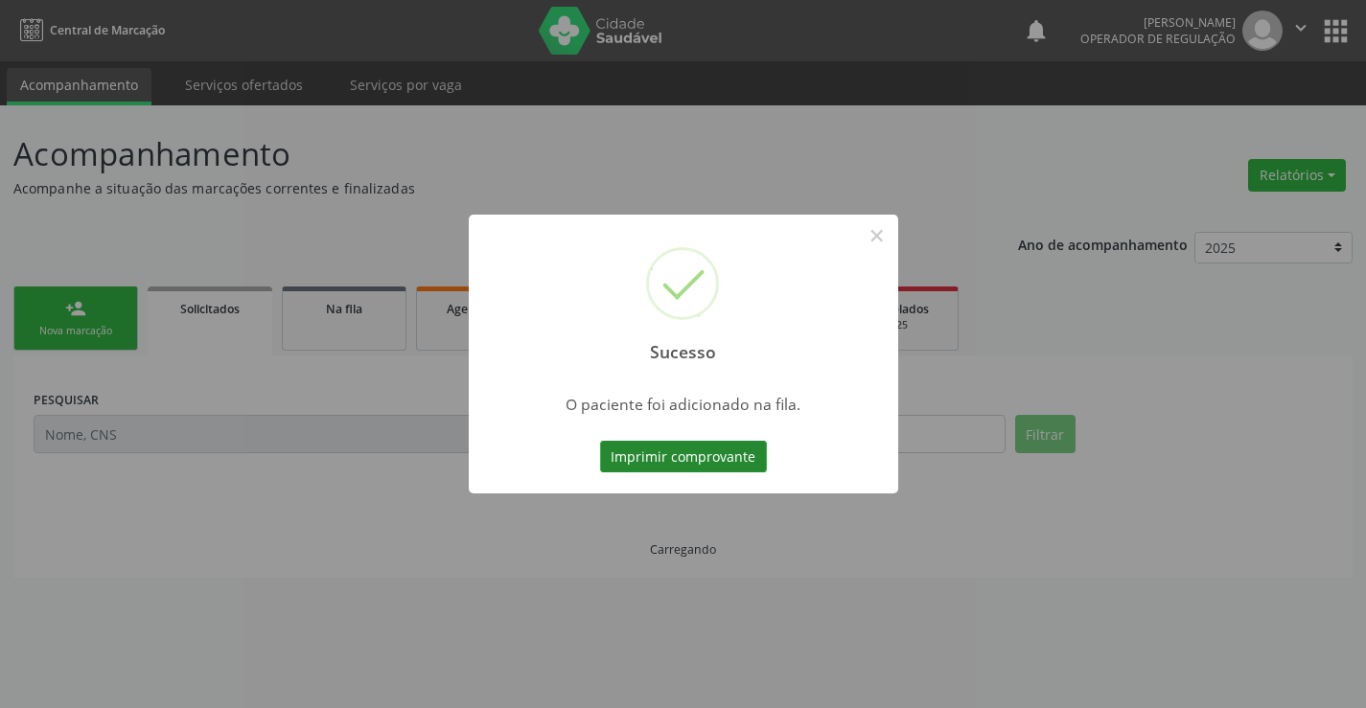
scroll to position [0, 0]
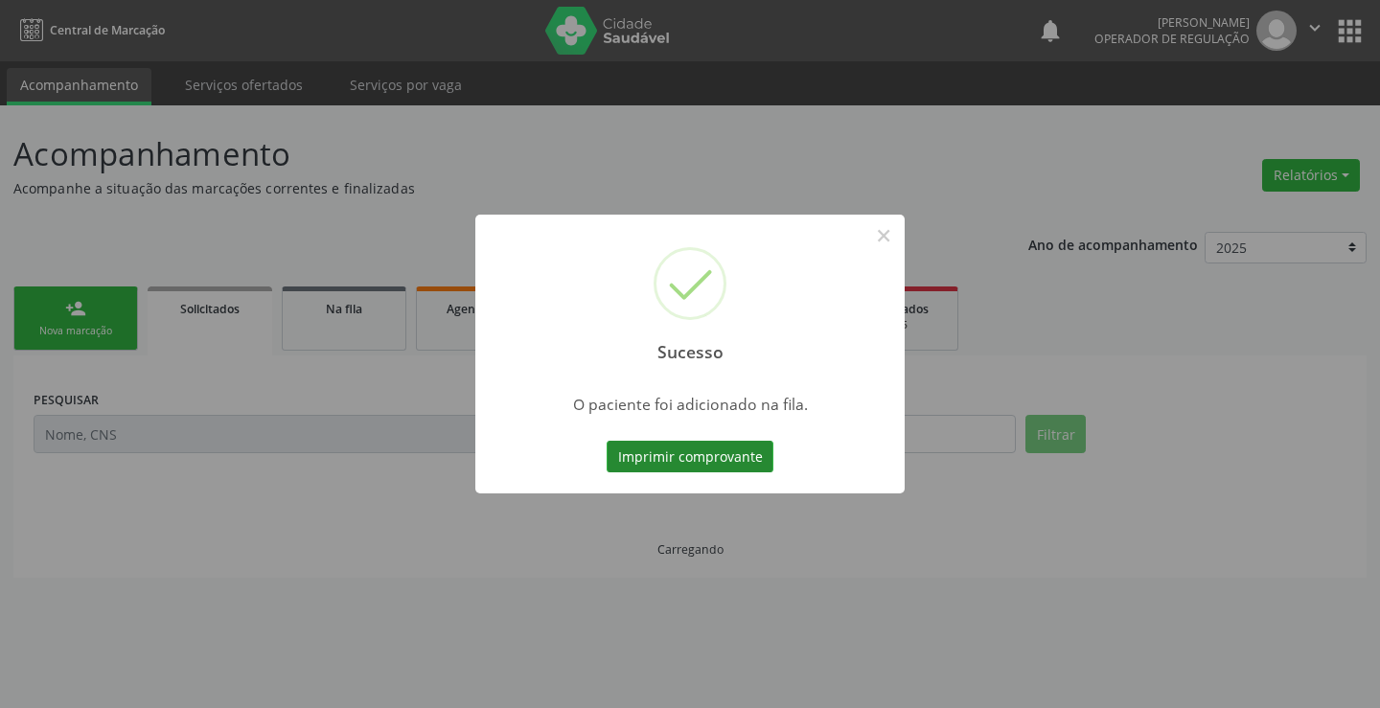
click at [696, 454] on button "Imprimir comprovante" at bounding box center [690, 457] width 167 height 33
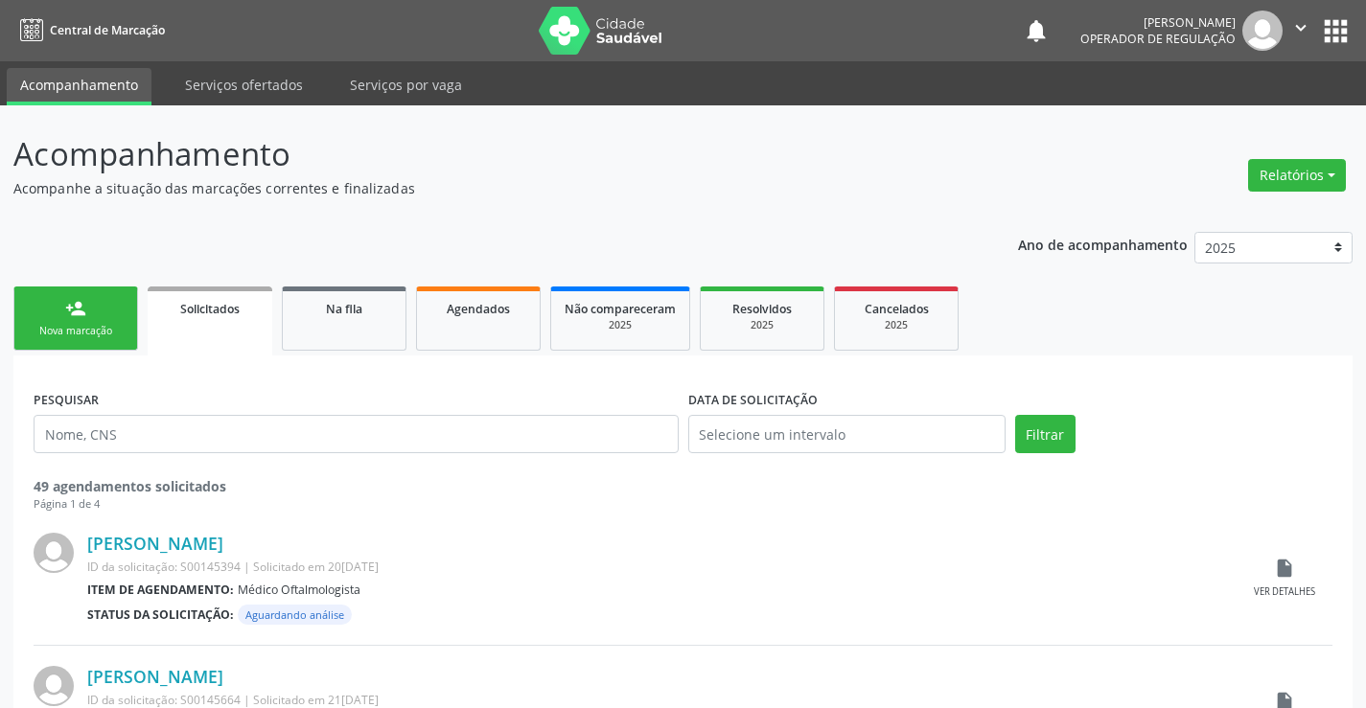
click at [90, 319] on link "person_add Nova marcação" at bounding box center [75, 319] width 125 height 64
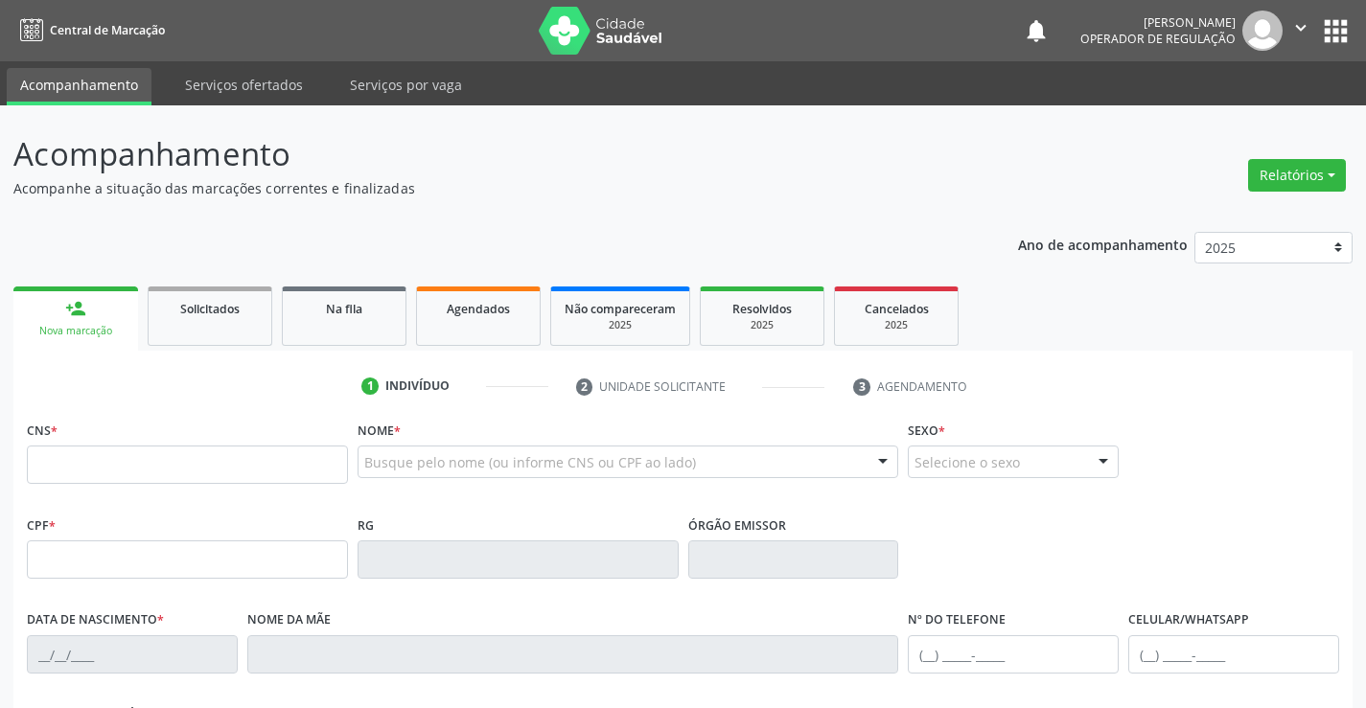
click at [1306, 18] on icon "" at bounding box center [1300, 27] width 21 height 21
click at [1238, 120] on link "Sair" at bounding box center [1252, 117] width 132 height 27
